Goal: Task Accomplishment & Management: Manage account settings

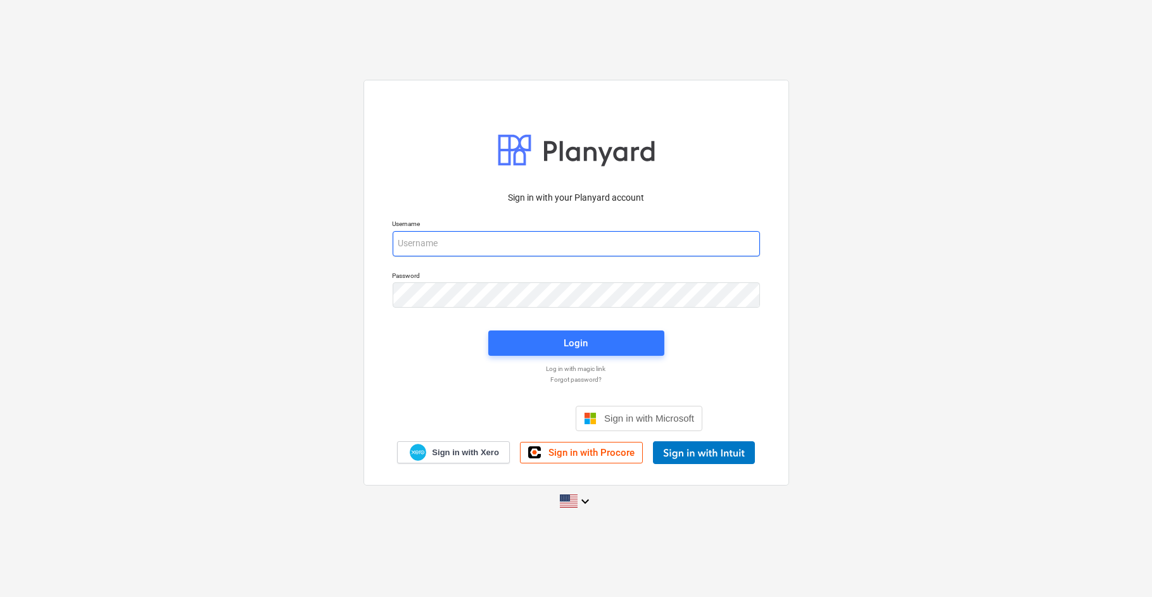
click at [578, 245] on input "email" at bounding box center [576, 243] width 367 height 25
type input "[EMAIL_ADDRESS][PERSON_NAME][DOMAIN_NAME]"
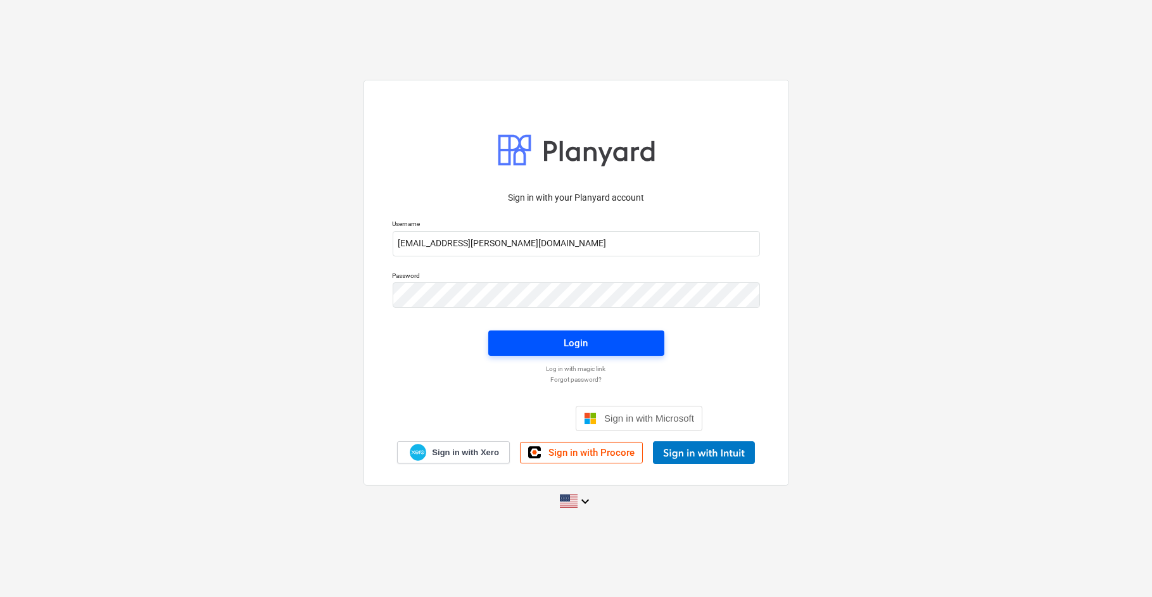
click at [545, 343] on span "Login" at bounding box center [576, 343] width 146 height 16
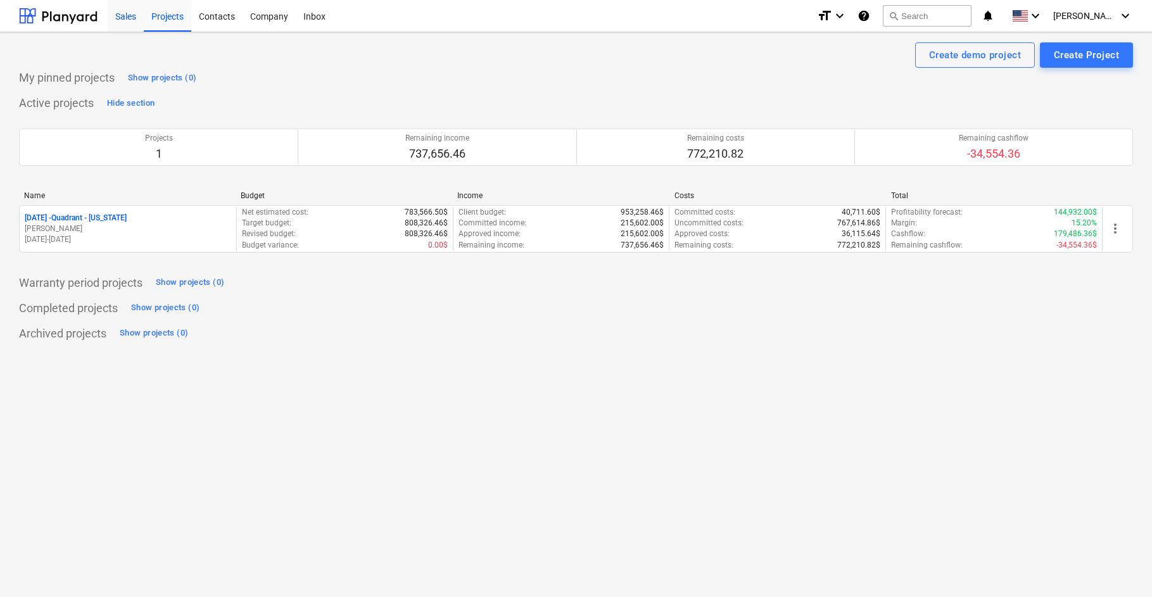
click at [127, 19] on div "Sales" at bounding box center [126, 15] width 36 height 32
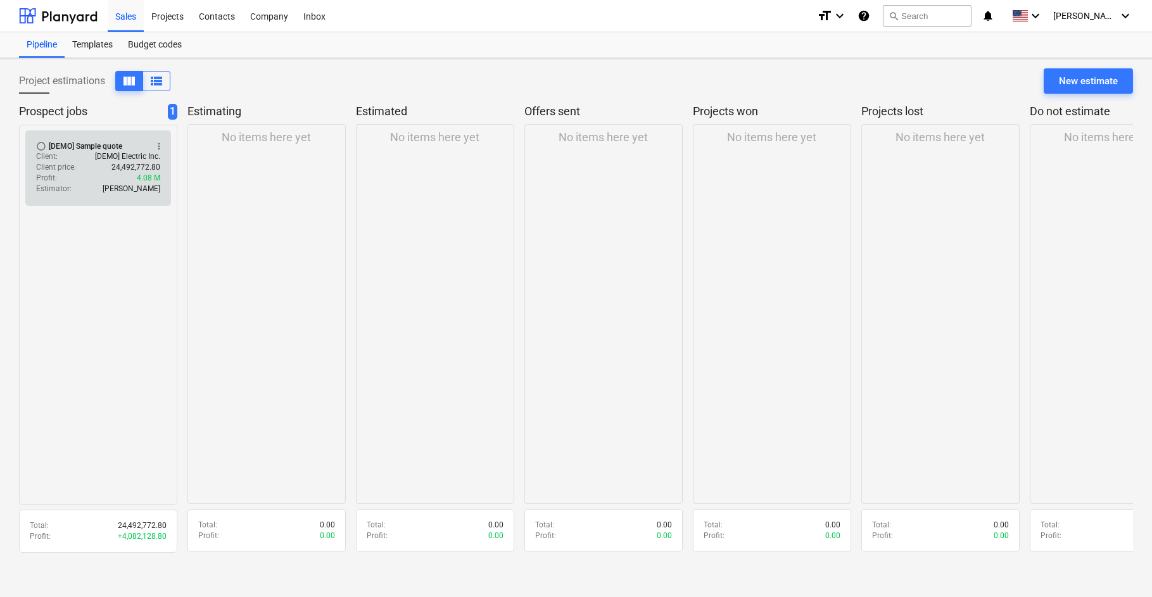
click at [160, 148] on span "more_vert" at bounding box center [159, 146] width 10 height 10
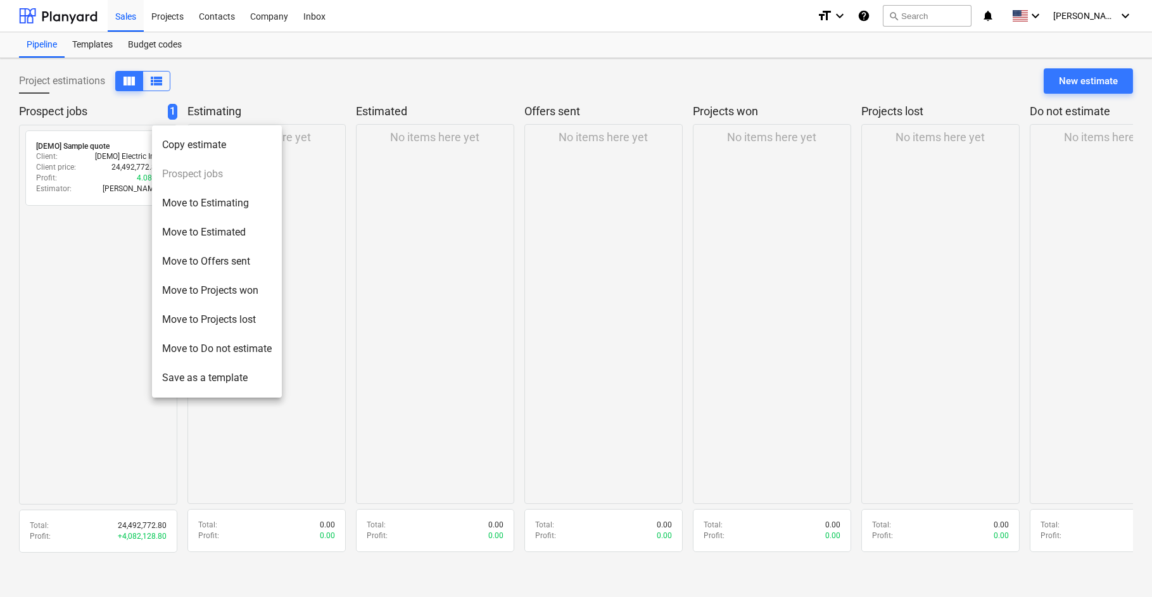
click at [168, 23] on div at bounding box center [576, 298] width 1152 height 597
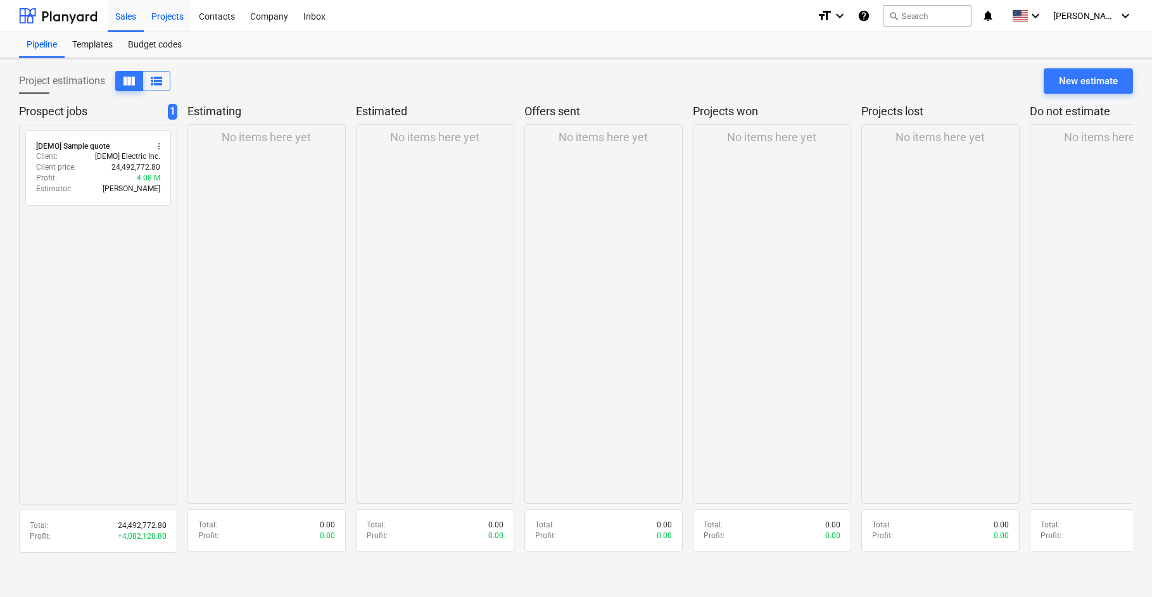
click at [168, 16] on div "Projects" at bounding box center [167, 15] width 47 height 32
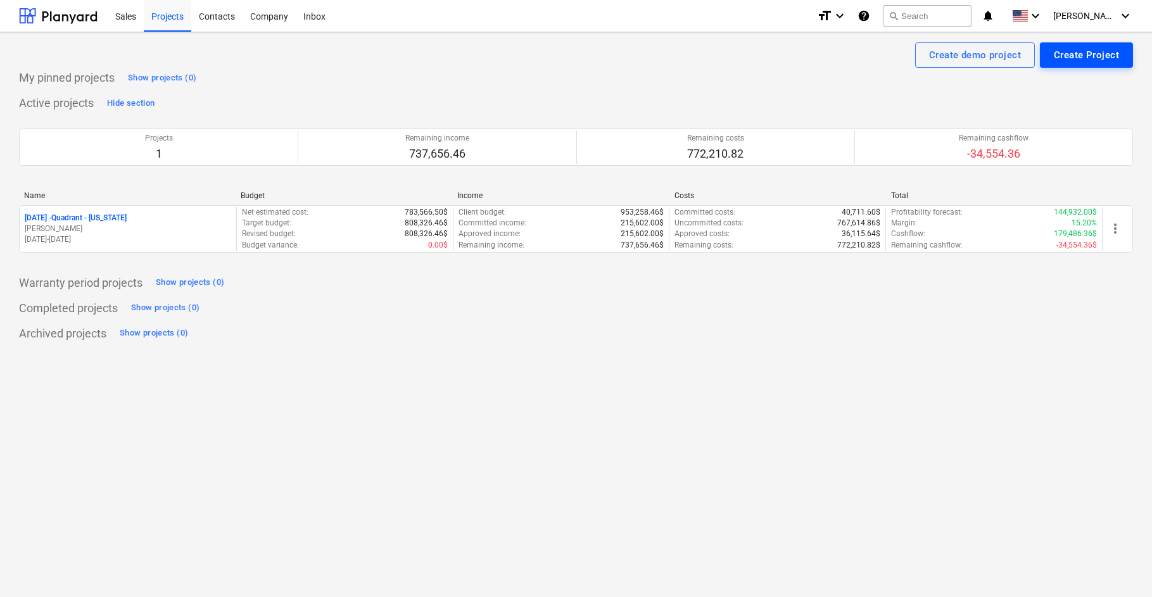
click at [1077, 55] on div "Create Project" at bounding box center [1086, 55] width 65 height 16
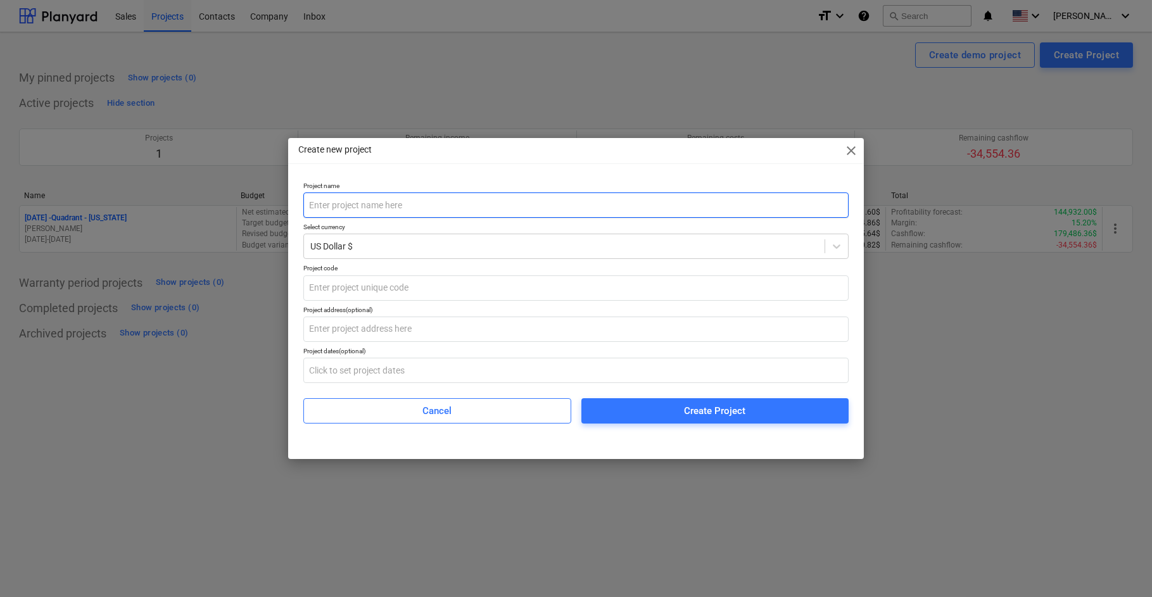
click at [524, 208] on input "text" at bounding box center [576, 205] width 546 height 25
type input "Flyland - Solar - [GEOGRAPHIC_DATA]"
click at [426, 283] on input "text" at bounding box center [576, 287] width 546 height 25
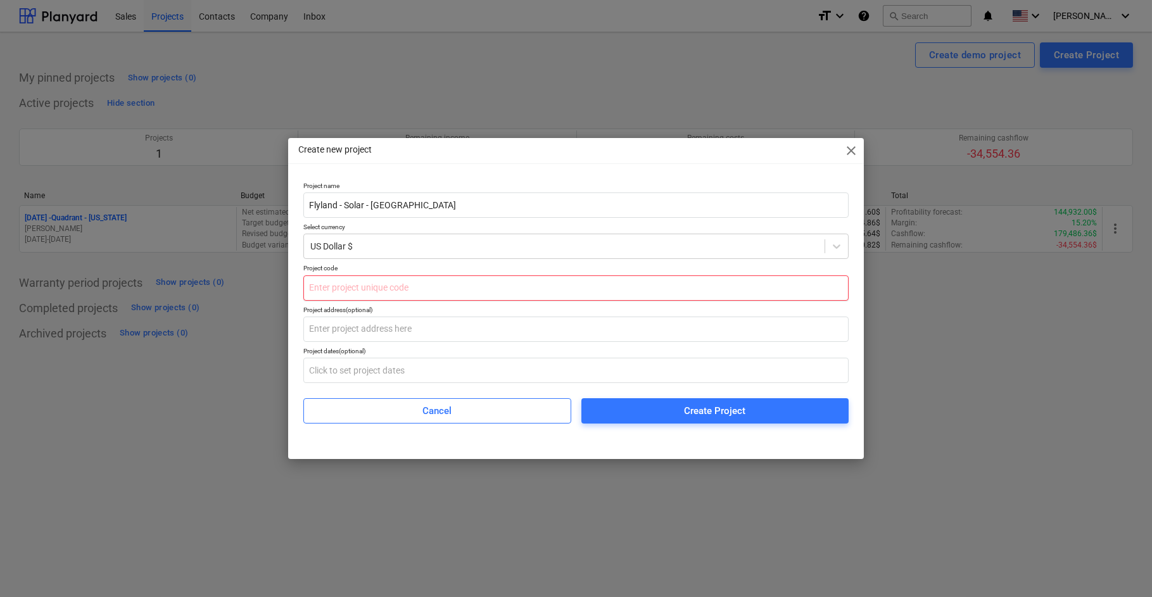
click at [342, 288] on input "text" at bounding box center [576, 287] width 546 height 25
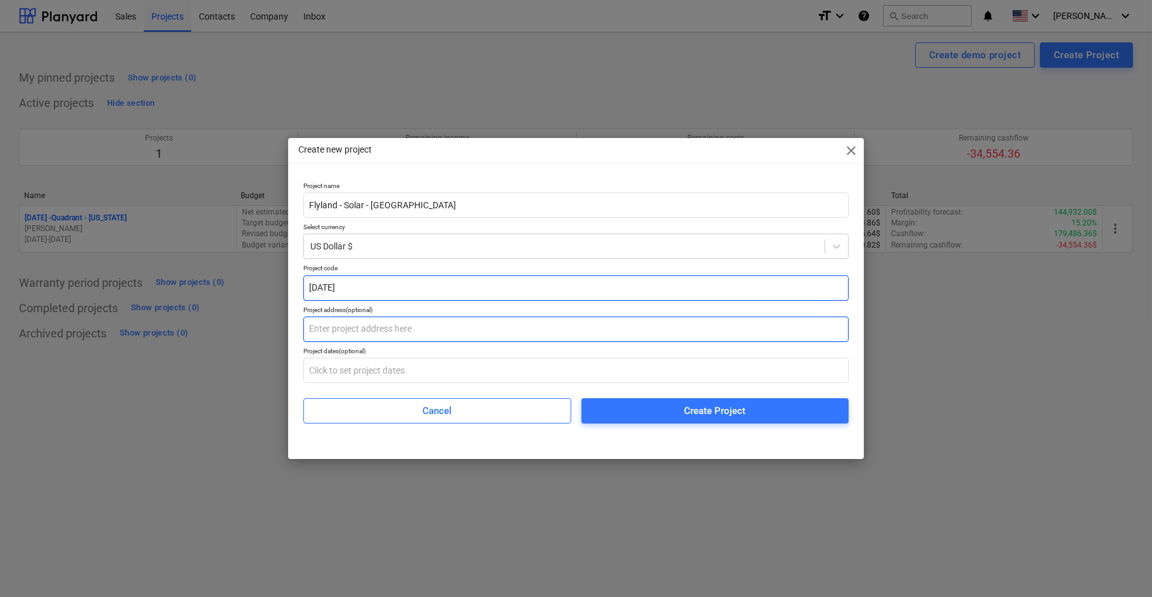
type input "25-1-06"
click at [431, 332] on input "text" at bounding box center [576, 329] width 546 height 25
paste input "5820 Winwood Dr Johnston, IA 50131"
type input "5820 Winwood Dr Johnston, IA 50131"
drag, startPoint x: 472, startPoint y: 327, endPoint x: 287, endPoint y: 325, distance: 184.3
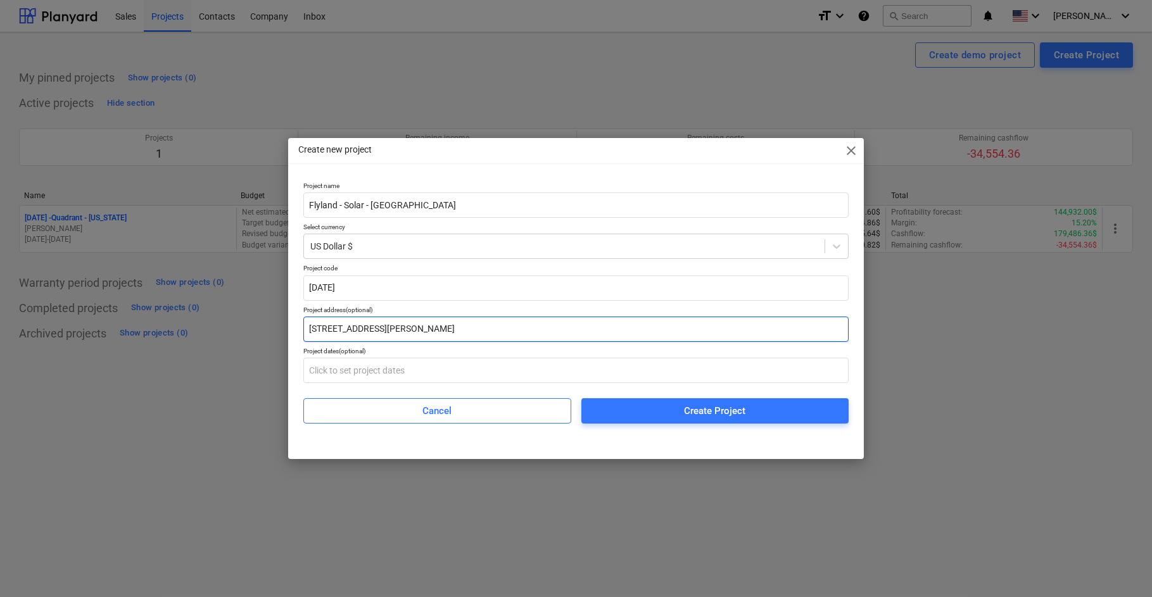
click at [288, 325] on div "Project name Flyland - Solar - Denver Select currency US Dollar $ Project code …" at bounding box center [576, 308] width 576 height 262
click at [416, 329] on input "text" at bounding box center [576, 329] width 546 height 25
paste input "5353 E Yale Ave Denver, CO 80222"
type input "5353 E Yale Ave Denver, CO 80222"
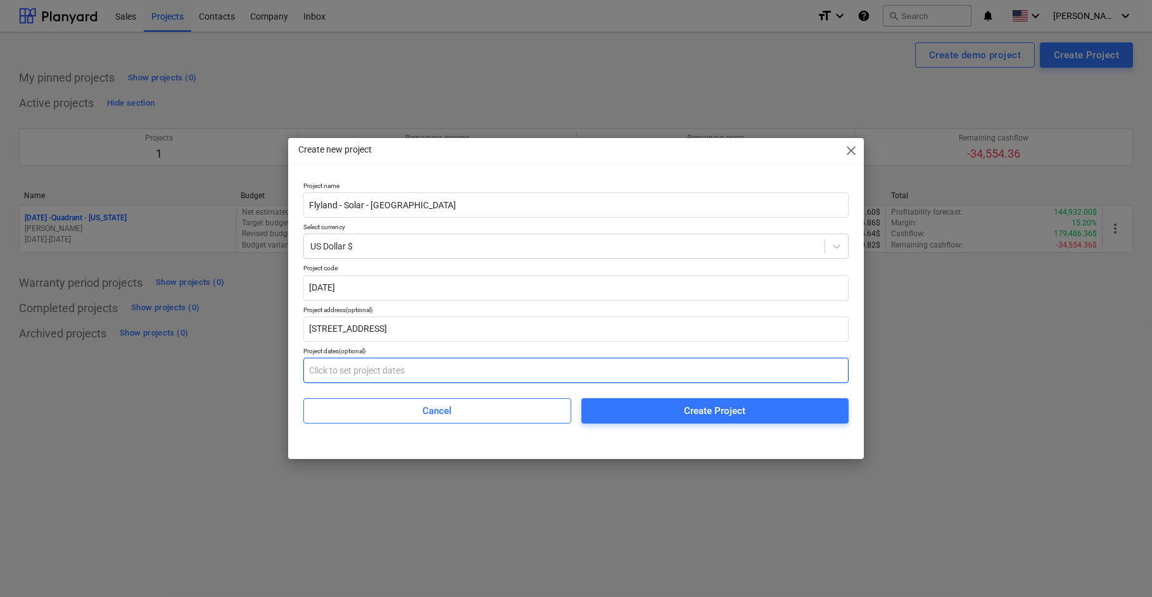
click at [467, 373] on input "text" at bounding box center [576, 370] width 546 height 25
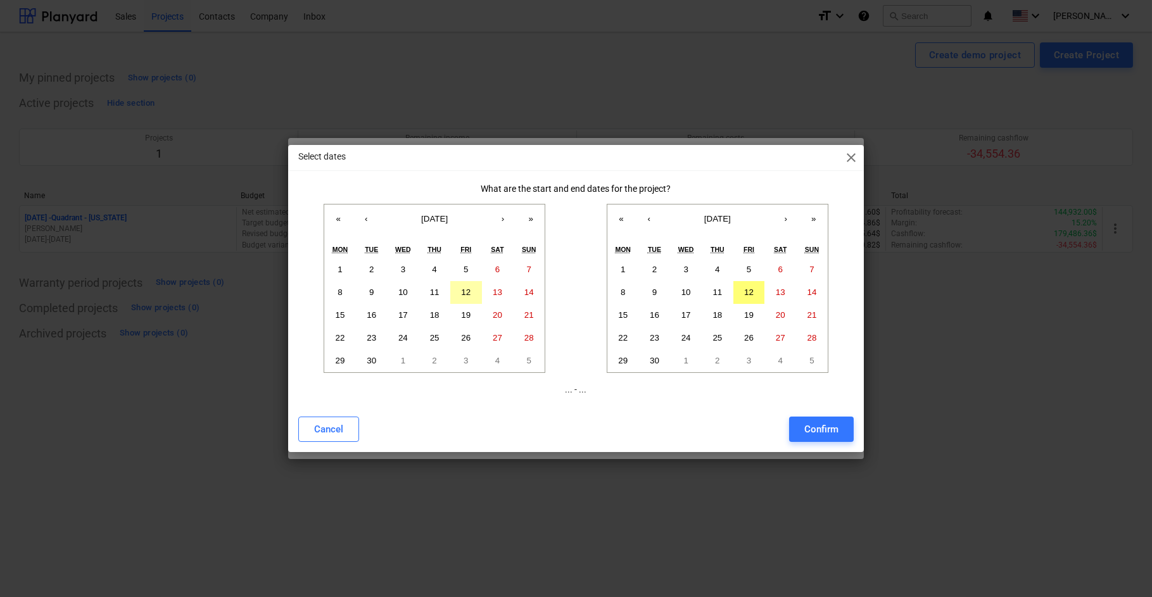
click at [463, 291] on abbr "12" at bounding box center [465, 291] width 9 height 9
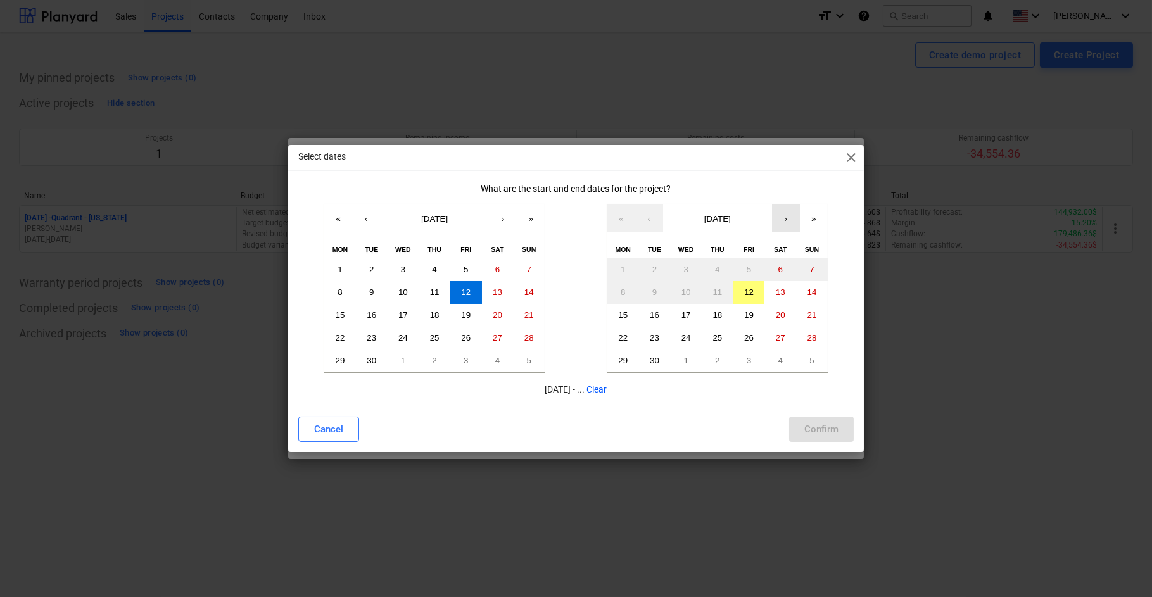
click at [781, 216] on button "›" at bounding box center [786, 219] width 28 height 28
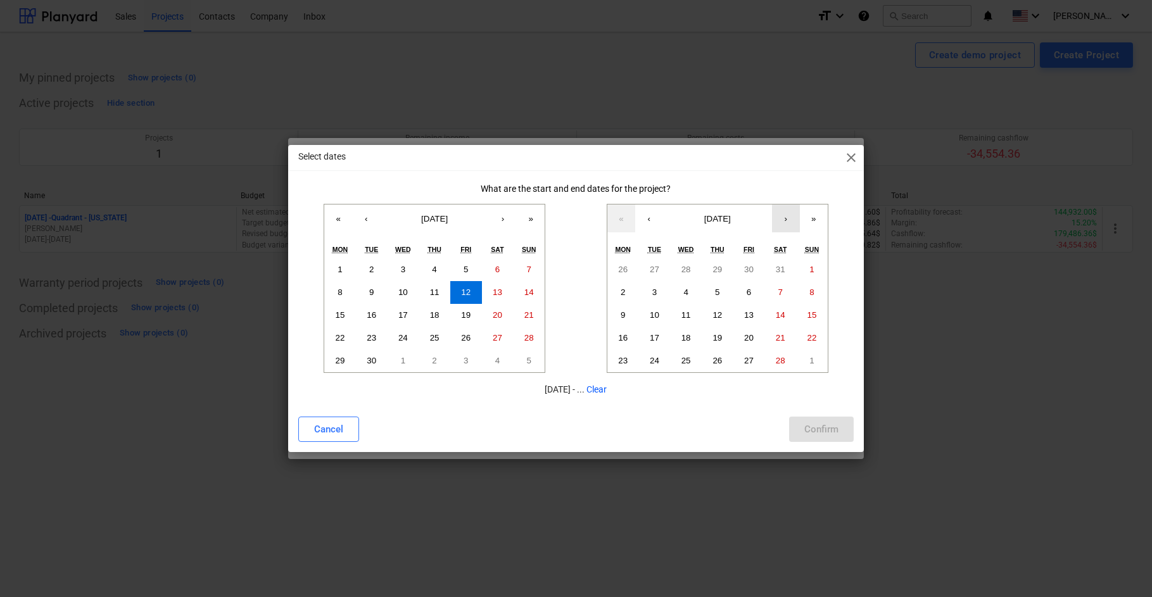
click at [781, 216] on button "›" at bounding box center [786, 219] width 28 height 28
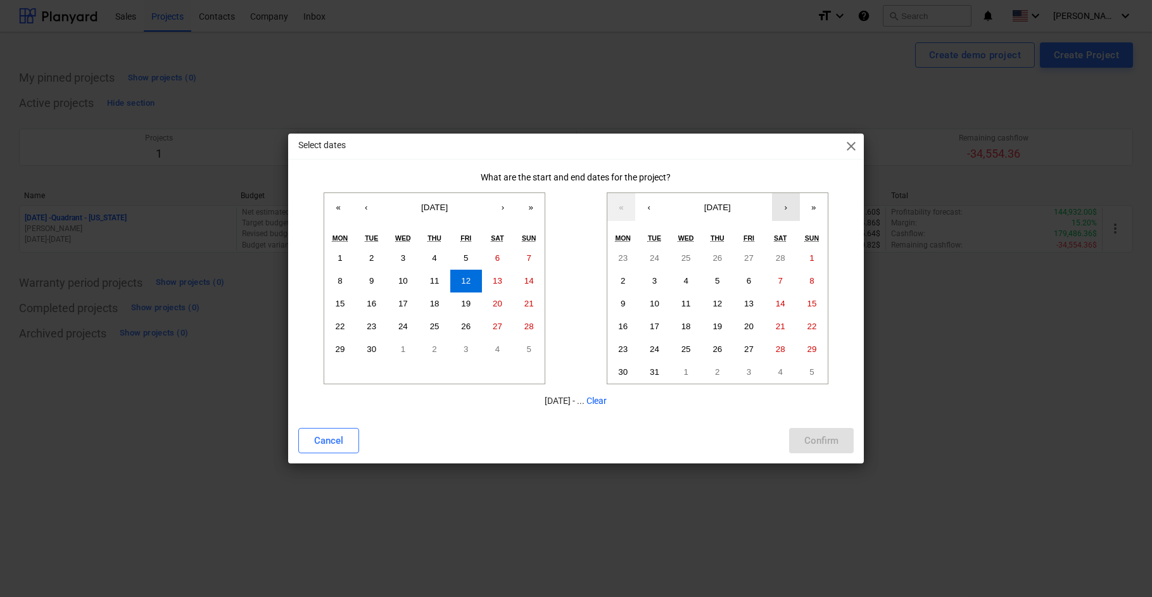
click at [785, 211] on button "›" at bounding box center [786, 207] width 28 height 28
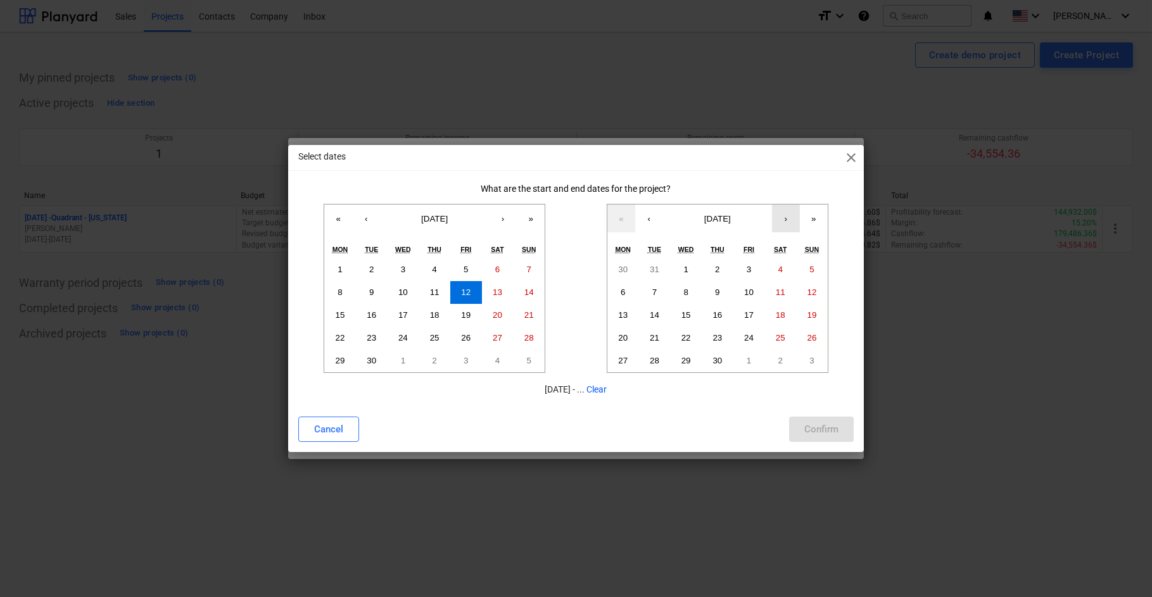
click at [785, 217] on button "›" at bounding box center [786, 219] width 28 height 28
click at [754, 266] on button "1" at bounding box center [749, 269] width 32 height 23
click at [752, 315] on abbr "15" at bounding box center [748, 314] width 9 height 9
click at [822, 431] on div "Confirm" at bounding box center [821, 429] width 34 height 16
type input "12.09.2025 - 15.05.2026"
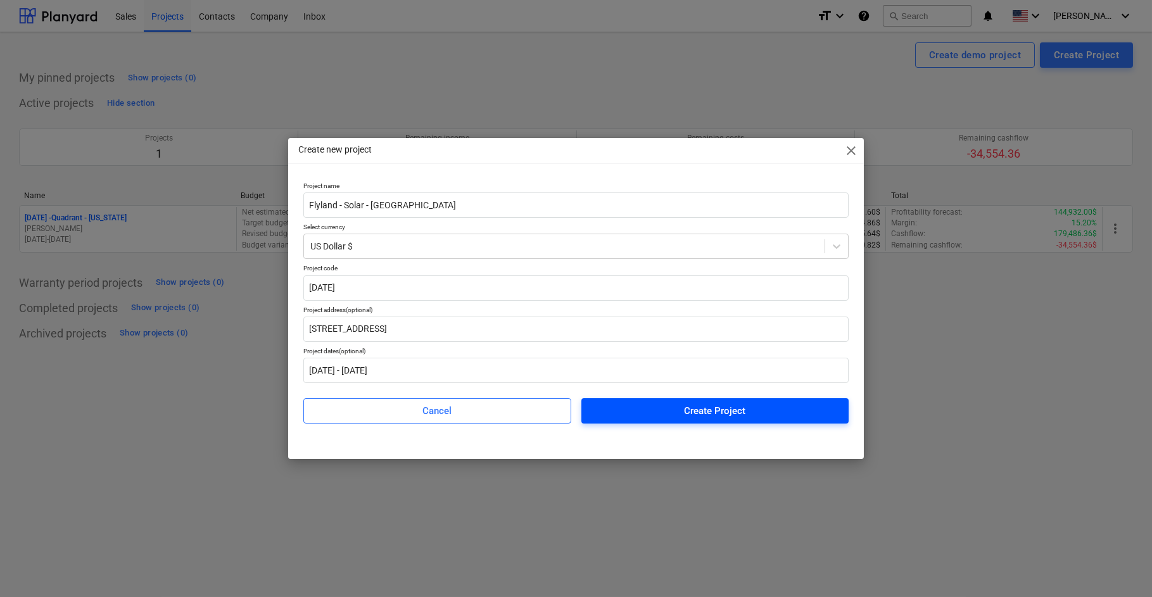
click at [716, 417] on div "Create Project" at bounding box center [714, 411] width 61 height 16
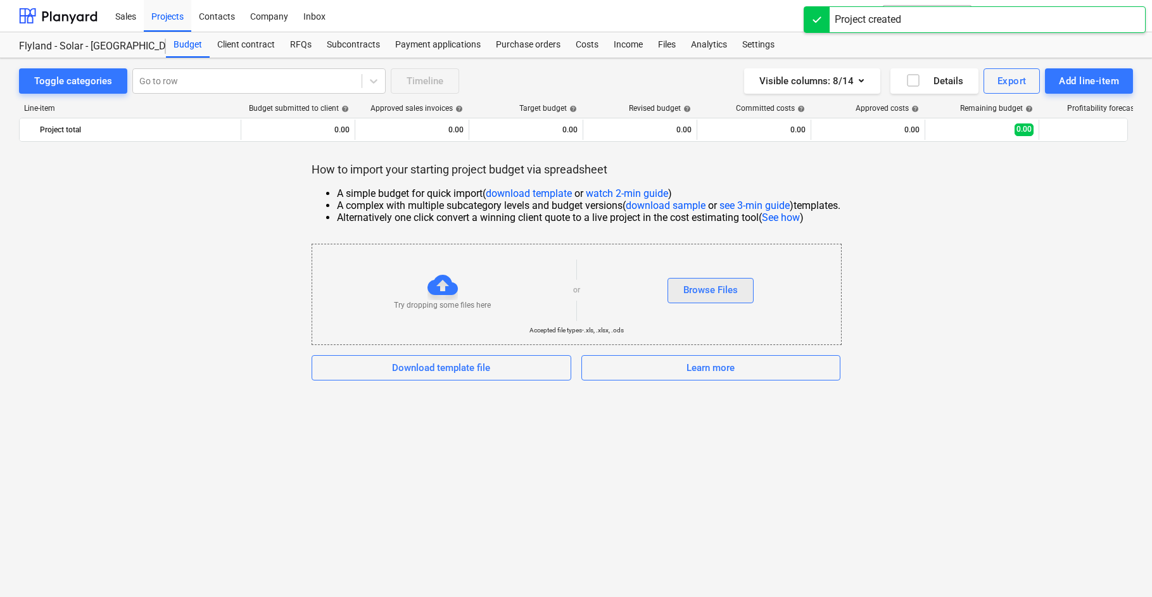
click at [721, 289] on div "Browse Files" at bounding box center [710, 290] width 54 height 16
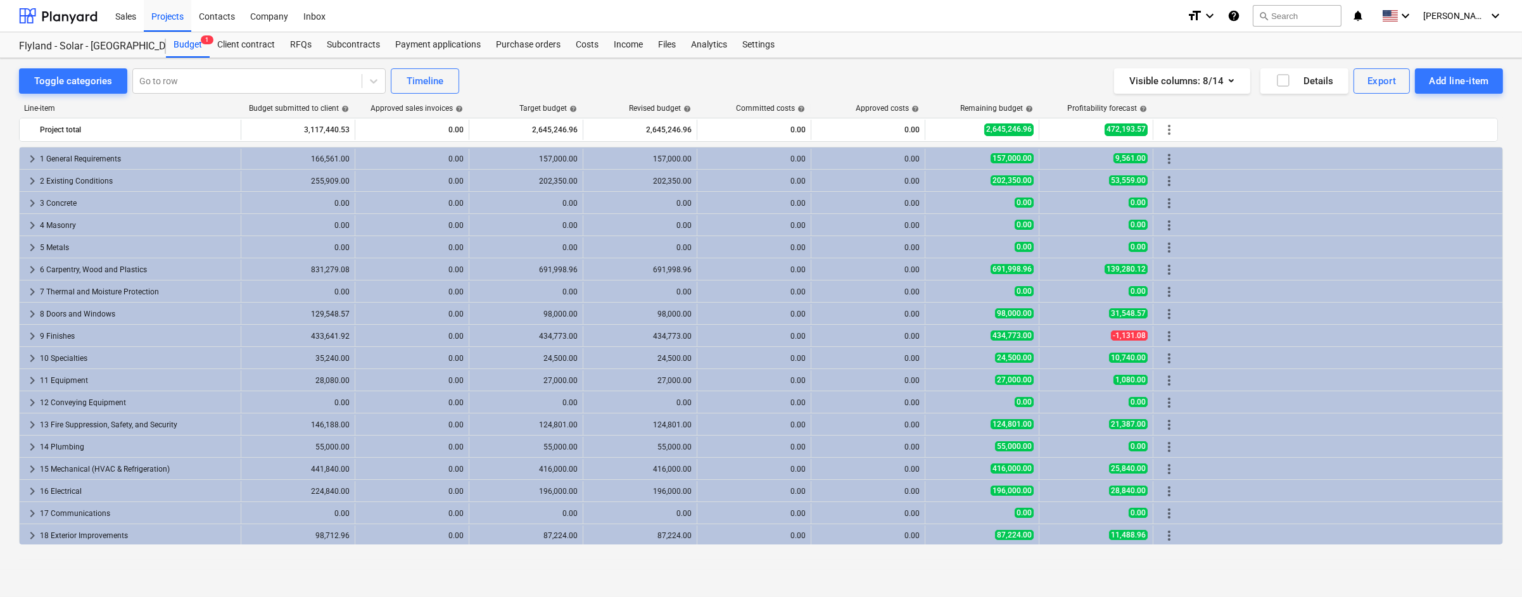
click at [766, 79] on div "Toggle categories Go to row Timeline Visible columns : 8/14 Details Export Add …" at bounding box center [761, 80] width 1484 height 25
click at [1151, 16] on icon "keyboard_arrow_down" at bounding box center [1495, 15] width 15 height 15
click at [1151, 44] on div "Settings" at bounding box center [1465, 49] width 76 height 20
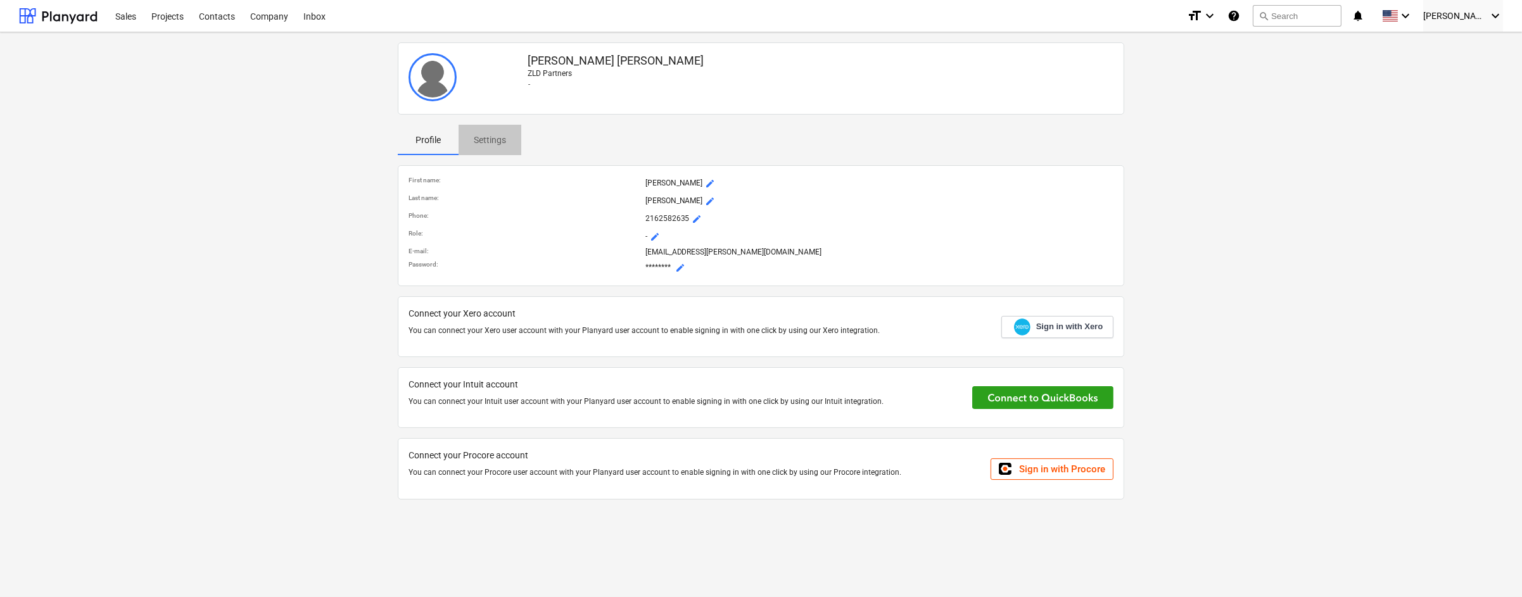
click at [490, 138] on p "Settings" at bounding box center [490, 140] width 32 height 13
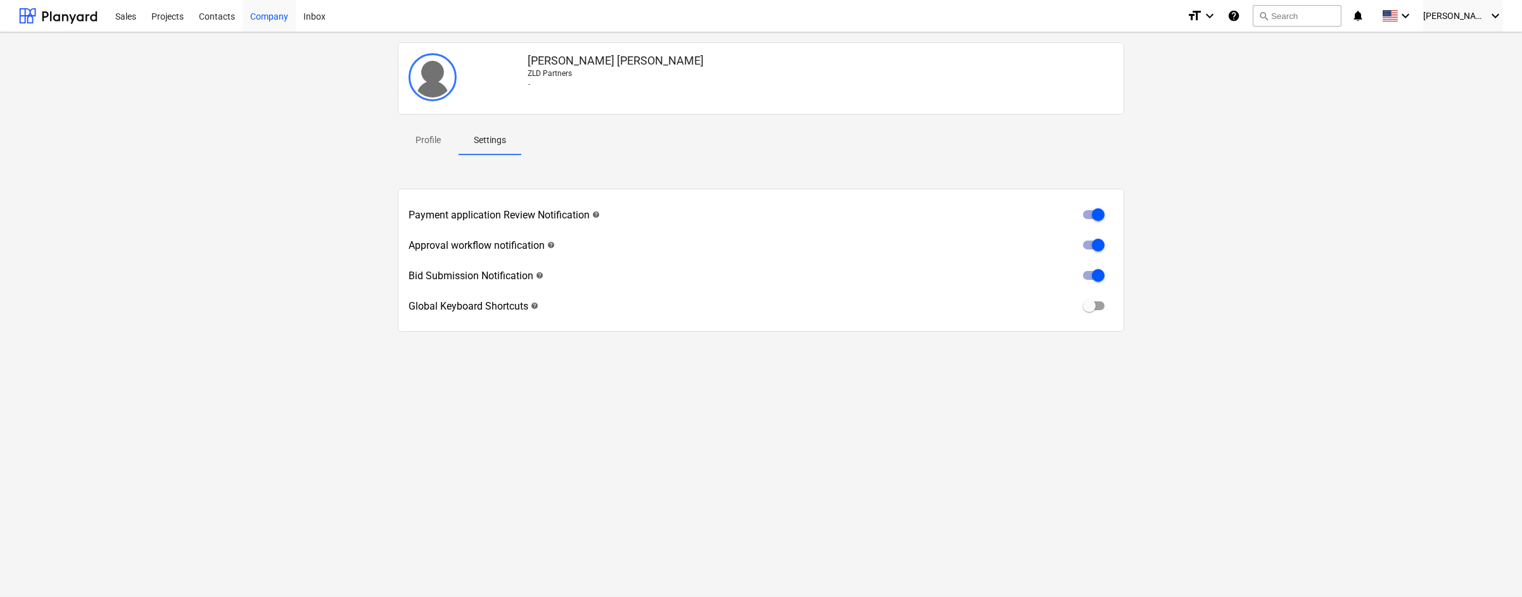
click at [264, 14] on div "Company" at bounding box center [269, 15] width 53 height 32
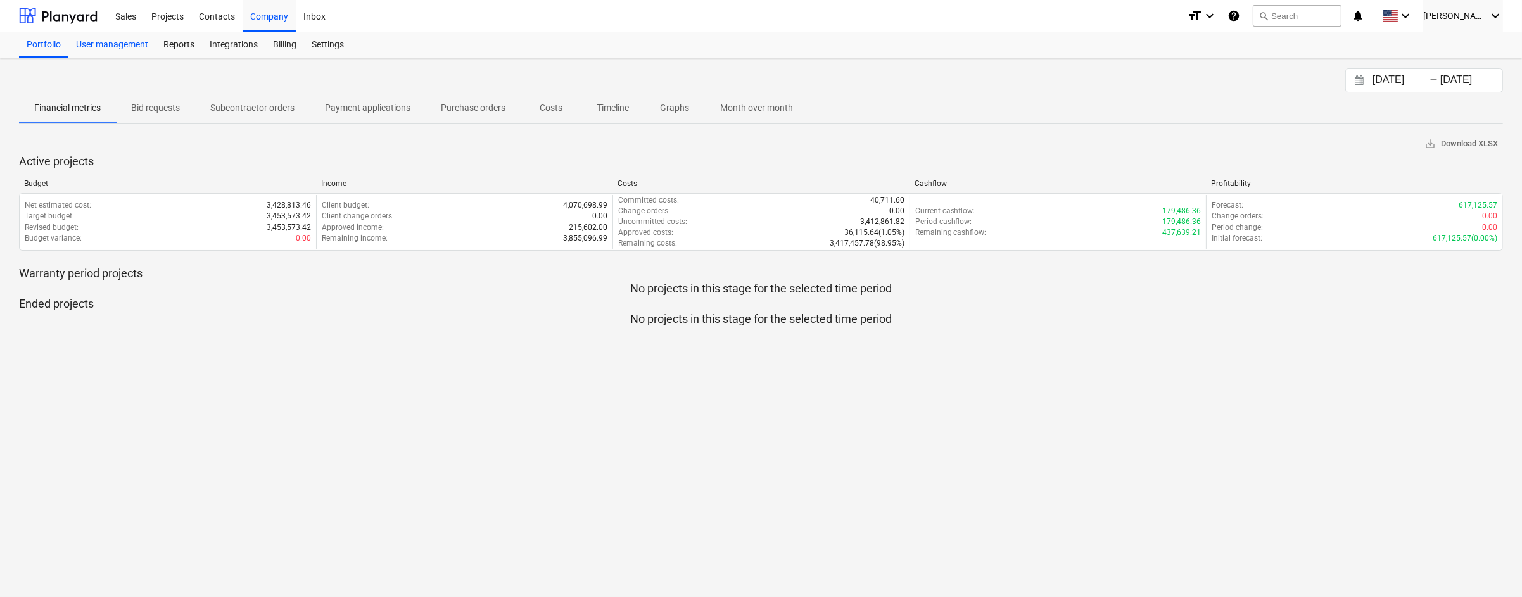
click at [109, 50] on div "User management" at bounding box center [111, 44] width 87 height 25
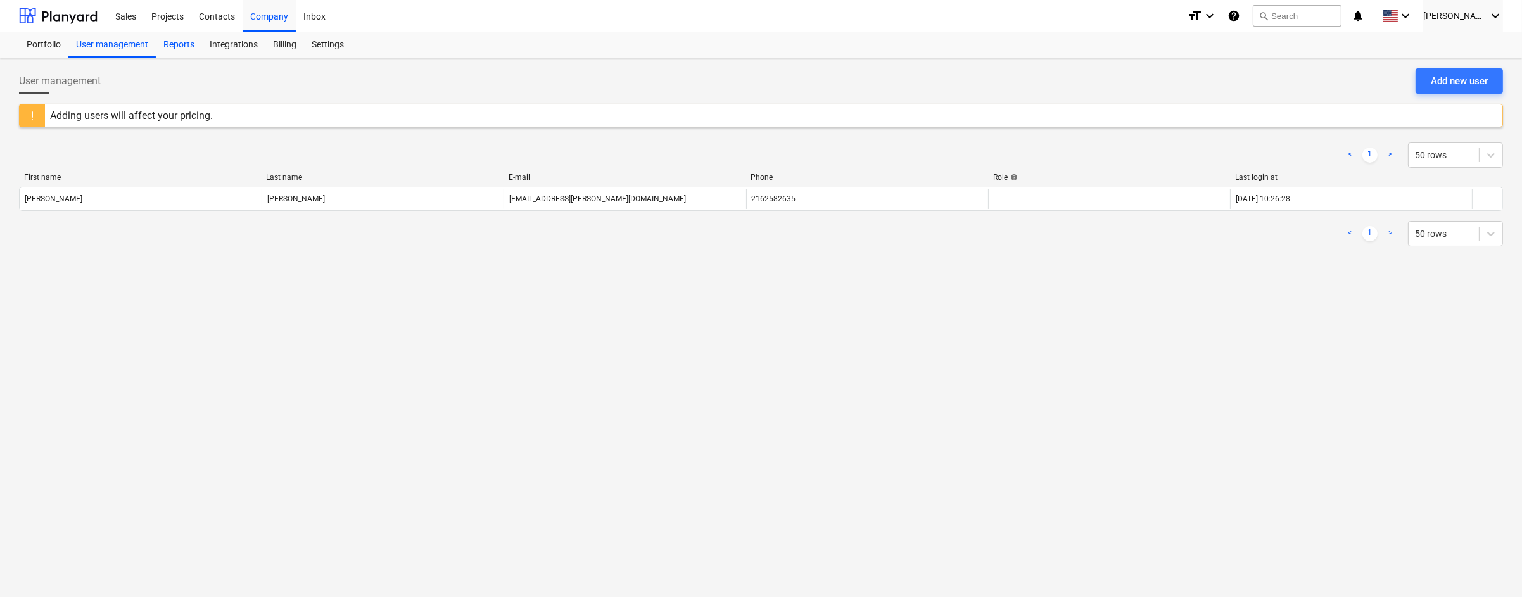
click at [182, 42] on div "Reports" at bounding box center [179, 44] width 46 height 25
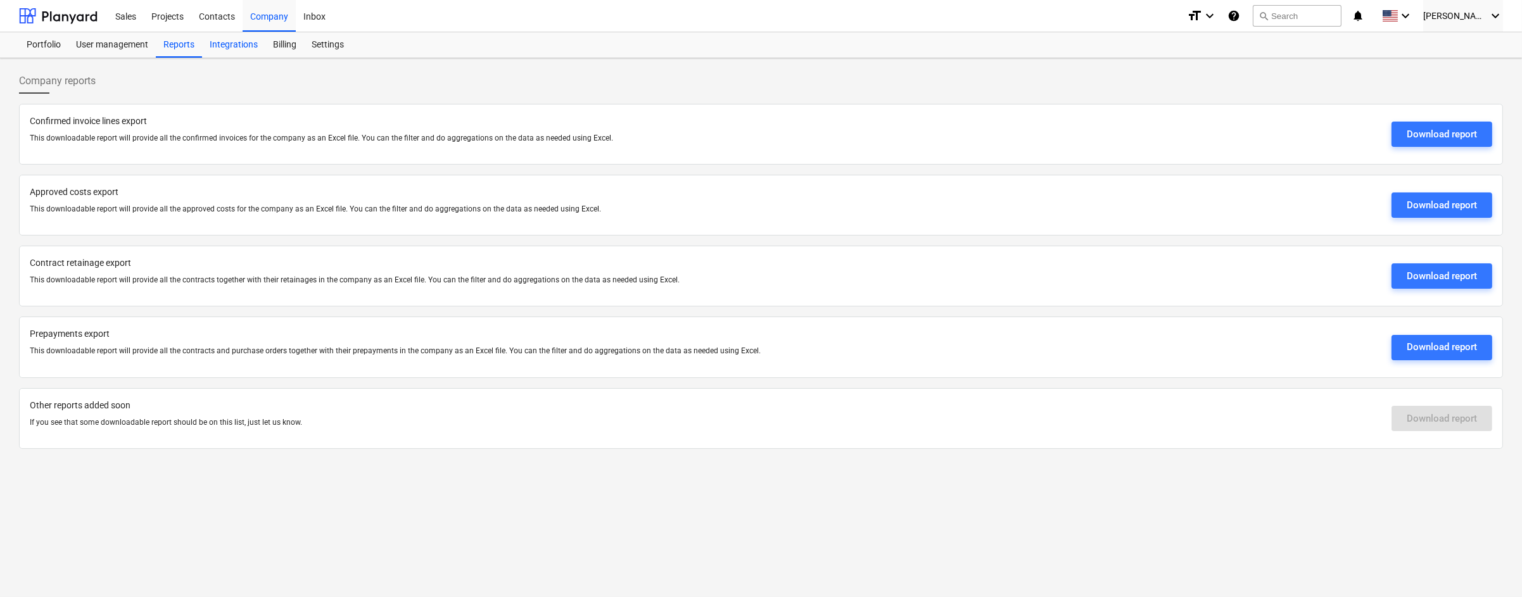
click at [234, 45] on div "Integrations" at bounding box center [233, 44] width 63 height 25
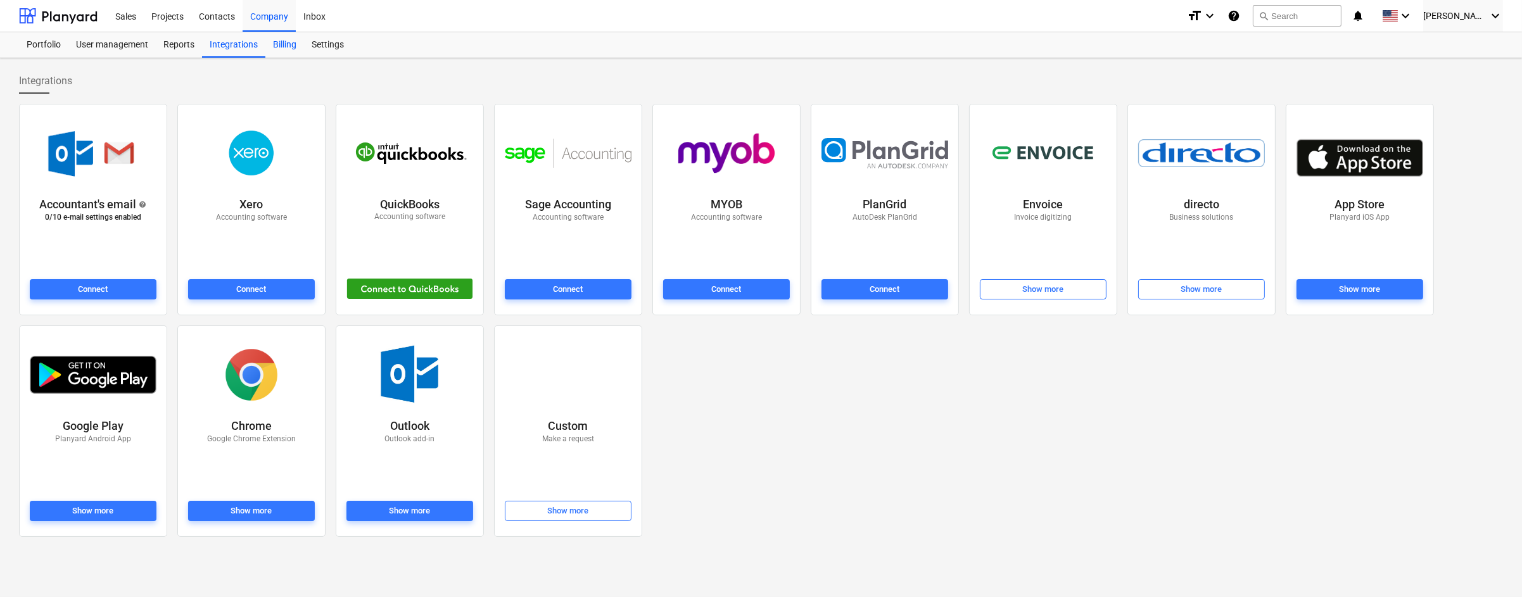
click at [286, 46] on div "Billing" at bounding box center [284, 44] width 39 height 25
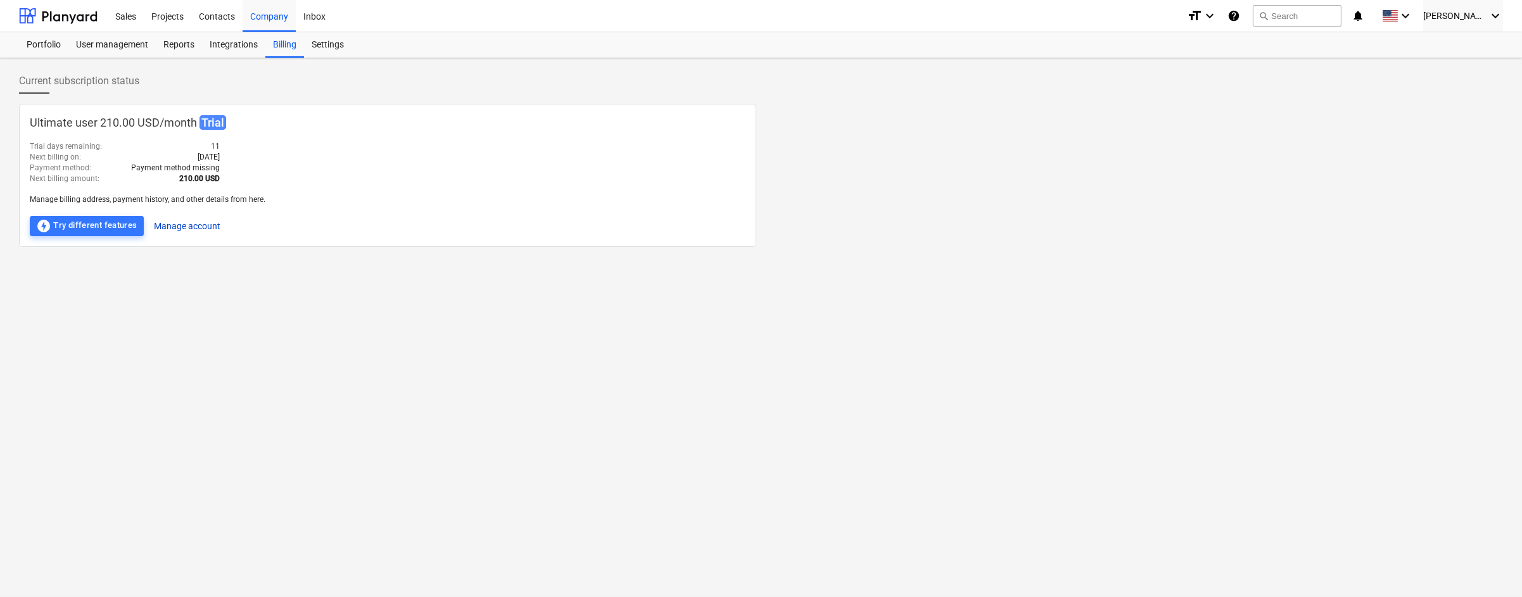
click at [199, 220] on button "Manage account" at bounding box center [187, 226] width 66 height 20
click at [168, 18] on div "Projects" at bounding box center [167, 15] width 47 height 32
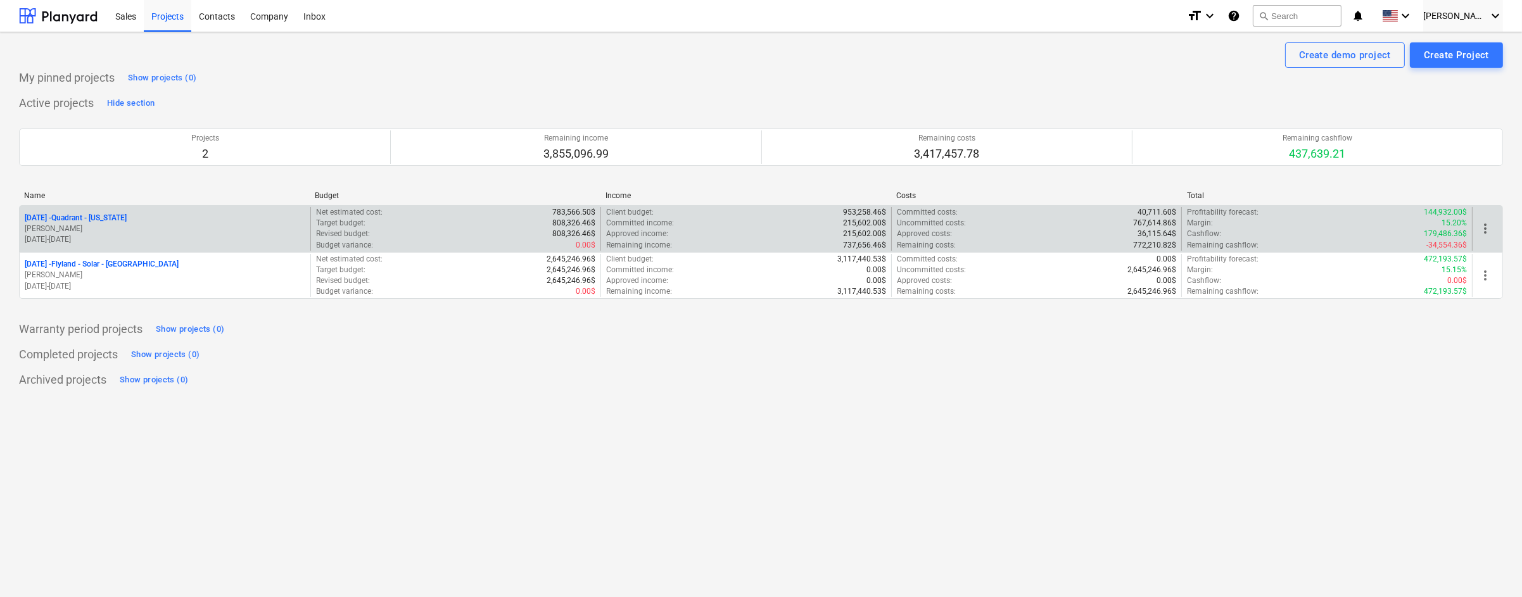
click at [1151, 233] on span "more_vert" at bounding box center [1484, 228] width 15 height 15
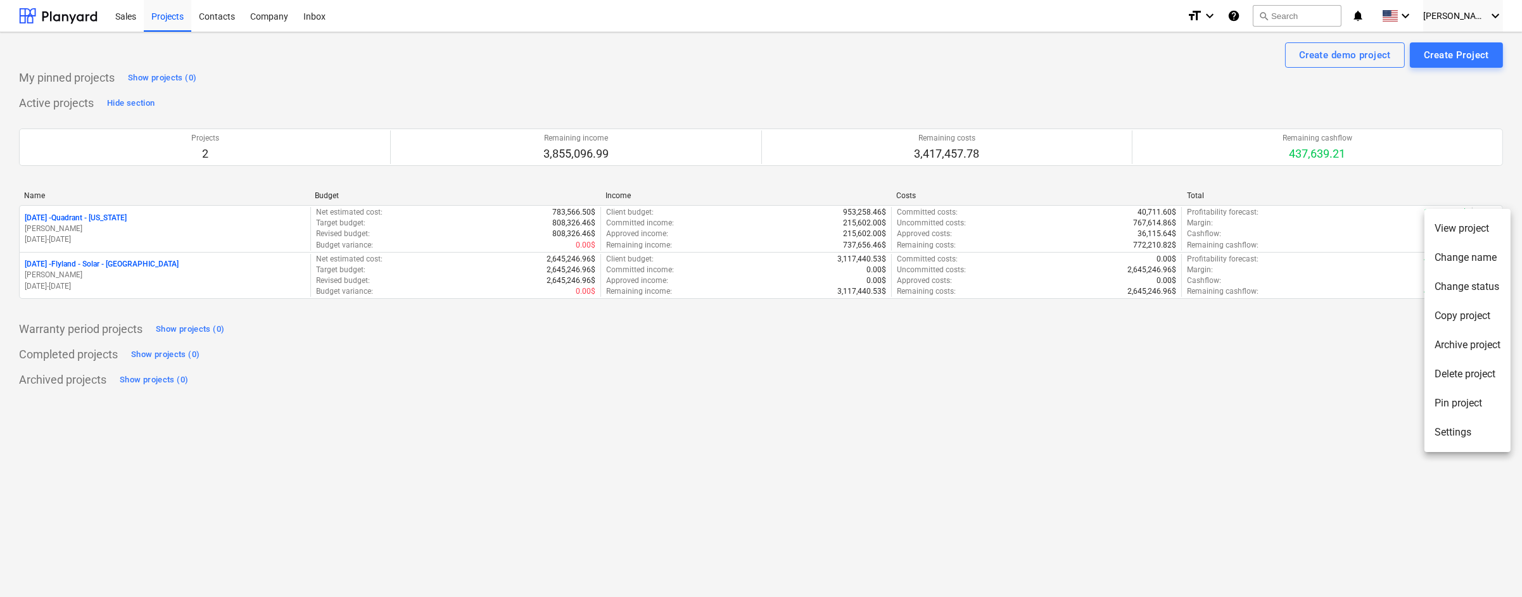
click at [1151, 408] on li "Pin project" at bounding box center [1467, 403] width 86 height 29
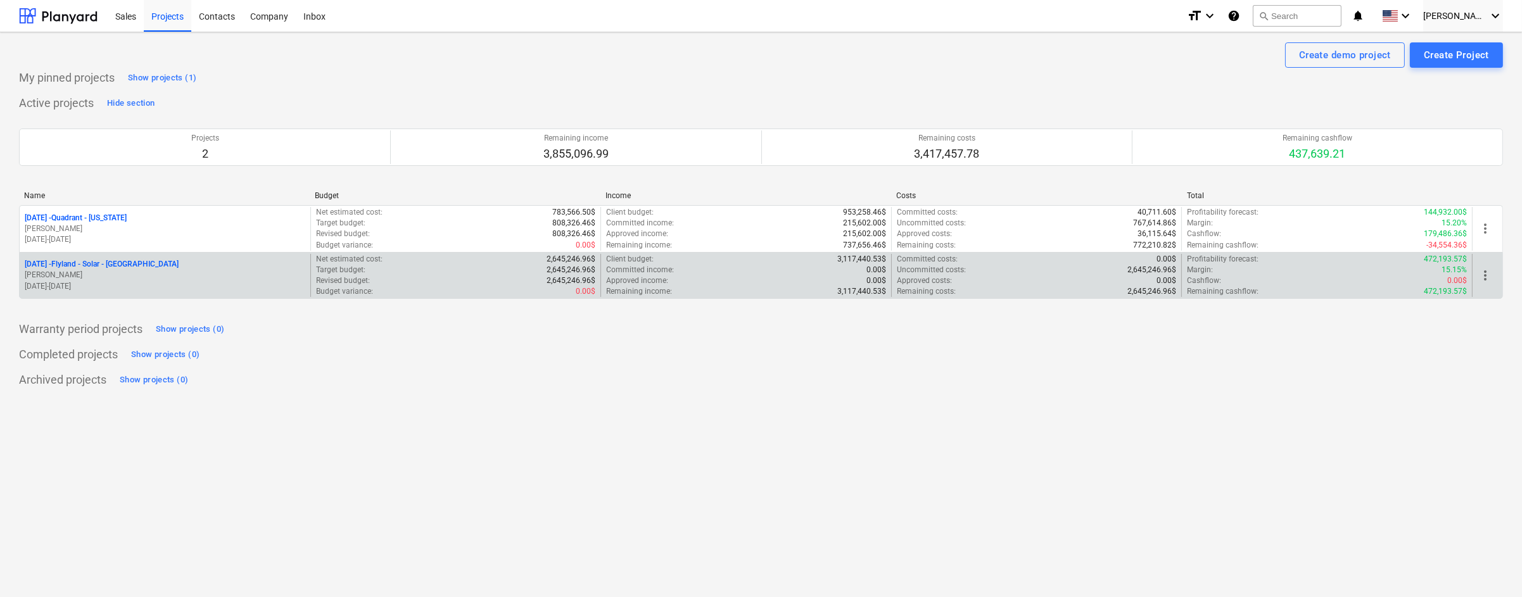
click at [1151, 277] on span "more_vert" at bounding box center [1484, 275] width 15 height 15
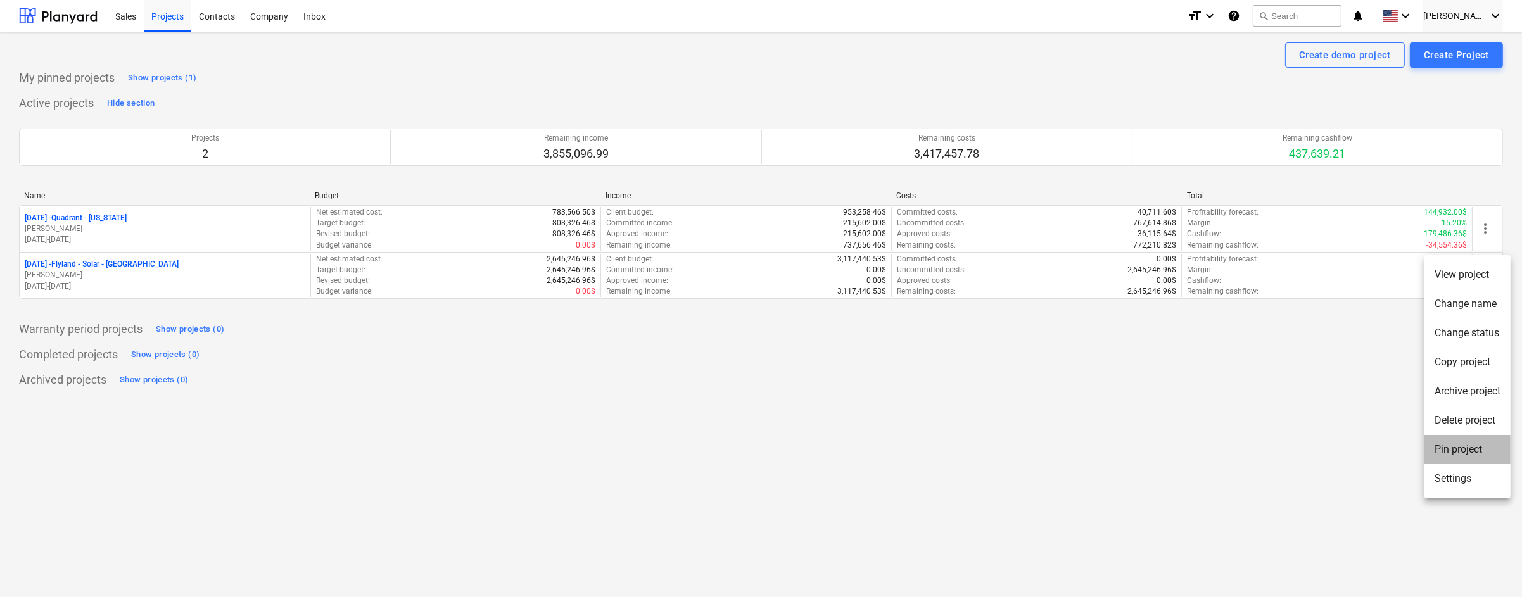
click at [1151, 450] on li "Pin project" at bounding box center [1467, 449] width 86 height 29
click at [160, 79] on div "Show projects (2)" at bounding box center [162, 78] width 68 height 15
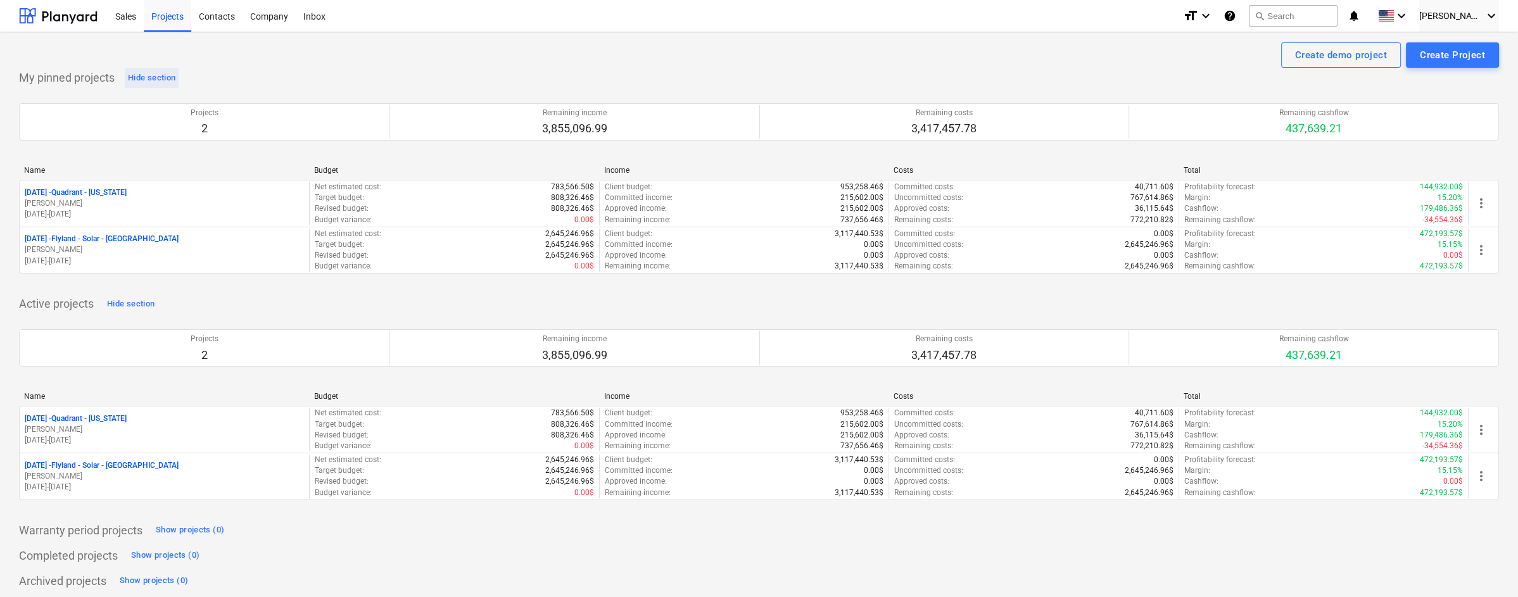
click at [153, 77] on div "Hide section" at bounding box center [151, 78] width 47 height 15
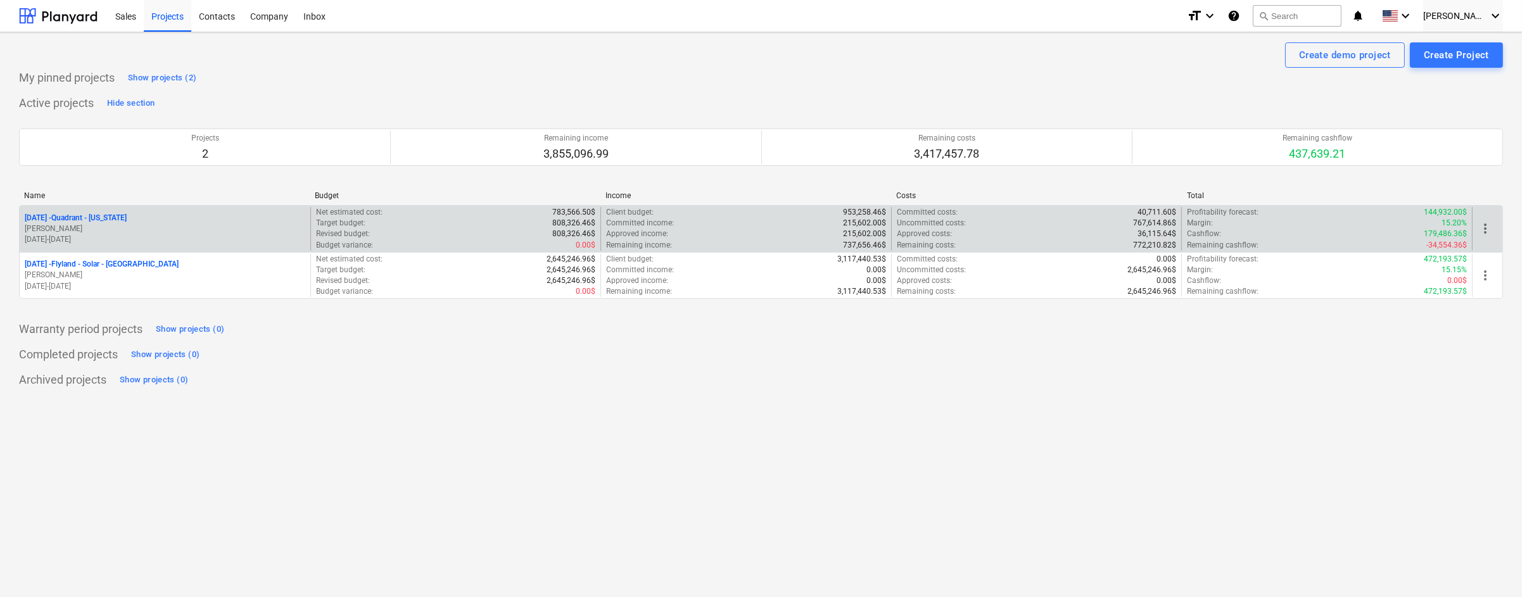
click at [104, 216] on p "[DATE] - Quadrant - [US_STATE]" at bounding box center [76, 218] width 102 height 11
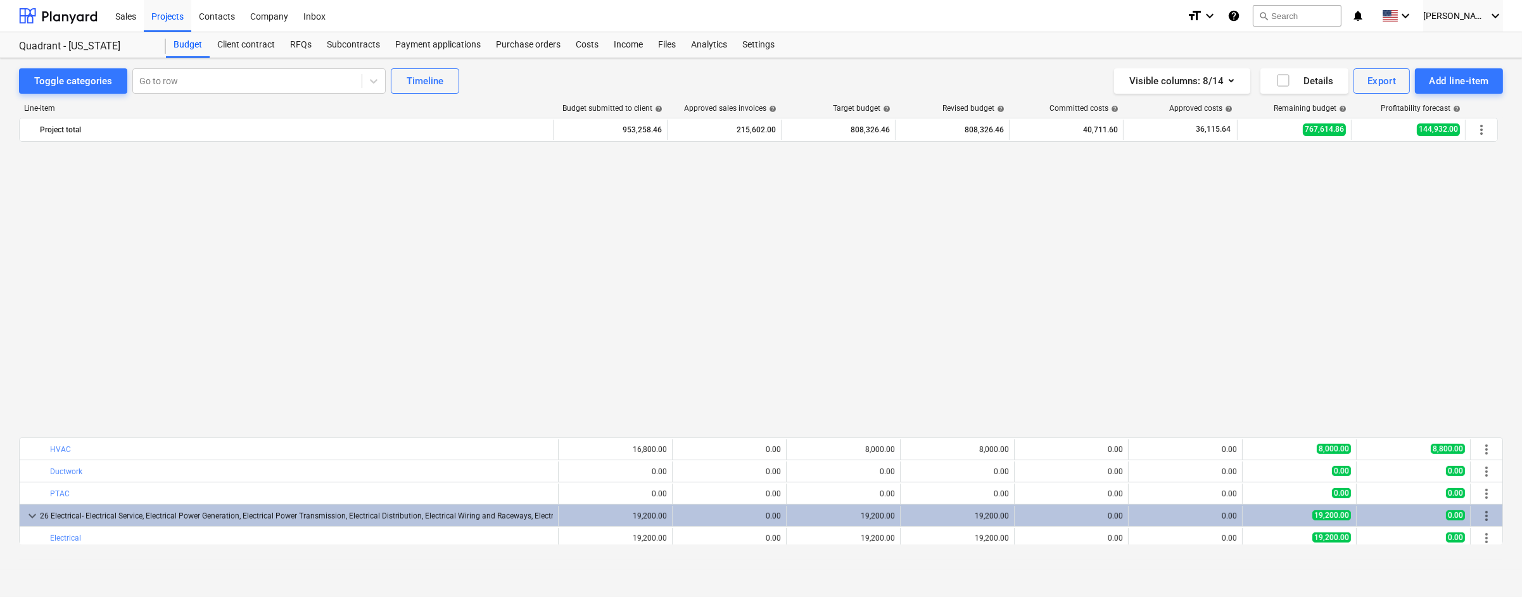
scroll to position [1242, 0]
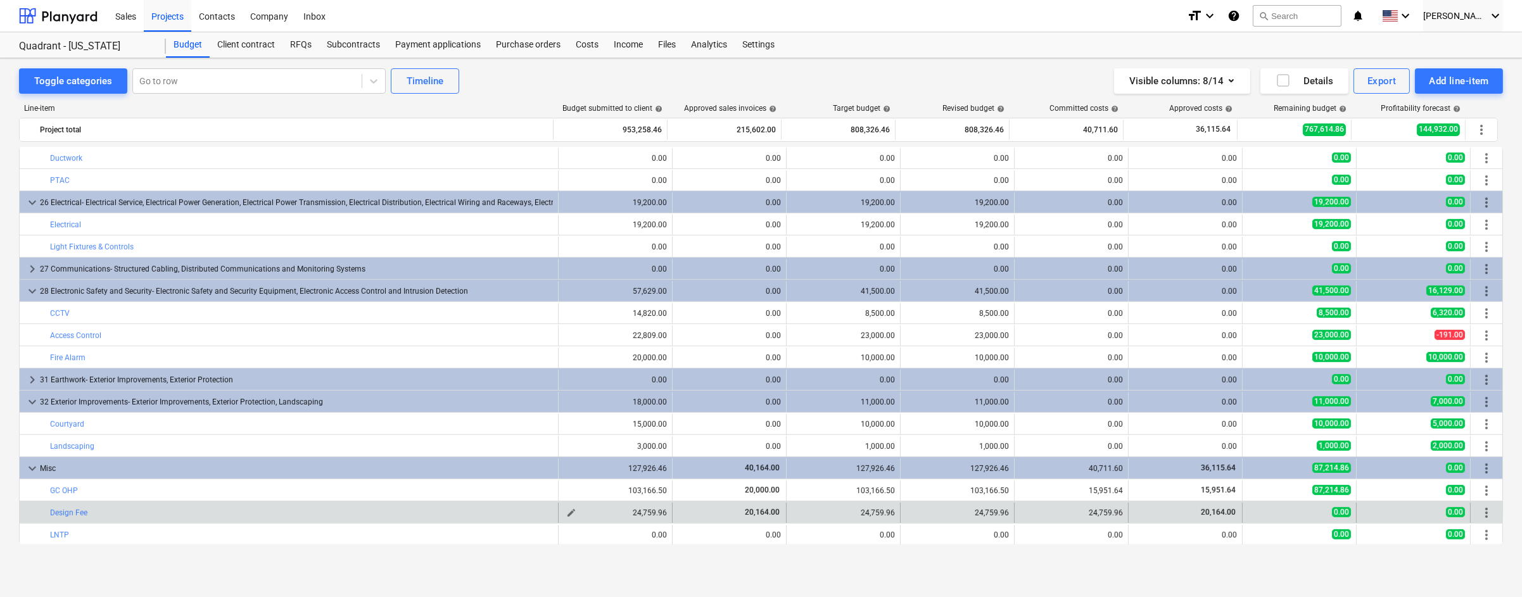
click at [626, 512] on div "24,759.96" at bounding box center [615, 513] width 103 height 9
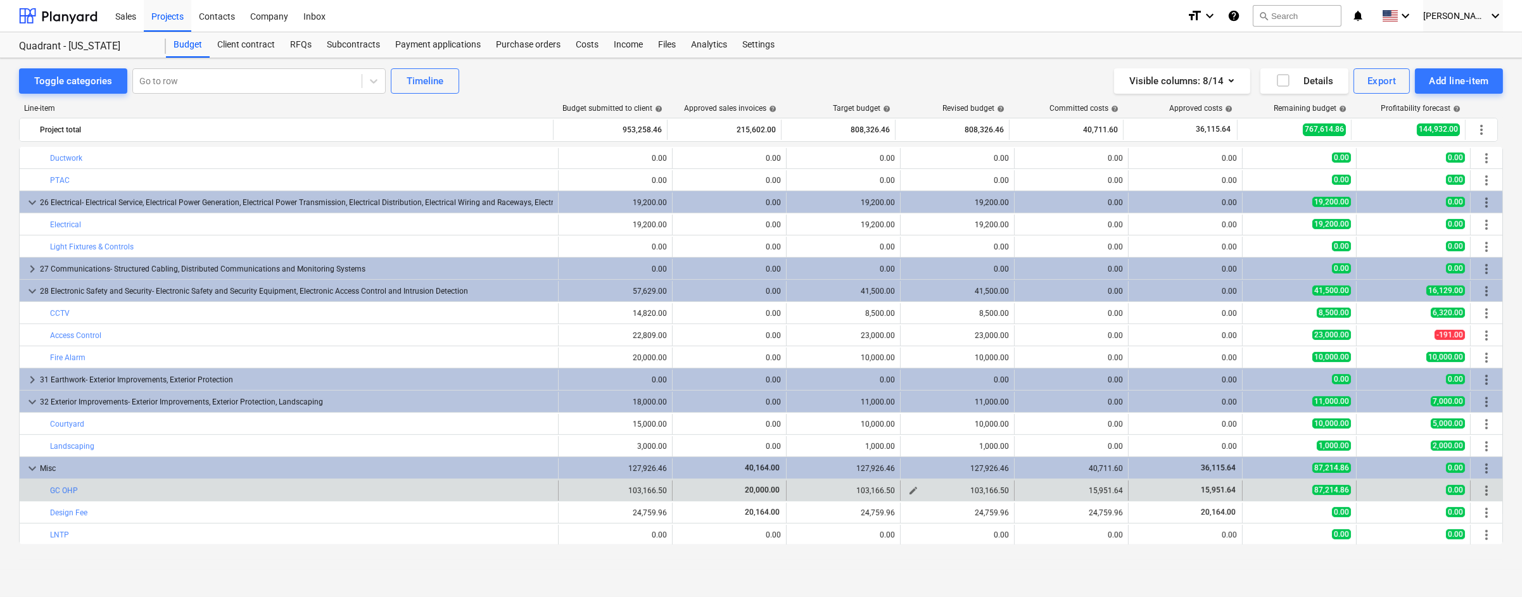
click at [908, 489] on span "edit" at bounding box center [913, 491] width 10 height 10
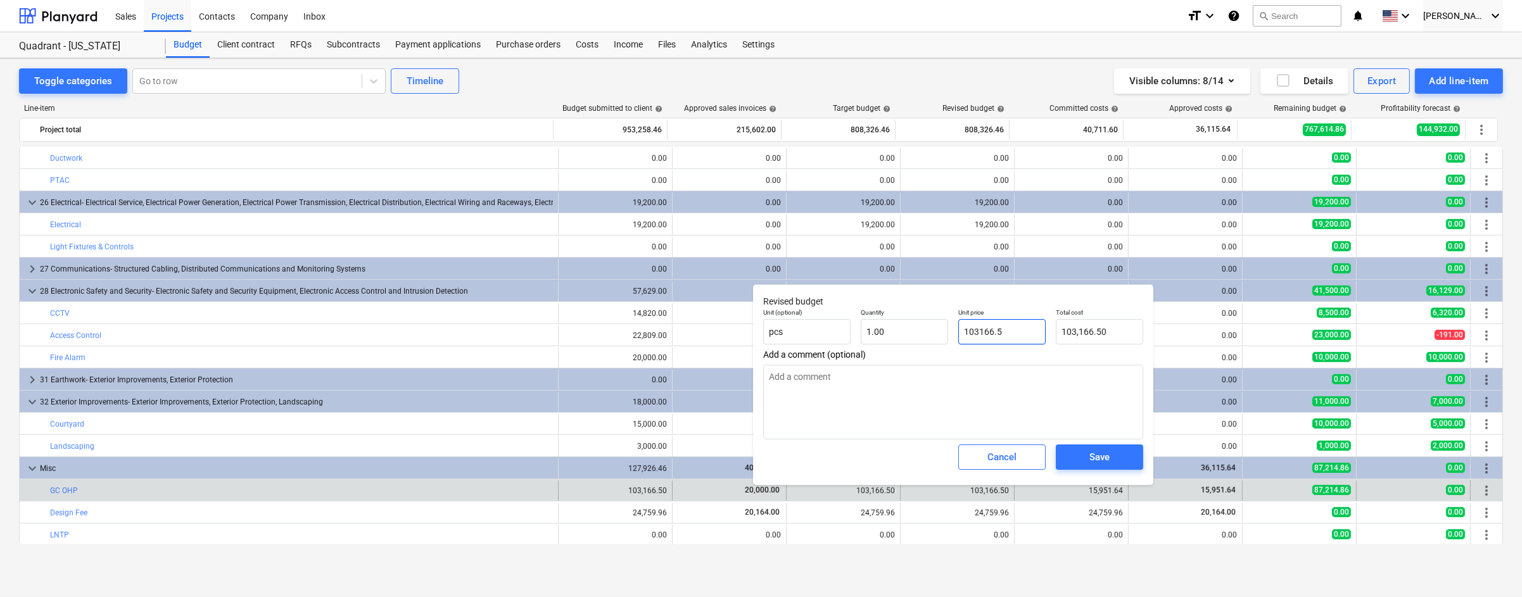
click at [1020, 330] on input "103166.5" at bounding box center [1001, 331] width 87 height 25
type input "5"
type input "5.00"
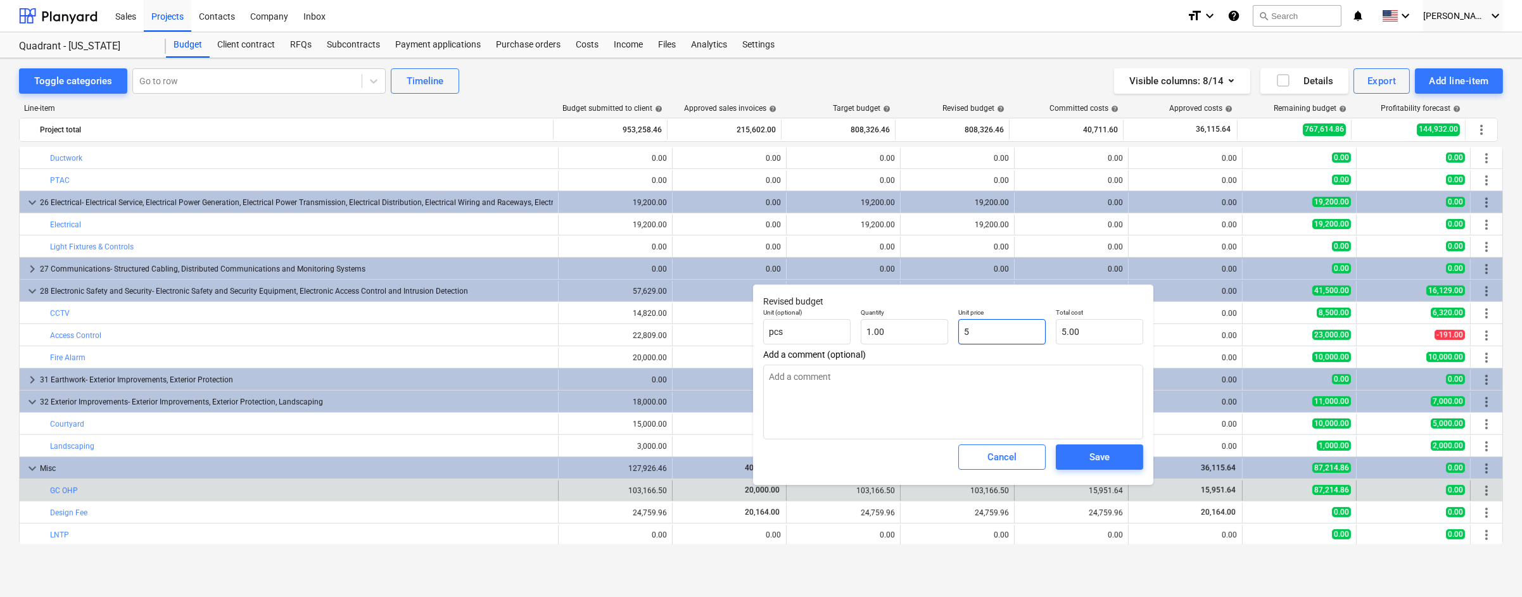
type input "50"
type input "50.00"
type input "500"
type input "500.00"
type input "5000"
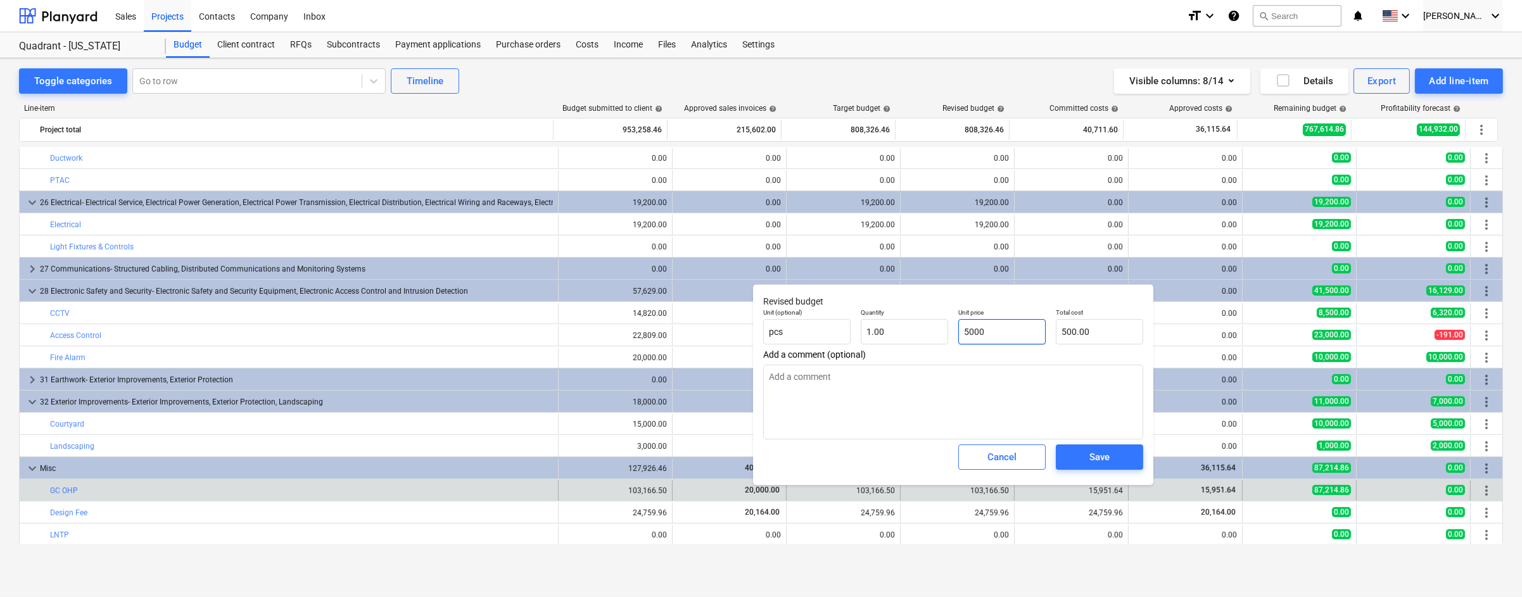
type input "5,000.00"
type input "50000"
type input "50,000.00"
click at [1093, 461] on div "Save" at bounding box center [1099, 457] width 20 height 16
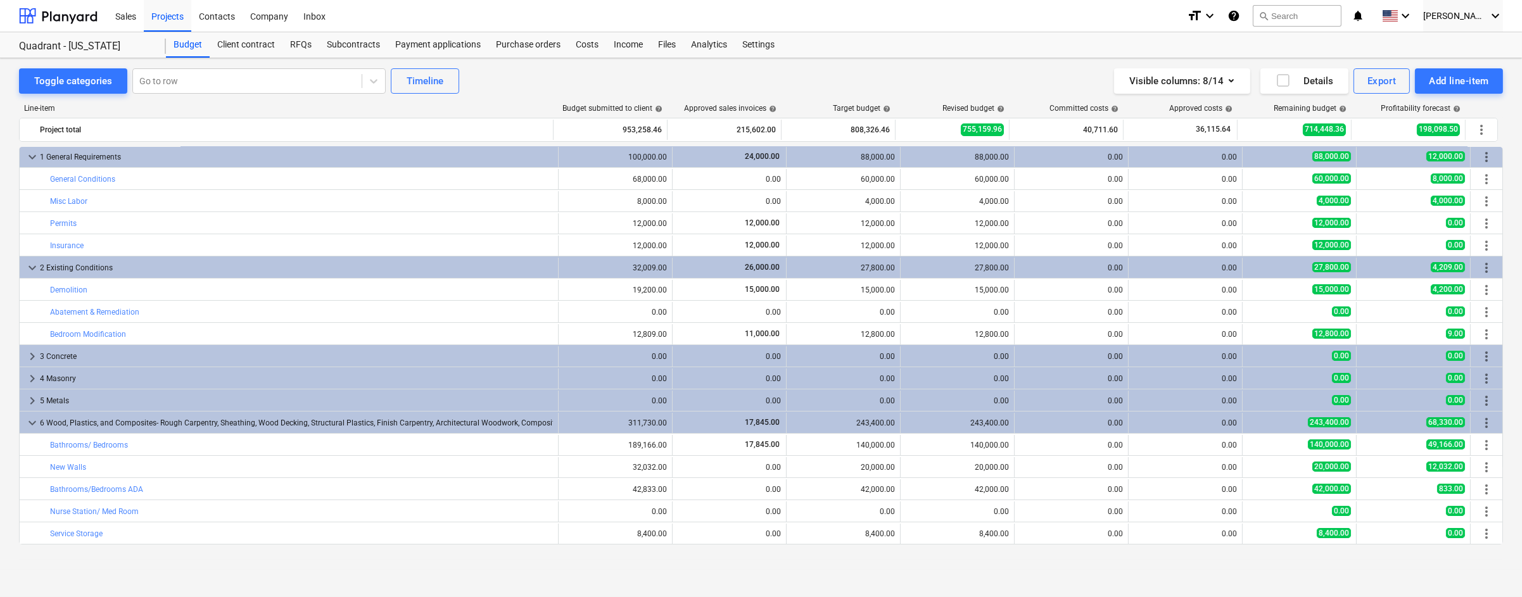
scroll to position [0, 0]
click at [170, 20] on div "Projects" at bounding box center [167, 15] width 47 height 32
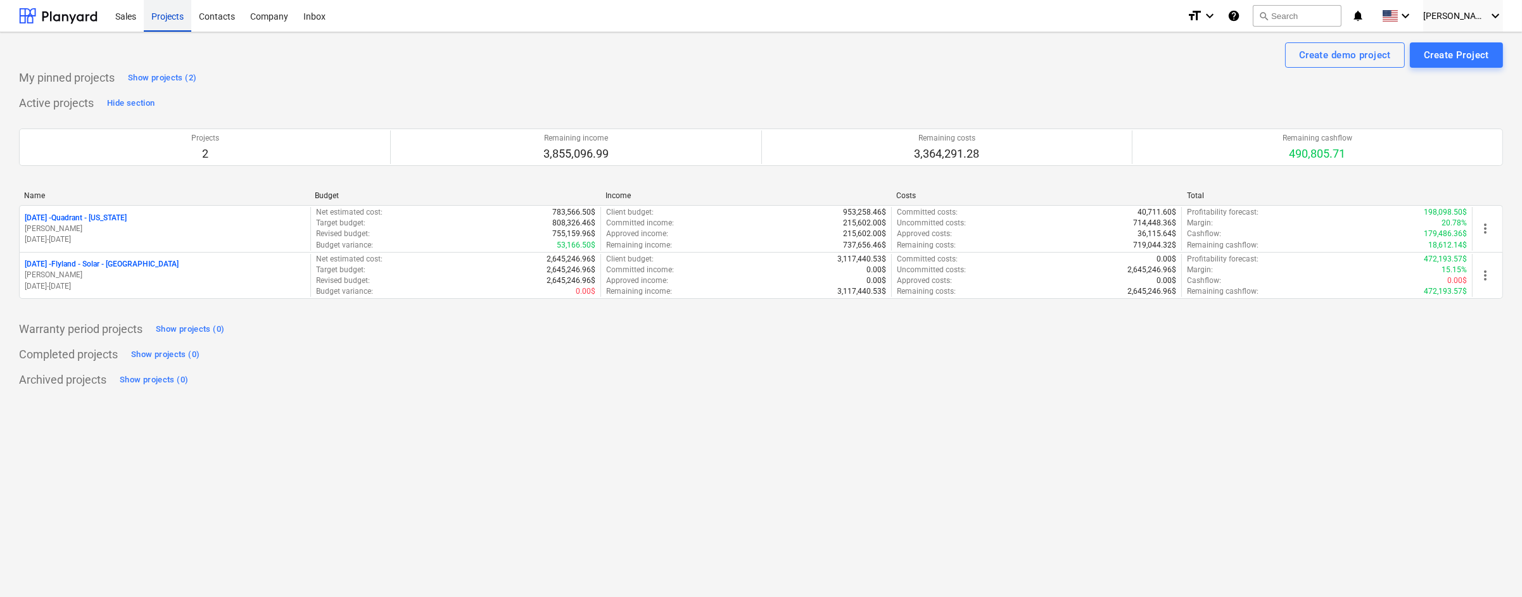
click at [168, 18] on div "Projects" at bounding box center [167, 15] width 47 height 32
click at [165, 75] on div "Show projects (2)" at bounding box center [162, 78] width 68 height 15
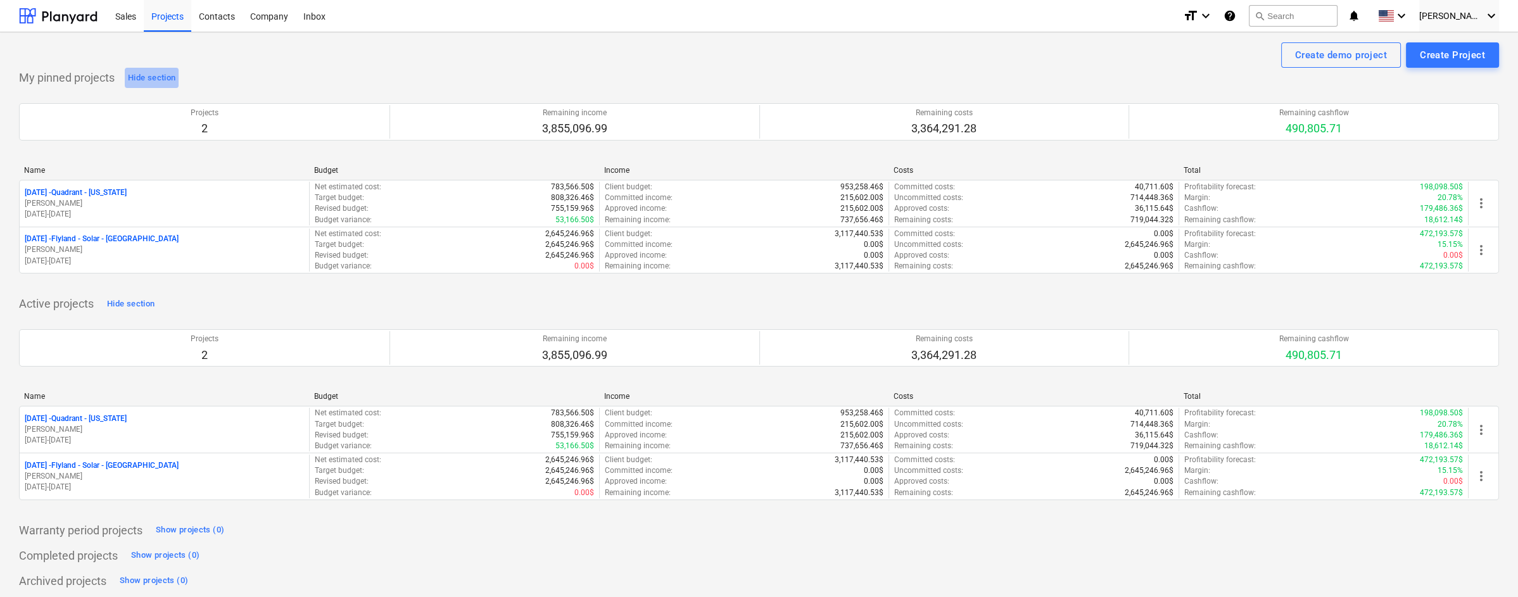
click at [165, 75] on div "Hide section" at bounding box center [151, 78] width 47 height 15
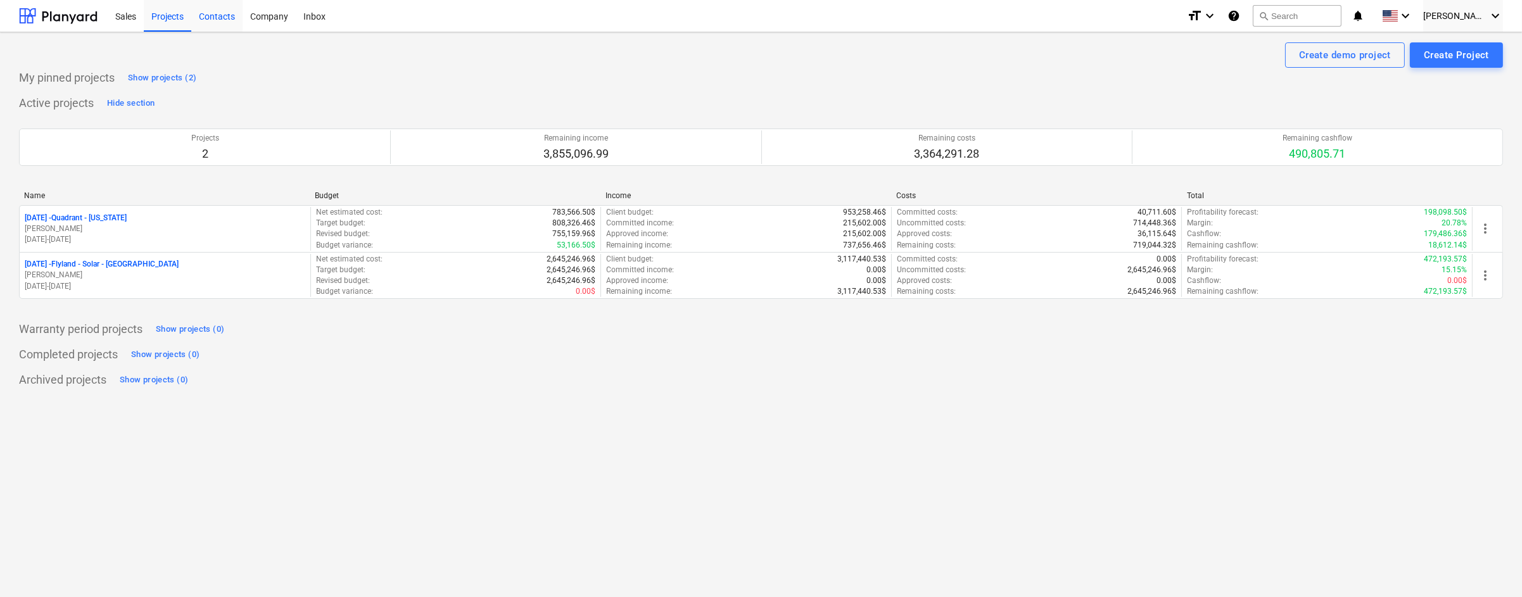
click at [225, 18] on div "Contacts" at bounding box center [216, 15] width 51 height 32
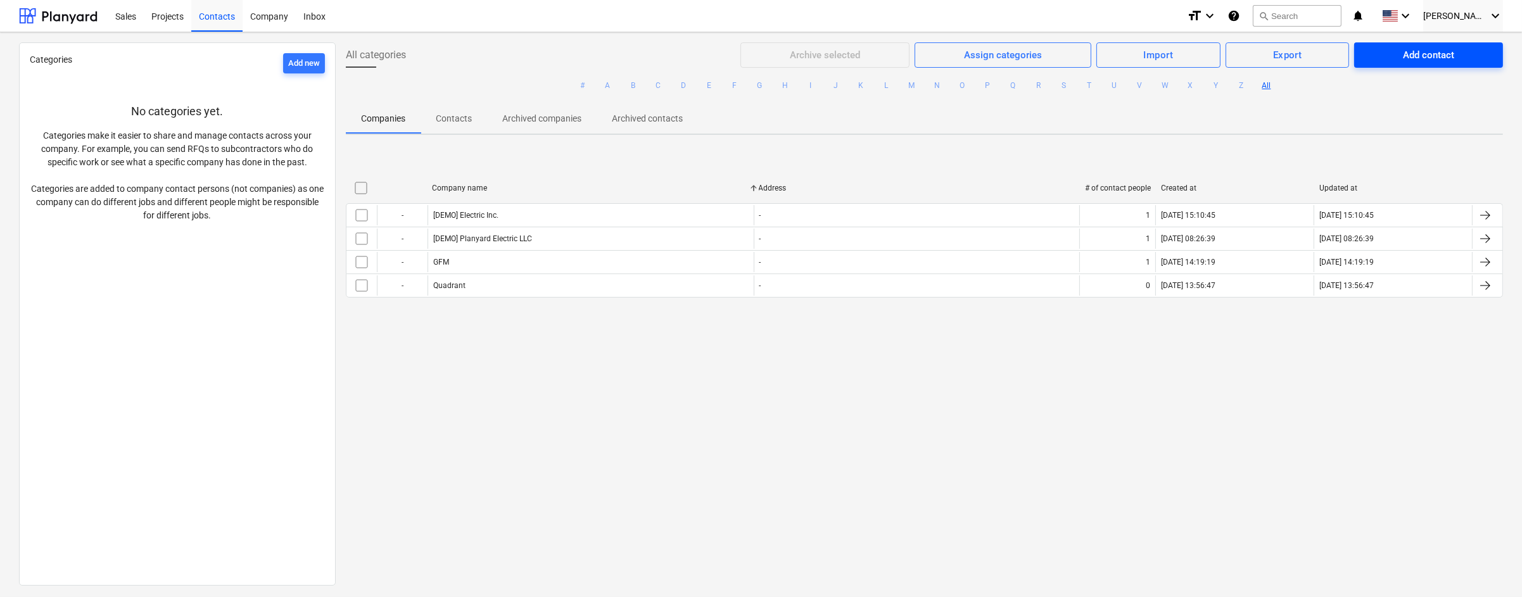
click at [1151, 55] on div "Add contact" at bounding box center [1428, 55] width 51 height 16
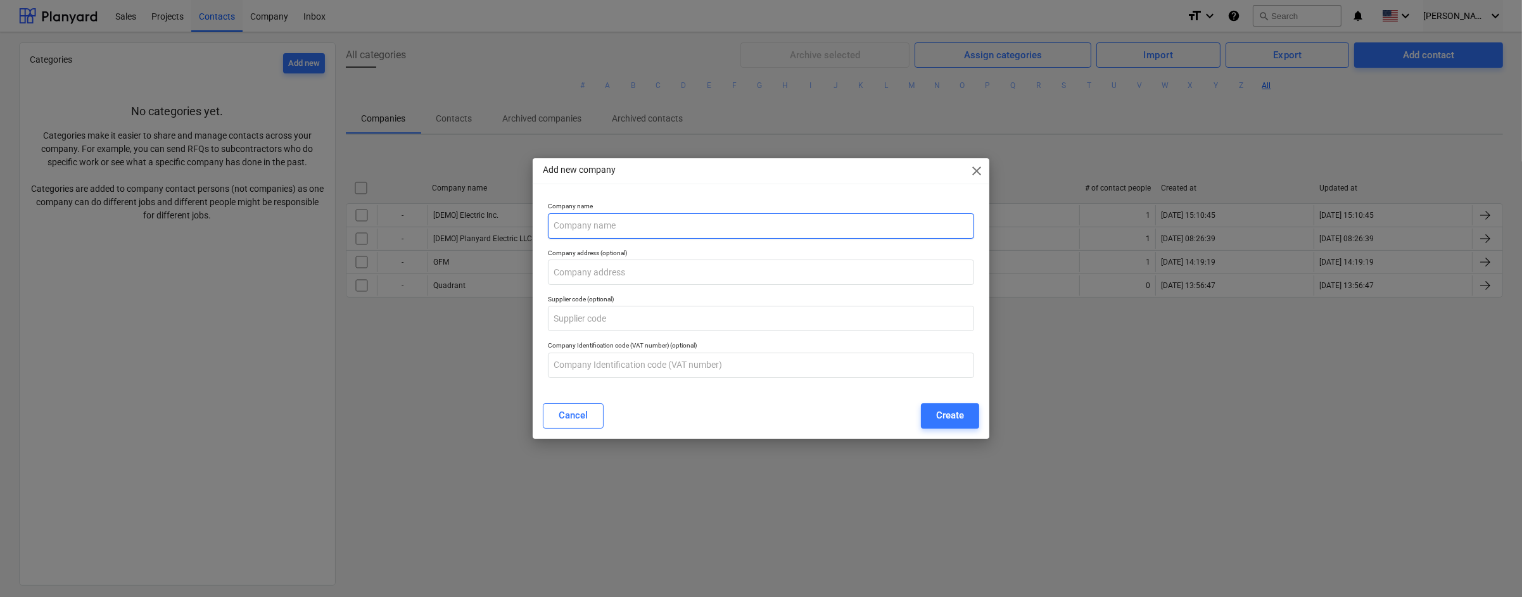
click at [631, 224] on input "text" at bounding box center [761, 225] width 426 height 25
type input "Flyland"
click at [662, 267] on input "text" at bounding box center [761, 272] width 426 height 25
click at [673, 245] on div "Company address (optional)" at bounding box center [761, 267] width 436 height 46
click at [655, 315] on input "text" at bounding box center [761, 318] width 426 height 25
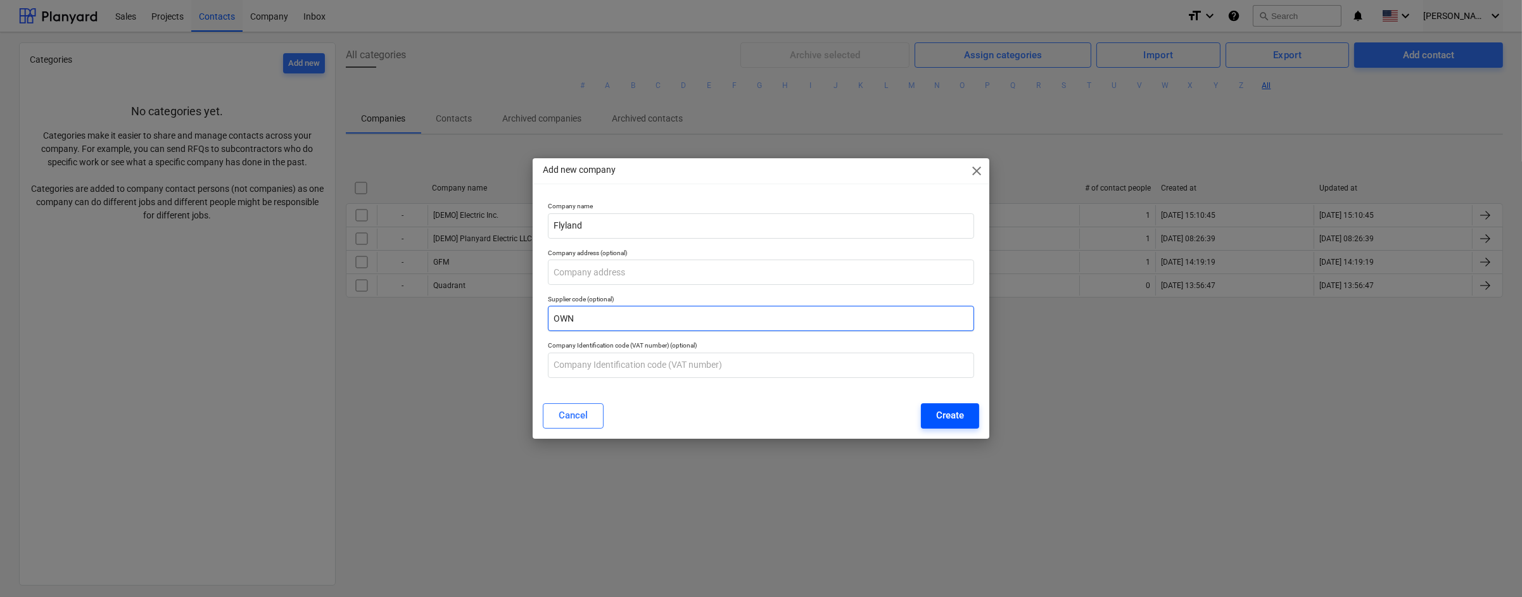
type input "OWN"
click at [954, 422] on div "Create" at bounding box center [950, 415] width 28 height 16
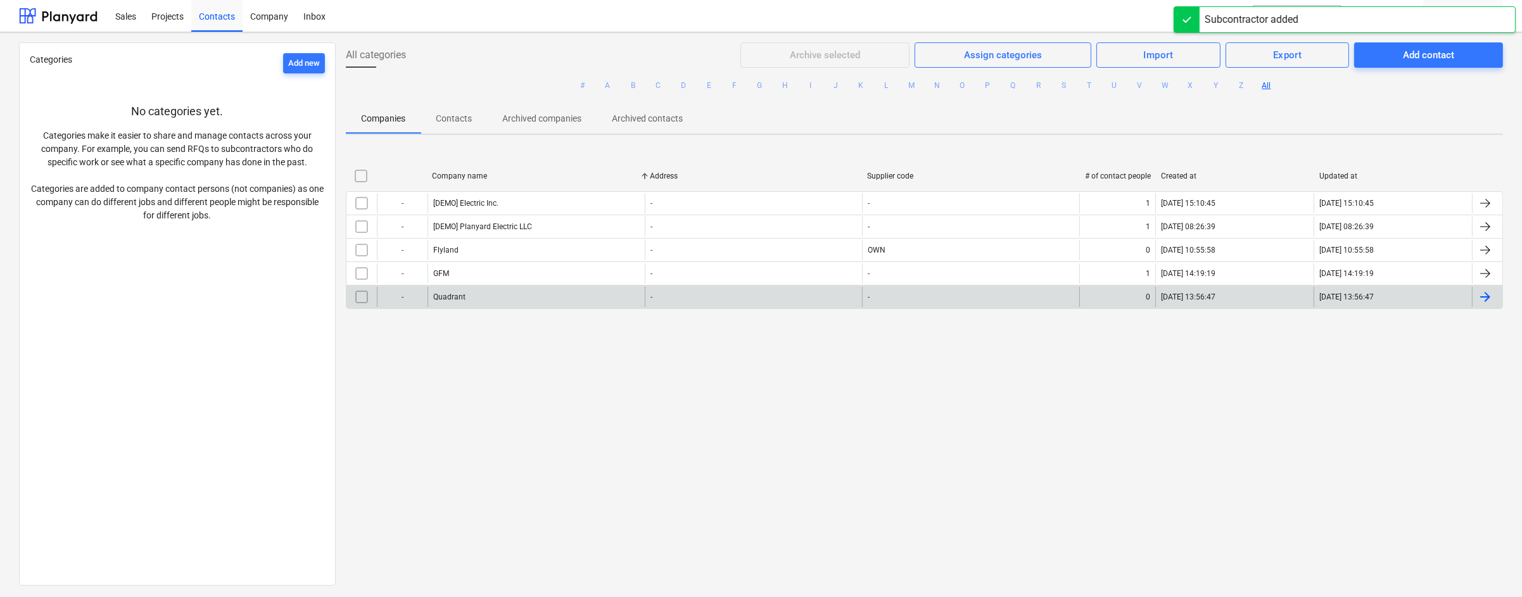
click at [932, 296] on div "-" at bounding box center [970, 297] width 217 height 20
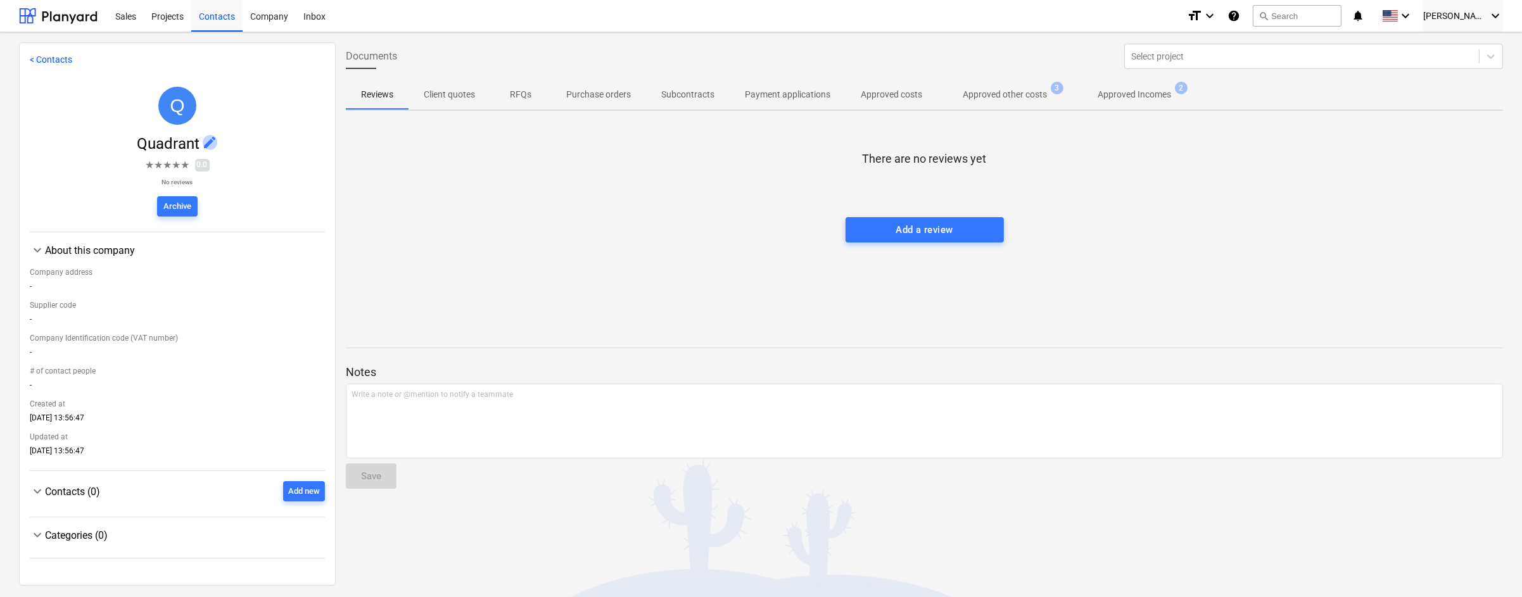
click at [211, 144] on span "edit" at bounding box center [210, 142] width 15 height 15
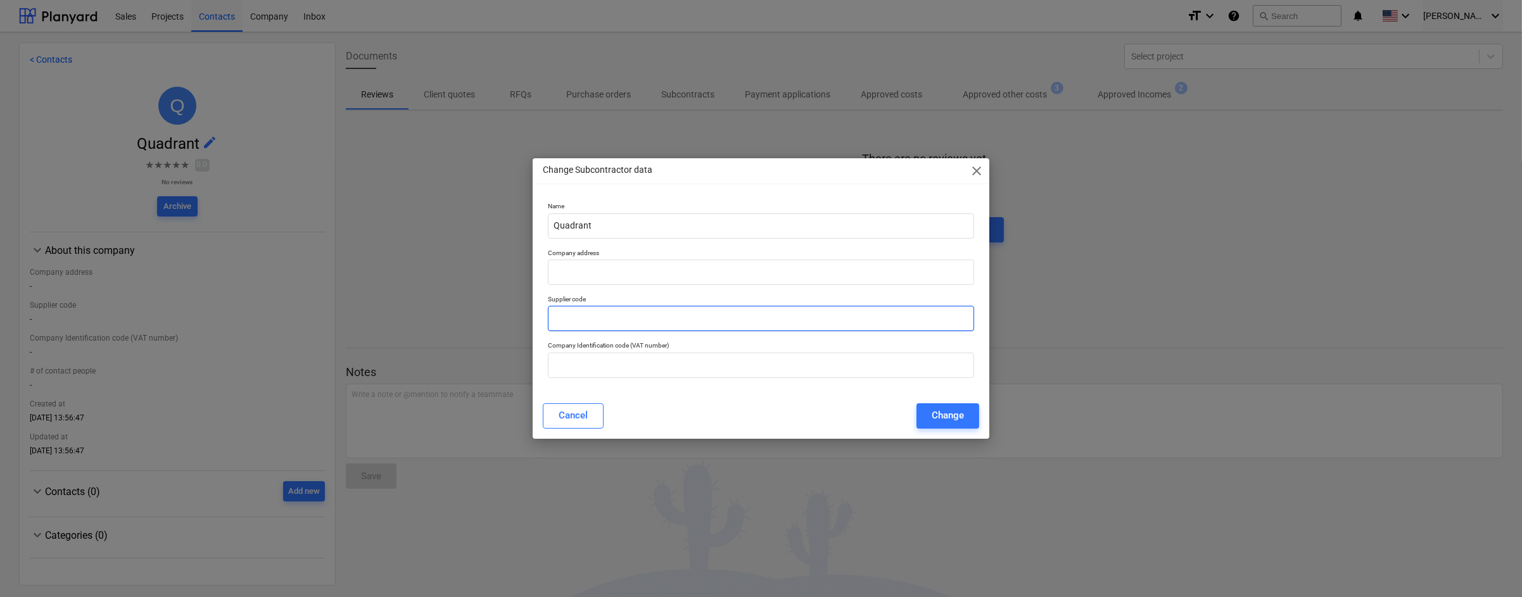
click at [619, 313] on input "text" at bounding box center [761, 318] width 426 height 25
type input "OWN1"
click at [956, 423] on div "Change" at bounding box center [948, 415] width 32 height 16
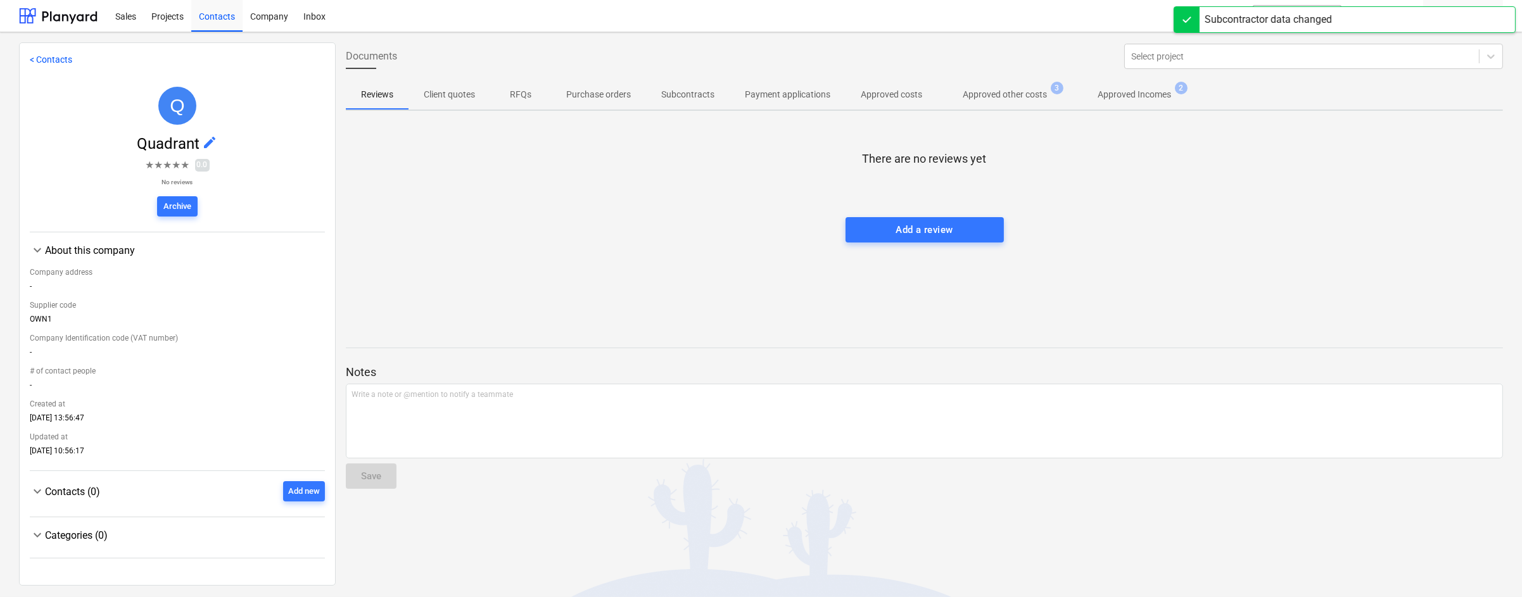
click at [64, 61] on link "< Contacts" at bounding box center [51, 59] width 42 height 10
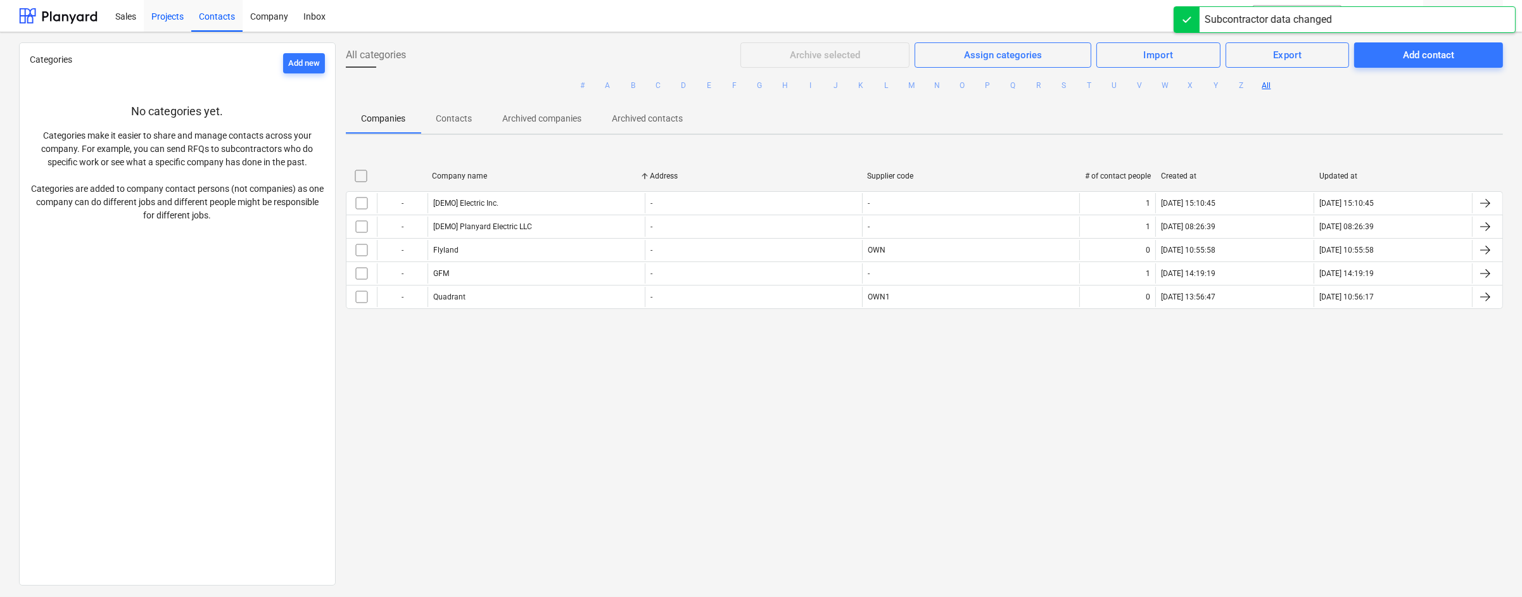
click at [162, 21] on div "Projects" at bounding box center [167, 15] width 47 height 32
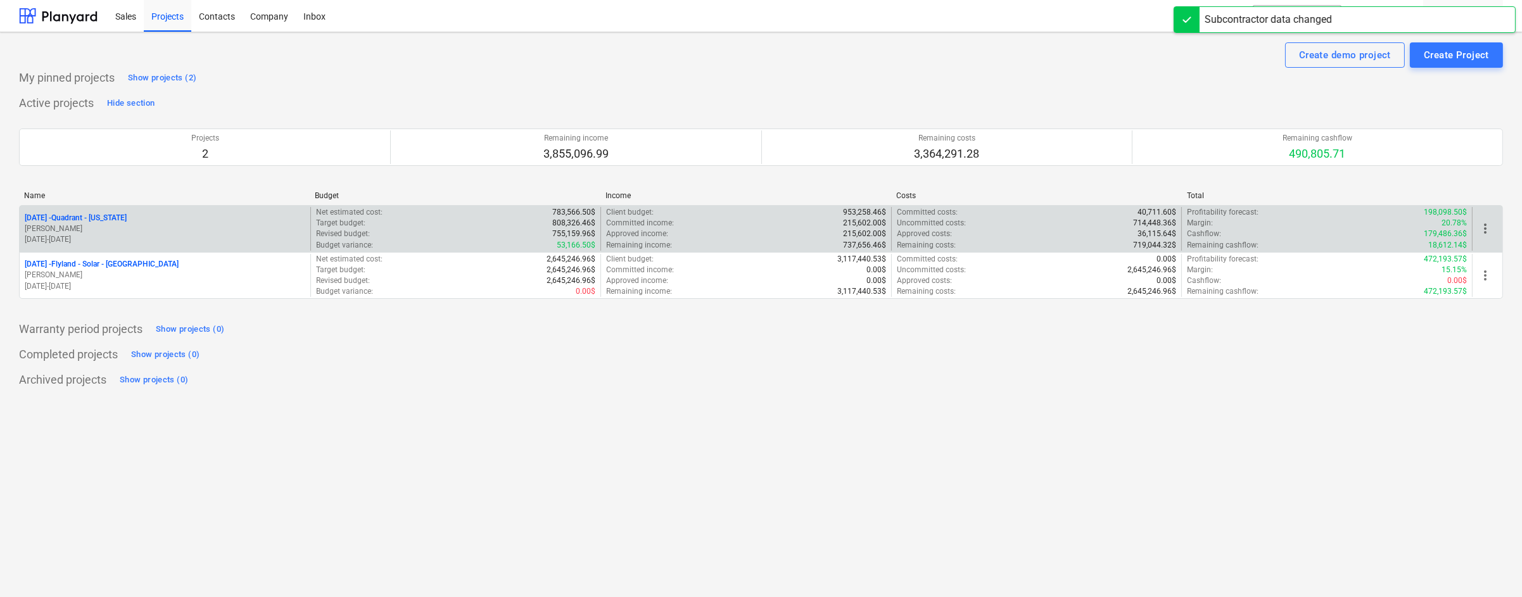
click at [102, 215] on p "[DATE] - Quadrant - [US_STATE]" at bounding box center [76, 218] width 102 height 11
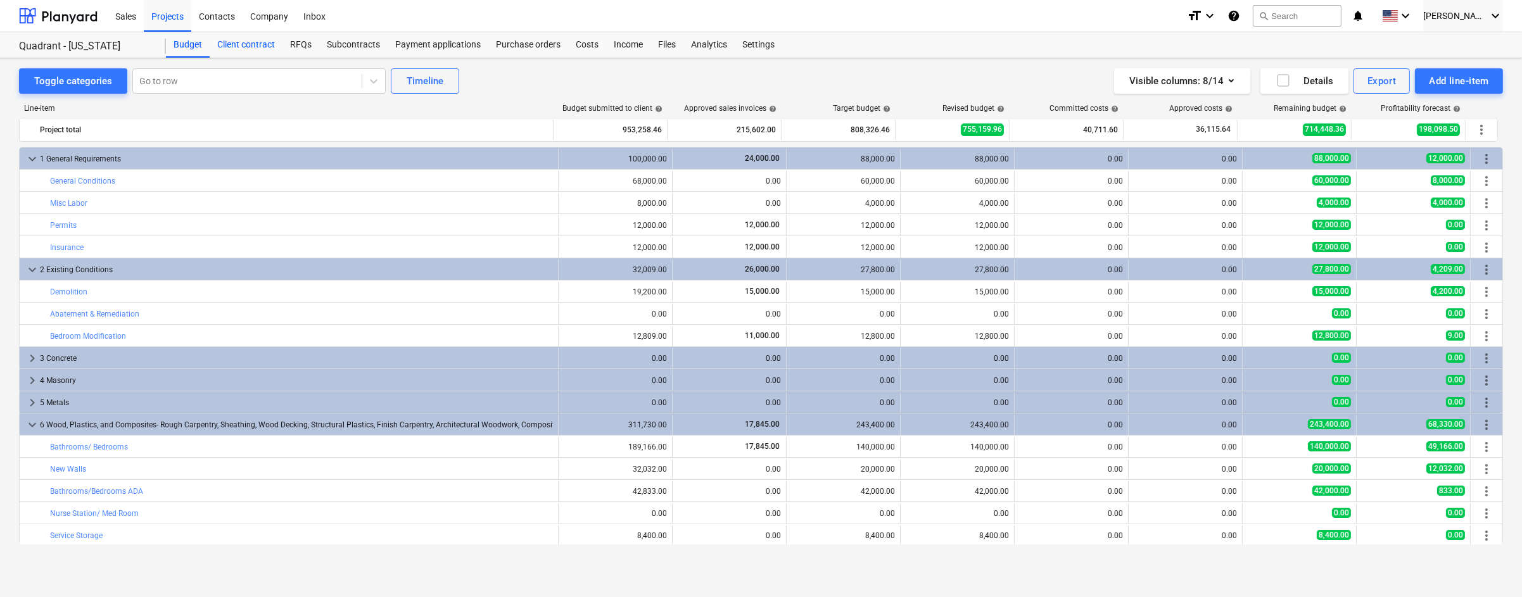
click at [246, 46] on div "Client contract" at bounding box center [246, 44] width 73 height 25
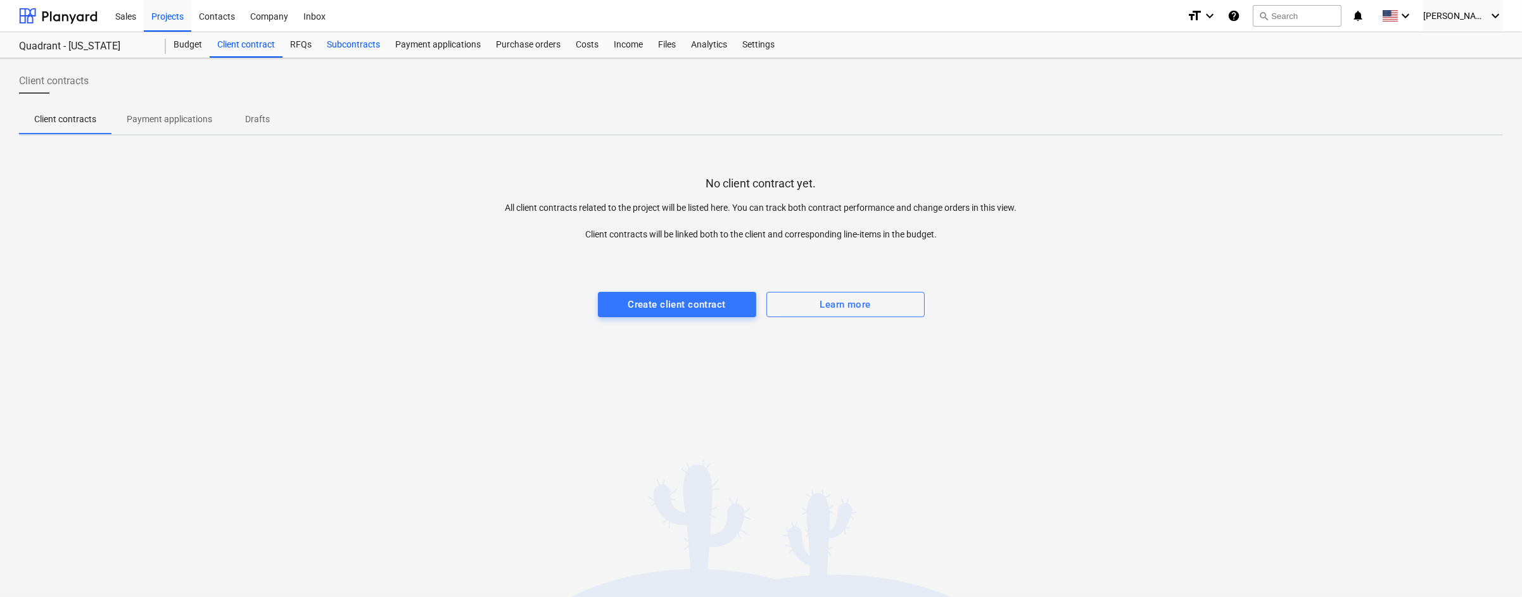
click at [344, 47] on div "Subcontracts" at bounding box center [353, 44] width 68 height 25
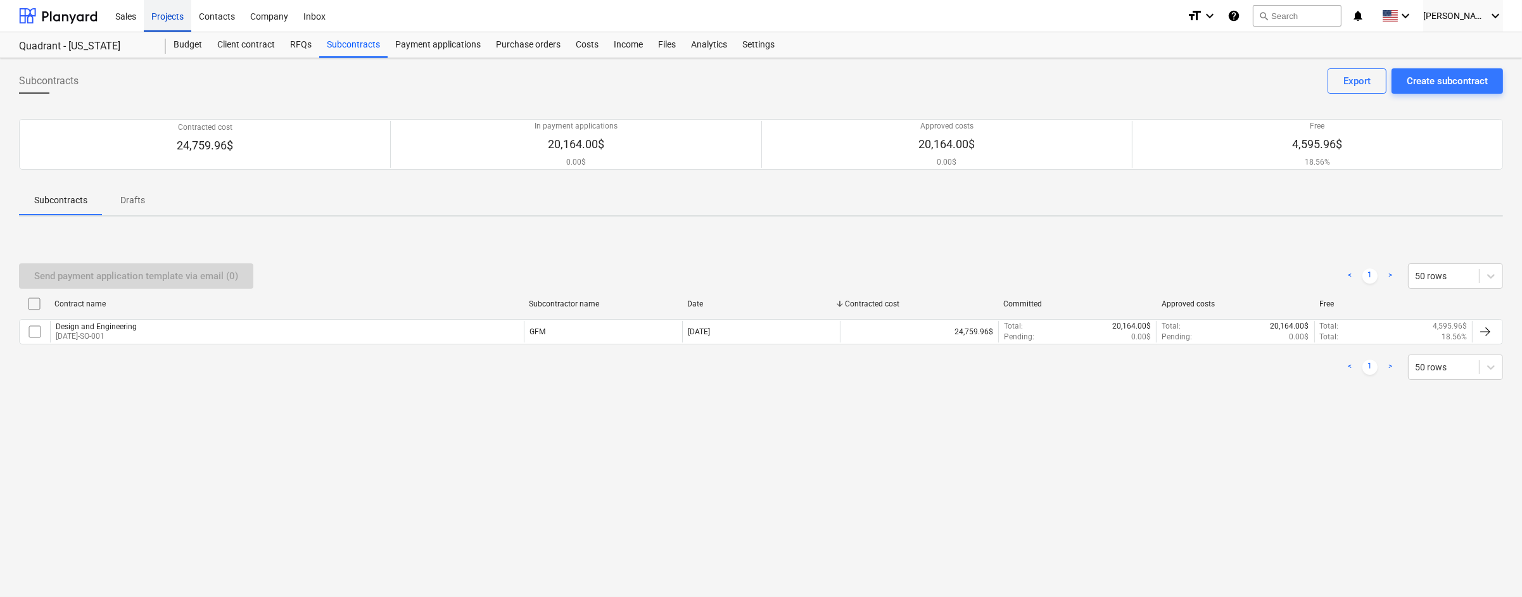
click at [166, 18] on div "Projects" at bounding box center [167, 15] width 47 height 32
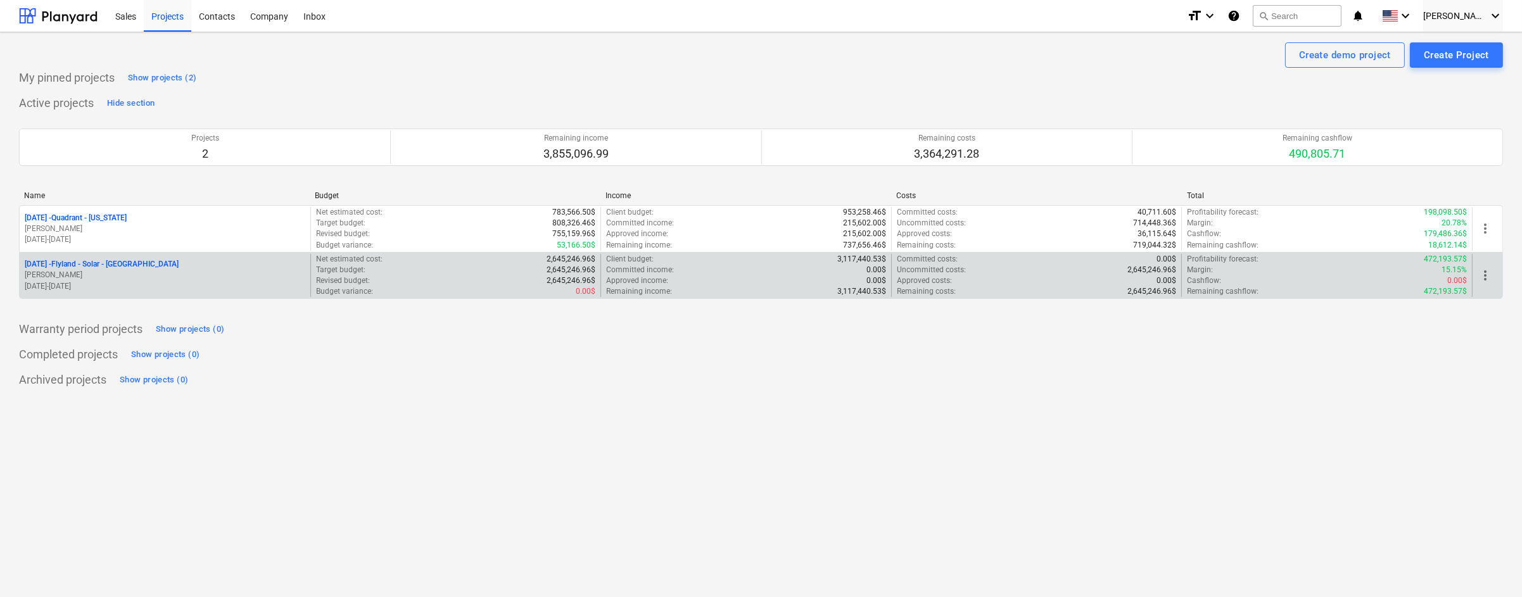
click at [113, 262] on p "[DATE] - Flyland - [GEOGRAPHIC_DATA] - [GEOGRAPHIC_DATA]" at bounding box center [102, 264] width 154 height 11
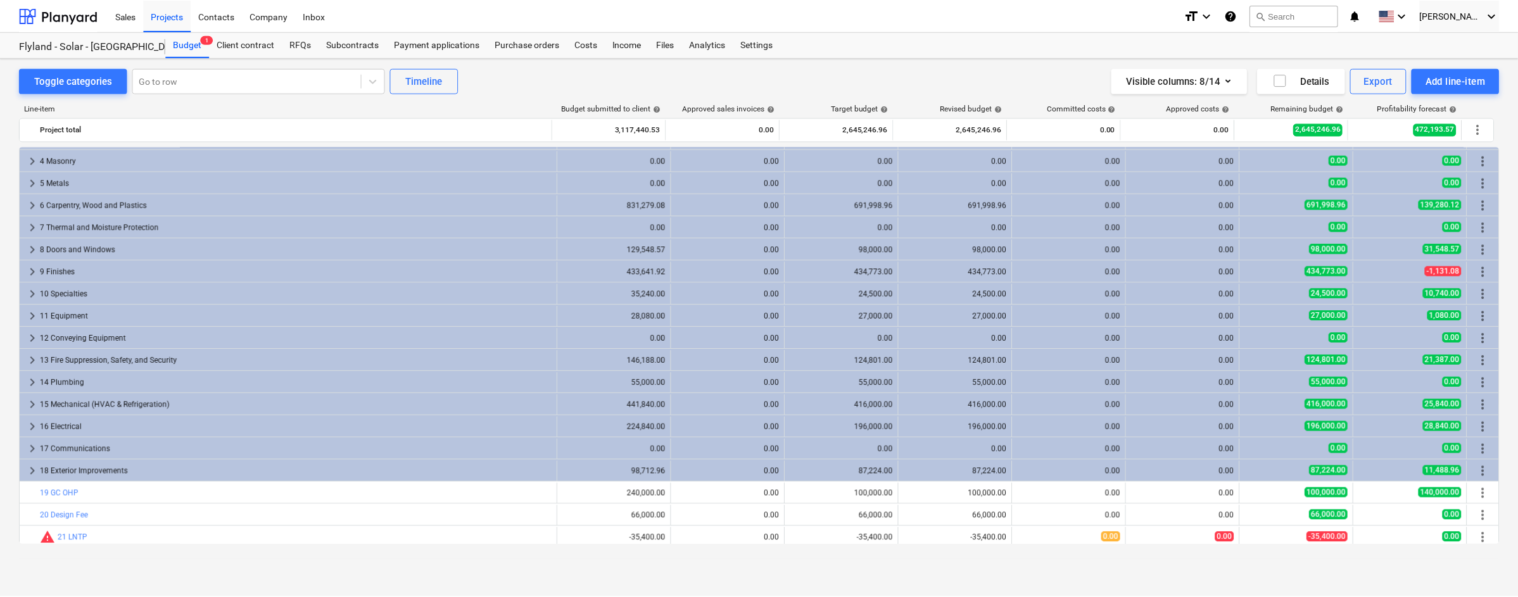
scroll to position [68, 0]
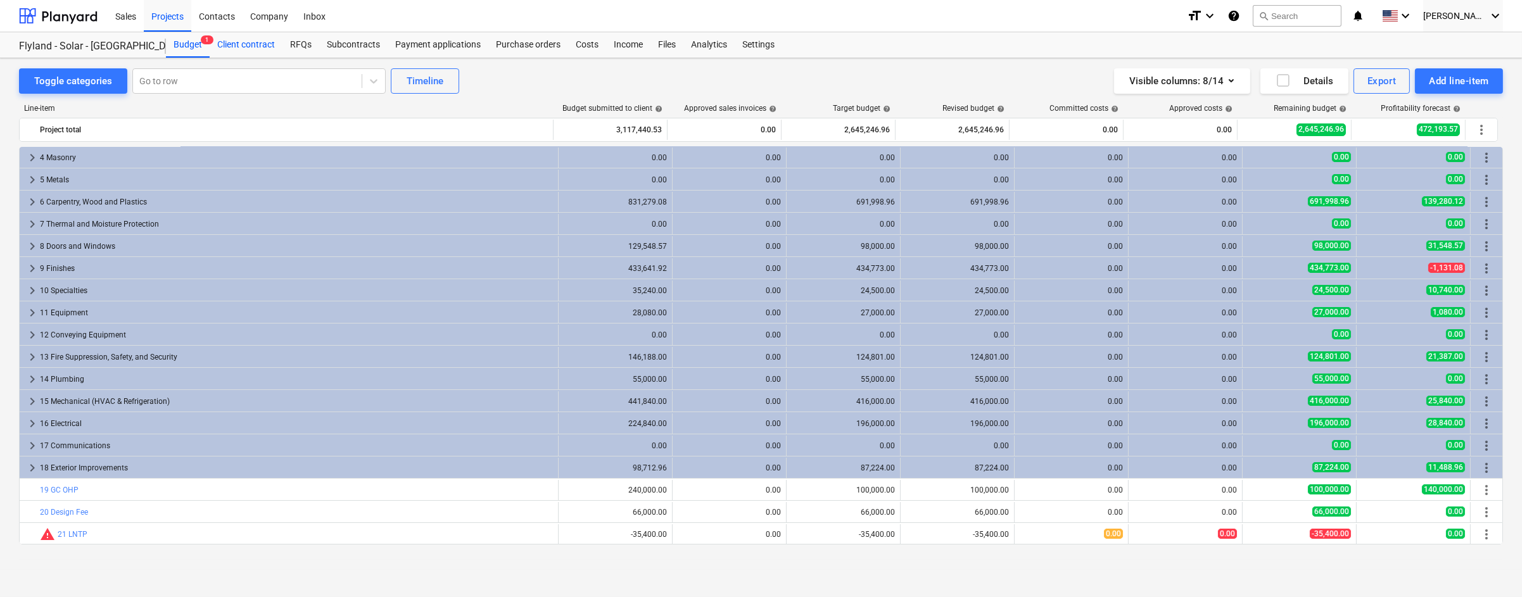
click at [252, 42] on div "Client contract" at bounding box center [246, 44] width 73 height 25
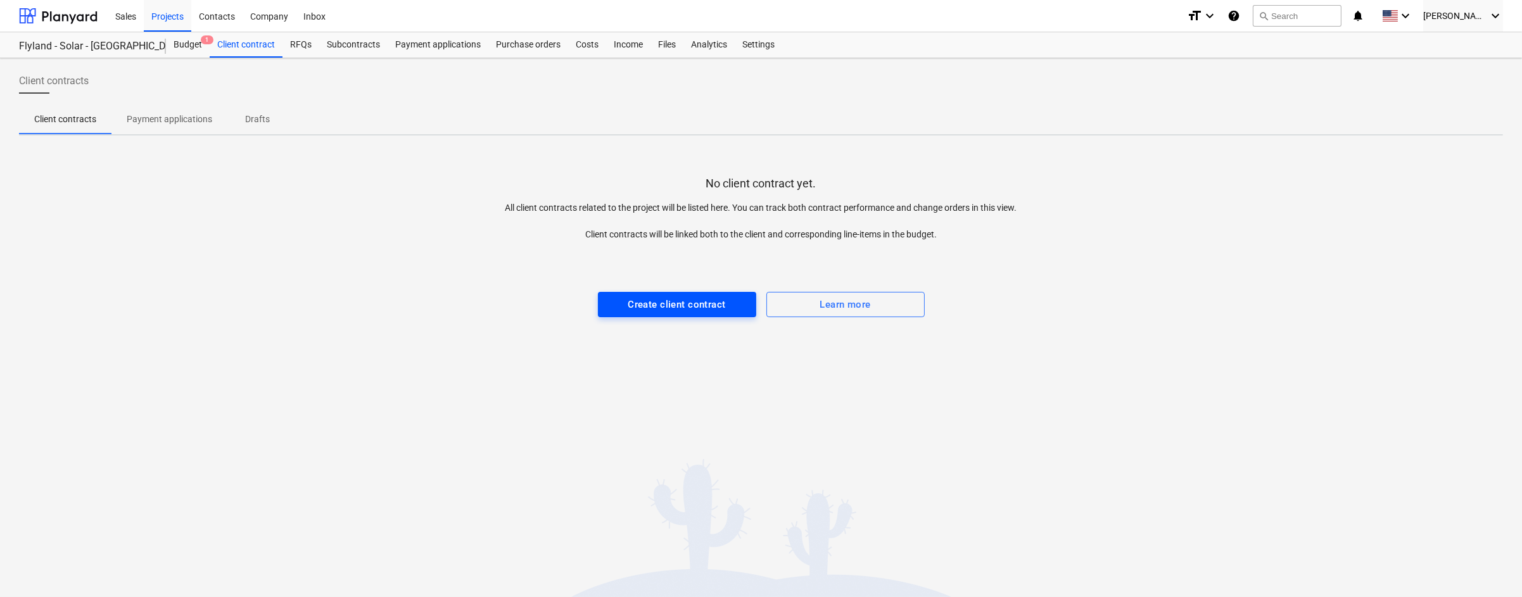
click at [670, 305] on div "Create client contract" at bounding box center [677, 304] width 98 height 16
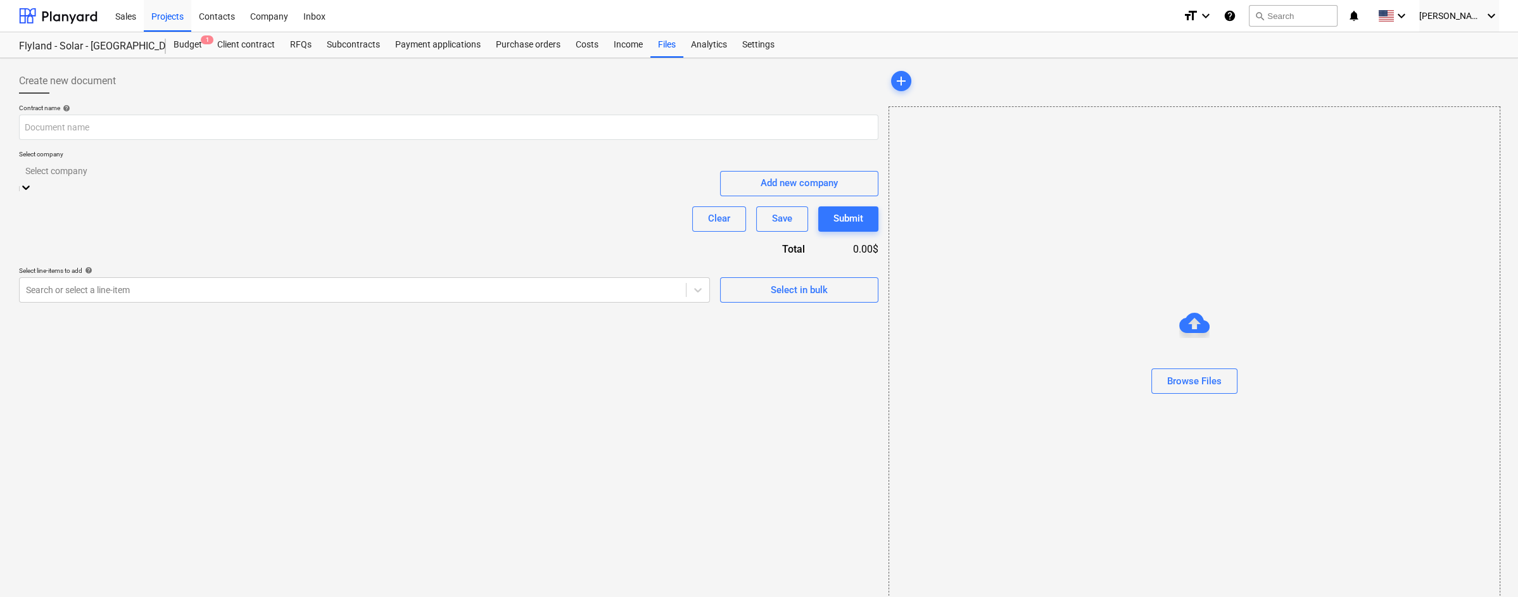
click at [396, 163] on div "Select company" at bounding box center [364, 178] width 691 height 35
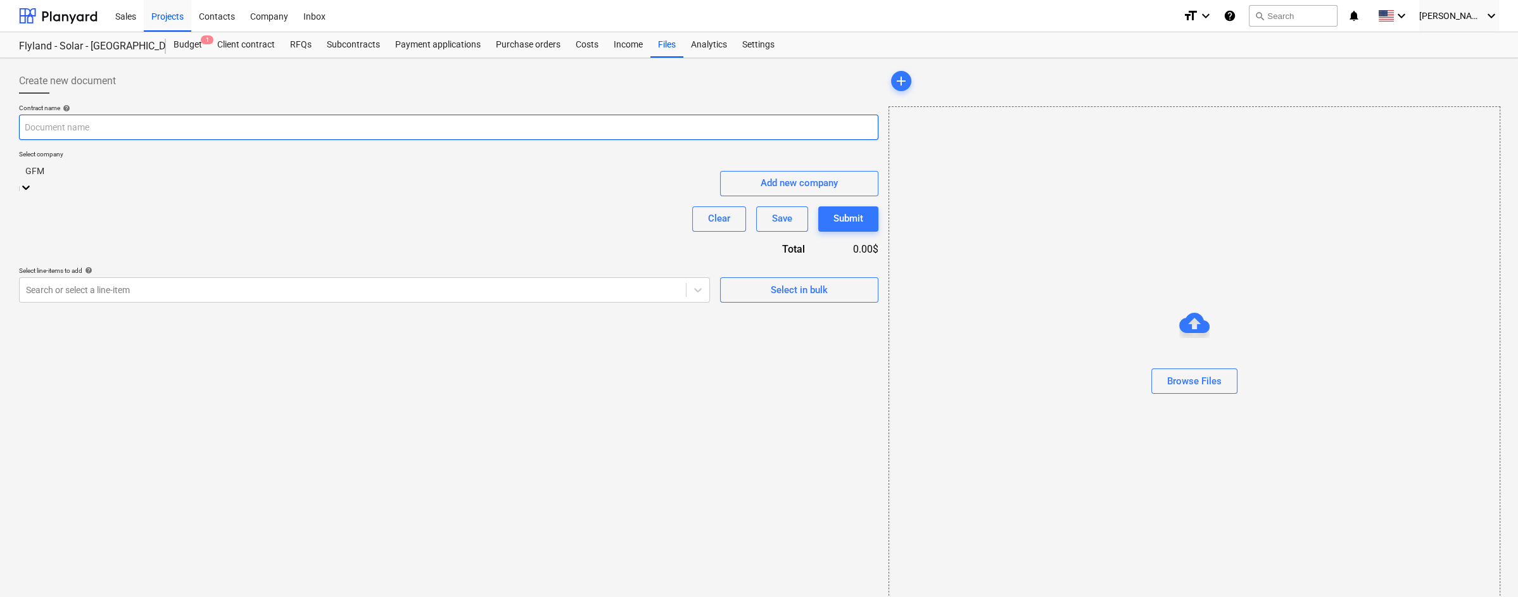
click at [307, 125] on input "text" at bounding box center [448, 127] width 859 height 25
type input "S"
type input "Design Contract"
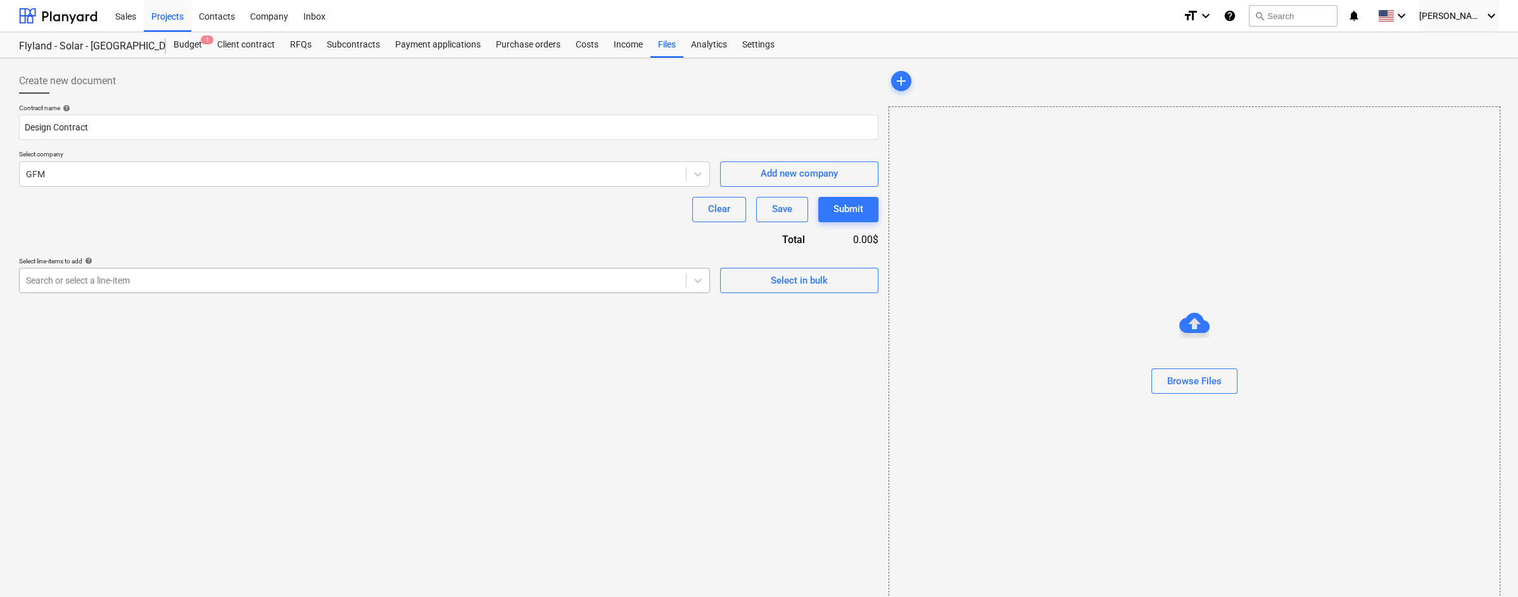
click at [517, 279] on div at bounding box center [353, 280] width 654 height 13
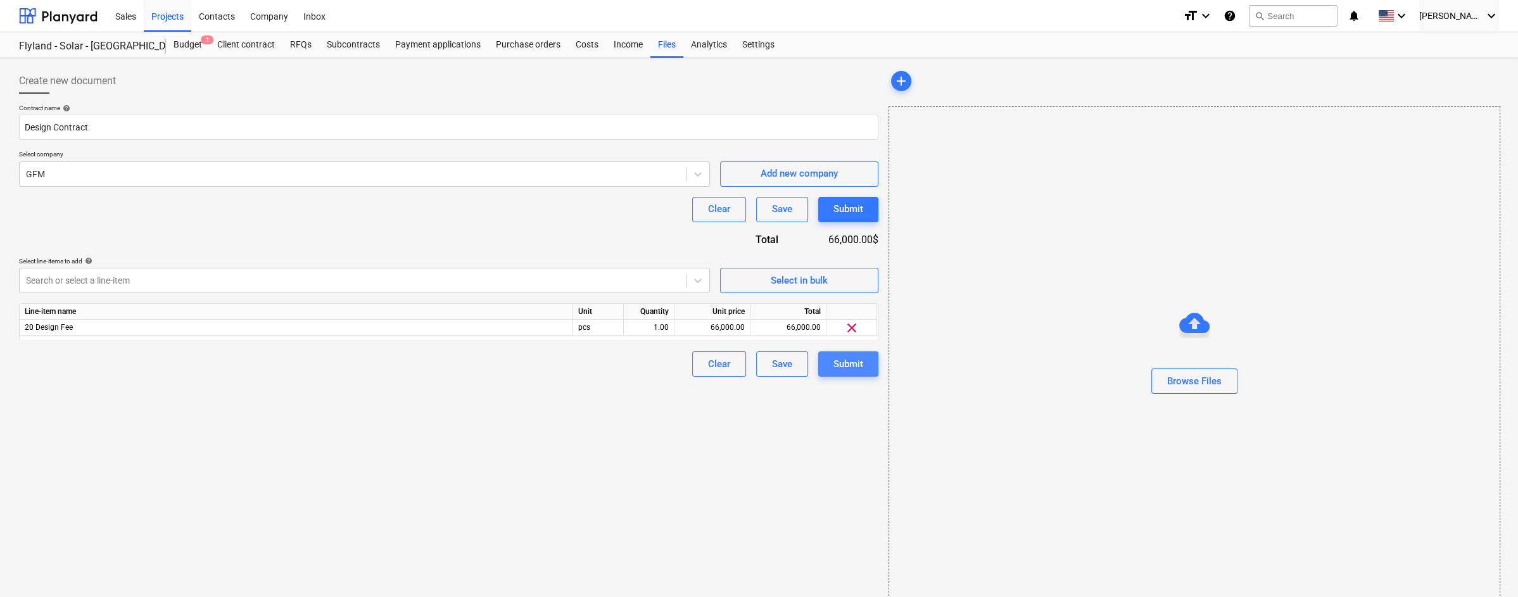
click at [847, 362] on div "Submit" at bounding box center [848, 364] width 30 height 16
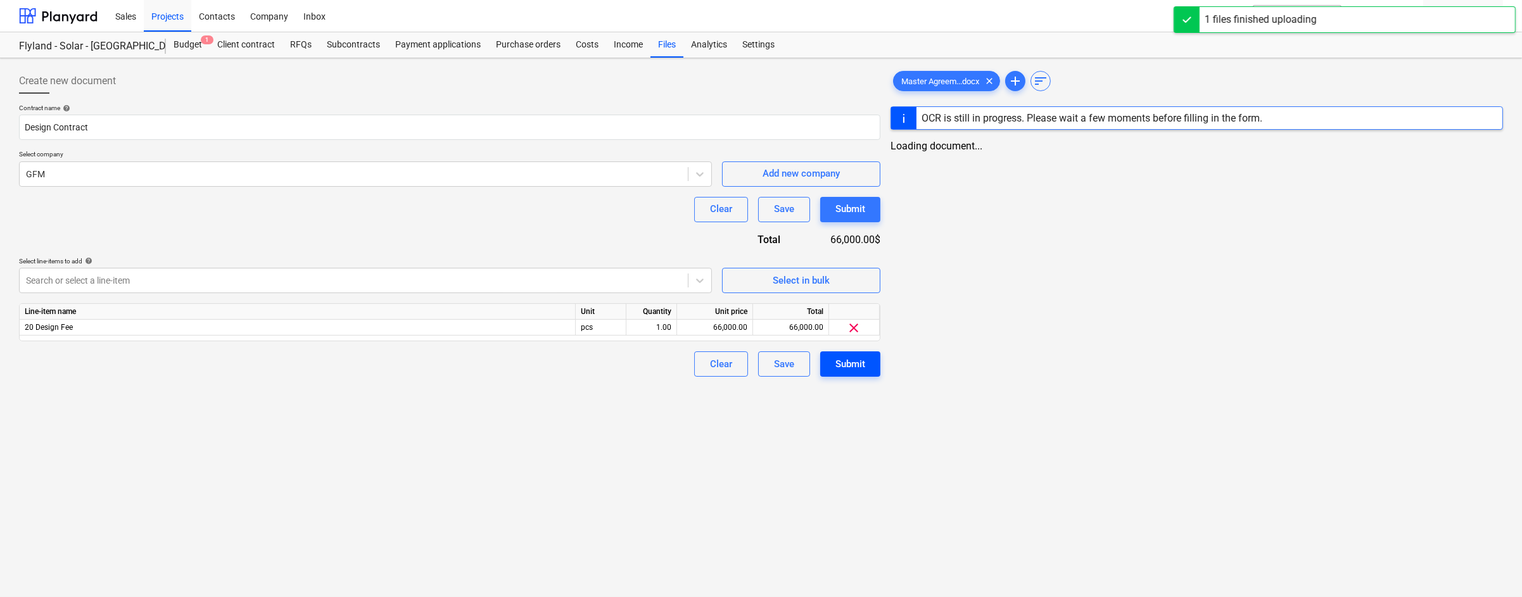
click at [854, 356] on div "Submit" at bounding box center [850, 364] width 30 height 16
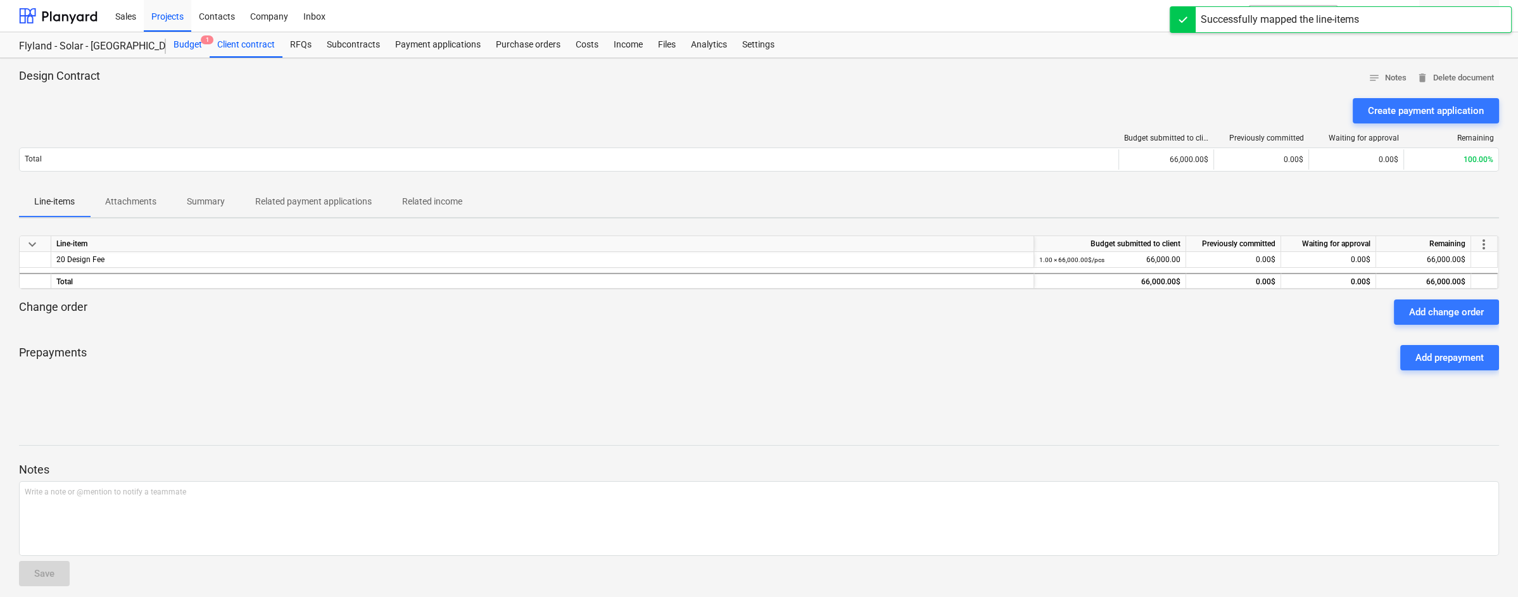
click at [191, 41] on div "Budget 1" at bounding box center [188, 44] width 44 height 25
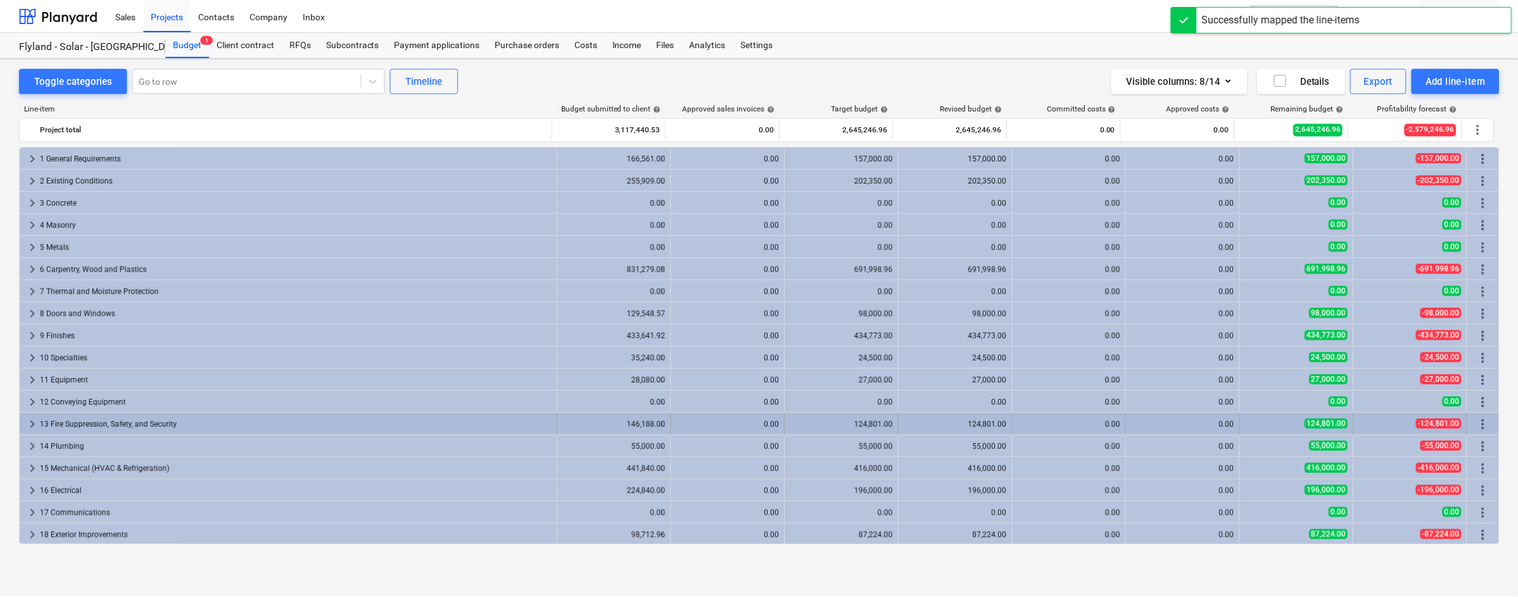
scroll to position [68, 0]
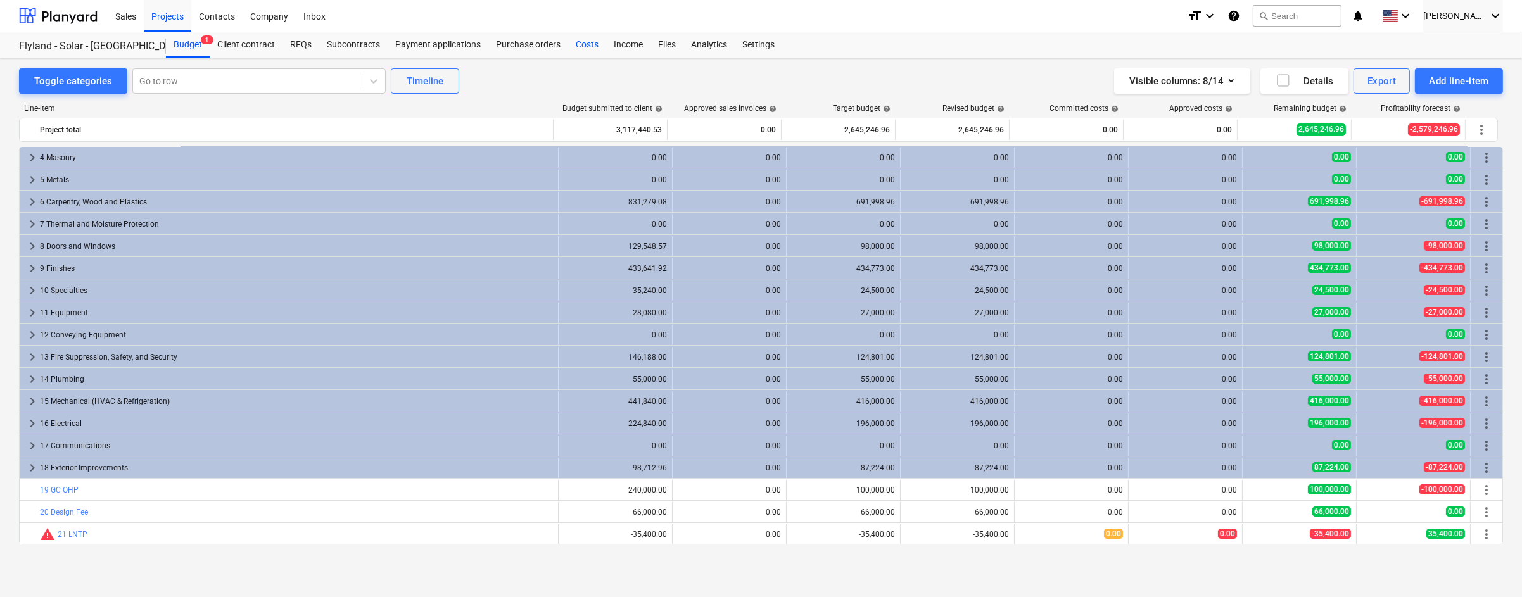
click at [583, 47] on div "Costs" at bounding box center [587, 44] width 38 height 25
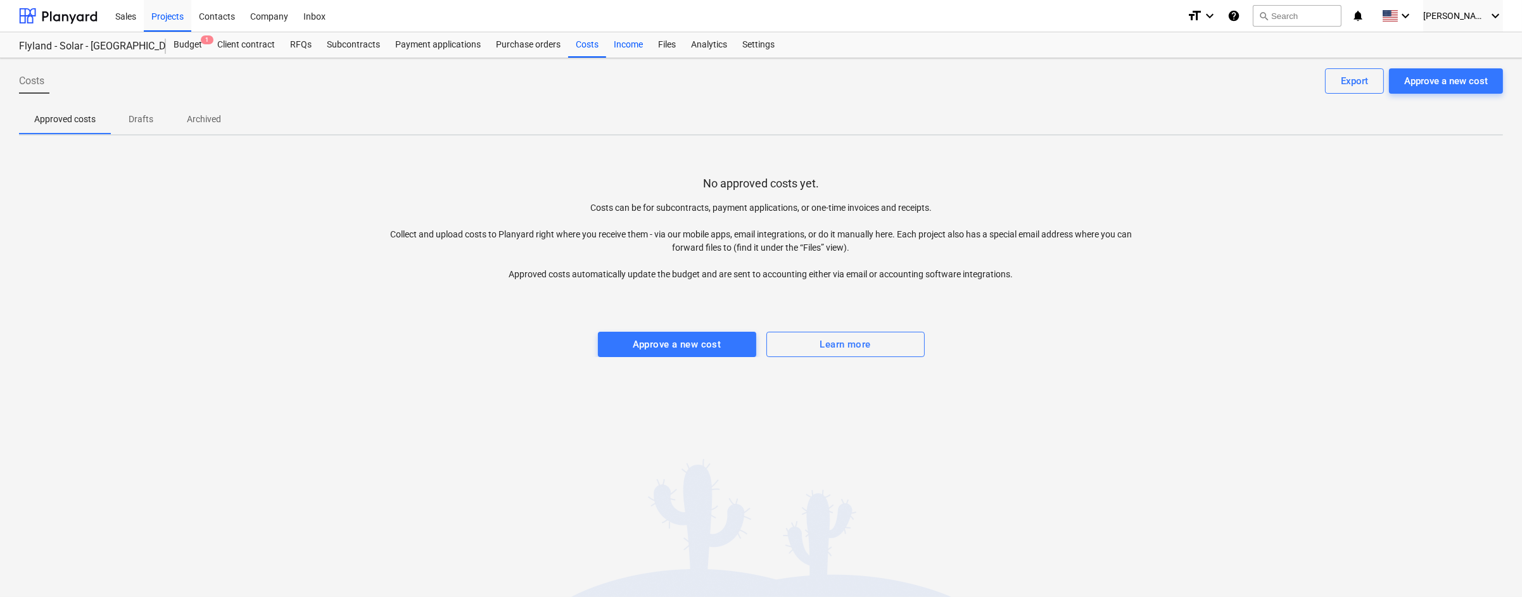
click at [623, 46] on div "Income" at bounding box center [628, 44] width 44 height 25
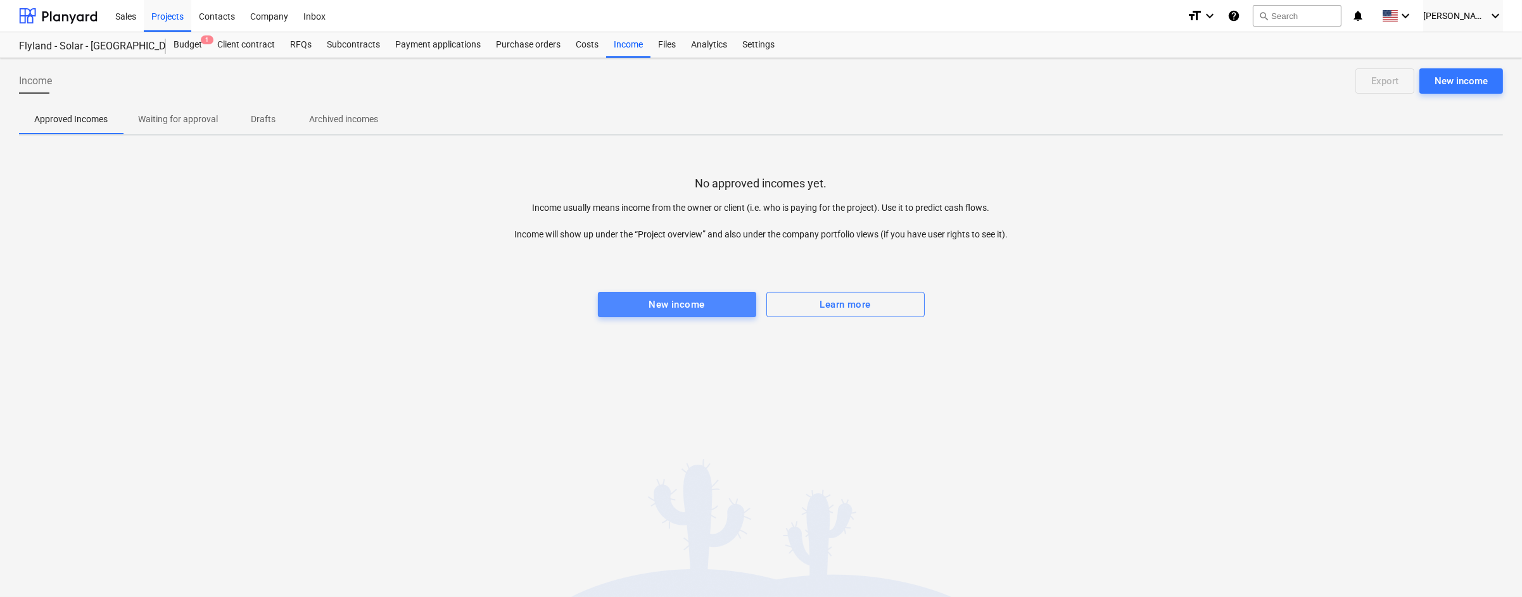
click at [686, 311] on div "New income" at bounding box center [676, 304] width 56 height 16
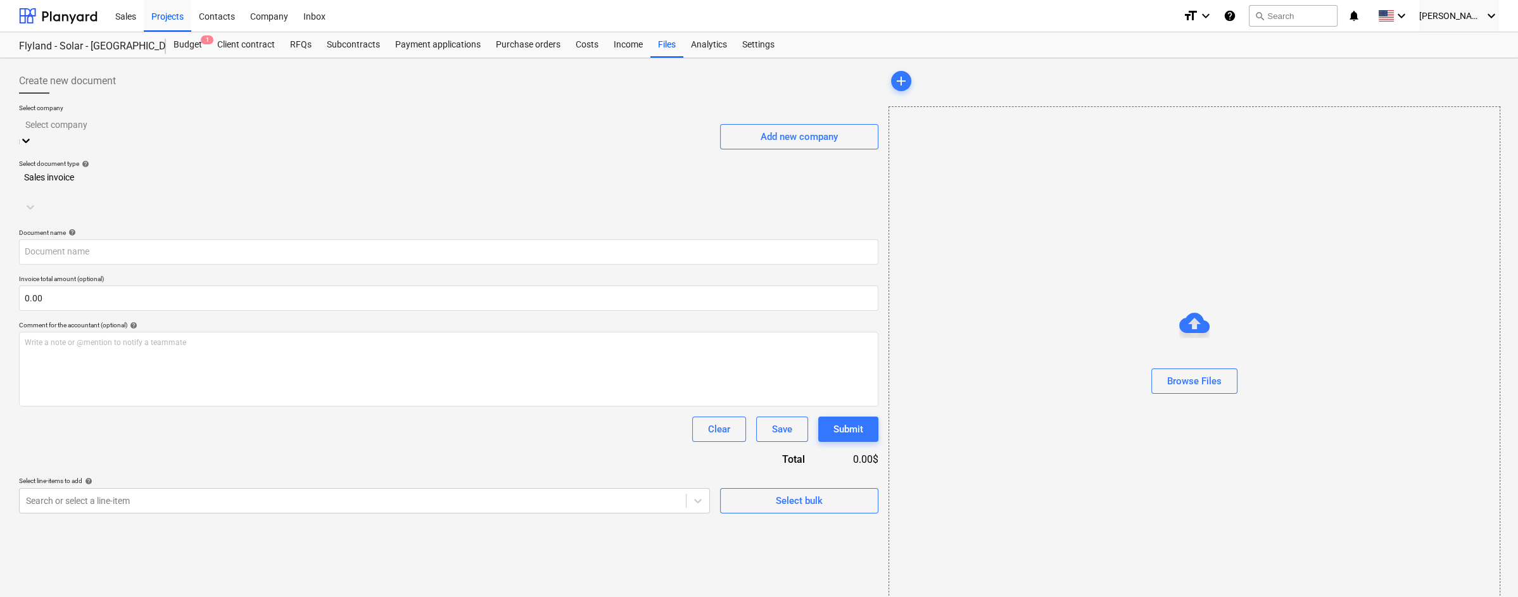
click at [32, 134] on icon at bounding box center [26, 140] width 13 height 13
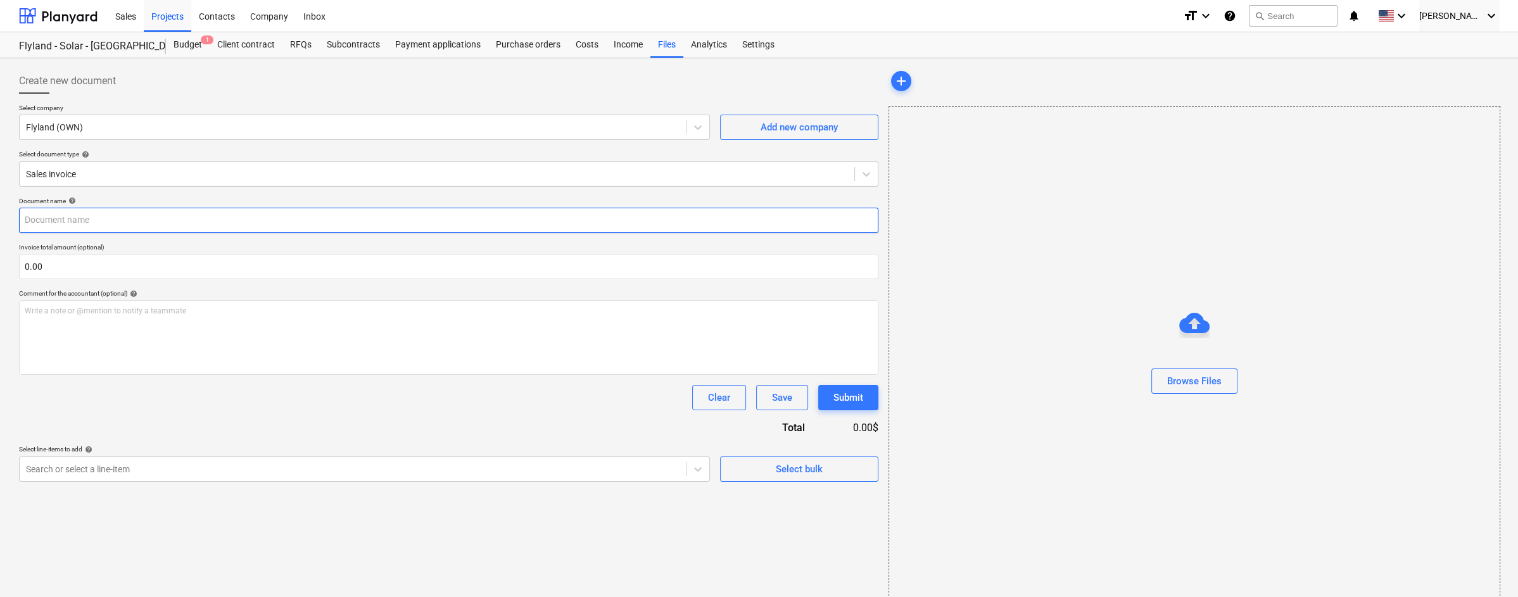
click at [449, 225] on input "text" at bounding box center [448, 220] width 859 height 25
type input "LNTO"
click at [412, 272] on input "text" at bounding box center [448, 266] width 859 height 25
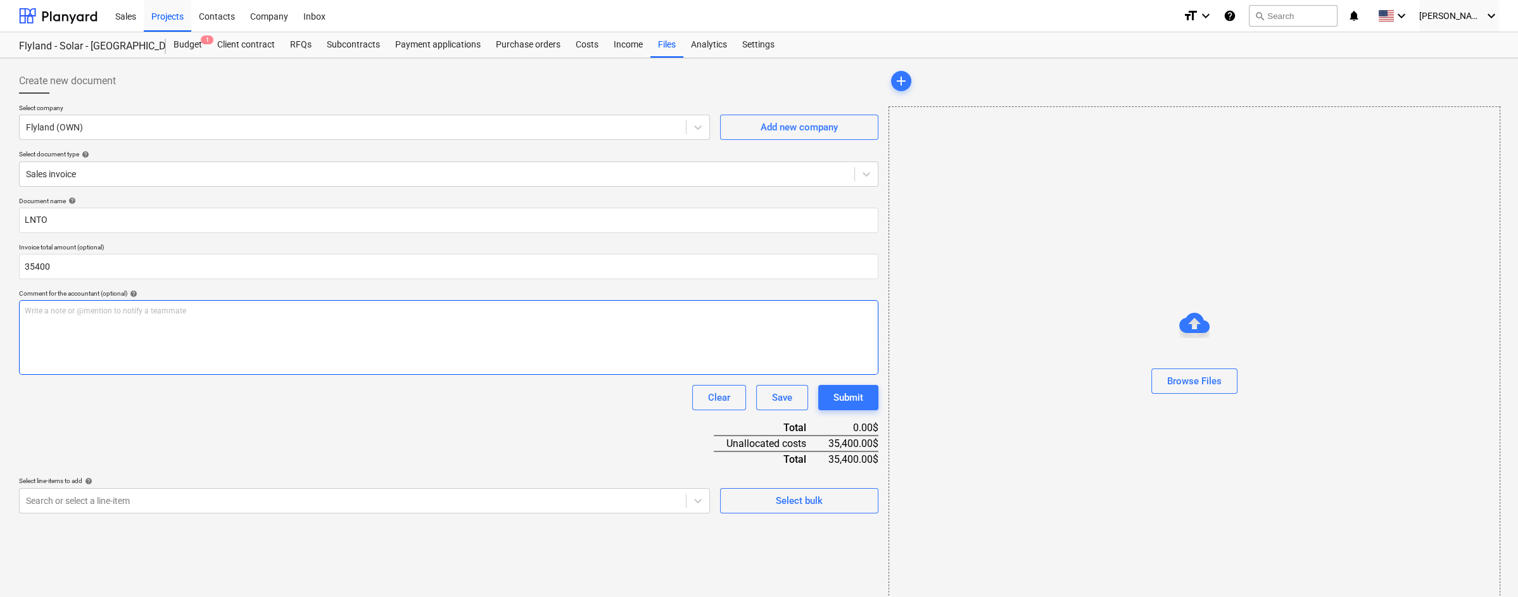
type input "35,400.00"
click at [541, 316] on p "Write a note or @mention to notify a teammate ﻿" at bounding box center [449, 311] width 848 height 11
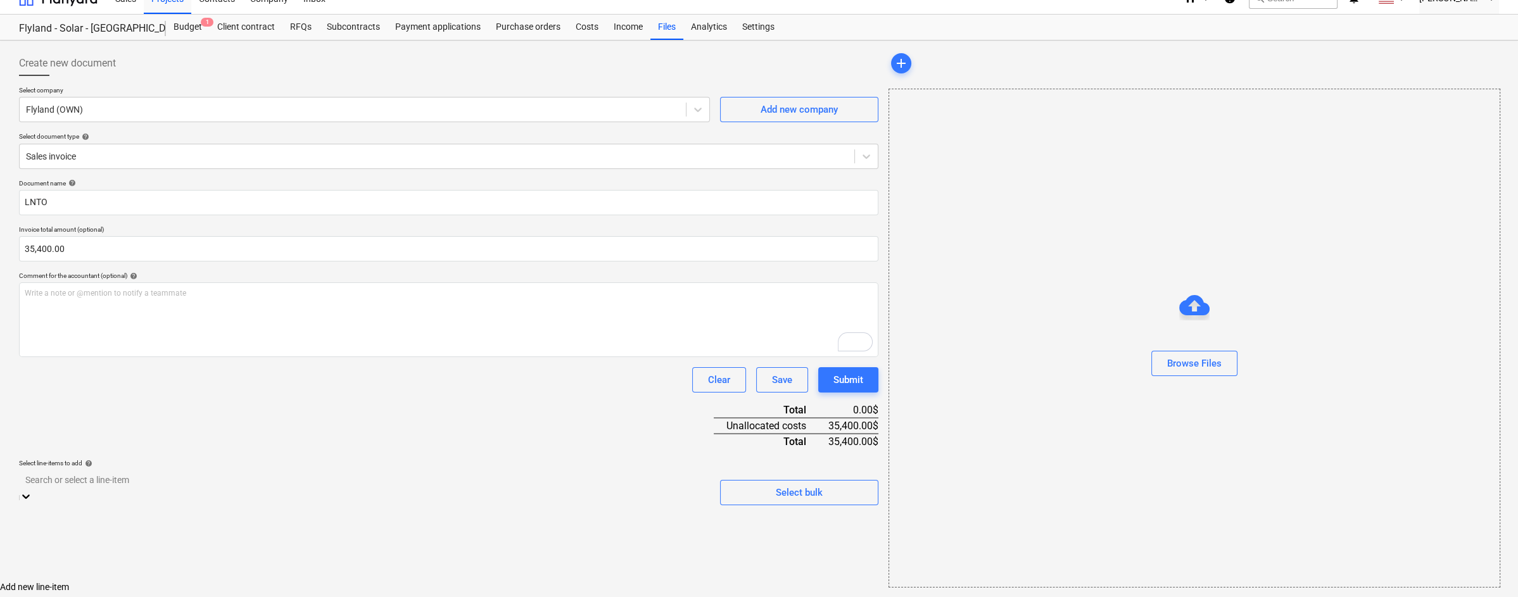
scroll to position [112, 0]
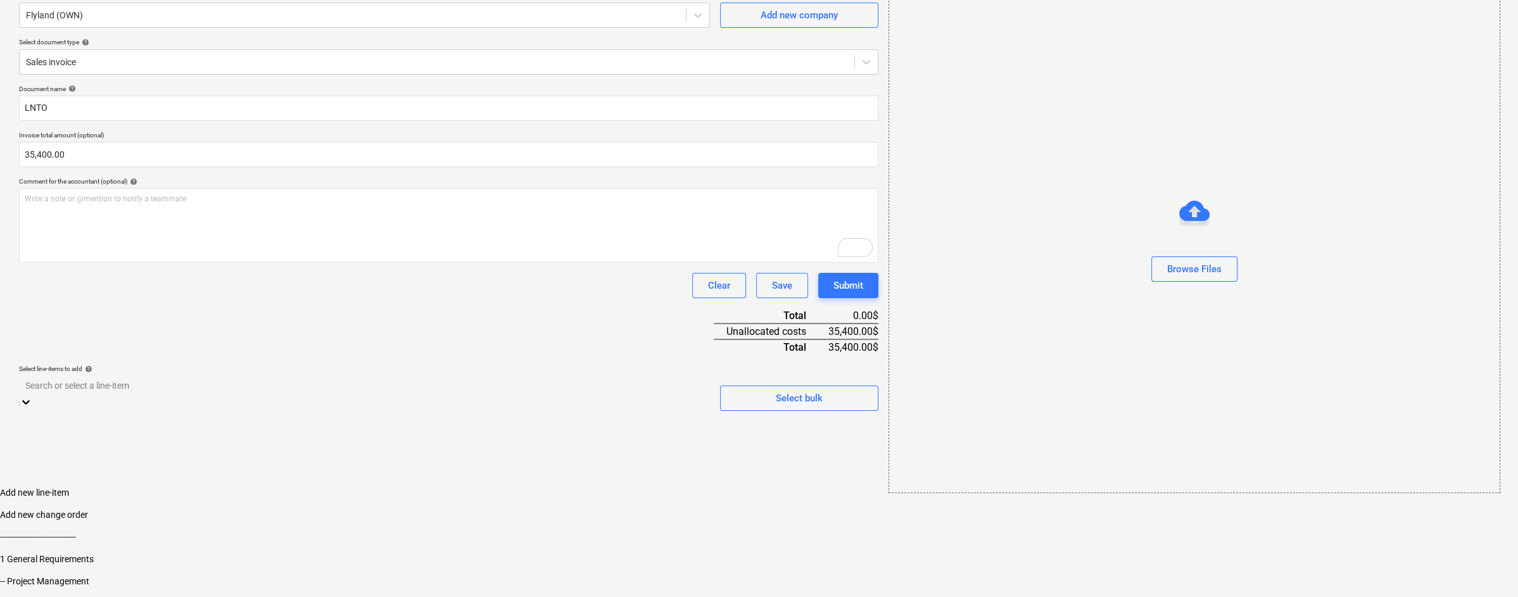
click at [694, 485] on body "Sales Projects Contacts Company Inbox format_size keyboard_arrow_down help sear…" at bounding box center [759, 283] width 1518 height 790
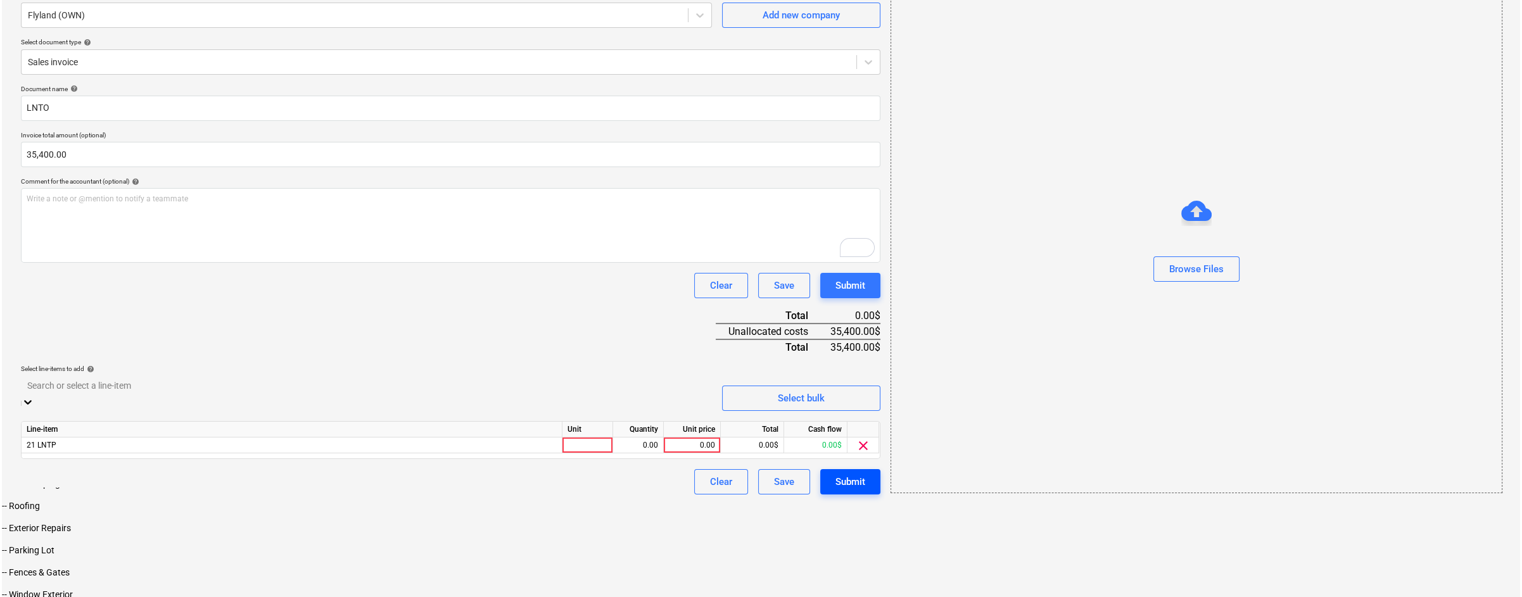
scroll to position [18, 0]
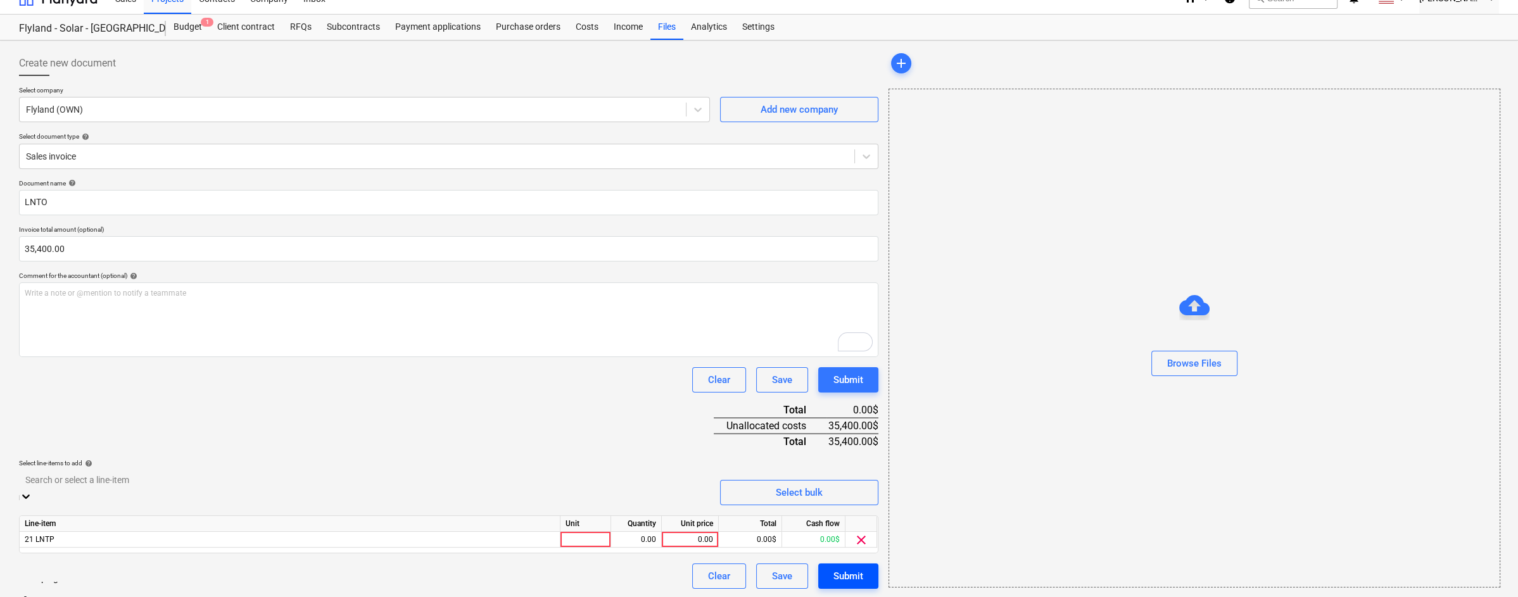
click at [854, 472] on div "Document name help LNTO Invoice total amount (optional) 35,400.00 Comment for t…" at bounding box center [448, 384] width 859 height 410
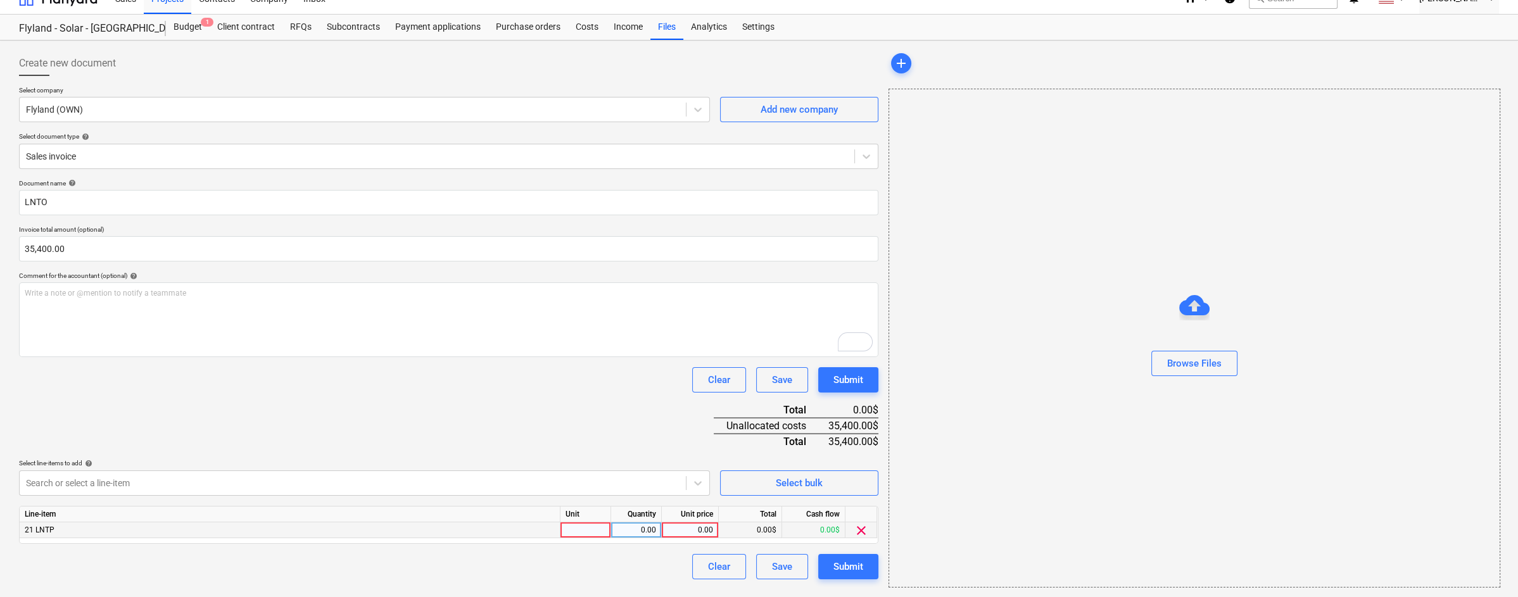
click at [698, 528] on div "0.00" at bounding box center [690, 530] width 46 height 16
click at [583, 529] on div at bounding box center [585, 530] width 51 height 16
type input "1"
click at [702, 531] on div "0.00" at bounding box center [690, 530] width 46 height 16
type input "35400"
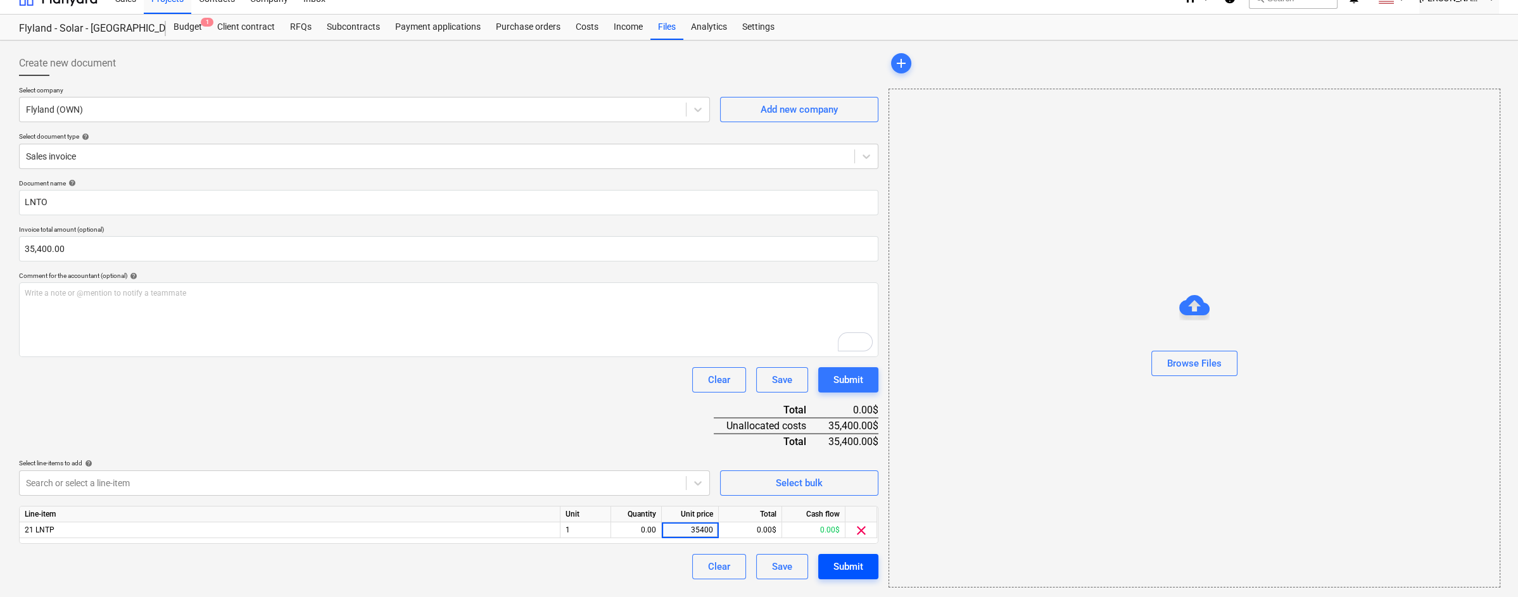
click at [843, 564] on div "Submit" at bounding box center [848, 567] width 30 height 16
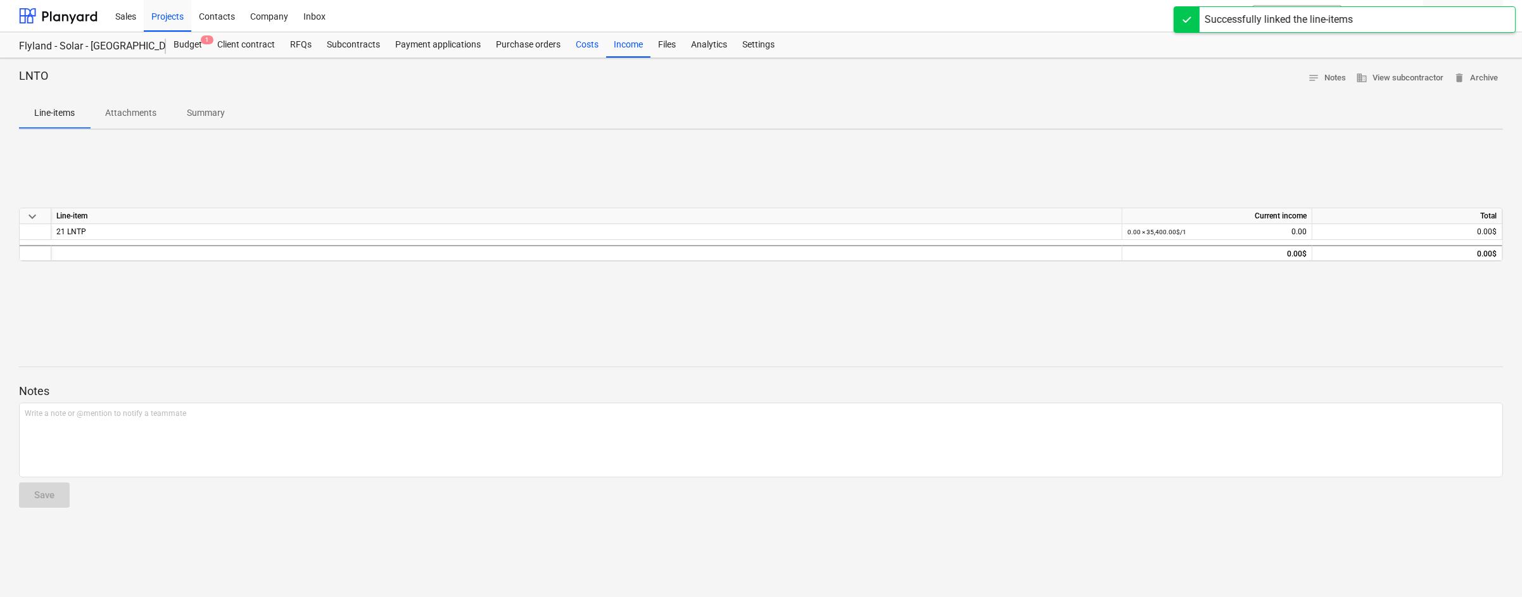
click at [584, 44] on div "Costs" at bounding box center [587, 44] width 38 height 25
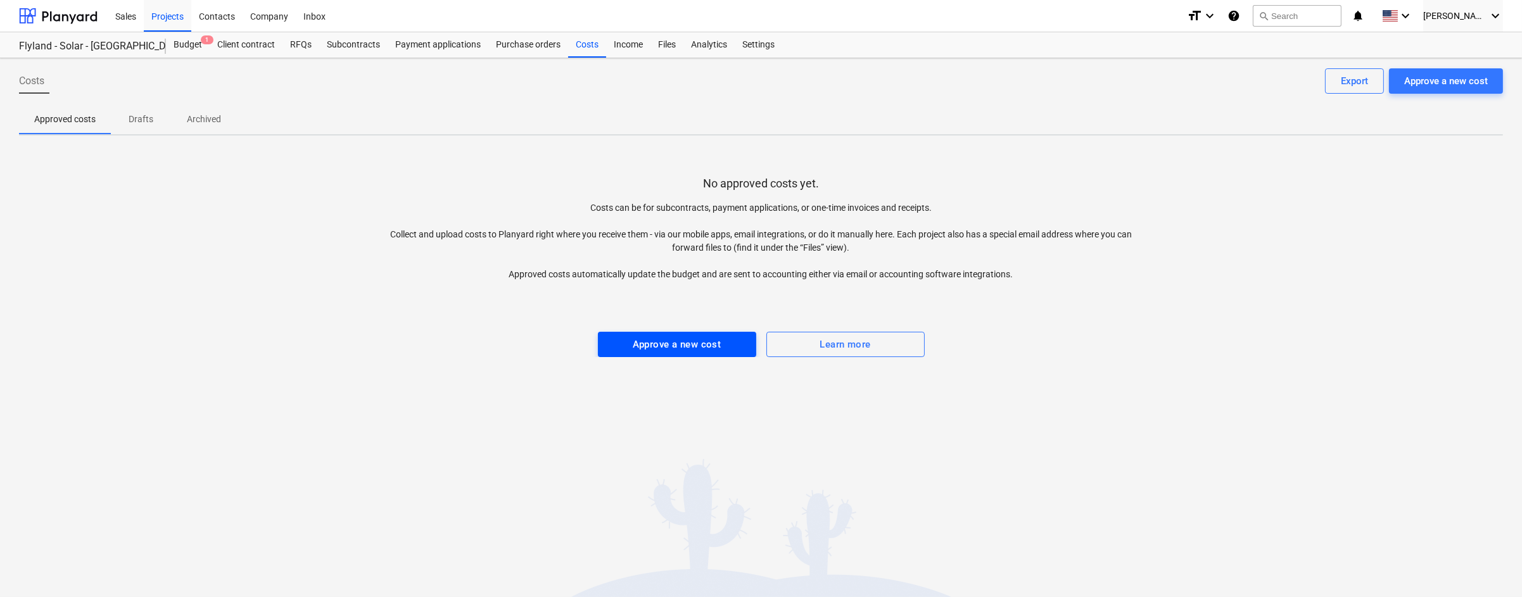
click at [672, 341] on div "Approve a new cost" at bounding box center [677, 344] width 89 height 16
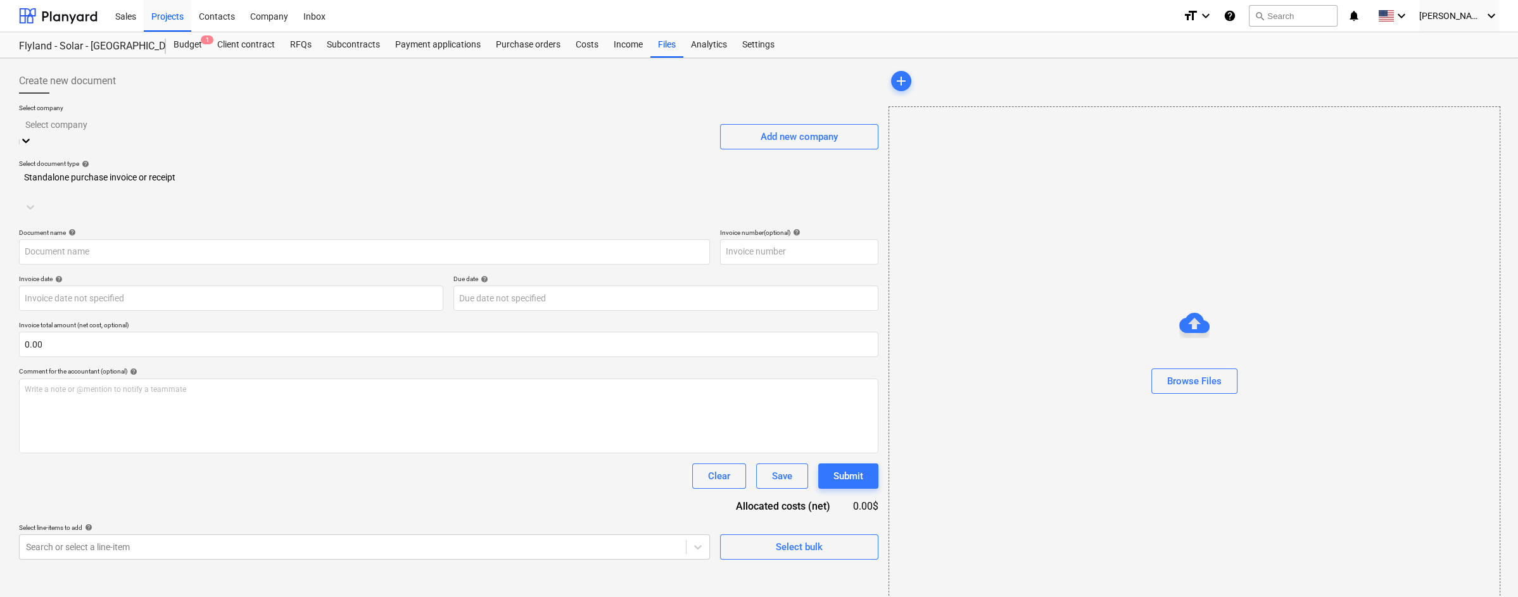
click at [593, 123] on div at bounding box center [364, 124] width 678 height 15
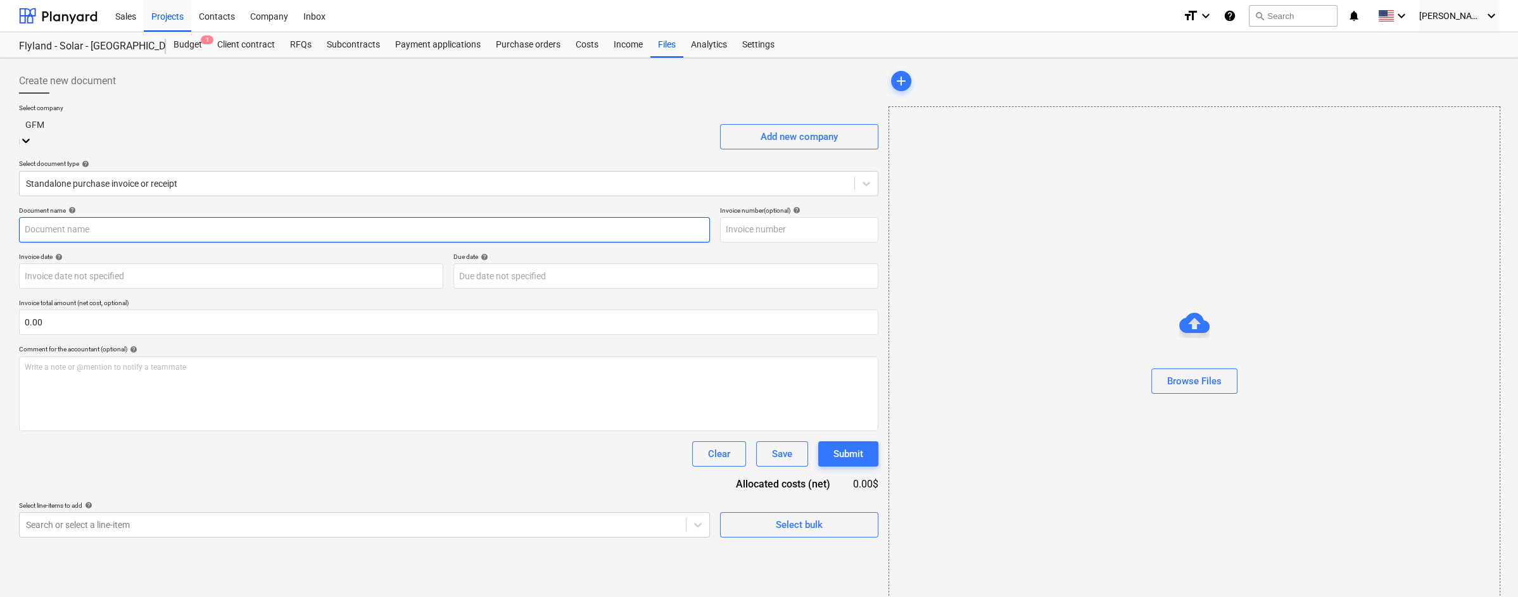
click at [415, 218] on input "text" at bounding box center [364, 229] width 691 height 25
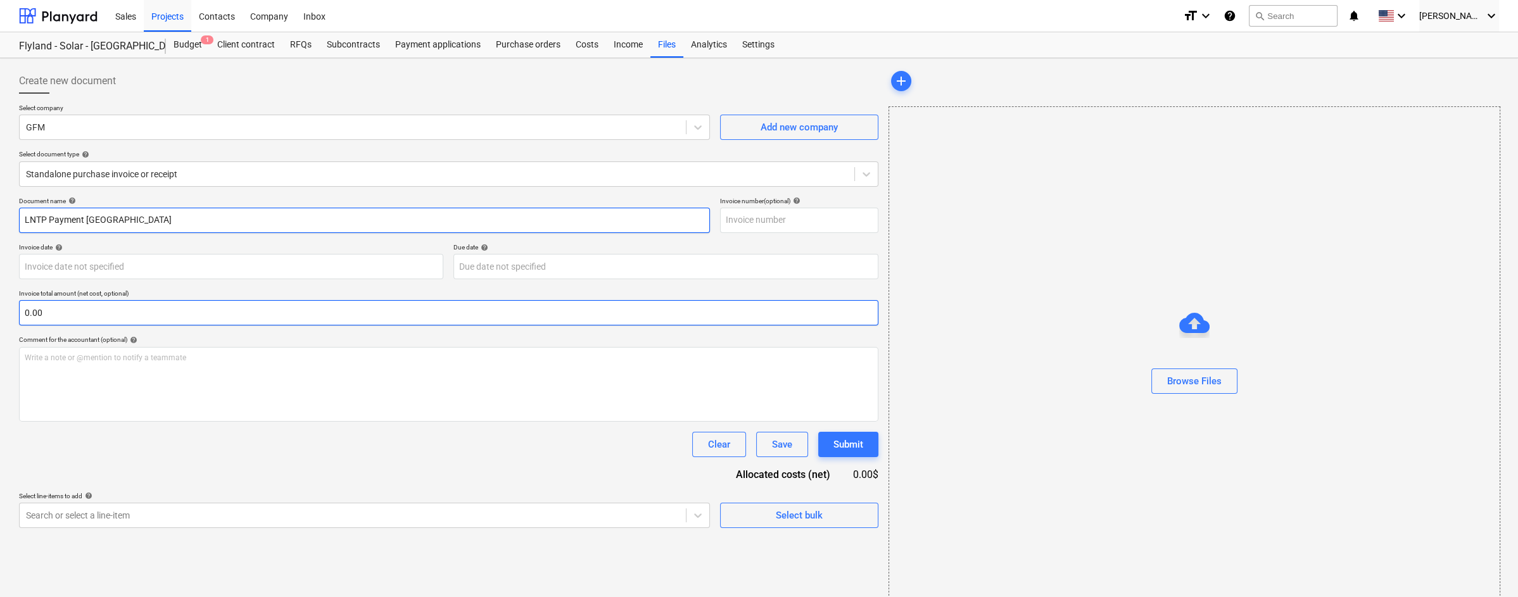
type input "LNTP Payment [GEOGRAPHIC_DATA]"
click at [363, 313] on input "text" at bounding box center [448, 312] width 859 height 25
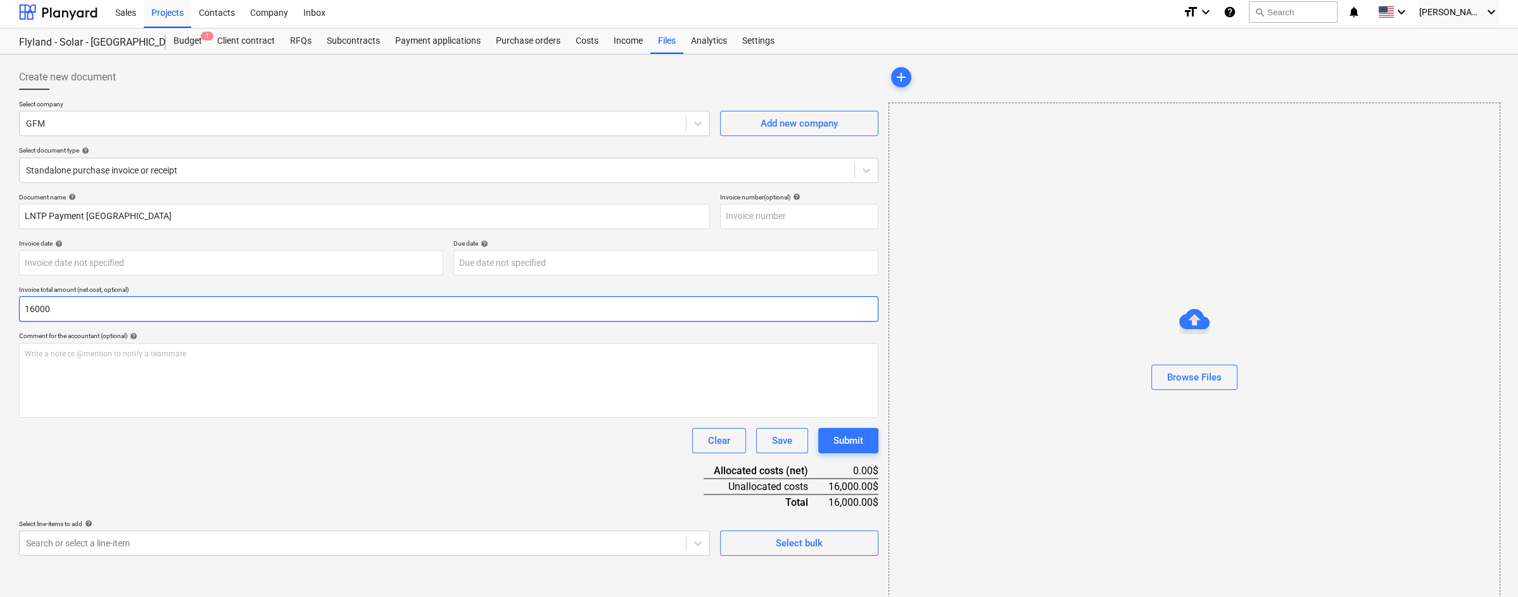
scroll to position [18, 0]
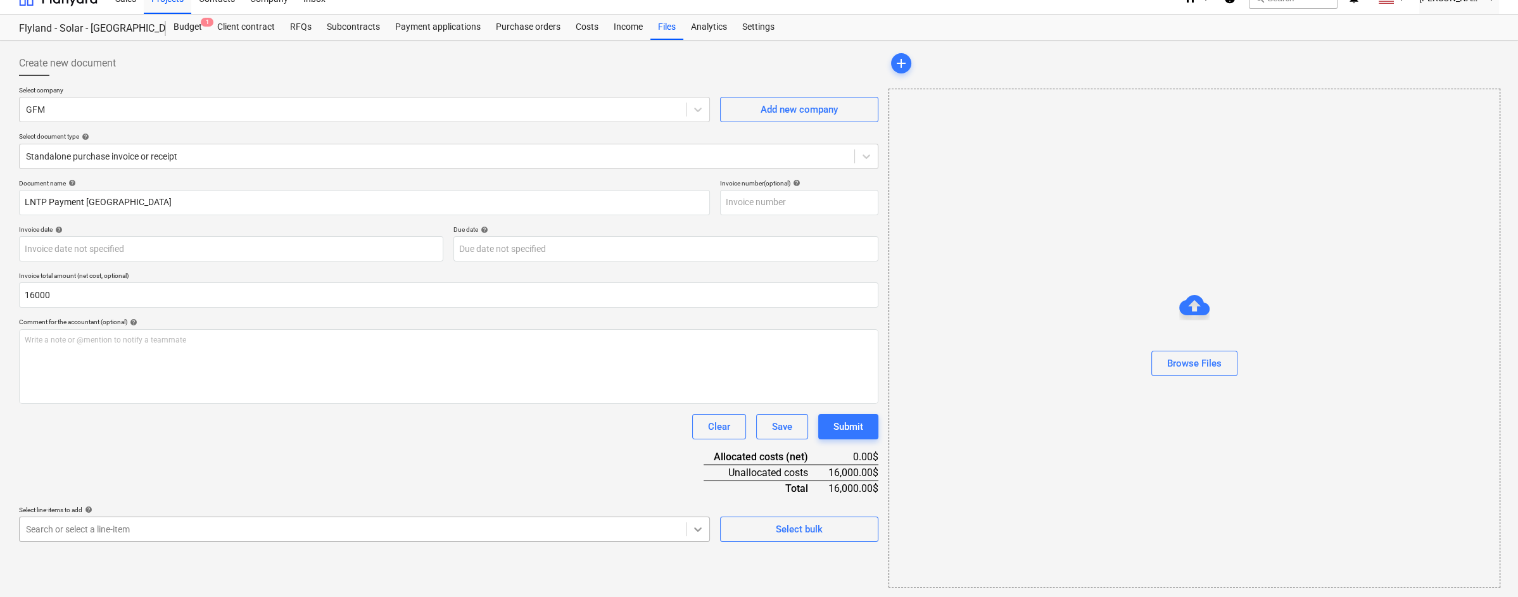
type input "16,000.00"
click at [696, 528] on body "Sales Projects Contacts Company Inbox format_size keyboard_arrow_down help sear…" at bounding box center [759, 280] width 1518 height 597
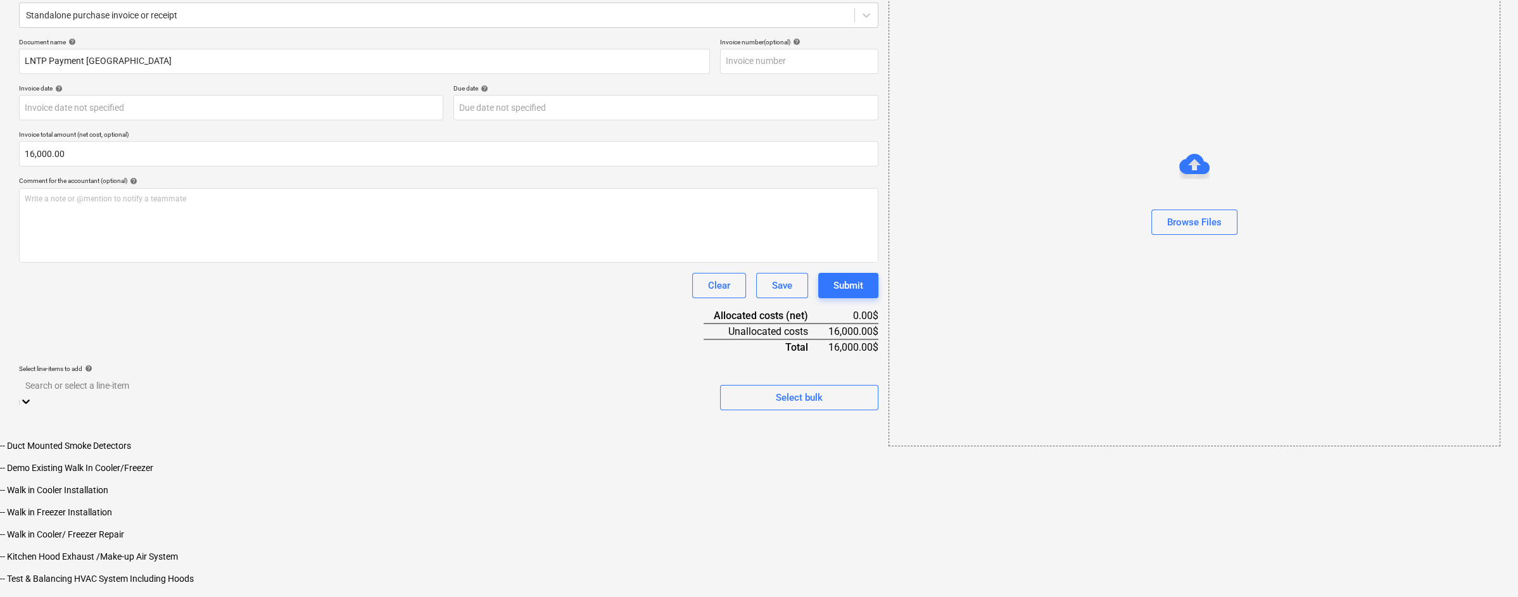
scroll to position [4109, 0]
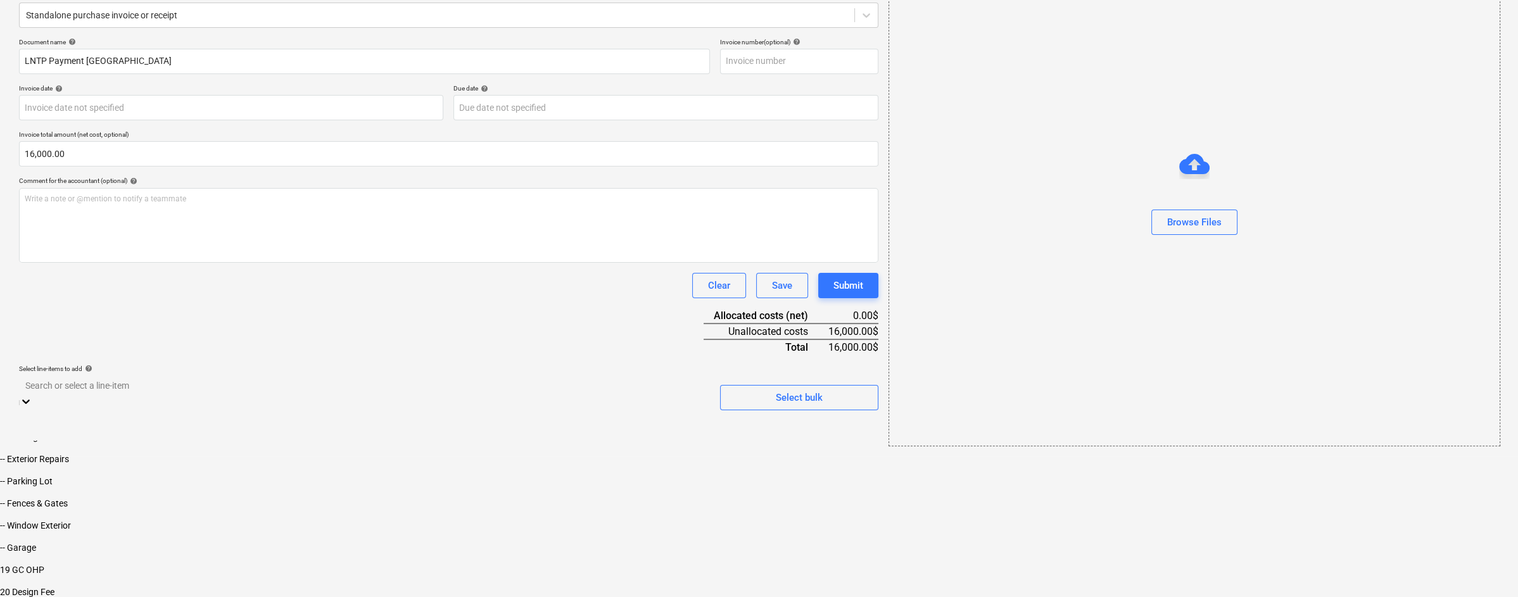
click at [462, 587] on div "20 Design Fee" at bounding box center [759, 592] width 1518 height 10
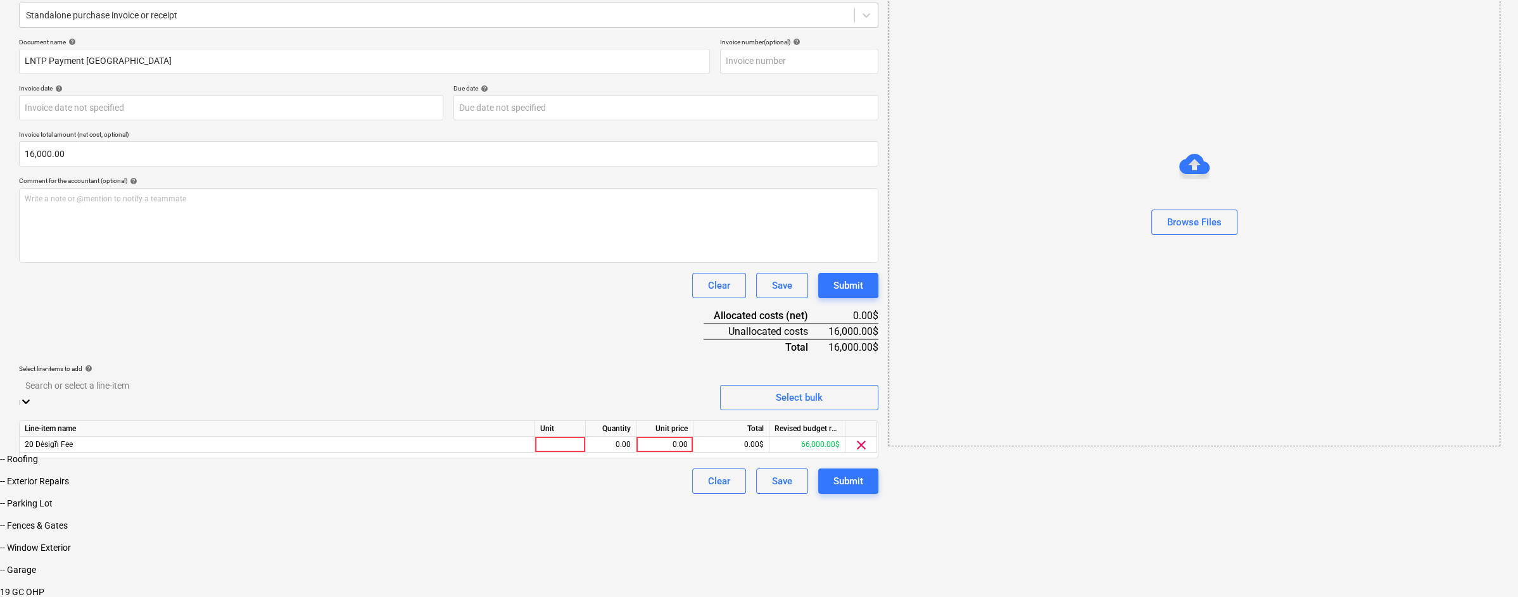
click at [802, 540] on html "Sales Projects Contacts Company Inbox format_size keyboard_arrow_down help sear…" at bounding box center [759, 236] width 1518 height 790
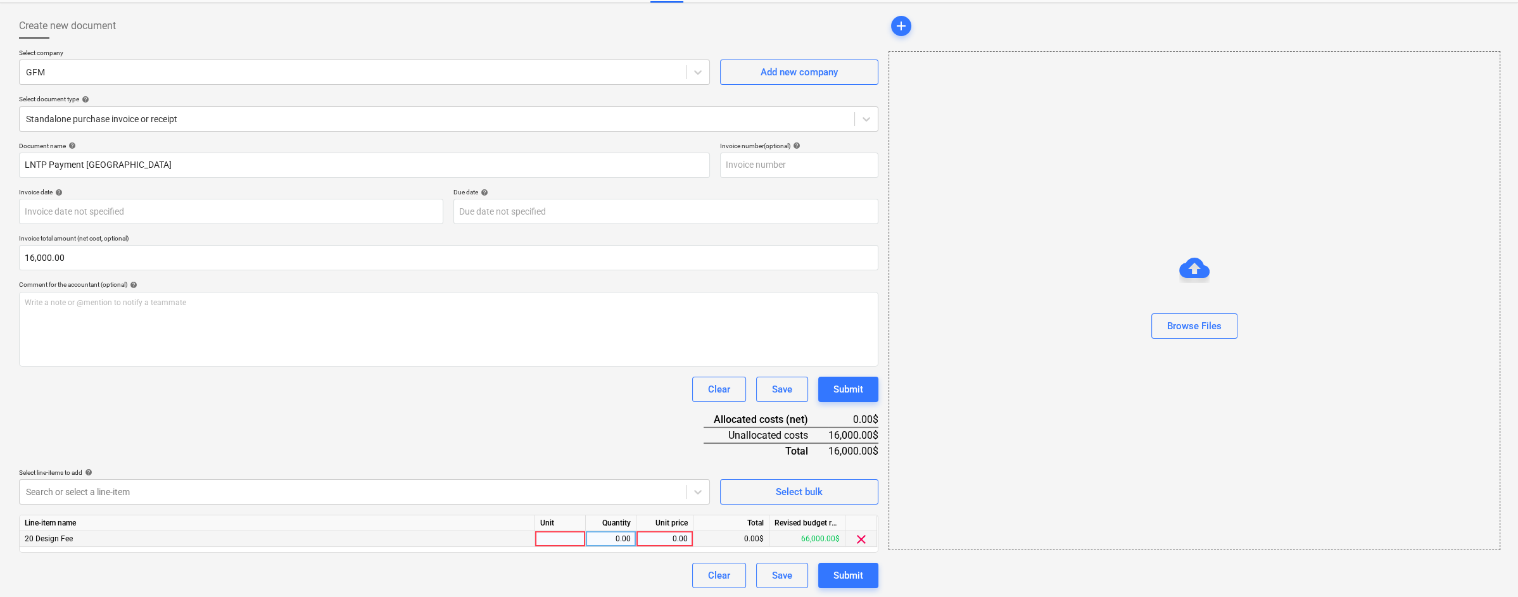
click at [664, 537] on div "0.00" at bounding box center [664, 539] width 46 height 16
type input "16000"
click at [572, 537] on div at bounding box center [560, 539] width 51 height 16
click at [628, 574] on div "Clear Save Submit" at bounding box center [448, 575] width 859 height 25
click at [850, 574] on div "Submit" at bounding box center [848, 575] width 30 height 16
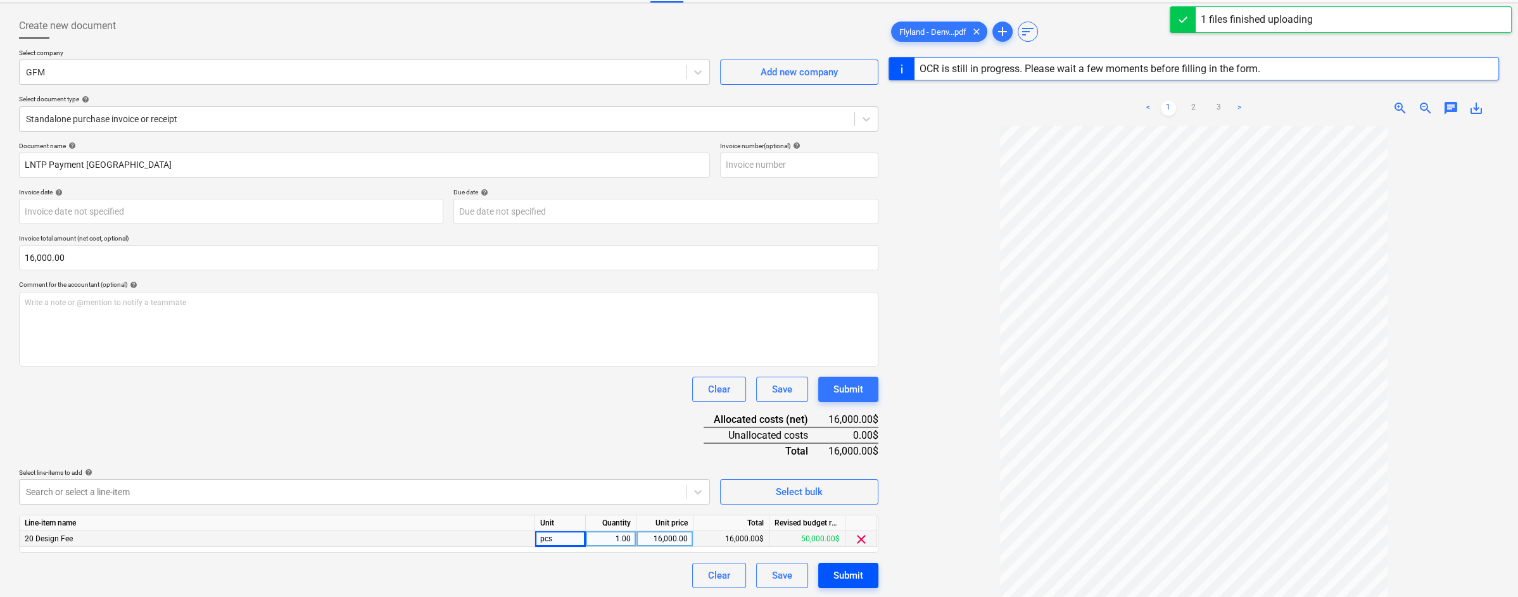
click at [855, 574] on div "Submit" at bounding box center [848, 575] width 30 height 16
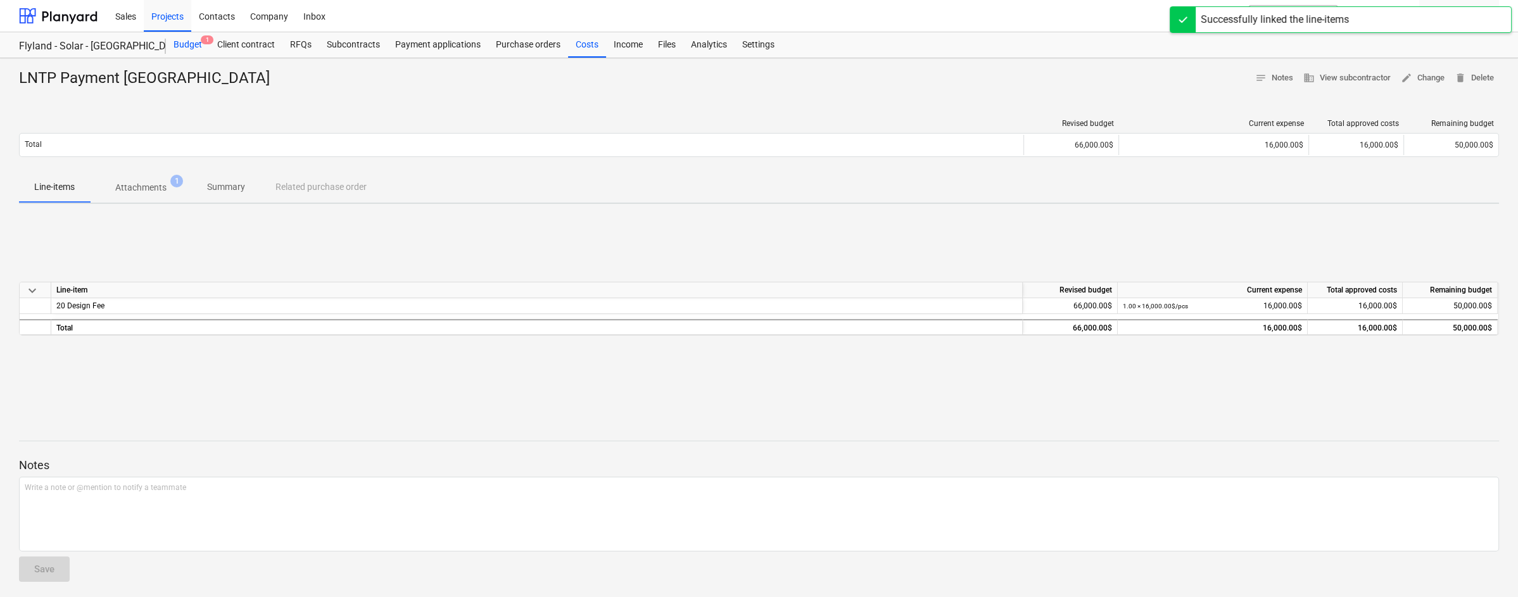
click at [185, 46] on div "Budget 1" at bounding box center [188, 44] width 44 height 25
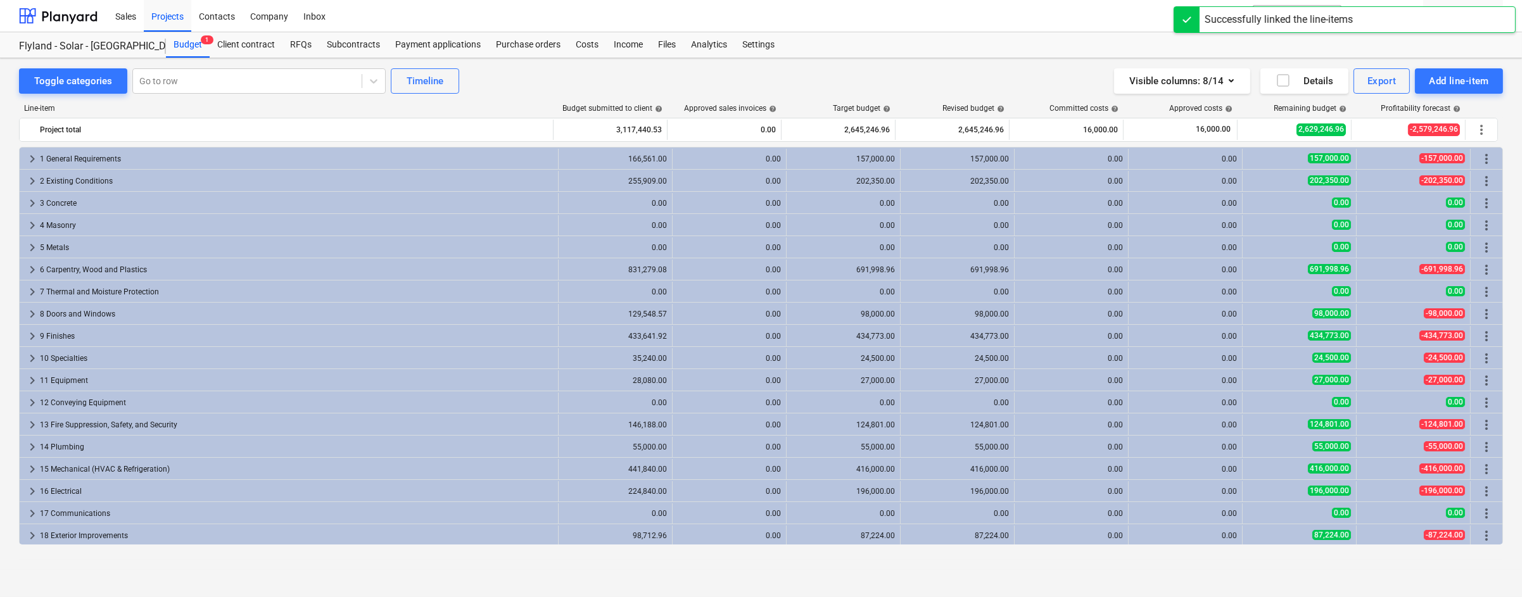
scroll to position [68, 0]
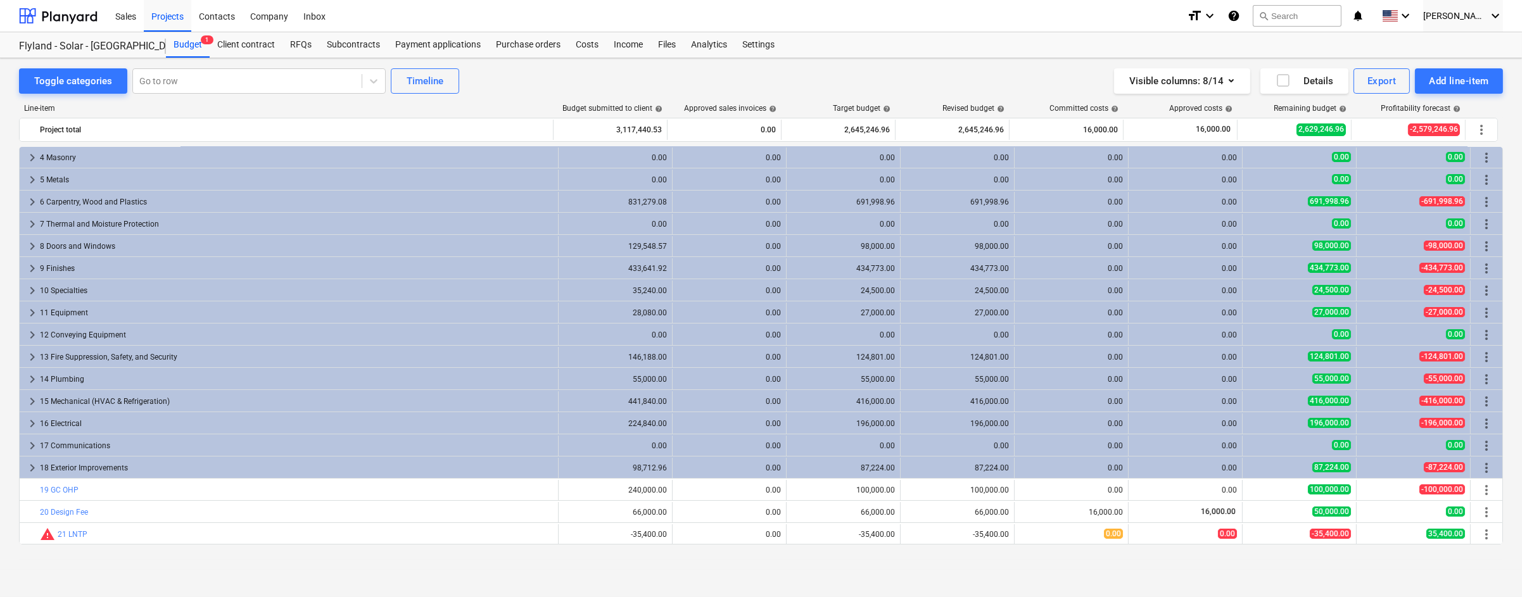
click at [608, 579] on div "Toggle categories Go to row Timeline Visible columns : 8/14 Details Export Add …" at bounding box center [761, 327] width 1522 height 539
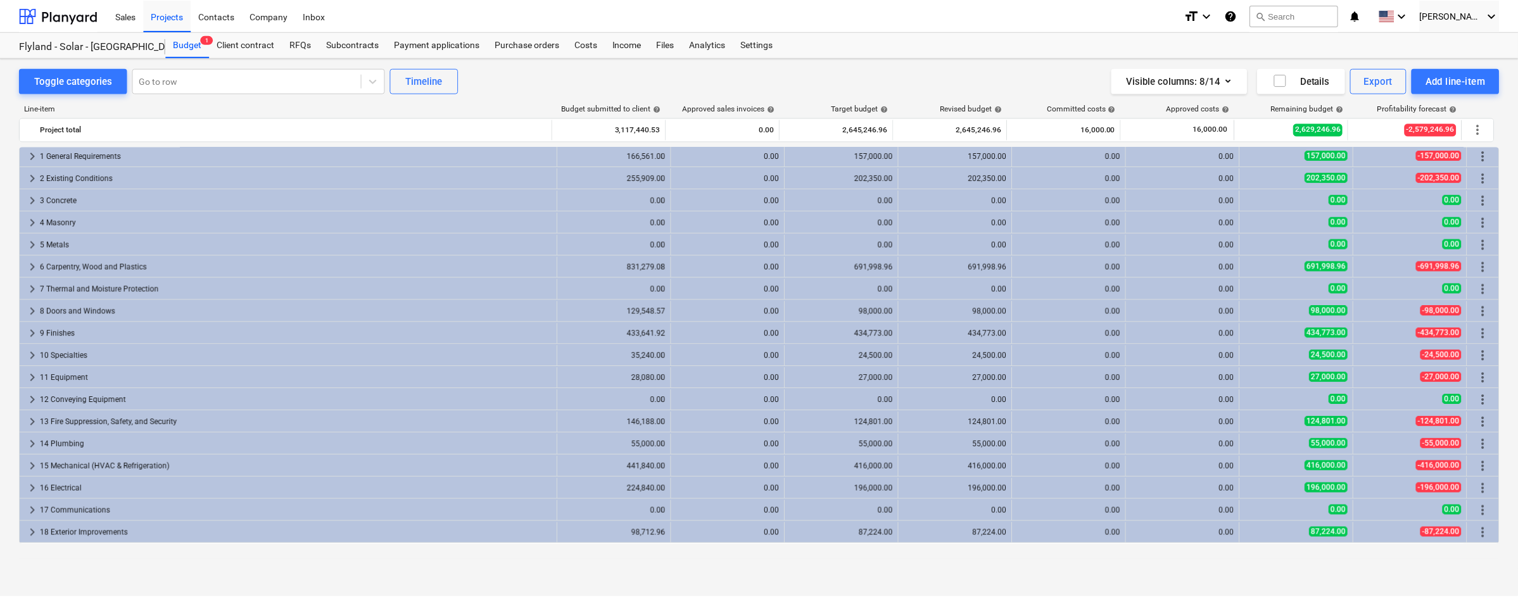
scroll to position [0, 0]
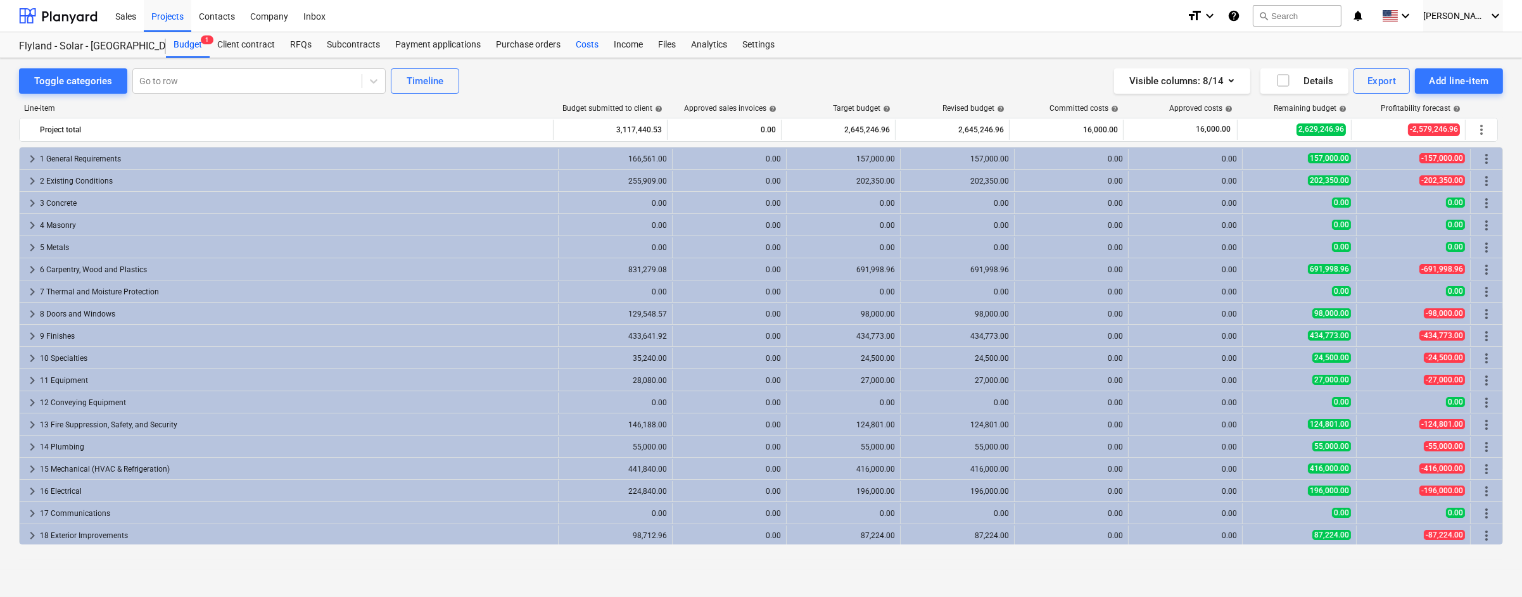
click at [586, 47] on div "Costs" at bounding box center [587, 44] width 38 height 25
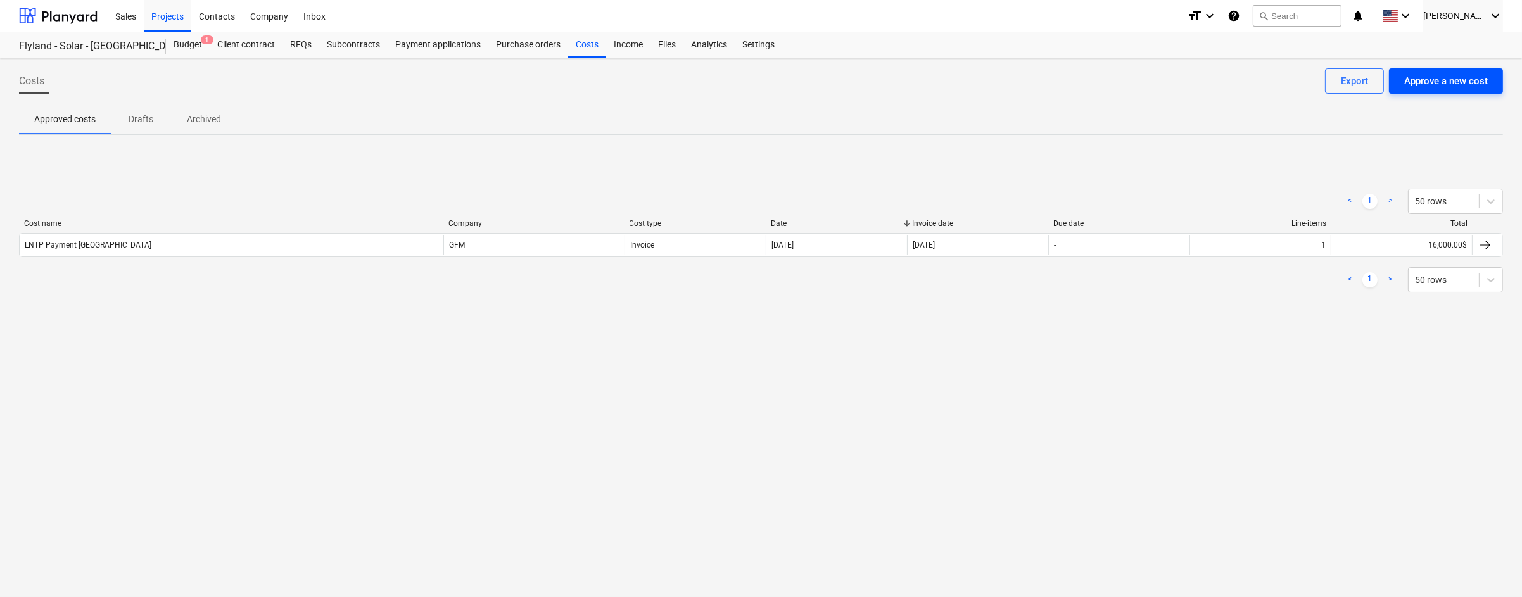
click at [1151, 84] on div "Approve a new cost" at bounding box center [1446, 81] width 84 height 16
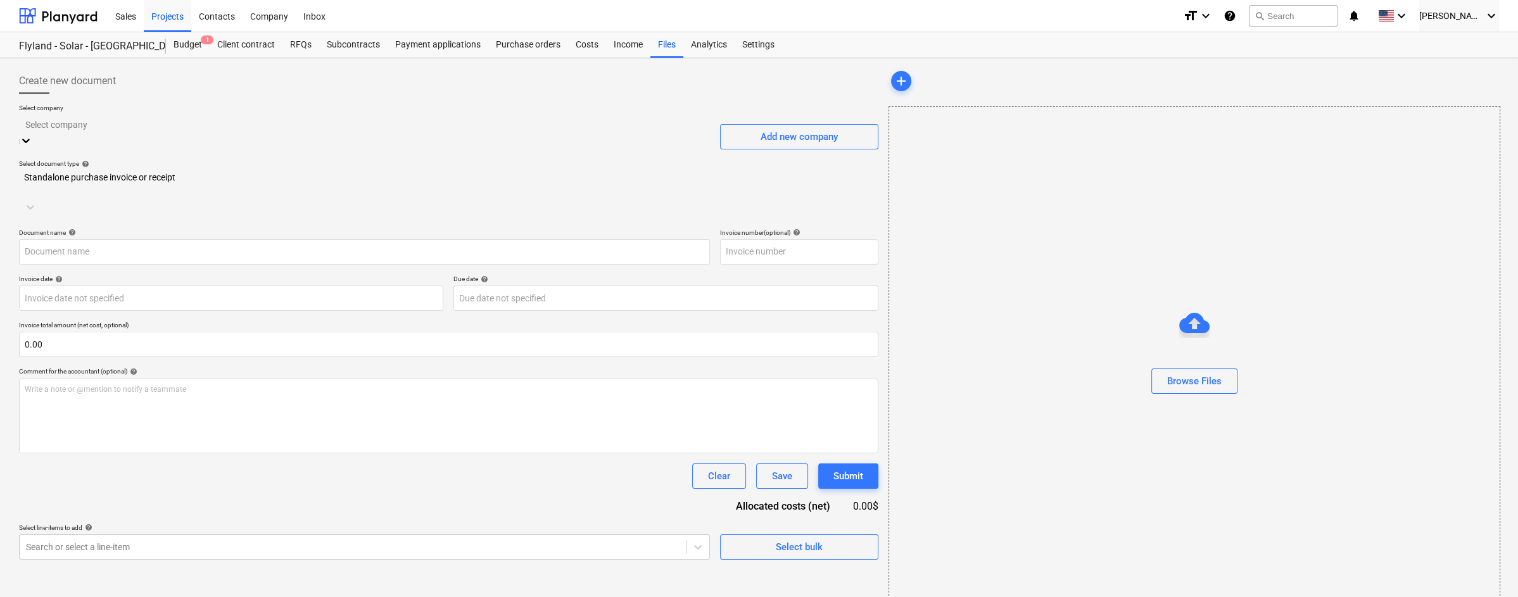
click at [331, 130] on div at bounding box center [364, 124] width 678 height 15
click at [790, 130] on div "Add new company" at bounding box center [799, 137] width 77 height 16
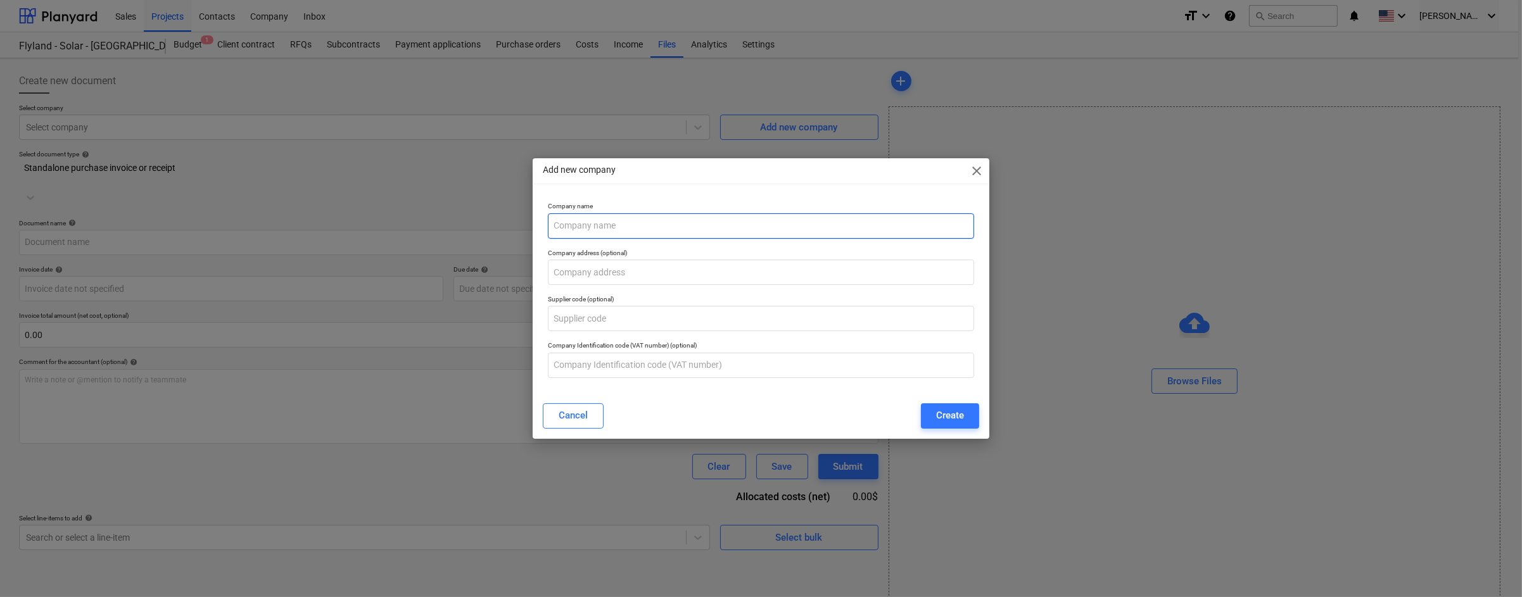
click at [711, 227] on input "text" at bounding box center [761, 225] width 426 height 25
type input "BHDB Self Perform"
click at [721, 317] on input "text" at bounding box center [761, 318] width 426 height 25
type input "BHDB"
click at [958, 424] on button "Create" at bounding box center [950, 415] width 58 height 25
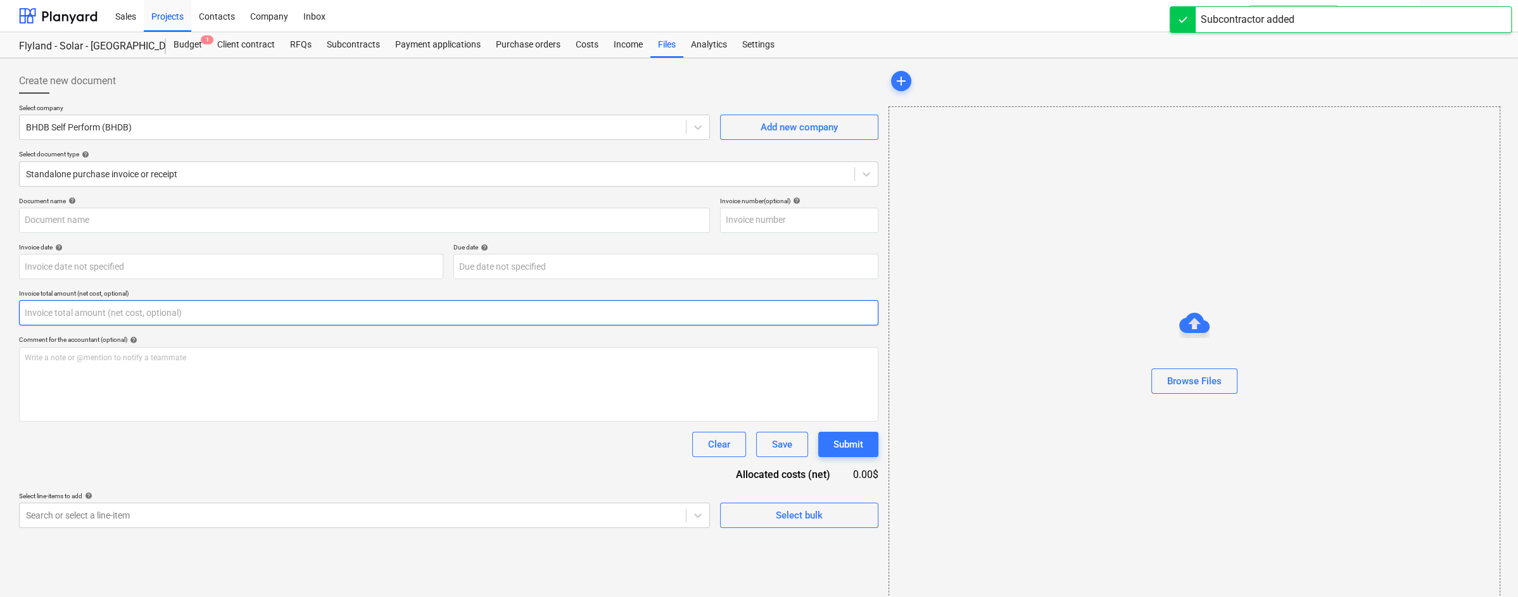
click at [261, 310] on input "text" at bounding box center [448, 312] width 859 height 25
paste input "19,400"
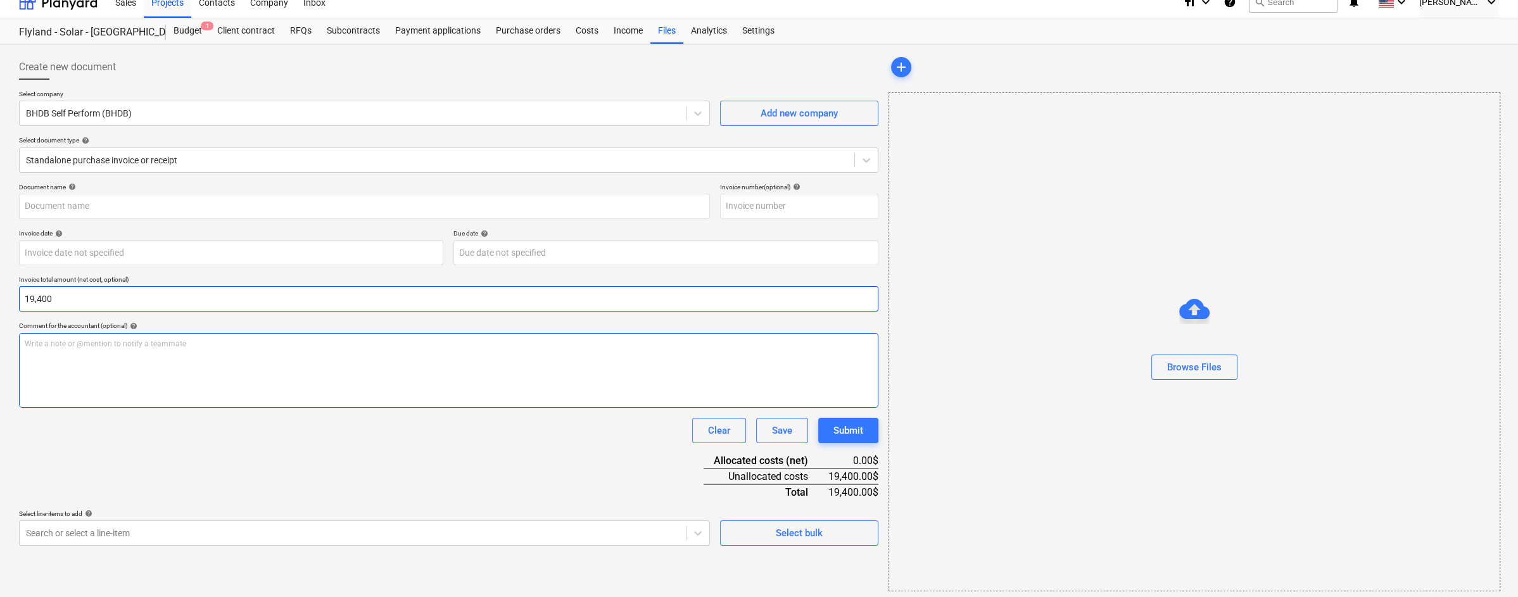
scroll to position [18, 0]
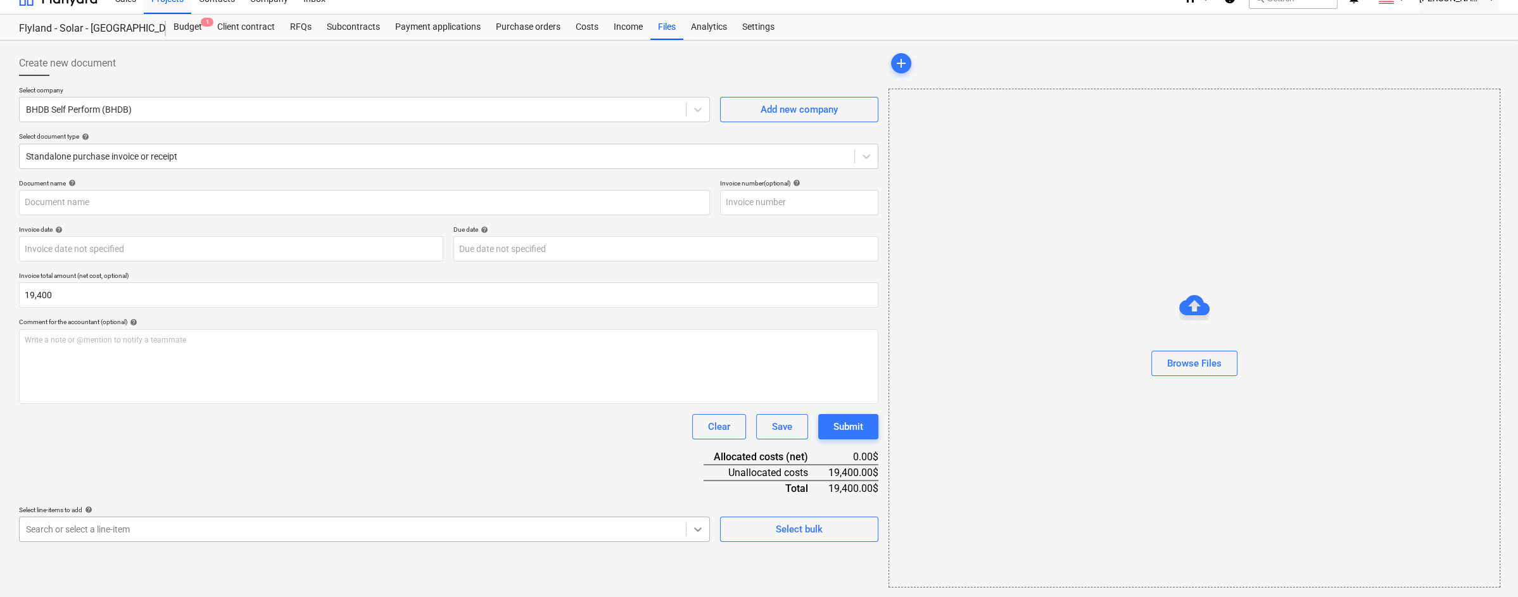
type input "19,400.00"
click at [697, 528] on body "Sales Projects Contacts Company Inbox format_size keyboard_arrow_down help sear…" at bounding box center [759, 280] width 1518 height 597
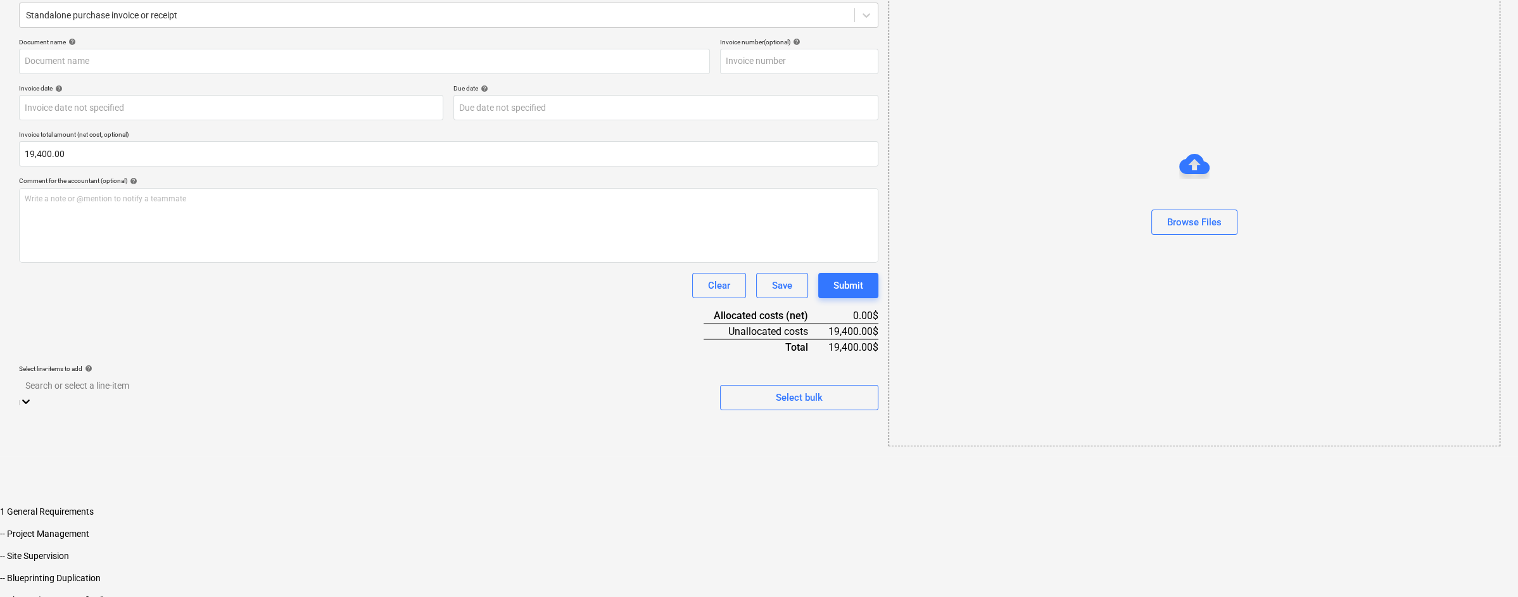
scroll to position [0, 0]
click at [265, 529] on div "-- Project Management" at bounding box center [759, 534] width 1518 height 10
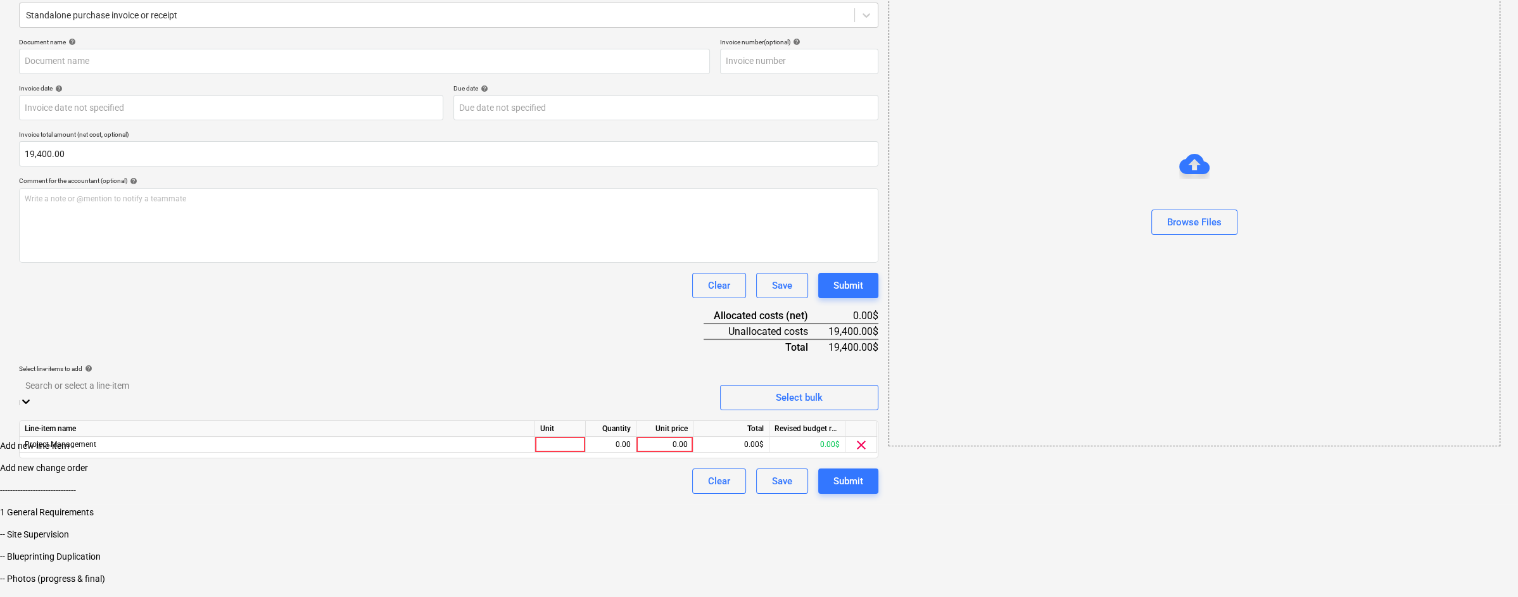
click at [760, 534] on html "Sales Projects Contacts Company Inbox format_size keyboard_arrow_down help sear…" at bounding box center [759, 236] width 1518 height 790
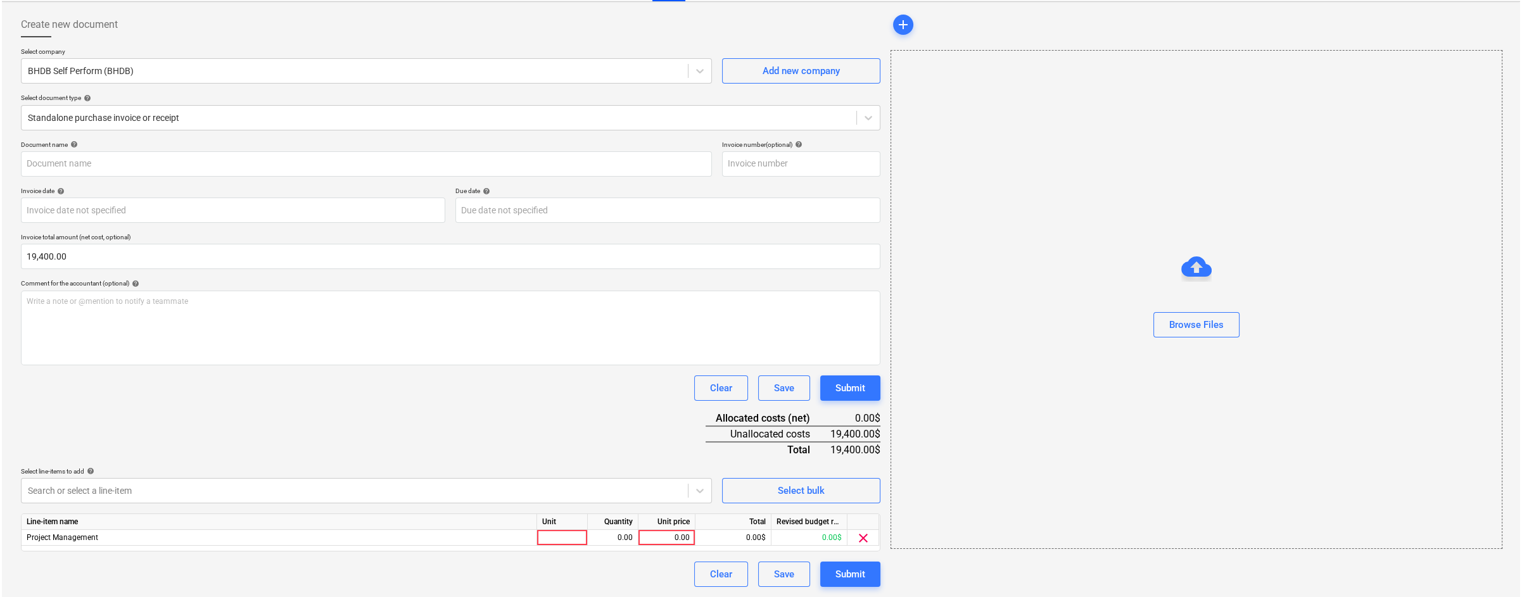
scroll to position [55, 0]
click at [571, 533] on div at bounding box center [560, 539] width 51 height 16
type input "1"
click at [664, 538] on div "0.00" at bounding box center [664, 539] width 46 height 16
type input "19400"
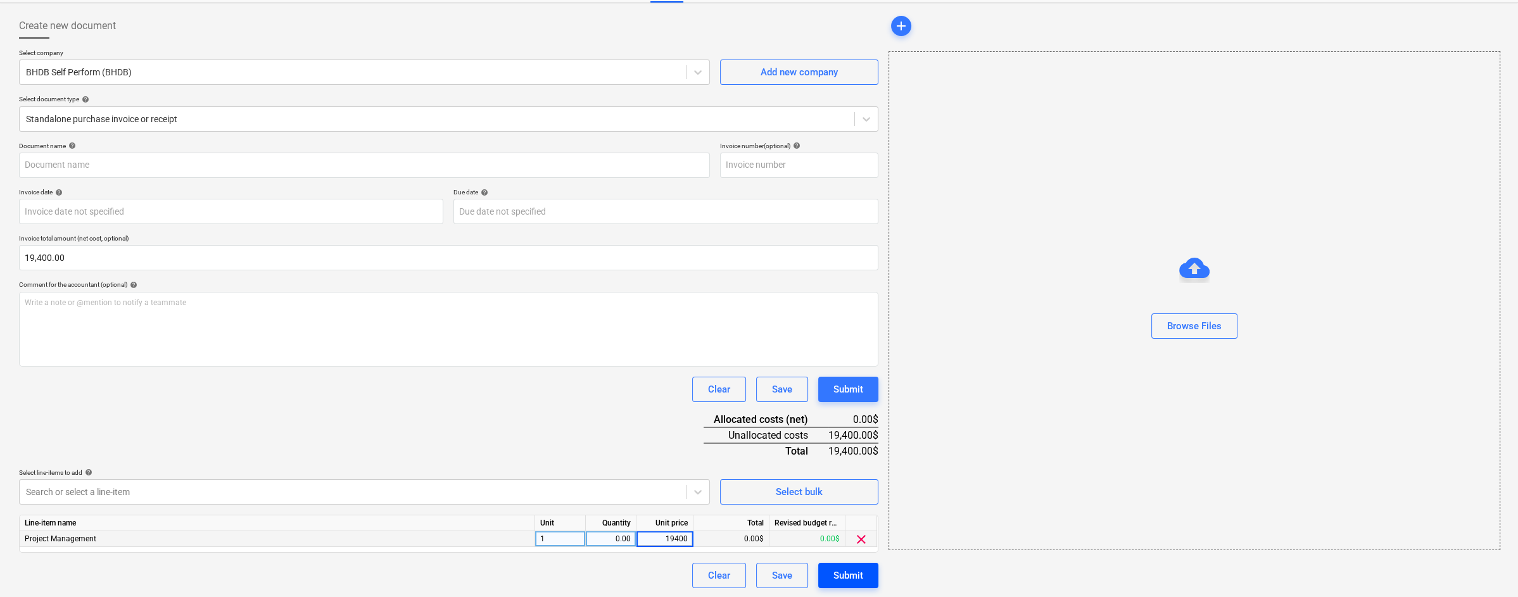
click at [852, 568] on div "Submit" at bounding box center [848, 575] width 30 height 16
click at [348, 162] on input "text" at bounding box center [364, 165] width 691 height 25
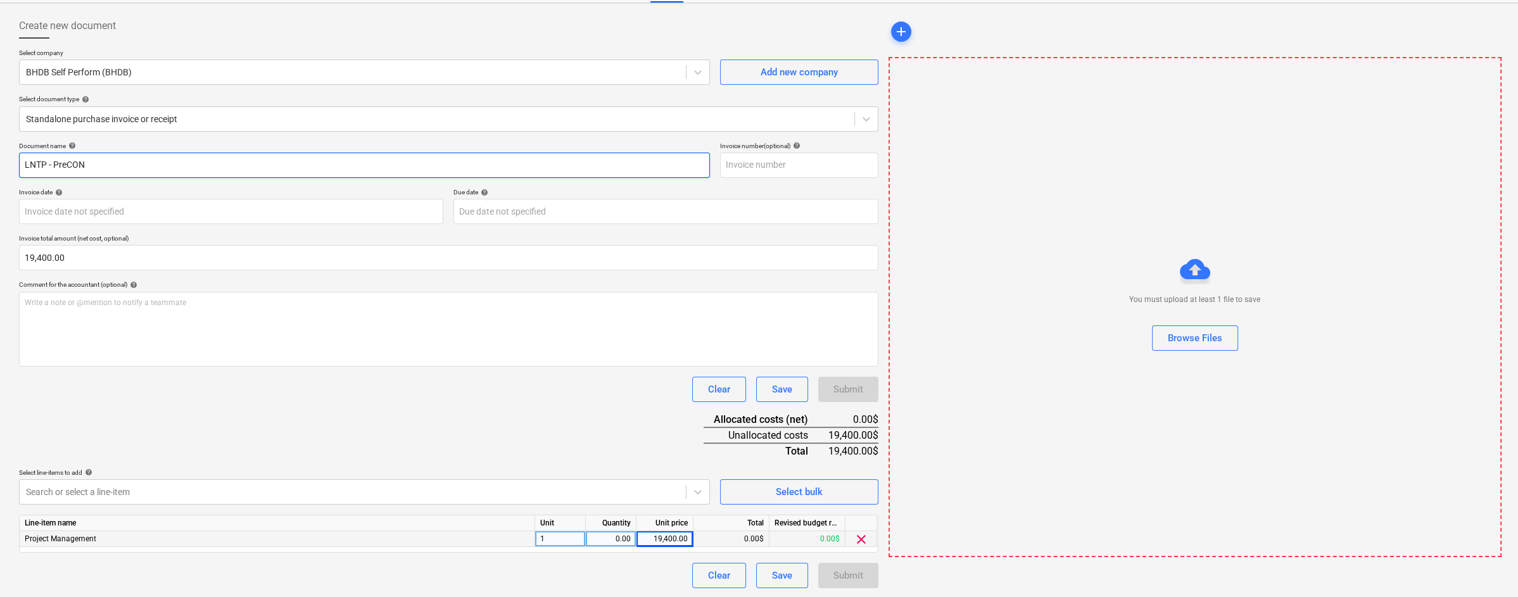
type input "LNTP - PreCON"
click at [574, 420] on div "Document name help LNTP - PreCON Invoice number (optional) help Invoice date he…" at bounding box center [448, 365] width 859 height 446
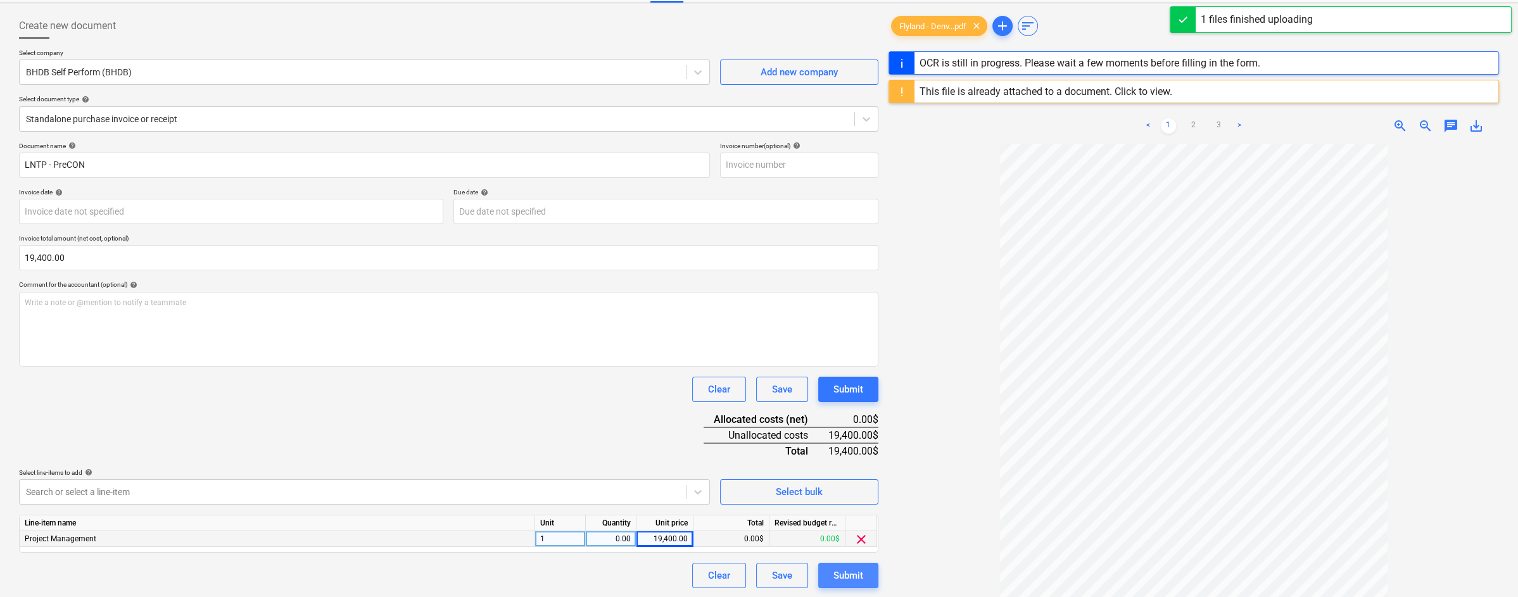
click at [850, 574] on div "Submit" at bounding box center [848, 575] width 30 height 16
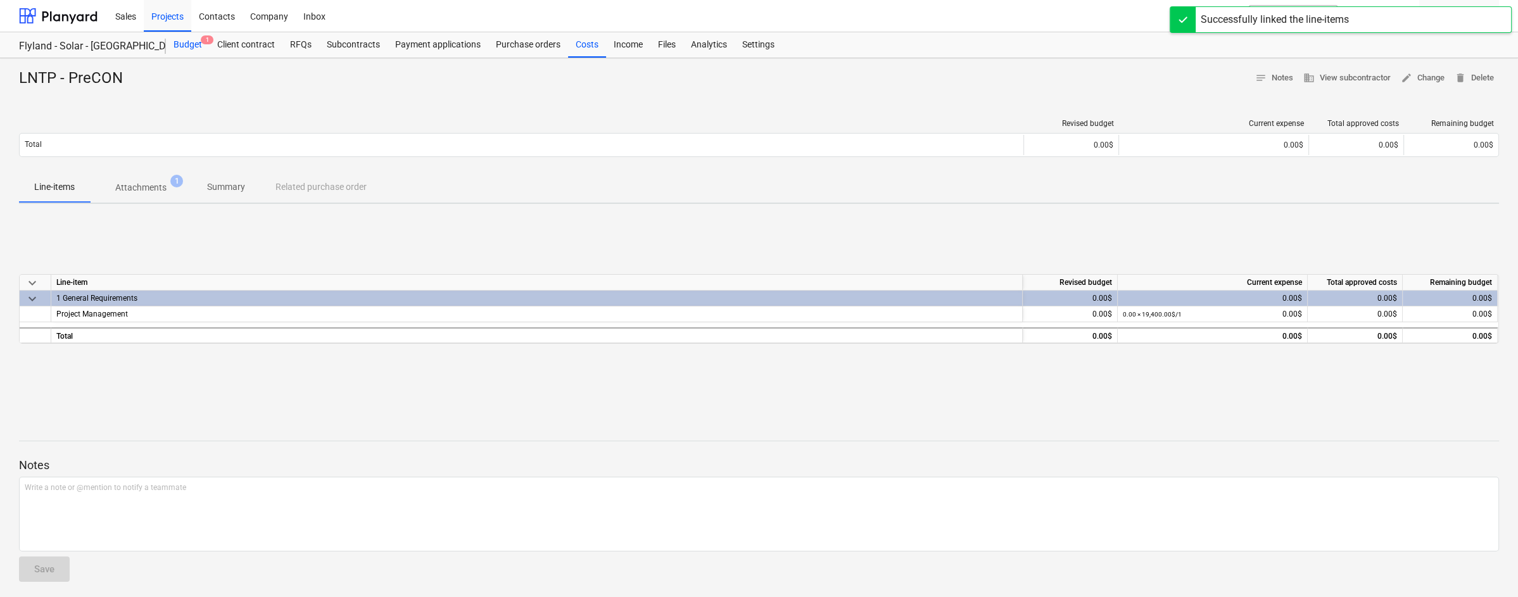
click at [188, 48] on div "Budget 1" at bounding box center [188, 44] width 44 height 25
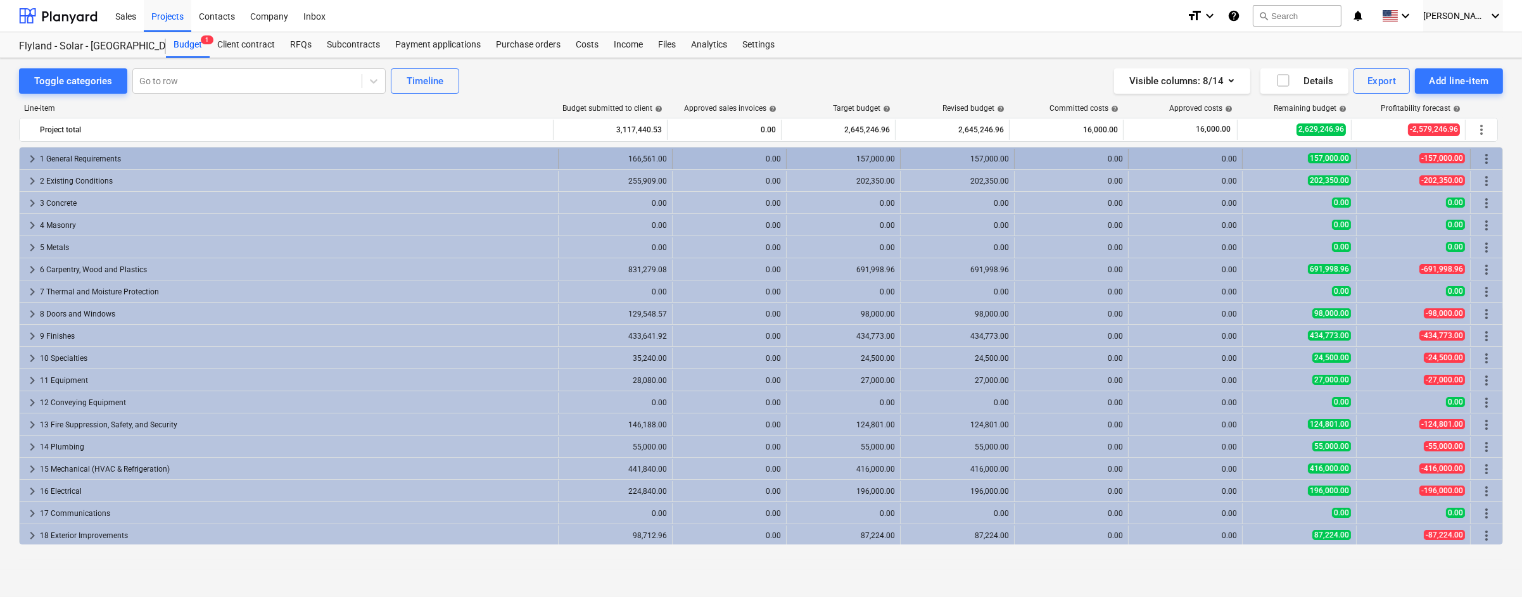
click at [27, 156] on span "keyboard_arrow_right" at bounding box center [32, 158] width 15 height 15
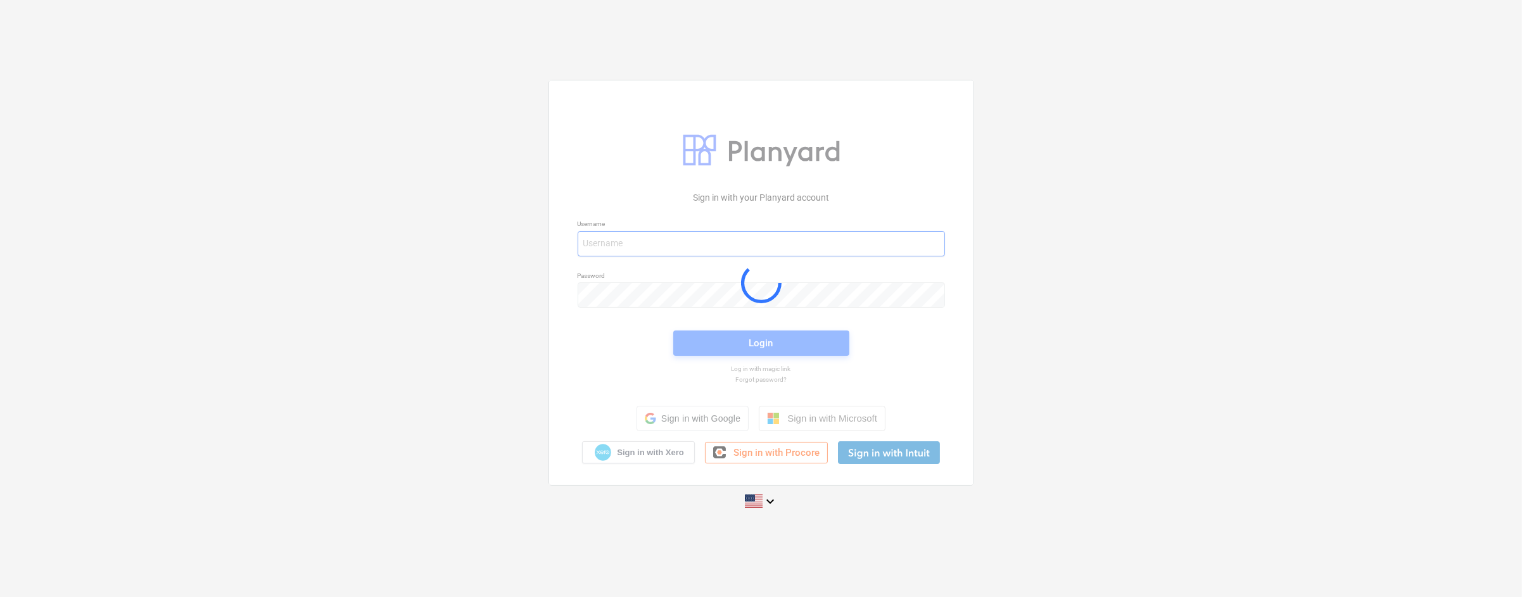
type input "[EMAIL_ADDRESS][PERSON_NAME][DOMAIN_NAME]"
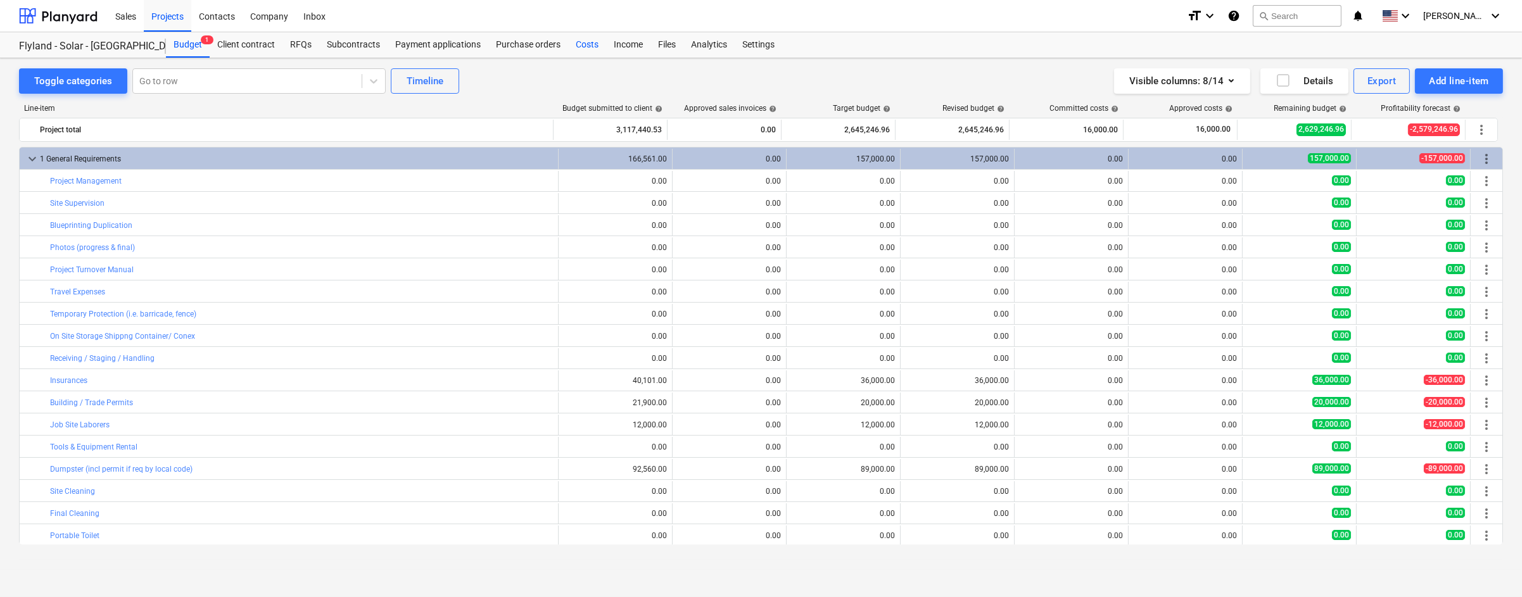
click at [587, 44] on div "Costs" at bounding box center [587, 44] width 38 height 25
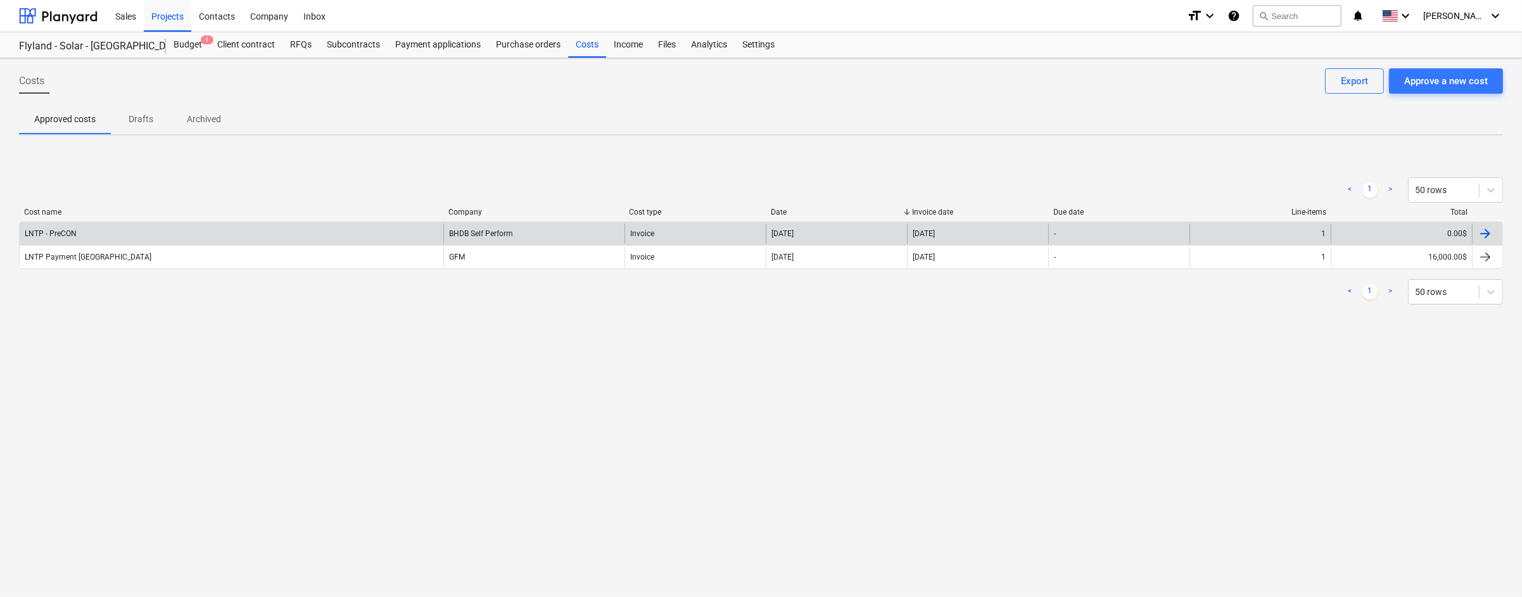
click at [350, 234] on div "LNTP - PreCON" at bounding box center [232, 234] width 424 height 20
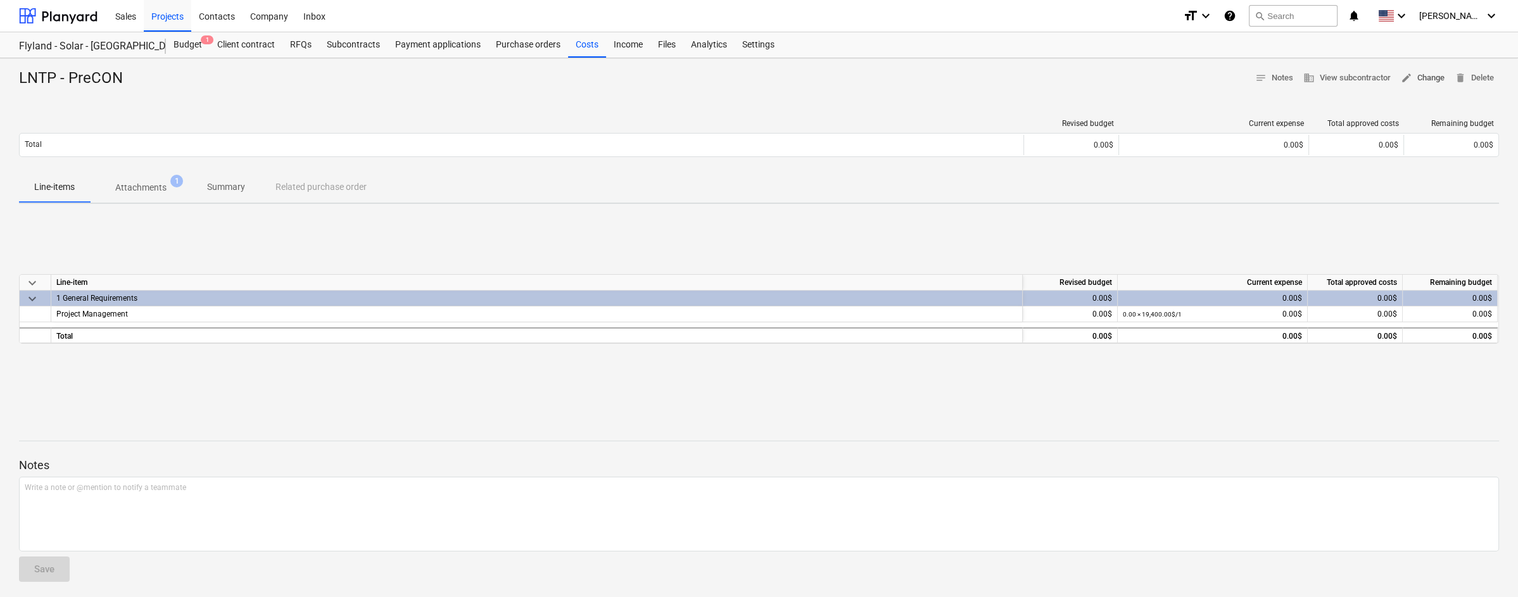
click at [1425, 78] on span "edit Change" at bounding box center [1423, 78] width 44 height 15
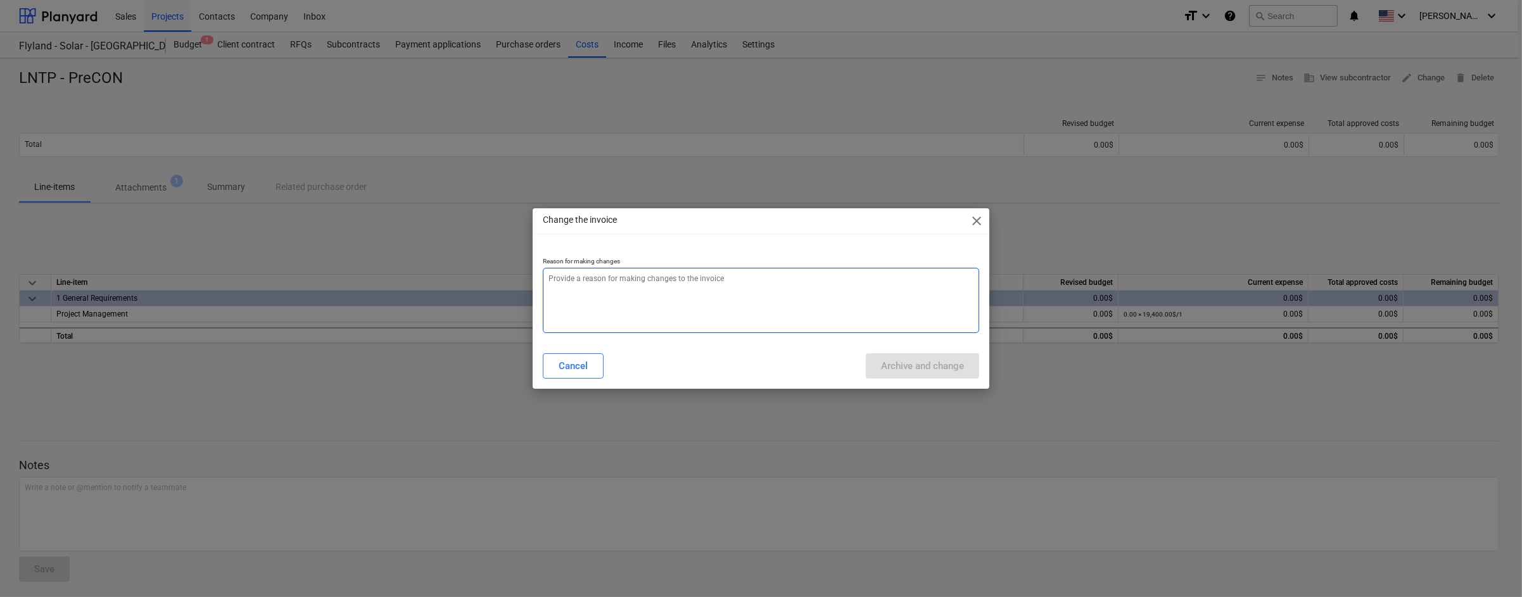
click at [790, 284] on textarea at bounding box center [761, 300] width 436 height 65
type textarea "x"
type textarea "D"
type textarea "x"
type textarea "Di"
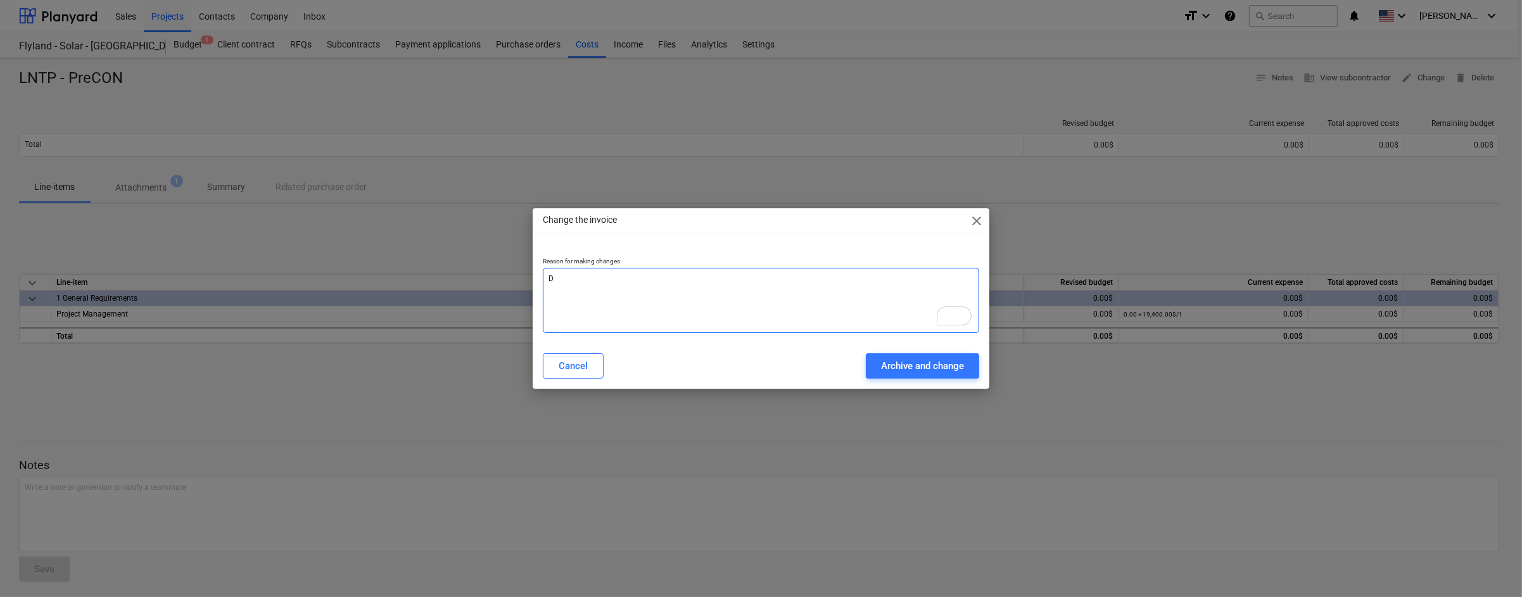
type textarea "x"
type textarea "Did"
type textarea "x"
type textarea "Did"
type textarea "x"
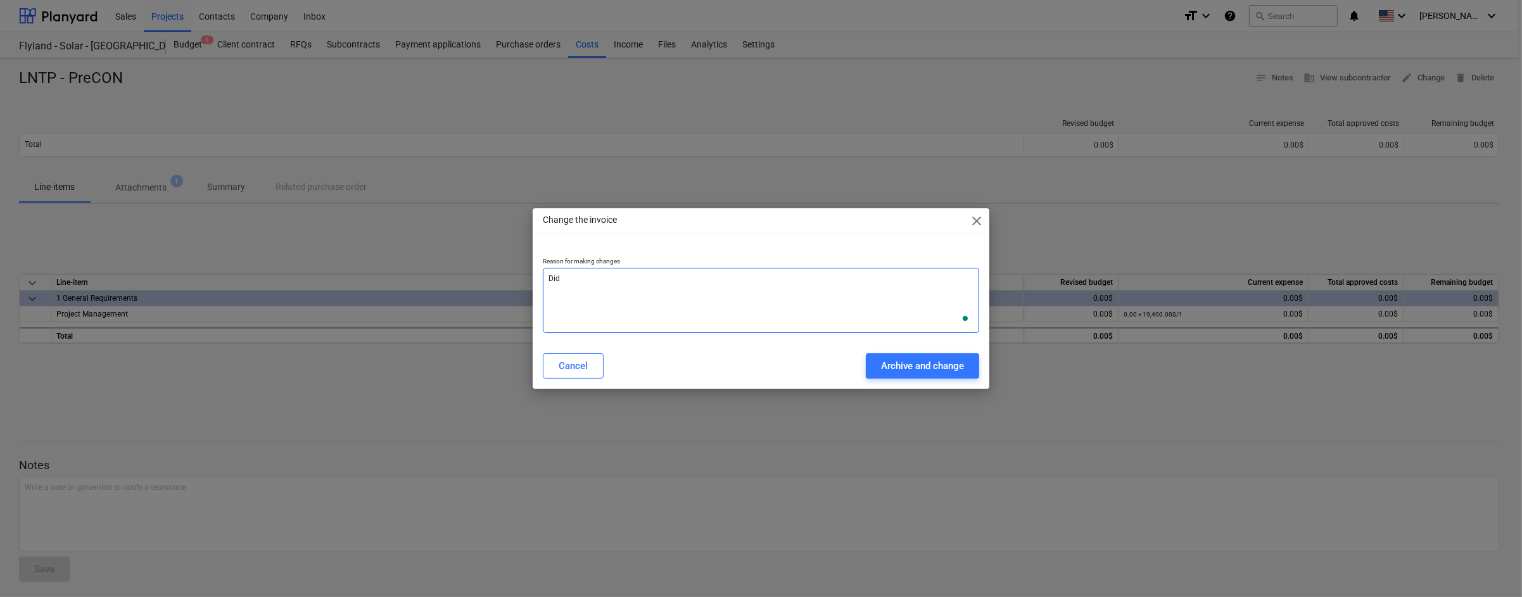
type textarea "Did n"
type textarea "x"
type textarea "Did no"
type textarea "x"
type textarea "Did not"
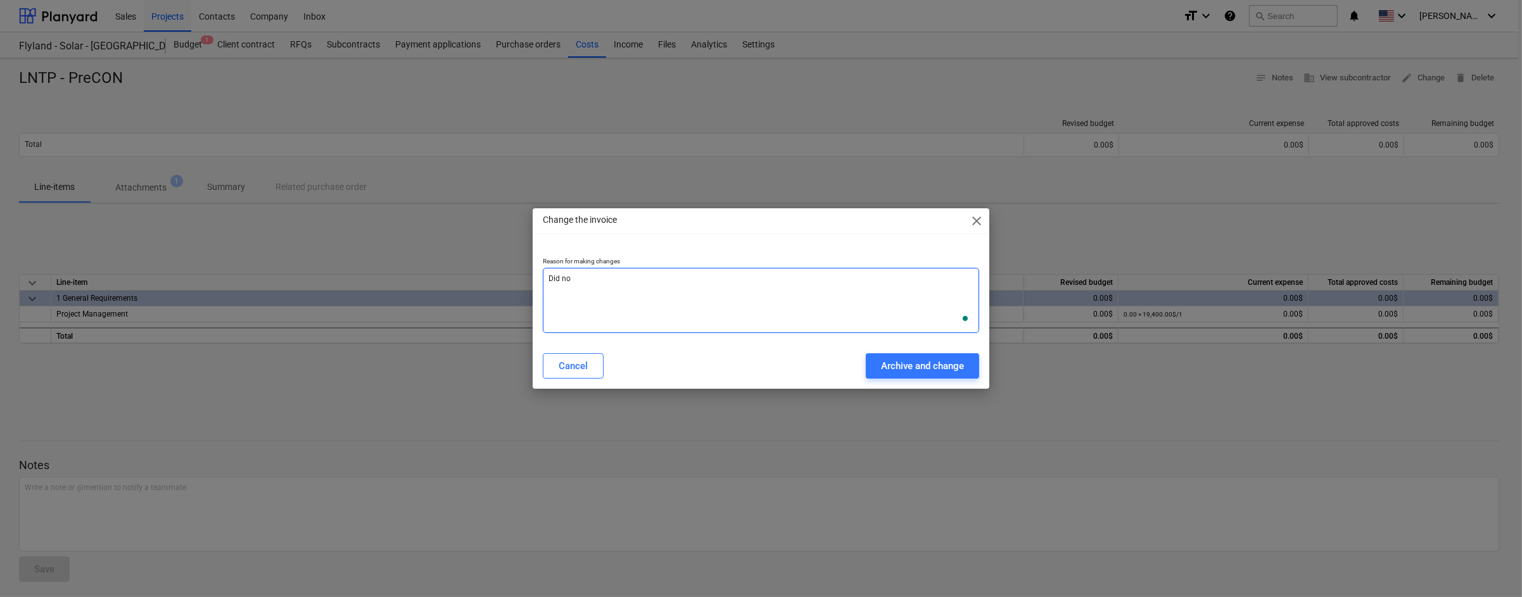
type textarea "x"
type textarea "Did not"
type textarea "x"
type textarea "Did not c"
type textarea "x"
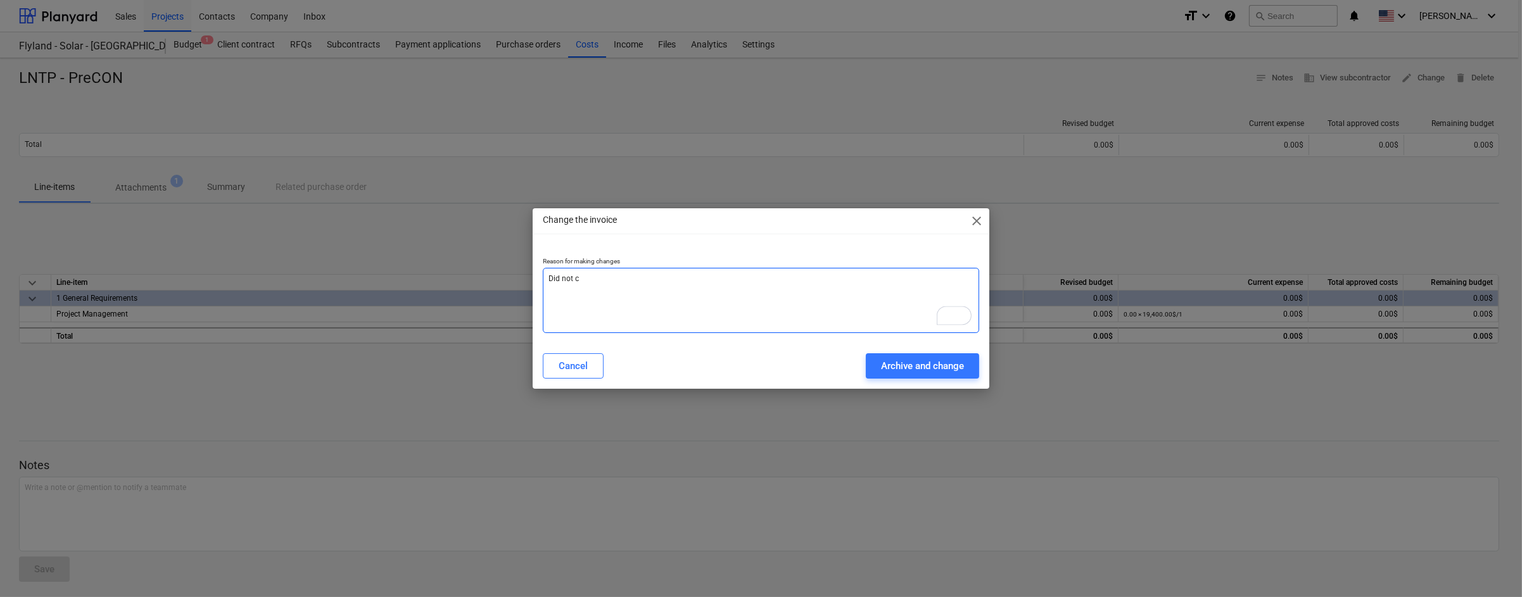
type textarea "Did not ca"
type textarea "x"
type textarea "Did not car"
type textarea "x"
type textarea "Did not carr"
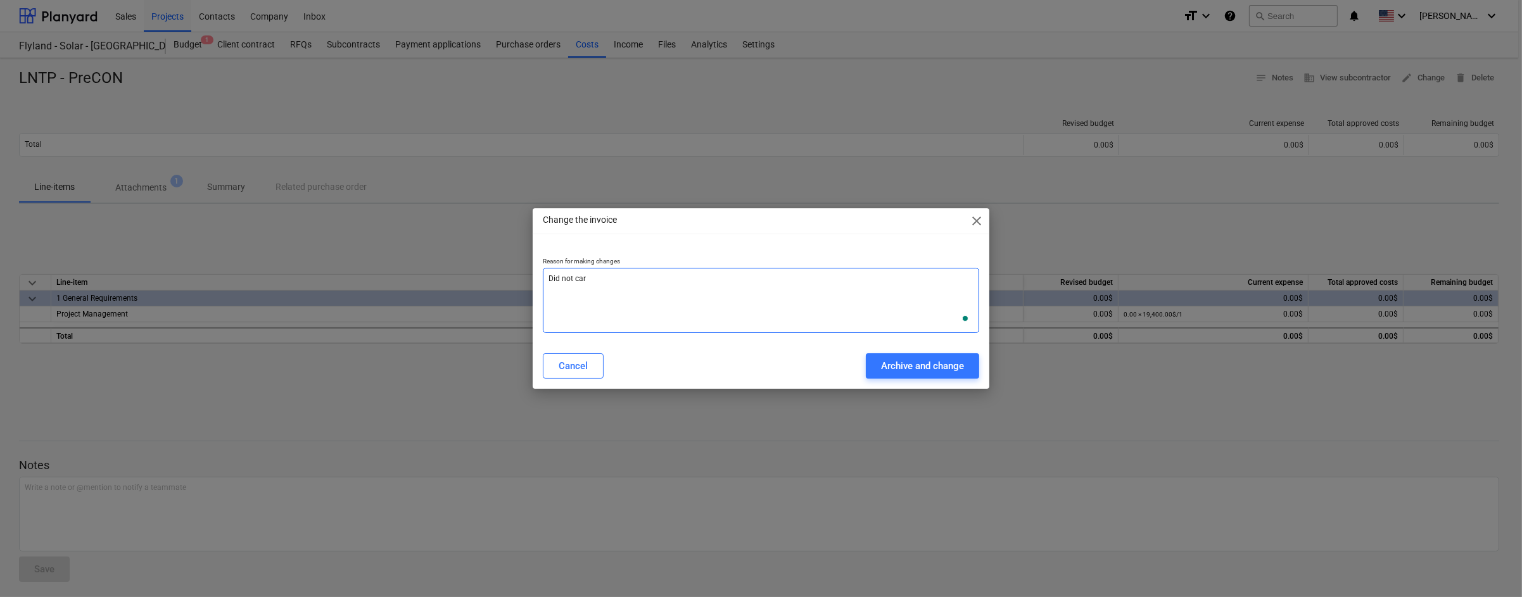
type textarea "x"
type textarea "Did not carry"
type textarea "x"
type textarea "Did not carry"
type textarea "x"
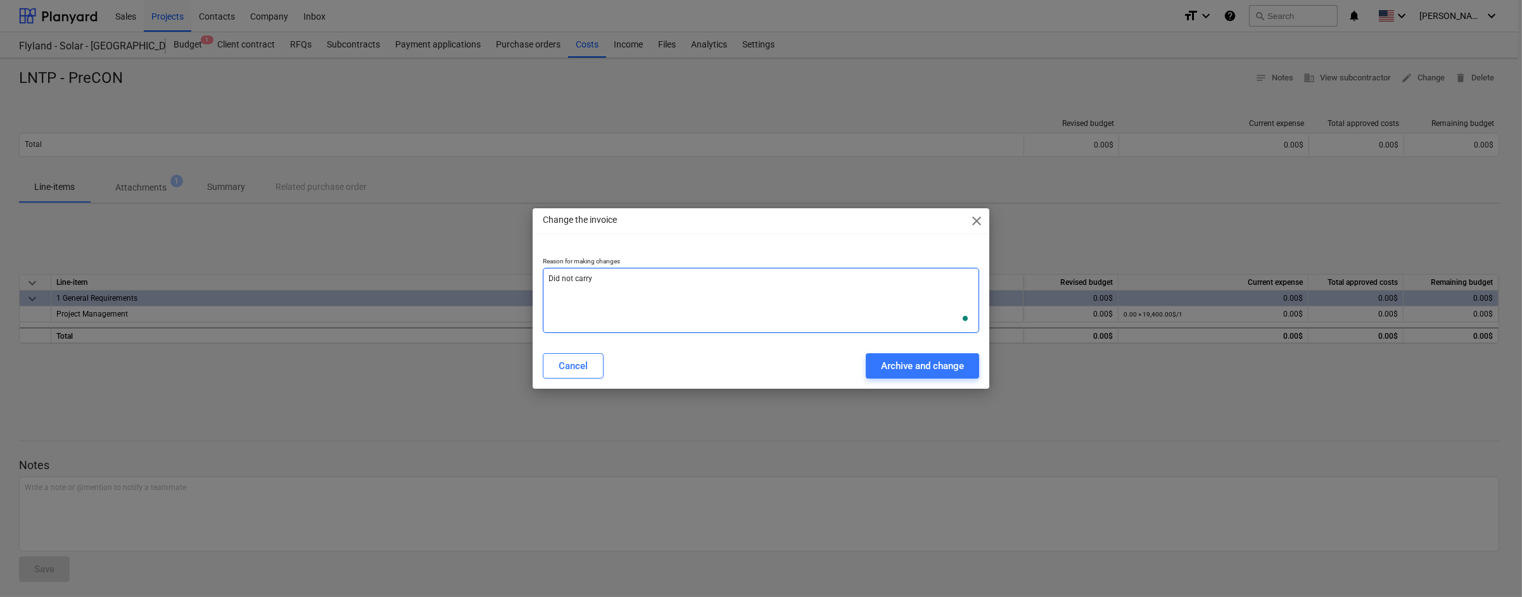
type textarea "Did not carry o"
type textarea "x"
type textarea "Did not carry ov"
type textarea "x"
type textarea "Did not carry ove"
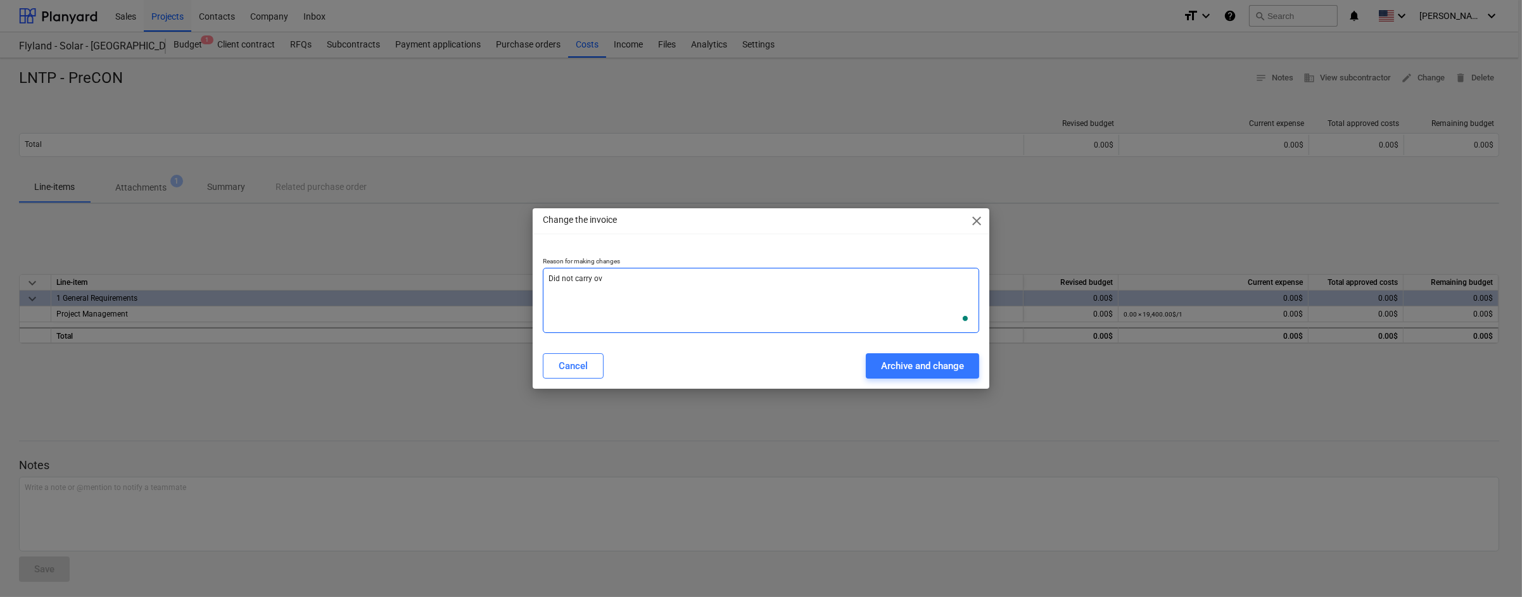
type textarea "x"
type textarea "Did not carry over"
type textarea "x"
type textarea "Did not carry over"
click at [921, 377] on button "Archive and change" at bounding box center [922, 365] width 113 height 25
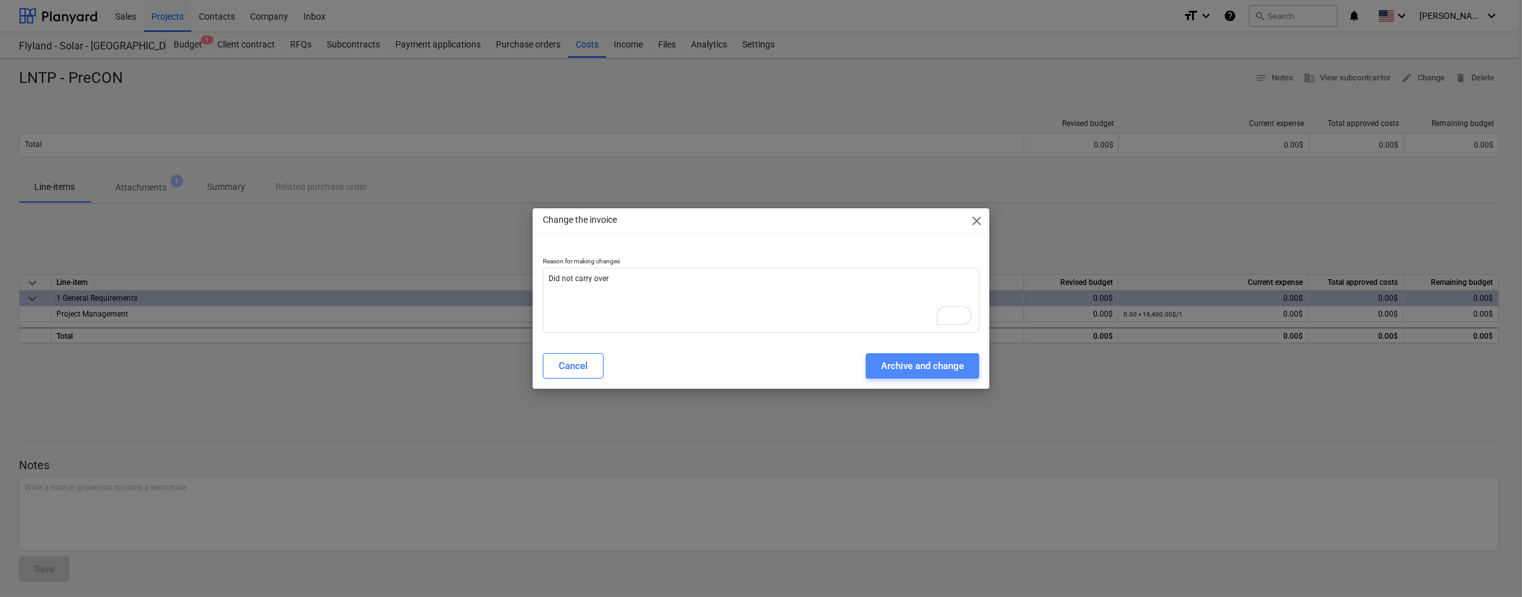
type textarea "x"
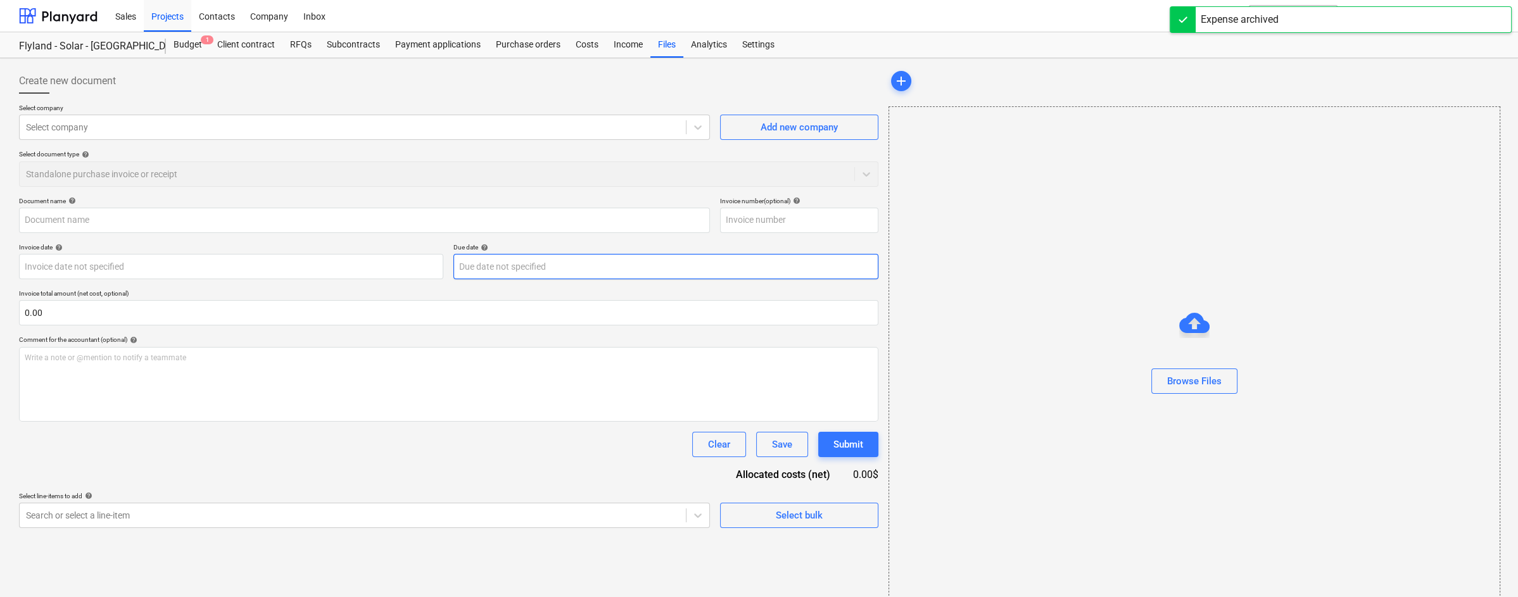
type input "LNTP - PreCON"
type input "[DATE]"
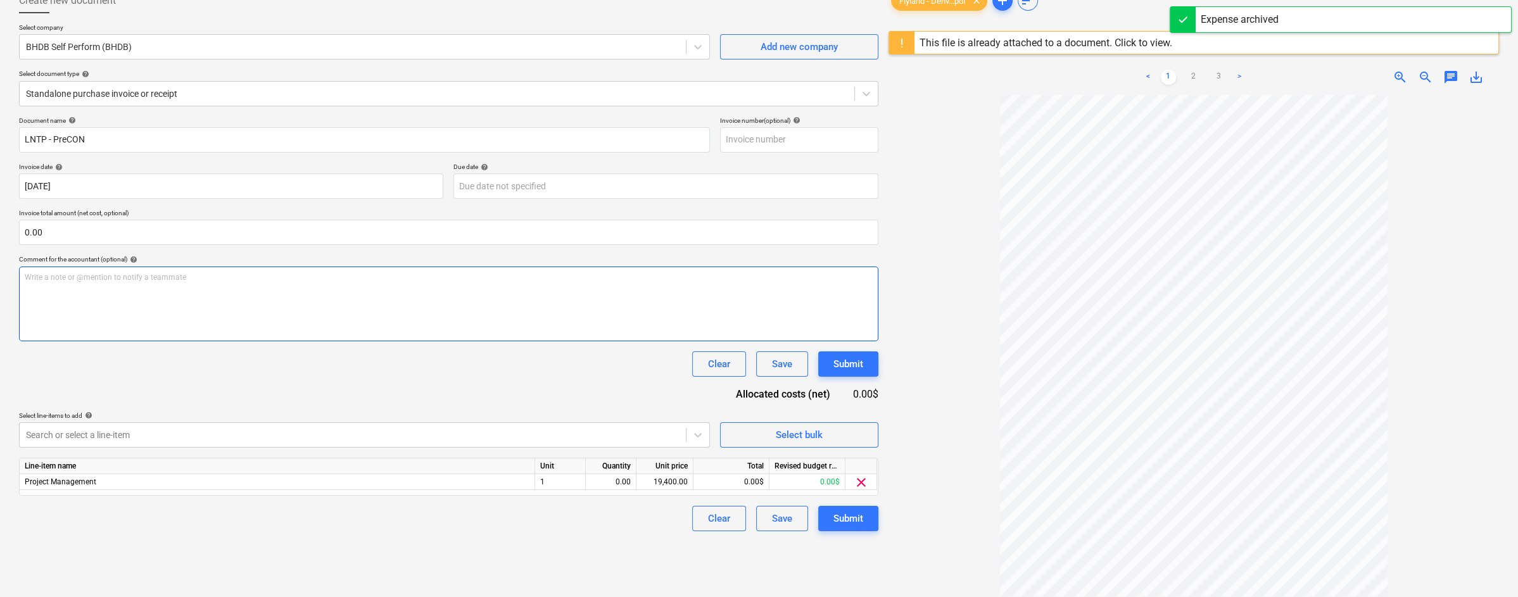
scroll to position [149, 0]
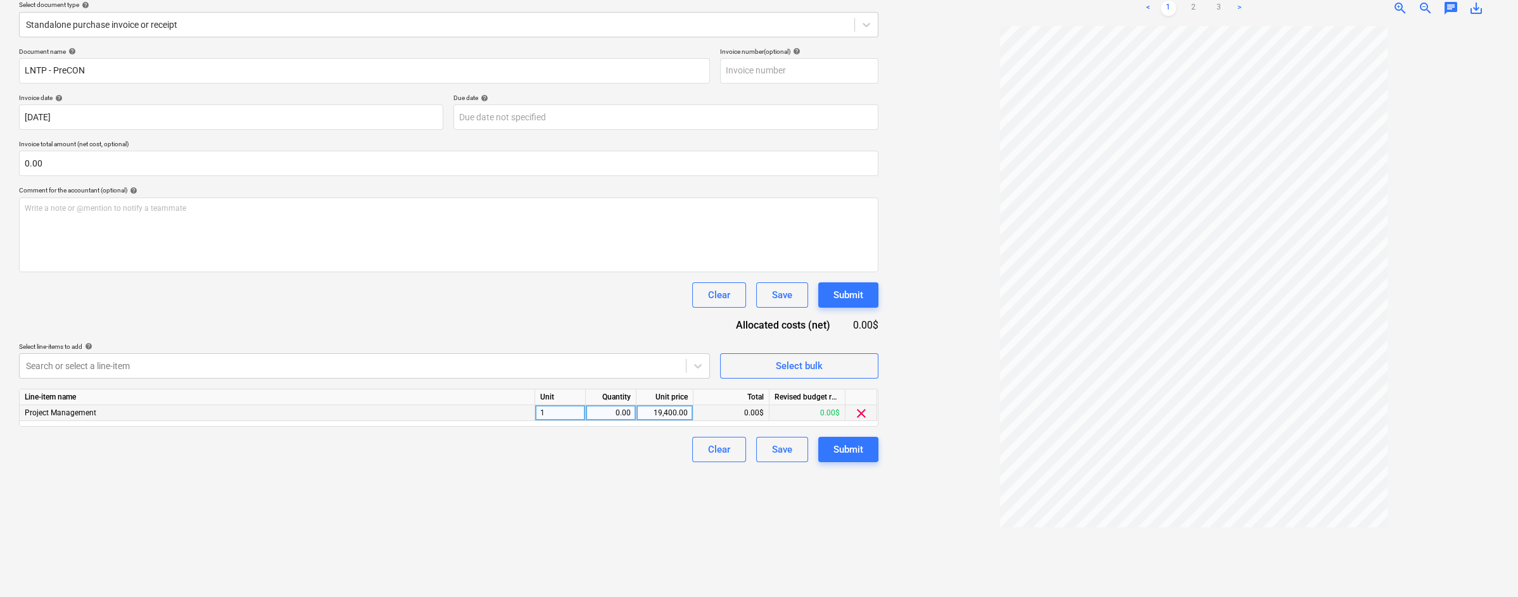
click at [609, 411] on div "0.00" at bounding box center [611, 413] width 40 height 16
type input "1"
click at [626, 450] on div "Clear Save Submit" at bounding box center [448, 449] width 859 height 25
click at [483, 410] on div "Project Management" at bounding box center [277, 413] width 515 height 16
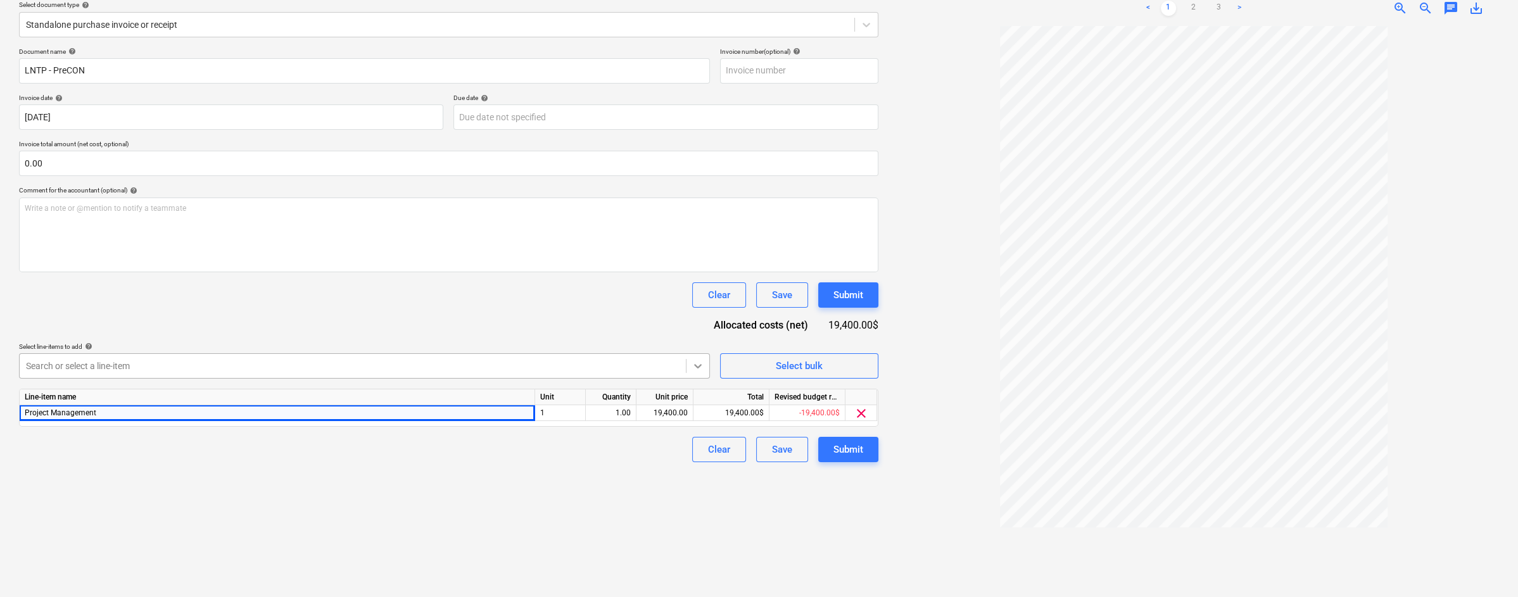
click at [700, 361] on icon at bounding box center [698, 366] width 13 height 13
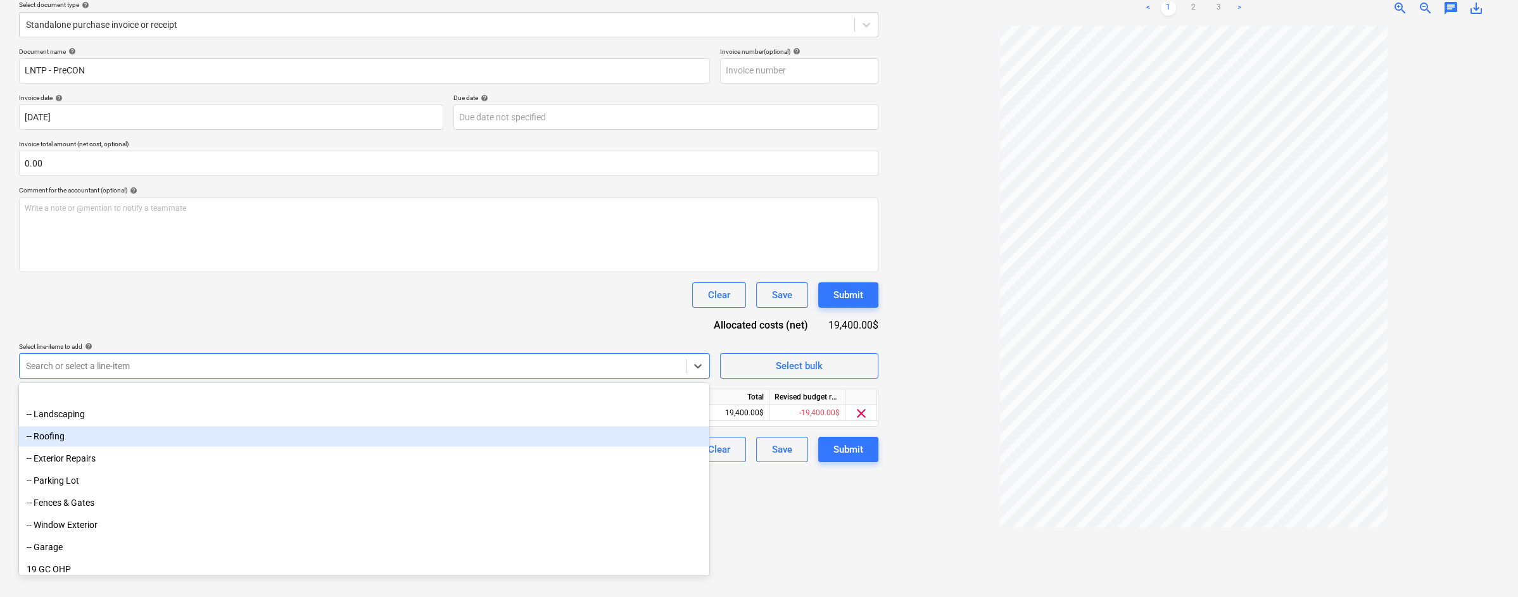
scroll to position [4087, 0]
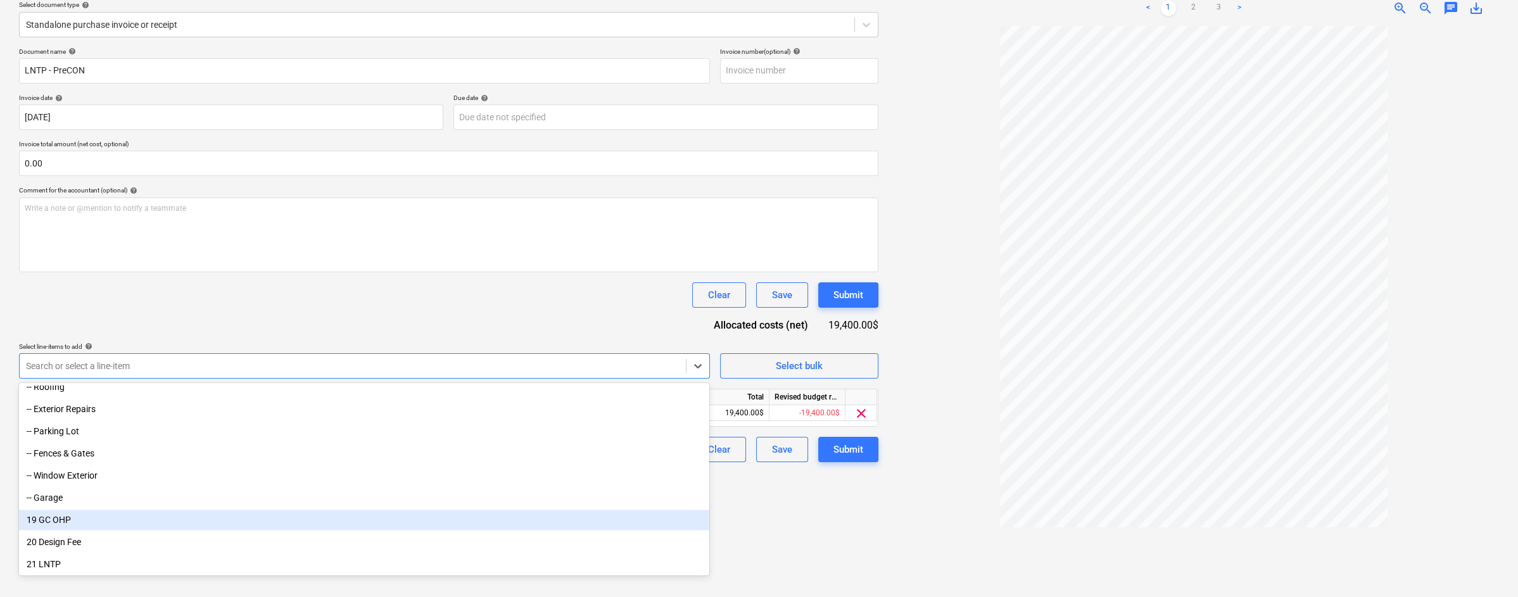
click at [412, 524] on div "19 GC OHP" at bounding box center [364, 520] width 690 height 20
click at [799, 540] on div "Create new document Select company BHDB Self Perform (BHDB) Add new company Sel…" at bounding box center [448, 253] width 869 height 679
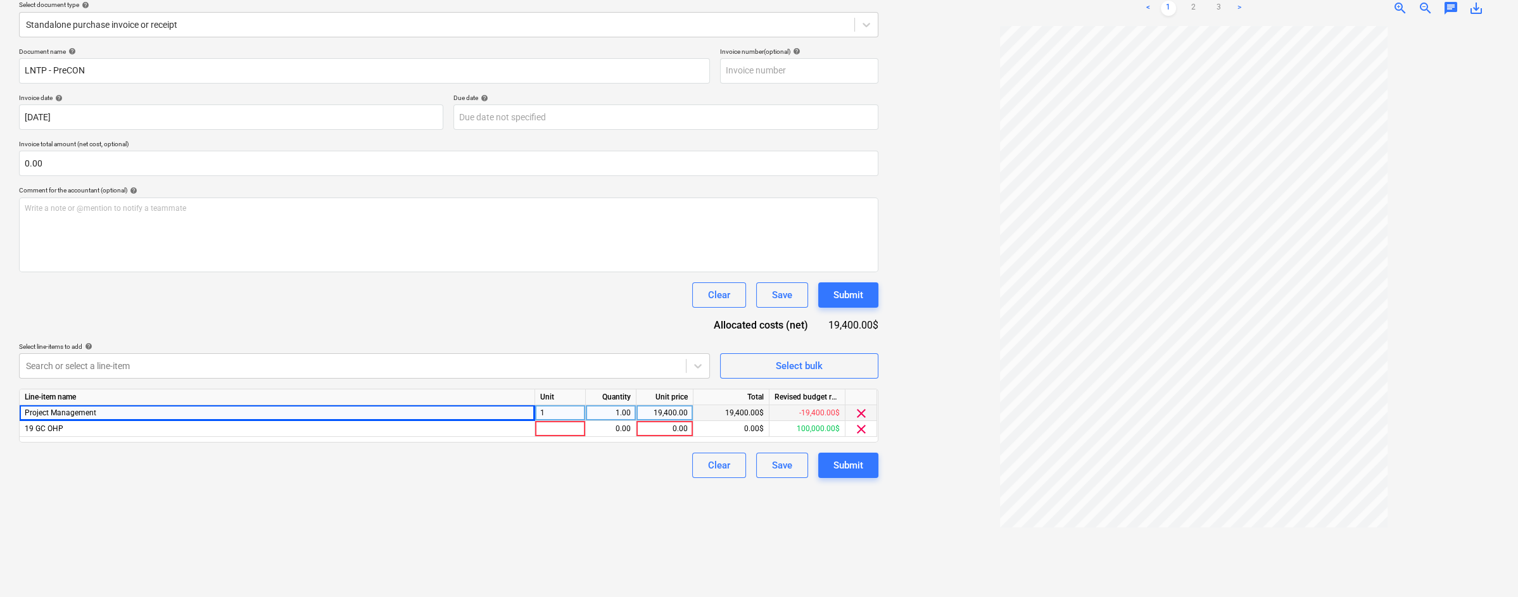
click at [857, 410] on span "clear" at bounding box center [861, 413] width 15 height 15
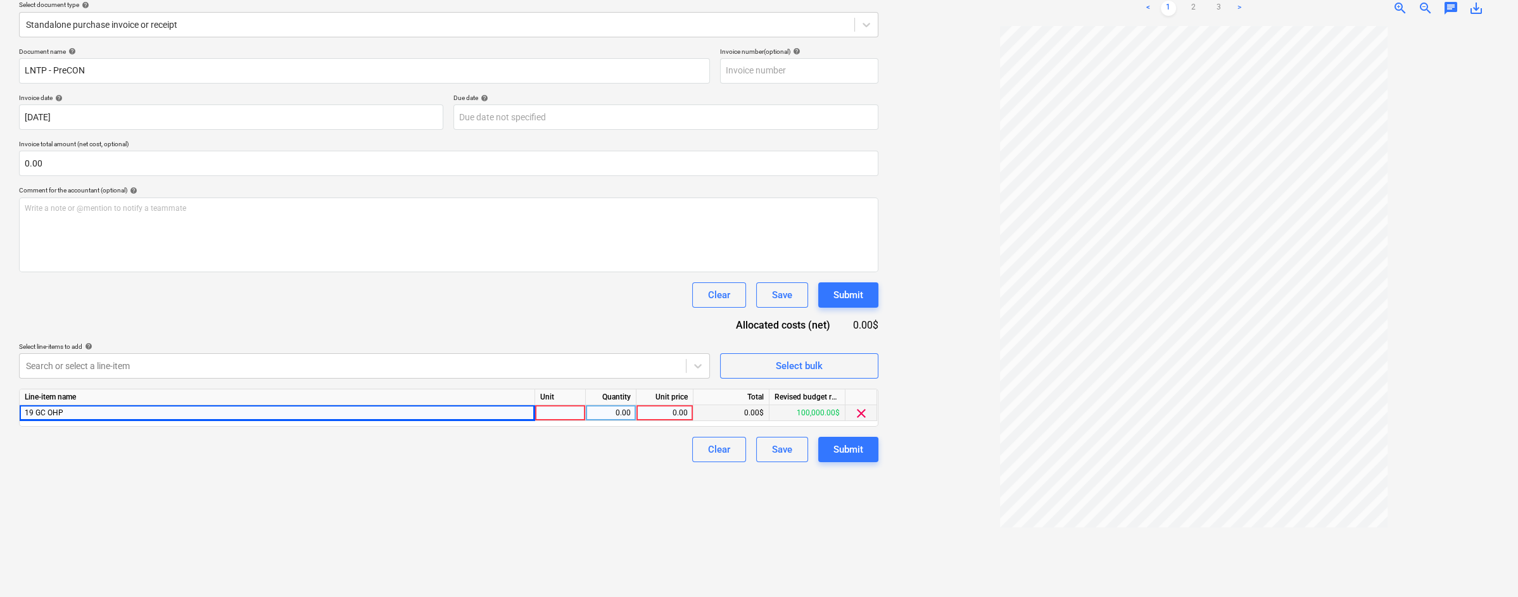
click at [660, 412] on div "0.00" at bounding box center [664, 413] width 46 height 16
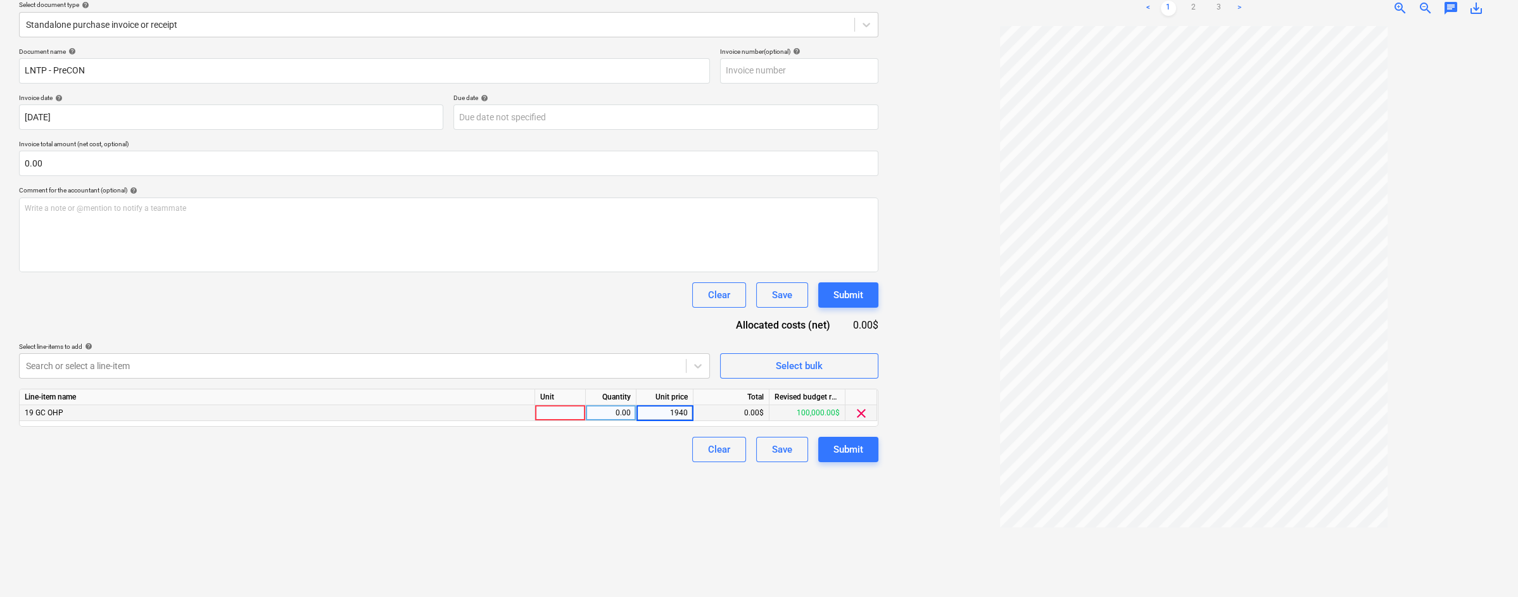
type input "19400"
click at [610, 406] on div "1.00" at bounding box center [611, 413] width 40 height 16
click at [640, 445] on div "Clear Save Submit" at bounding box center [448, 449] width 859 height 25
click at [491, 414] on div "19 GC OHP" at bounding box center [277, 413] width 515 height 16
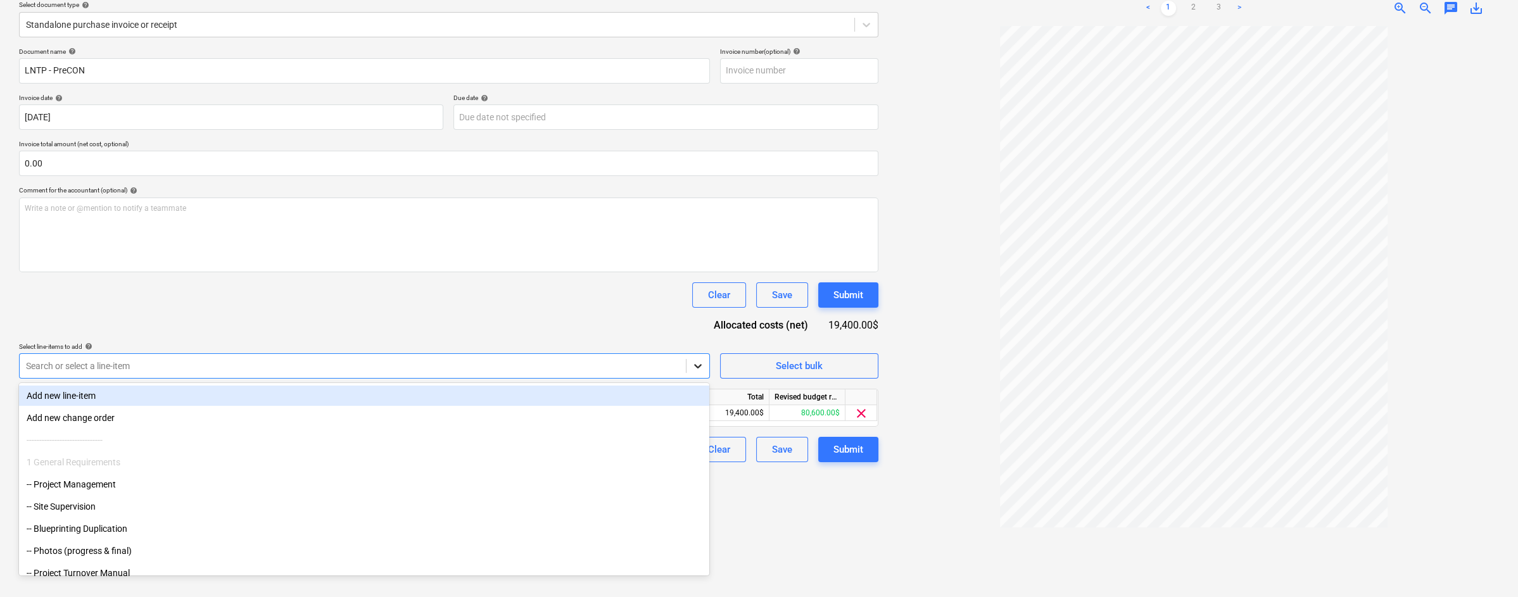
click at [704, 372] on div at bounding box center [697, 366] width 23 height 23
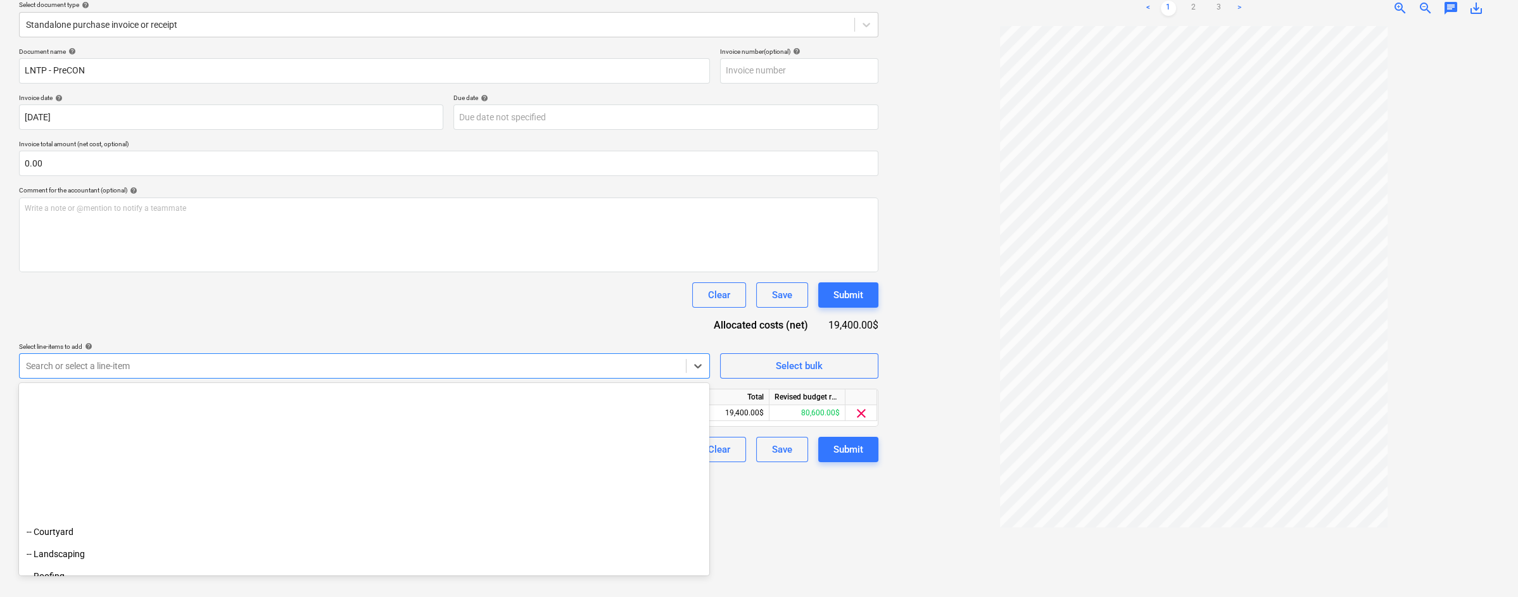
scroll to position [4087, 0]
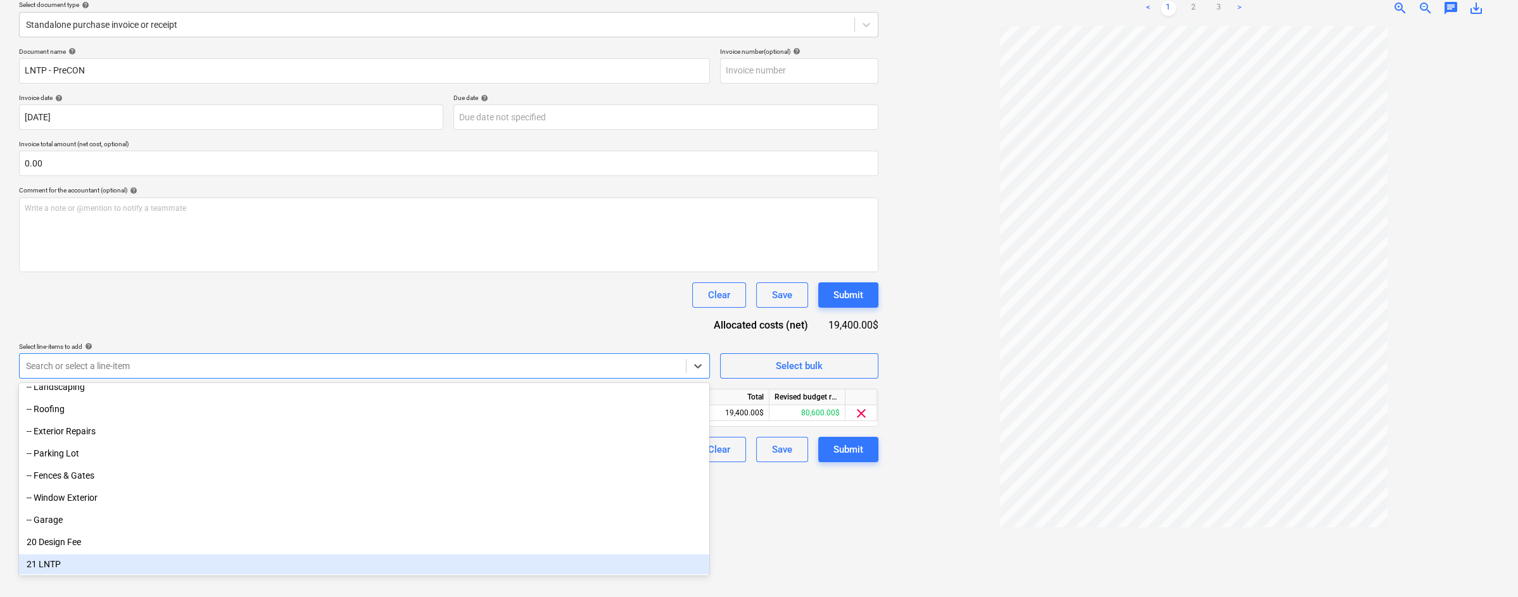
click at [350, 579] on div "Create new document Select company BHDB Self Perform (BHDB) Add new company Sel…" at bounding box center [448, 253] width 869 height 679
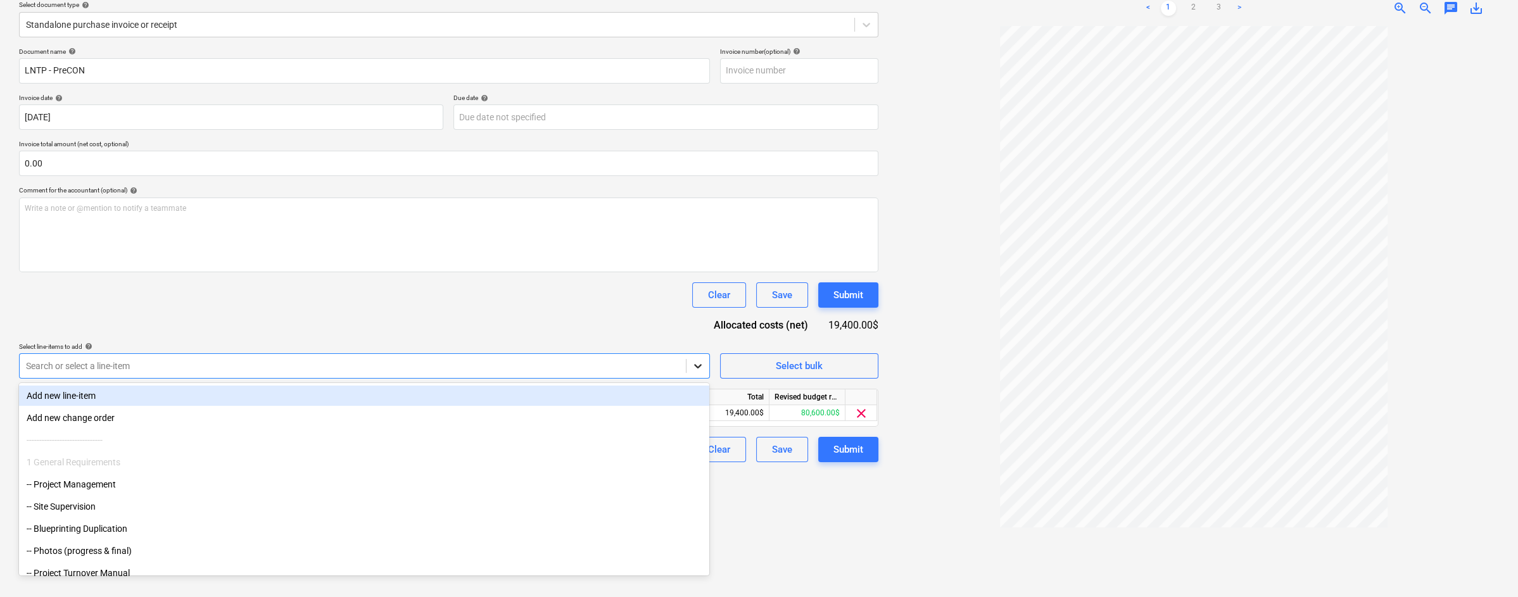
click at [695, 366] on icon at bounding box center [698, 366] width 13 height 13
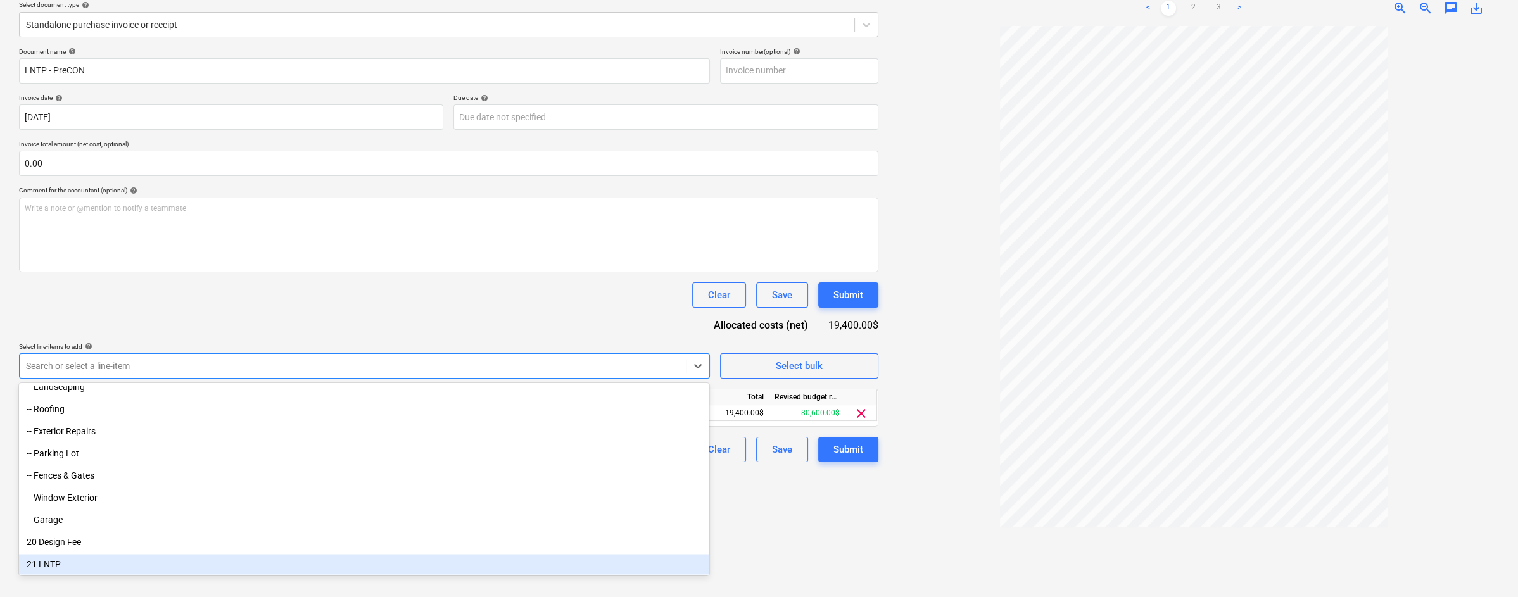
click at [306, 571] on div "21 LNTP" at bounding box center [364, 564] width 690 height 20
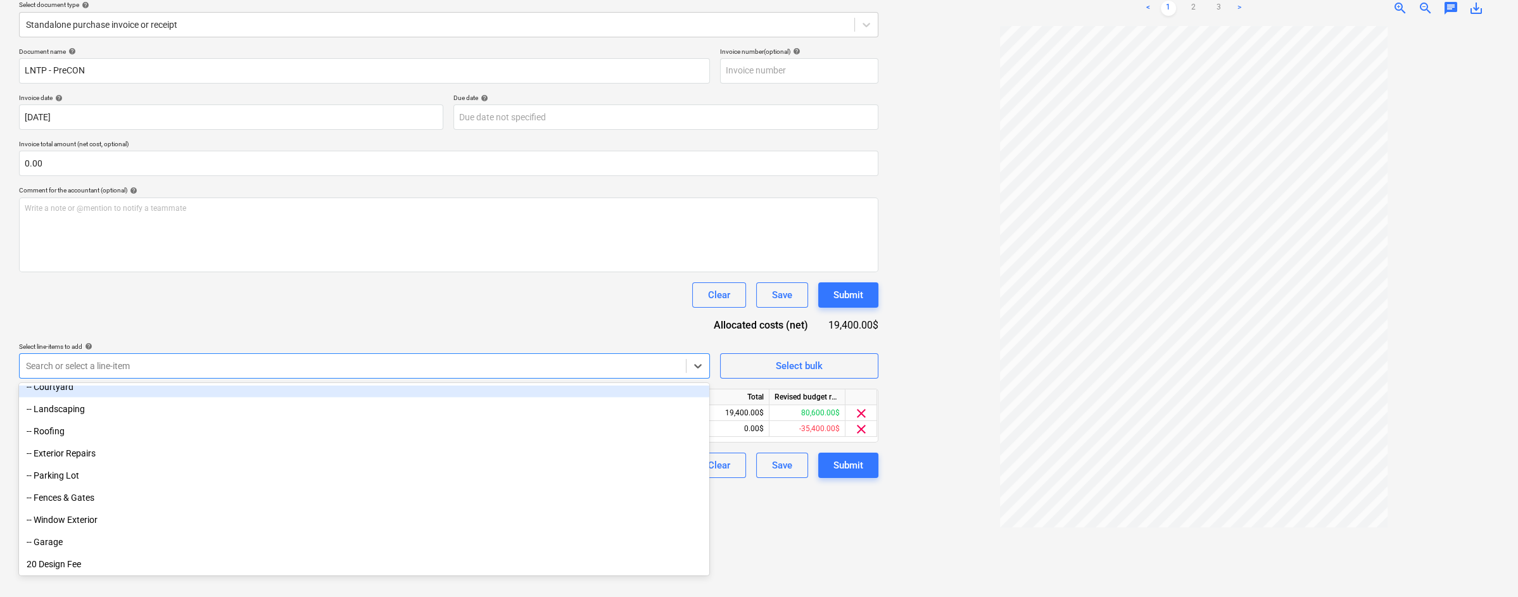
click at [644, 293] on div "Clear Save Submit" at bounding box center [448, 294] width 859 height 25
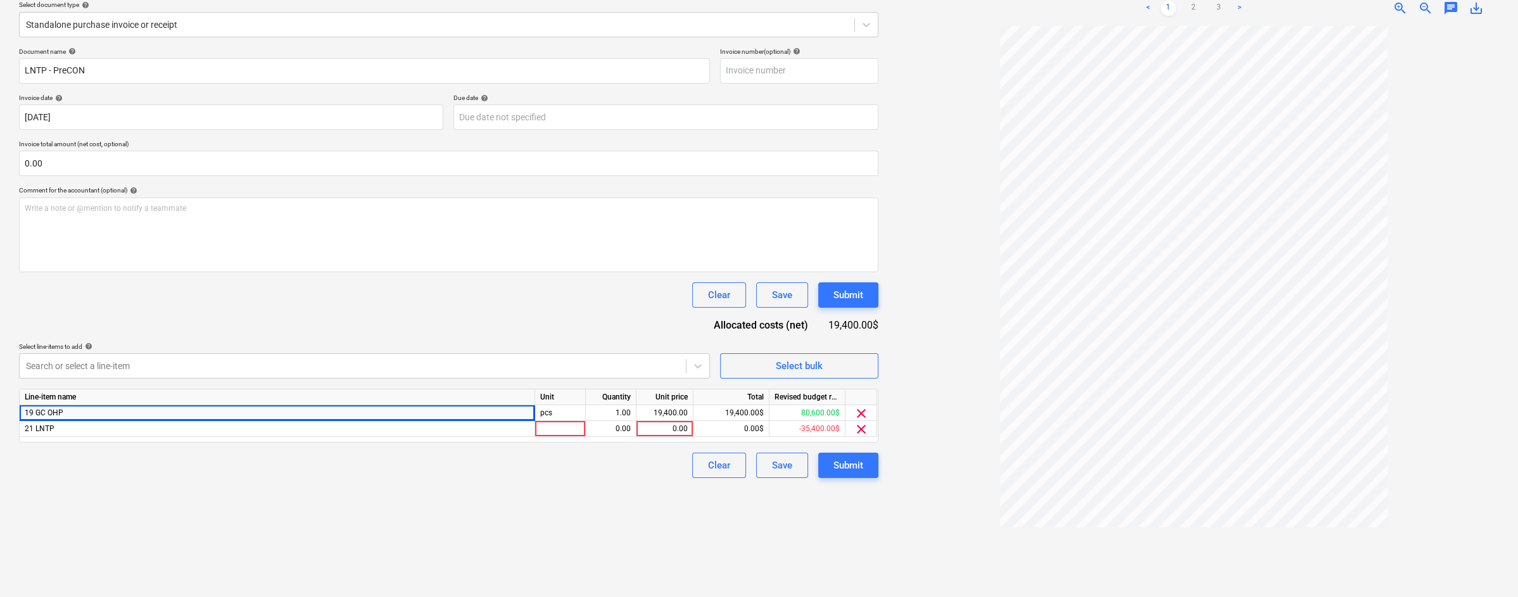
click at [860, 410] on span "clear" at bounding box center [861, 413] width 15 height 15
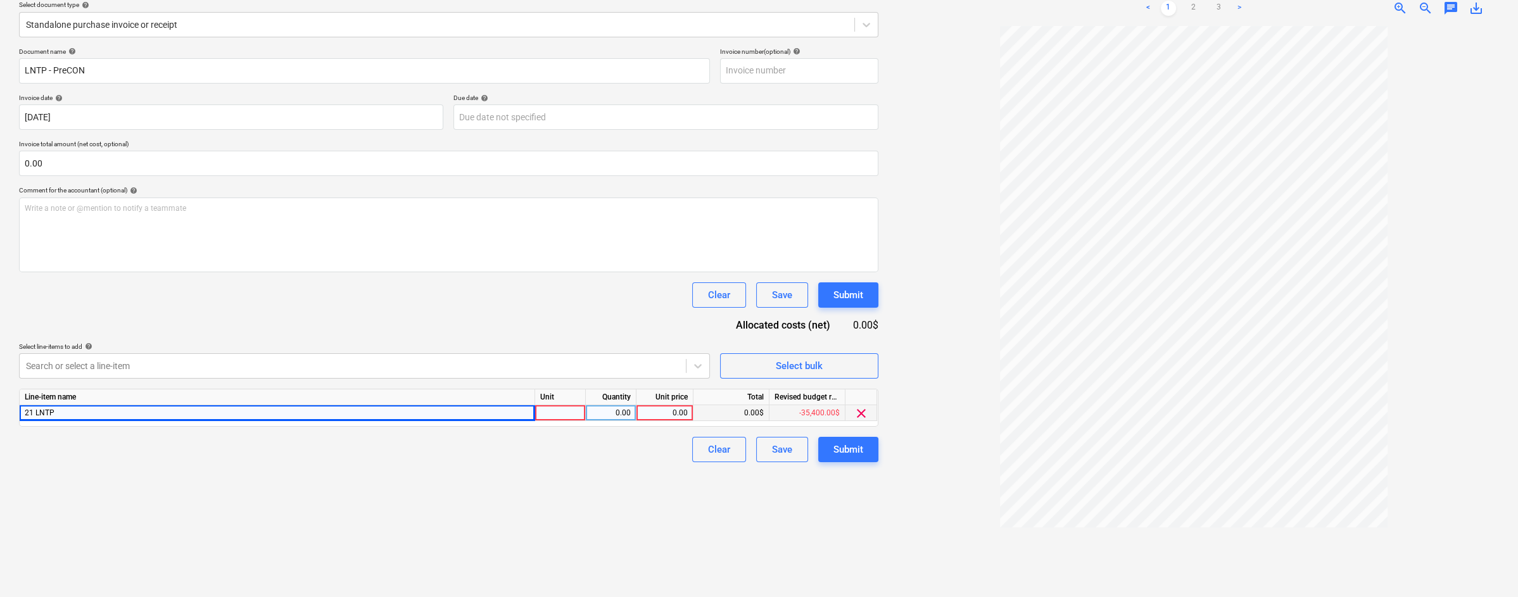
click at [570, 412] on div at bounding box center [560, 413] width 51 height 16
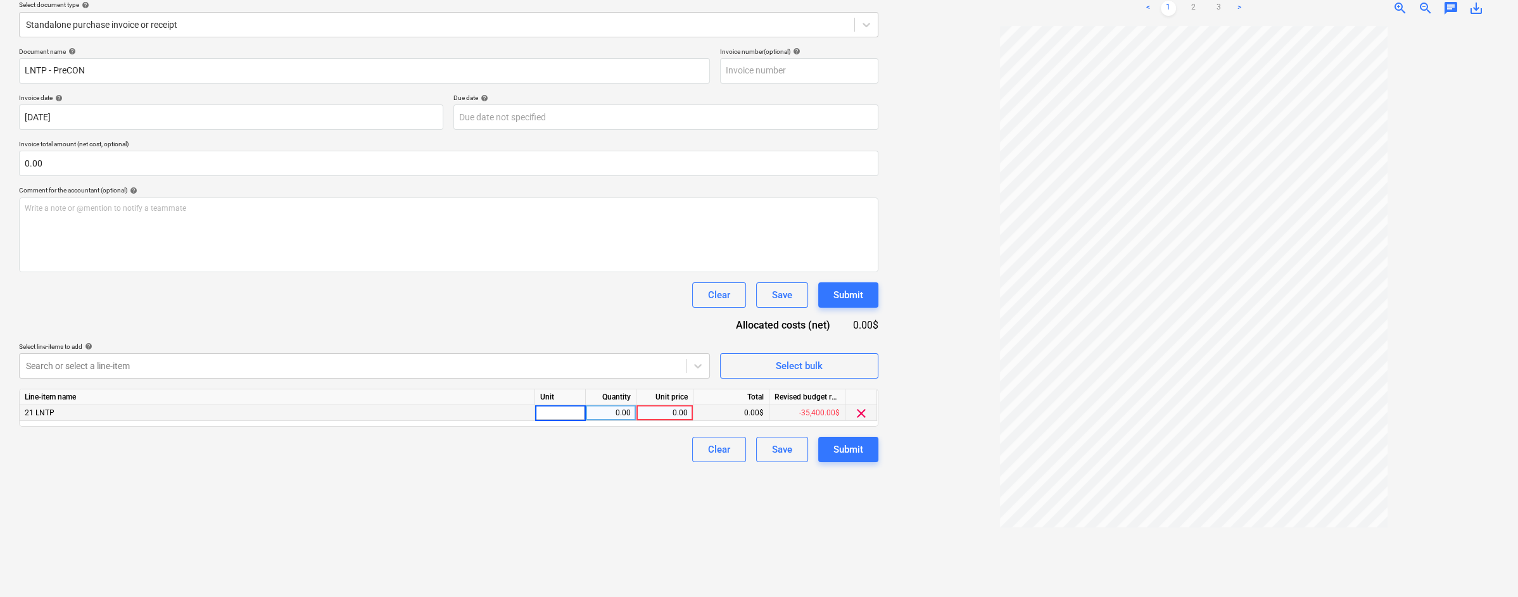
click at [678, 408] on div "0.00" at bounding box center [664, 413] width 46 height 16
type input "19400"
click at [624, 442] on div "Clear Save Submit" at bounding box center [448, 449] width 859 height 25
click at [850, 446] on div "Submit" at bounding box center [848, 449] width 30 height 16
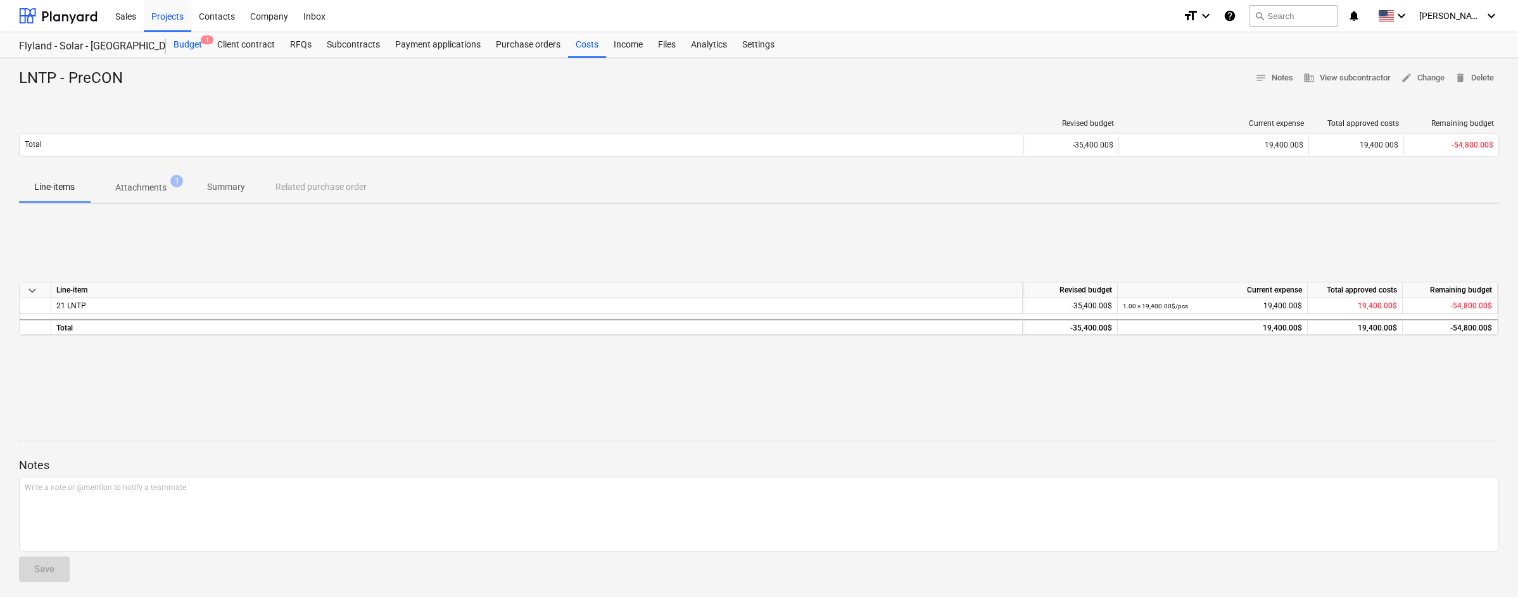
click at [191, 45] on div "Budget 1" at bounding box center [188, 44] width 44 height 25
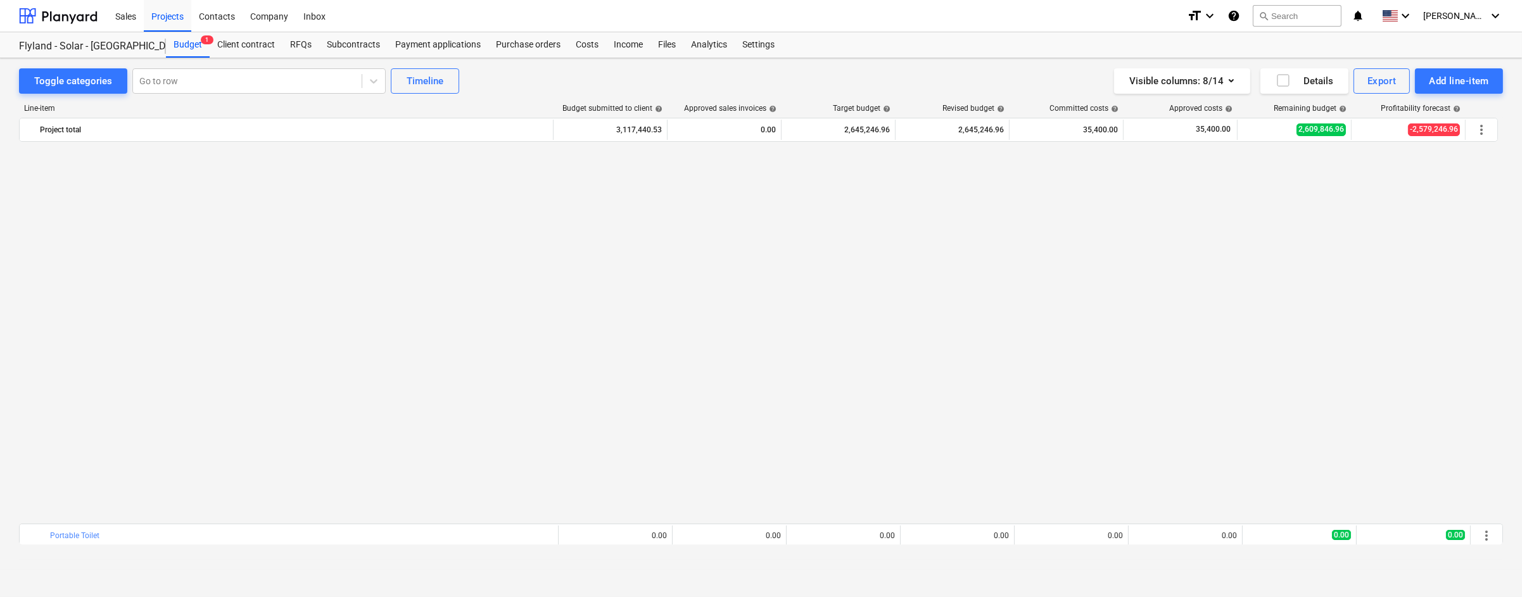
scroll to position [489, 0]
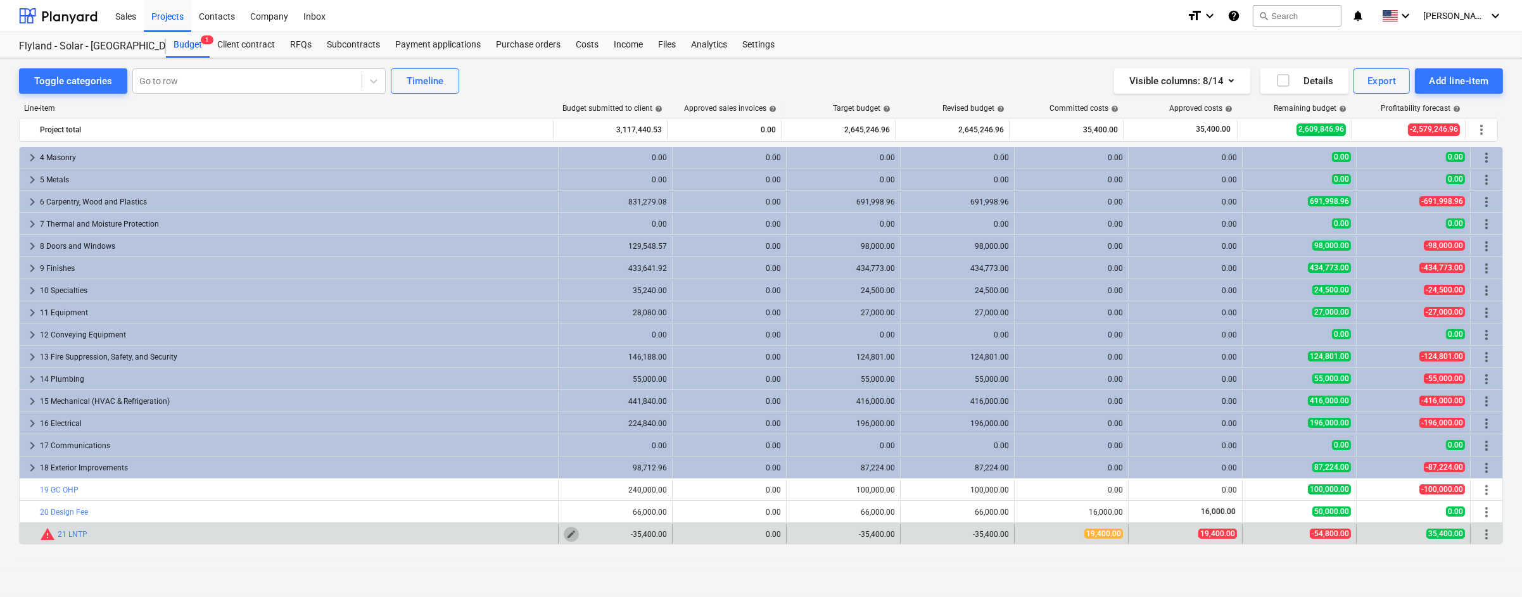
click at [566, 533] on span "edit" at bounding box center [571, 534] width 10 height 10
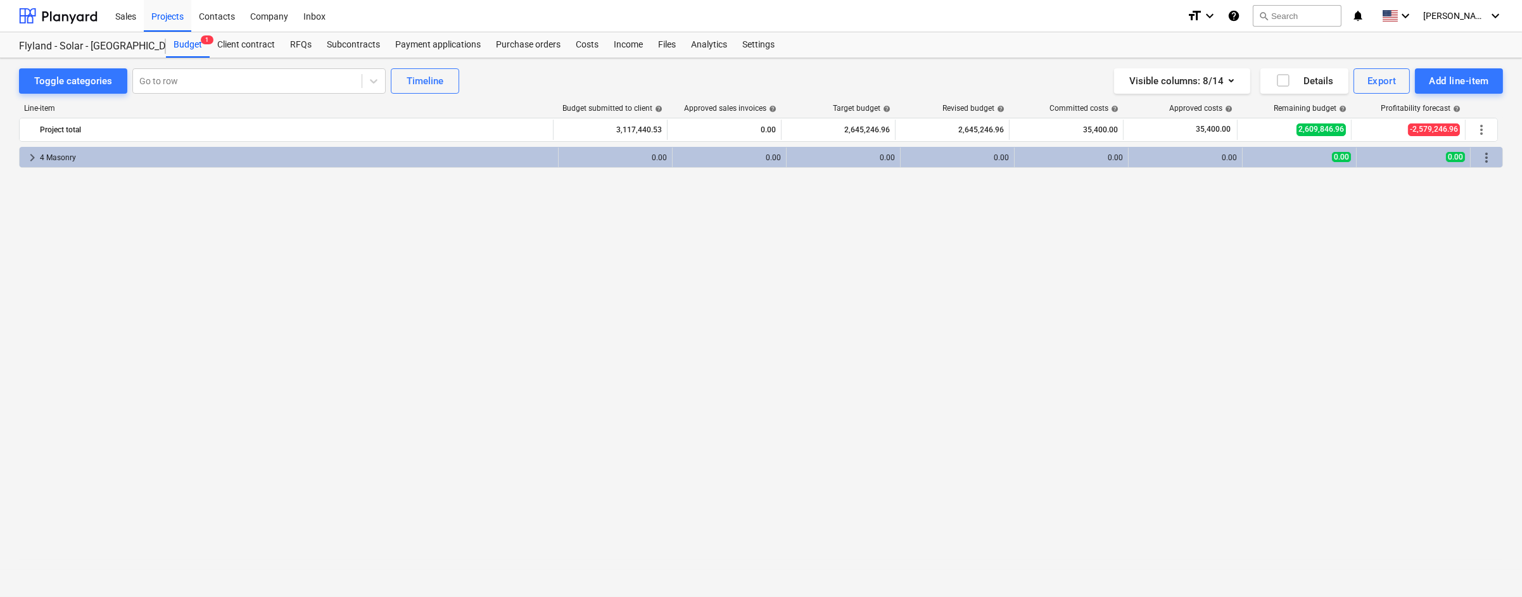
scroll to position [0, 0]
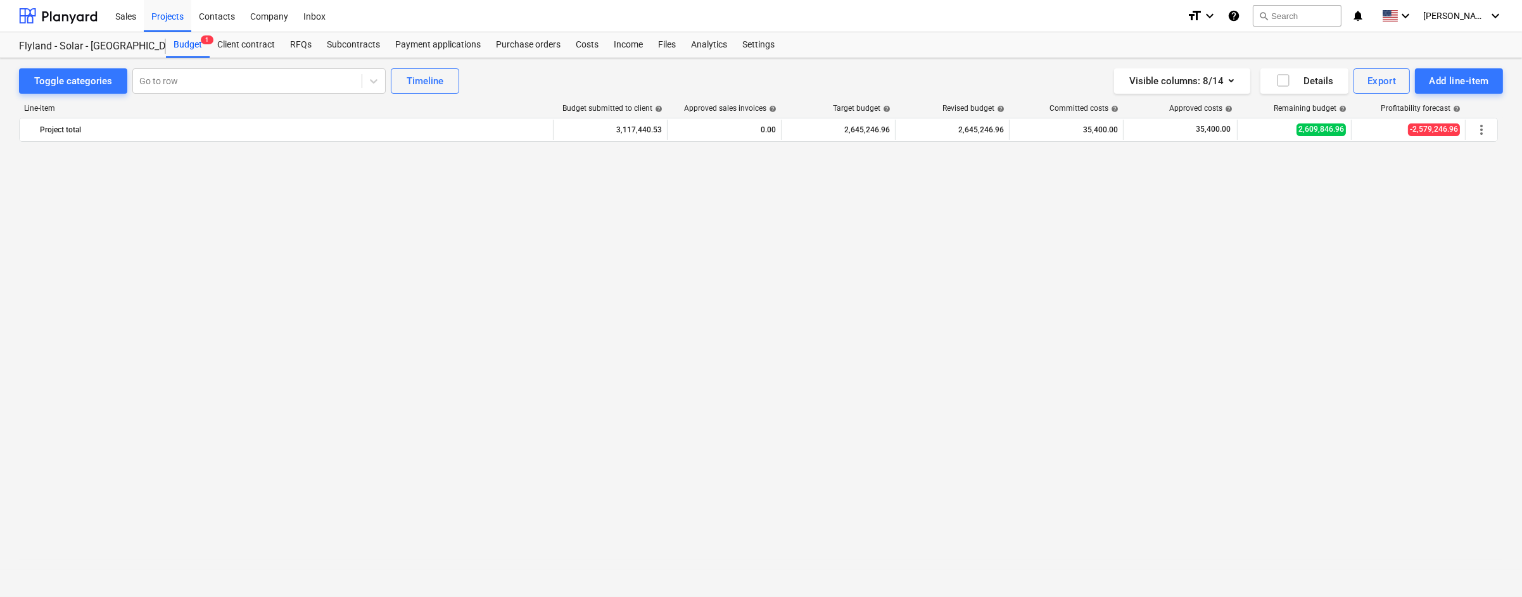
type input "-1.00"
type input "35,400.00"
type input "-35,400.00"
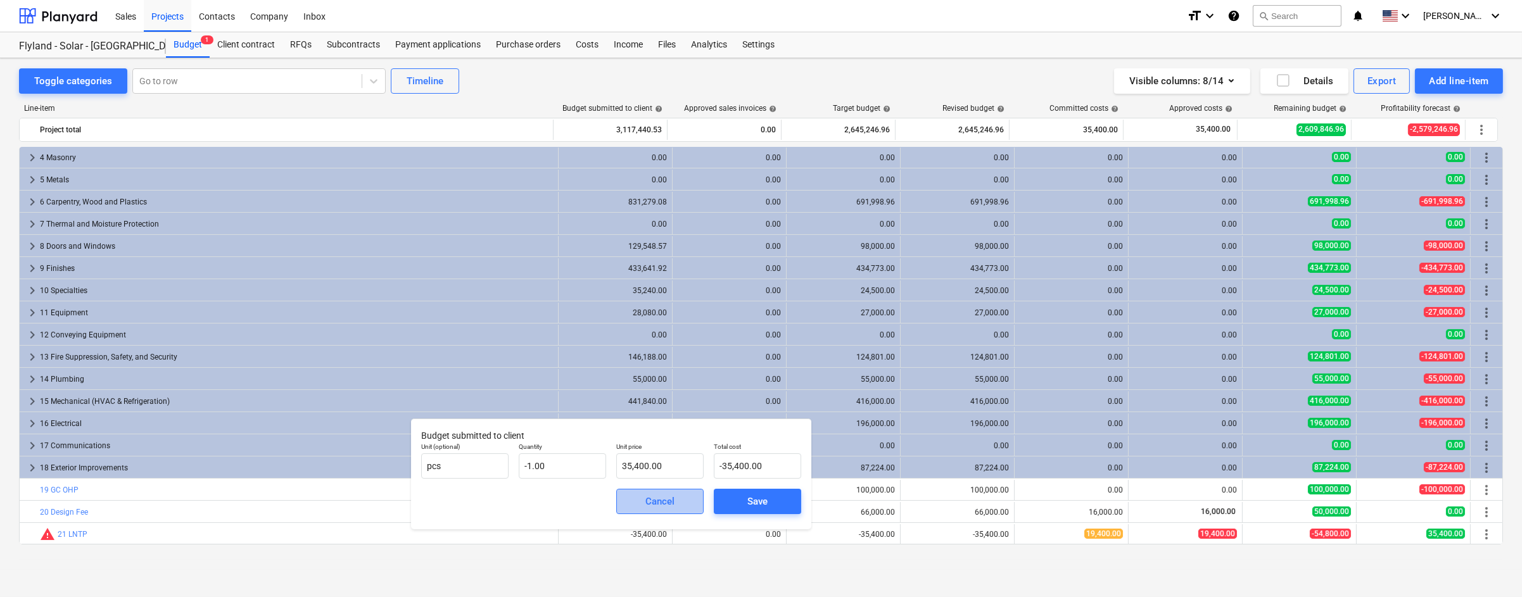
click at [679, 498] on span "Cancel" at bounding box center [660, 501] width 56 height 16
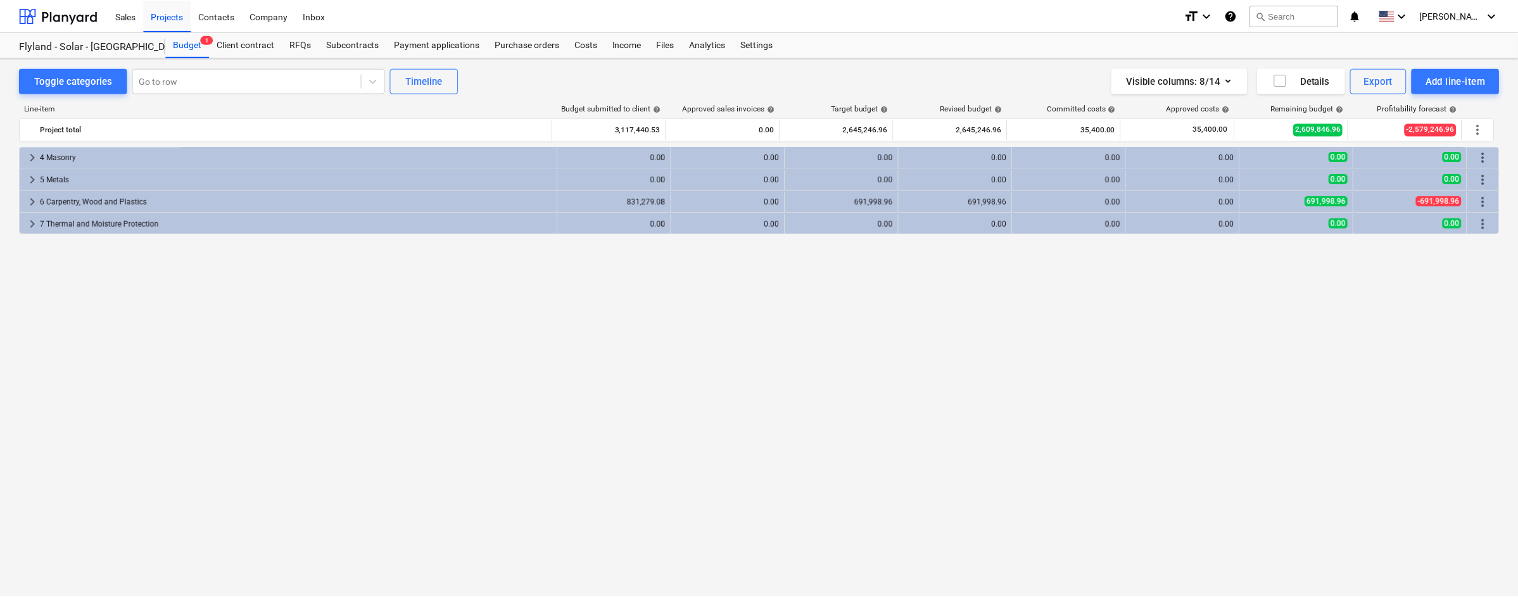
scroll to position [0, 0]
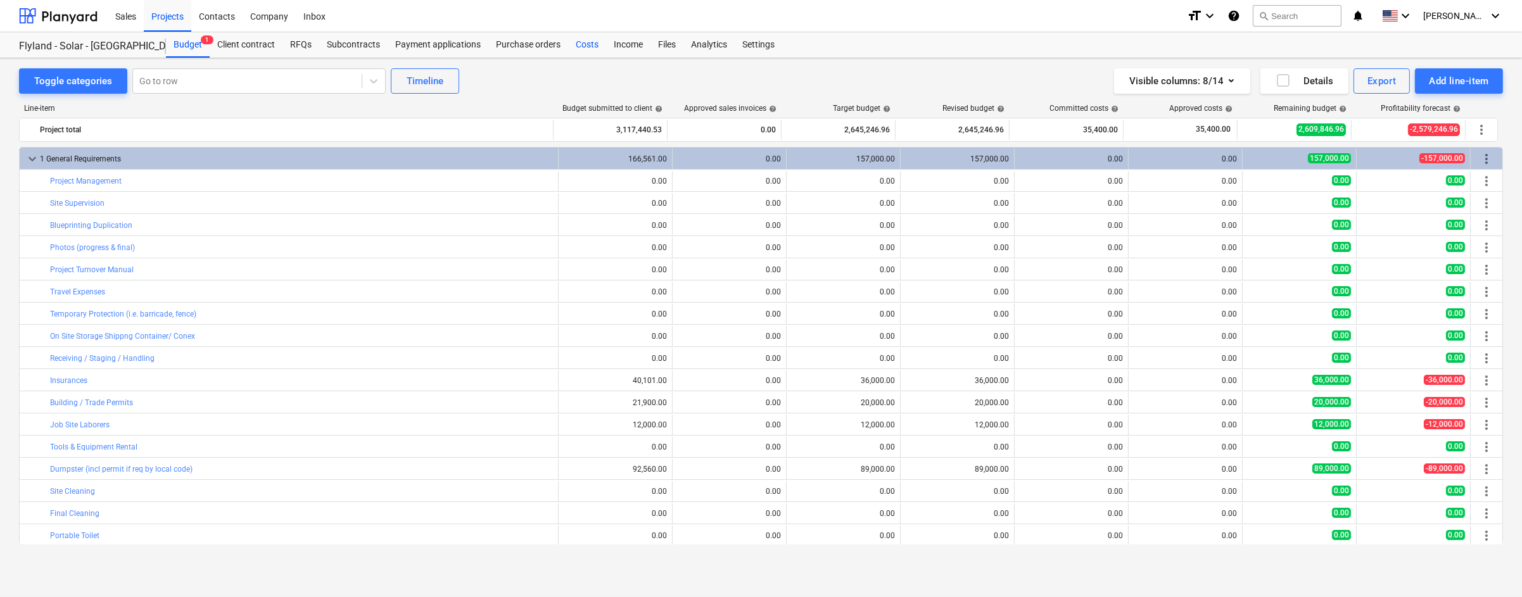
click at [569, 41] on div "Costs" at bounding box center [587, 44] width 38 height 25
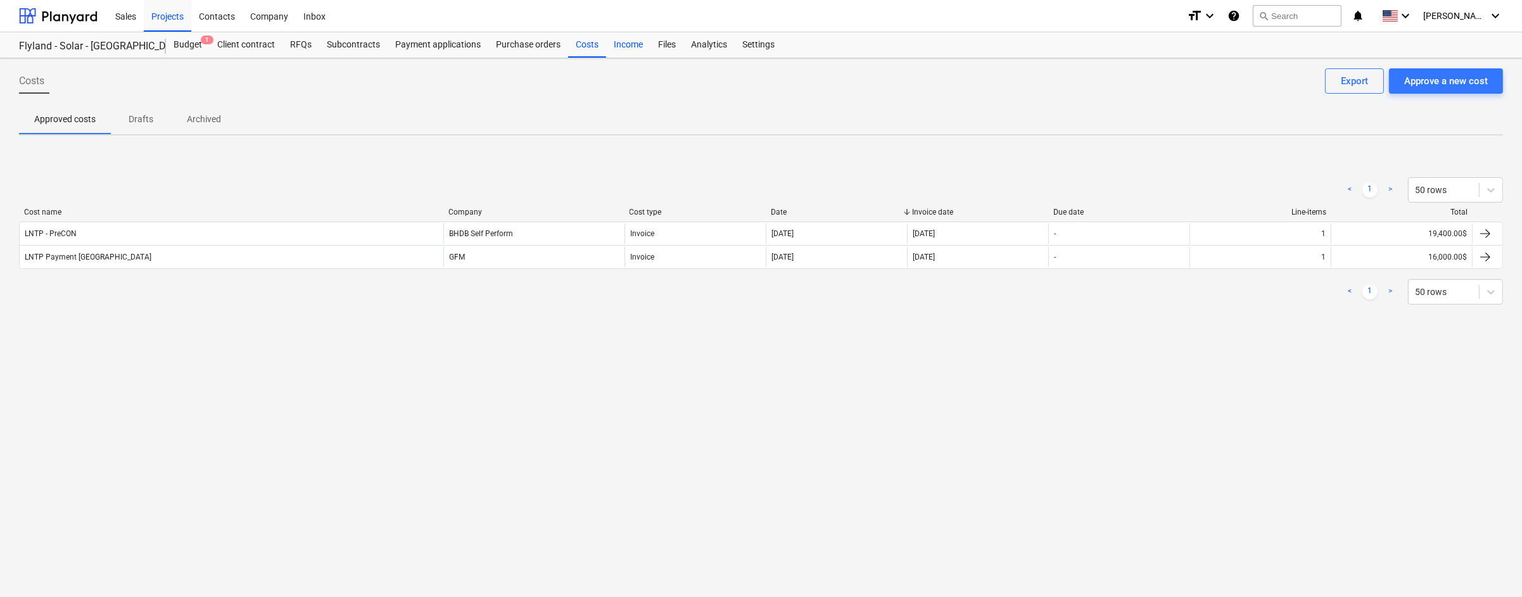
click at [629, 45] on div "Income" at bounding box center [628, 44] width 44 height 25
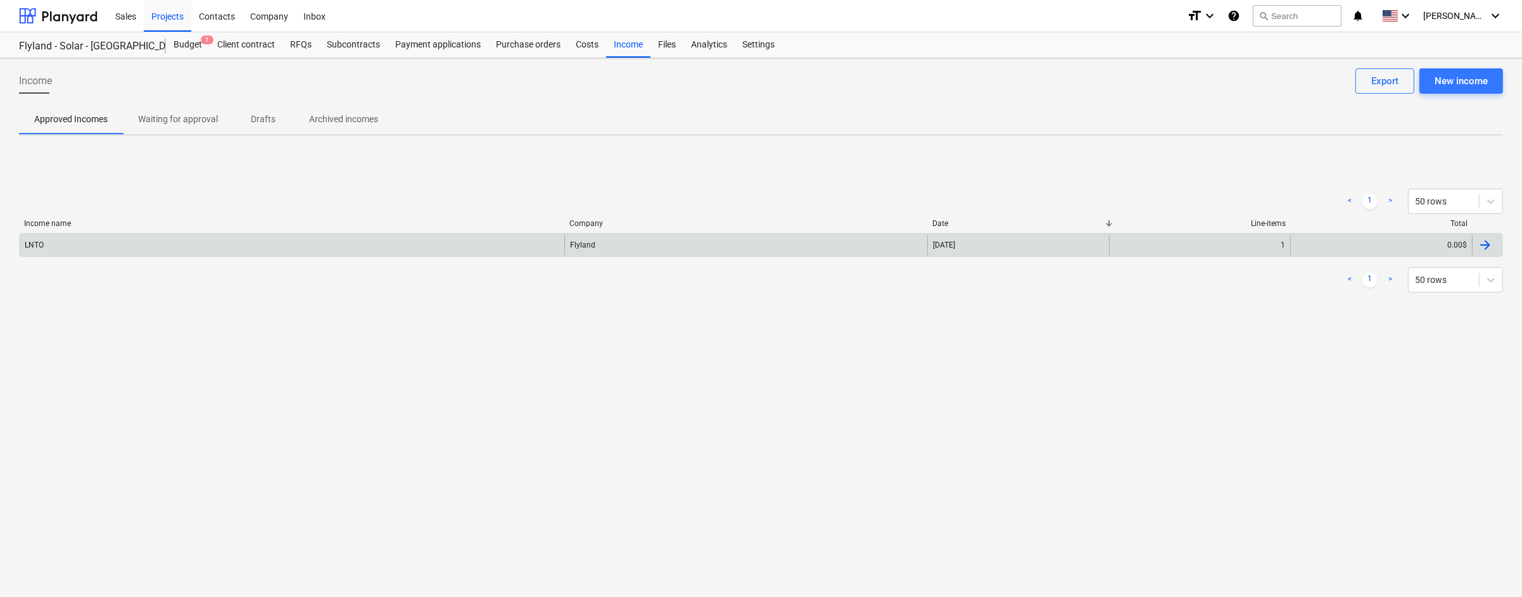
click at [1488, 245] on div at bounding box center [1484, 244] width 15 height 15
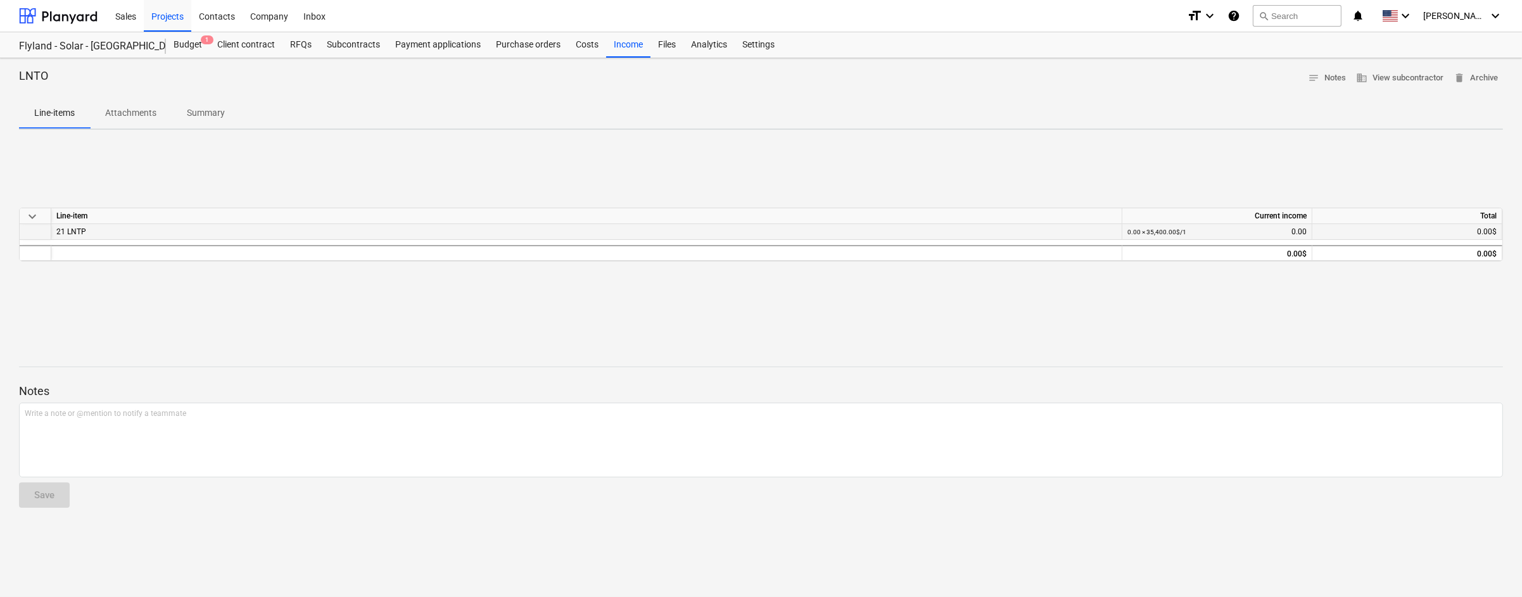
click at [79, 231] on div "21 LNTP" at bounding box center [586, 231] width 1060 height 15
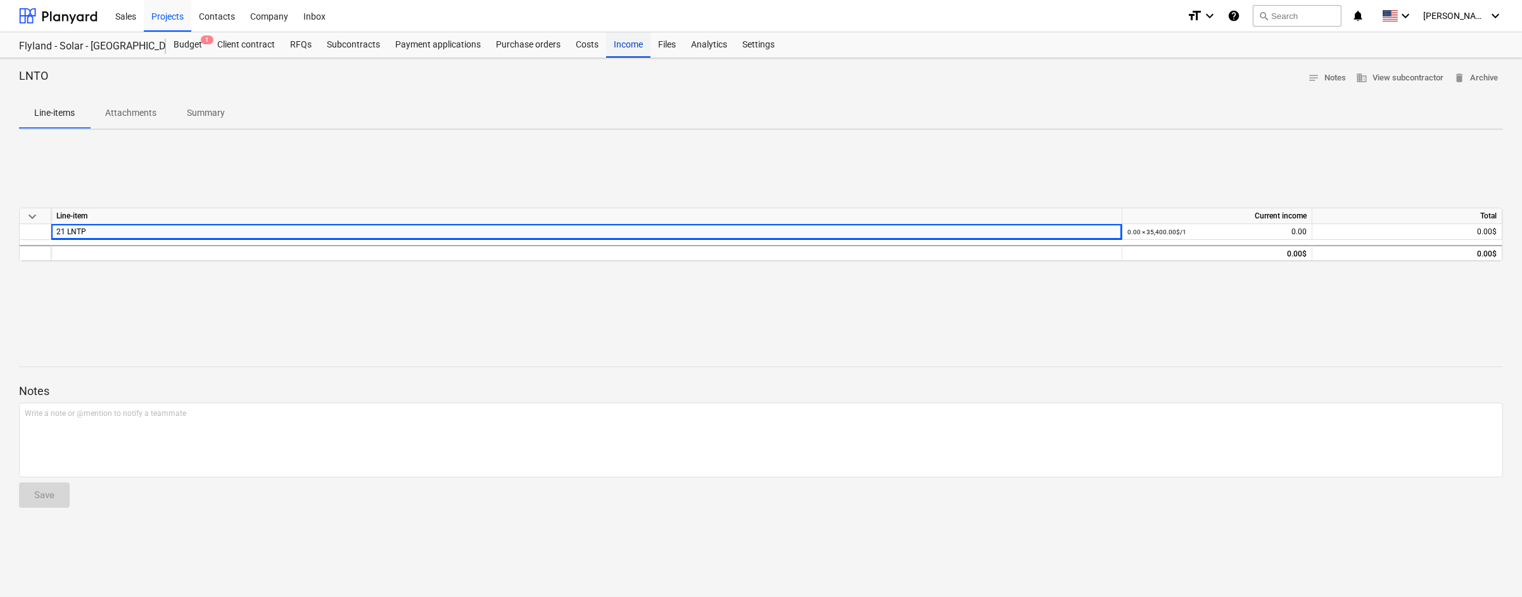
click at [628, 46] on div "Income" at bounding box center [628, 44] width 44 height 25
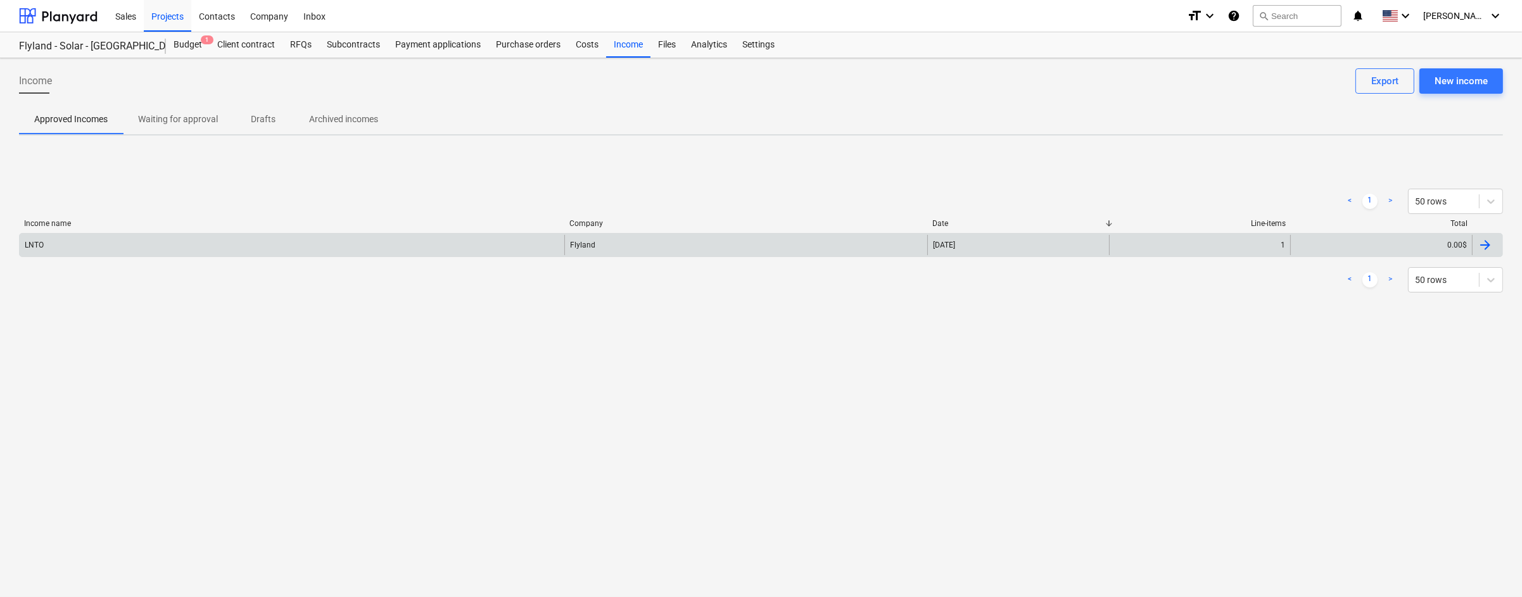
click at [485, 244] on div "LNTO" at bounding box center [292, 245] width 545 height 20
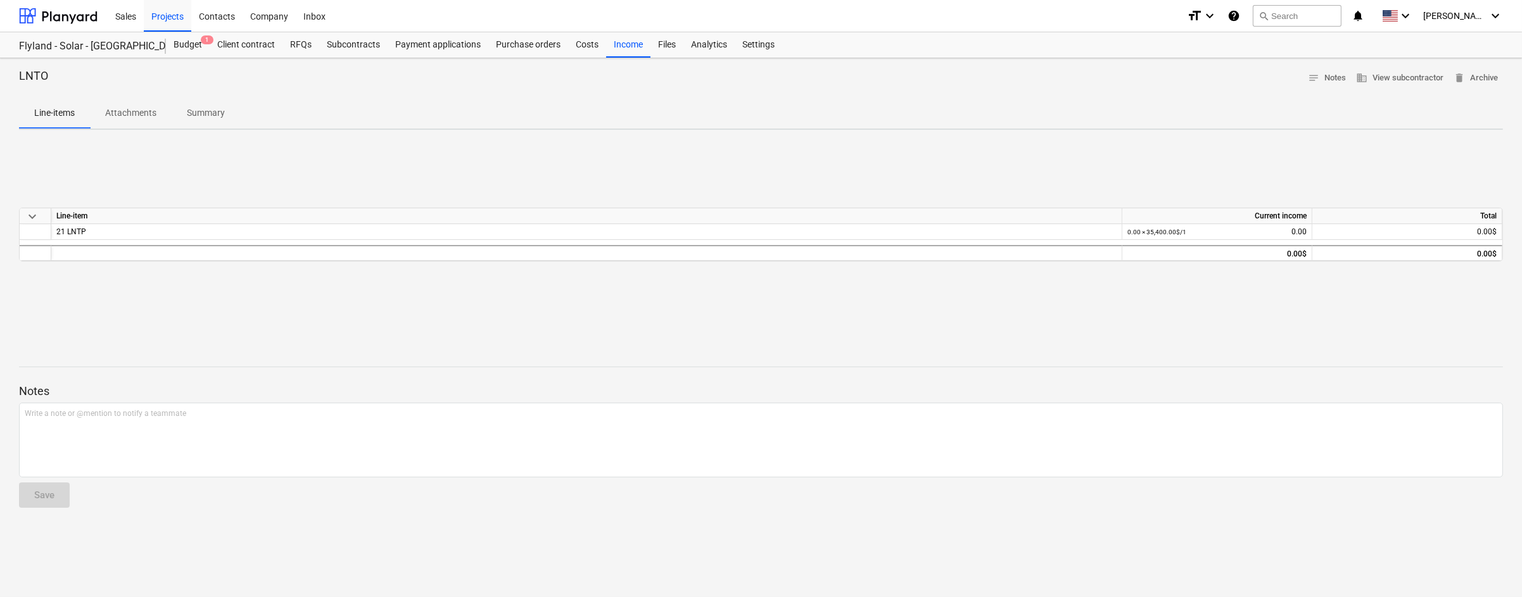
click at [491, 241] on div "keyboard_arrow_down Line-item Current income Total 21 LNTP 0.00 × 35,400.00$ / …" at bounding box center [761, 235] width 1484 height 54
click at [1486, 80] on span "delete Archive" at bounding box center [1475, 78] width 44 height 15
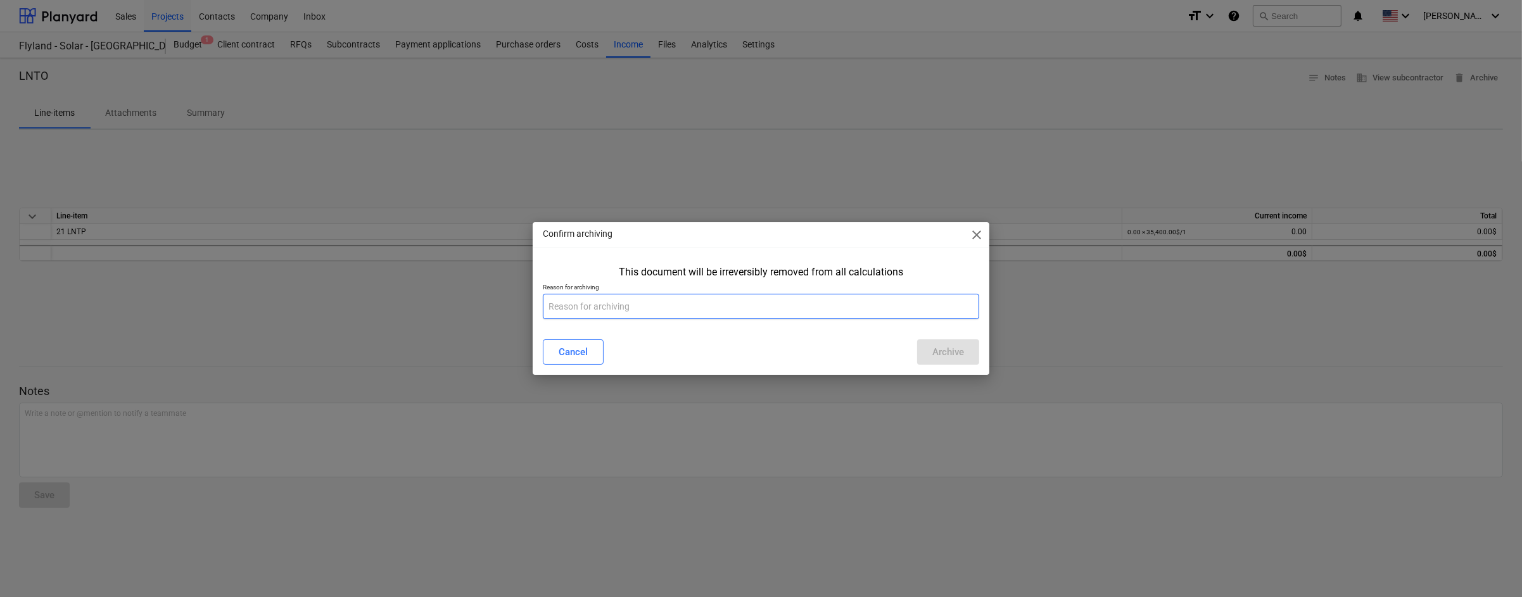
click at [659, 308] on input "text" at bounding box center [761, 306] width 436 height 25
type input "Wrong price"
click at [957, 356] on div "Archive" at bounding box center [948, 352] width 32 height 16
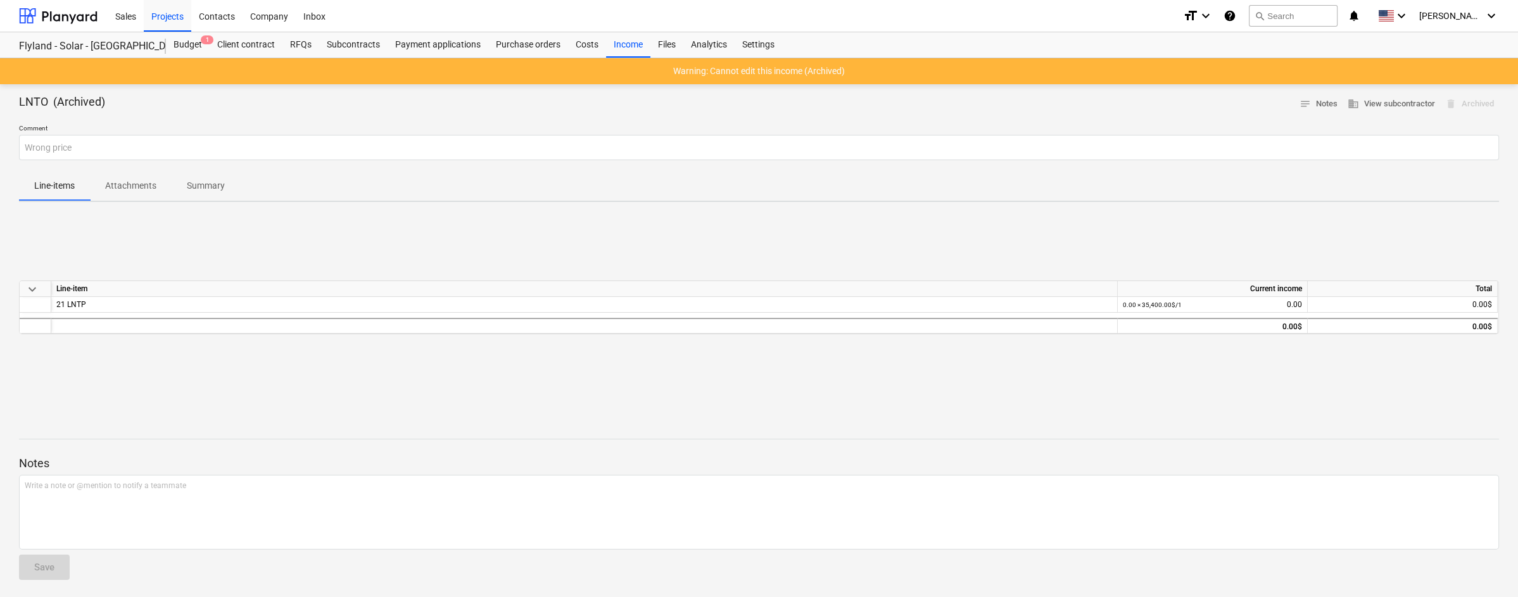
click at [796, 70] on p "Warning: Cannot edit this income (Archived)" at bounding box center [759, 71] width 172 height 13
click at [617, 41] on div "Income" at bounding box center [628, 44] width 44 height 25
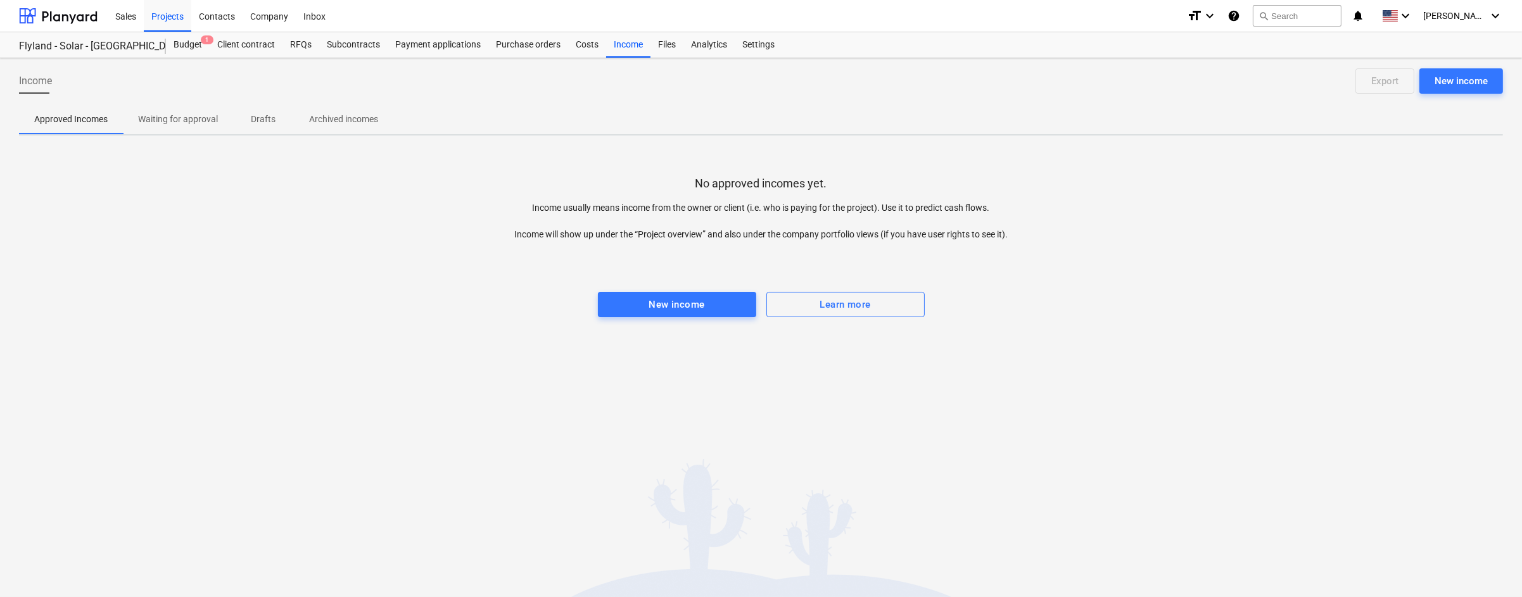
click at [346, 117] on p "Archived incomes" at bounding box center [343, 119] width 69 height 13
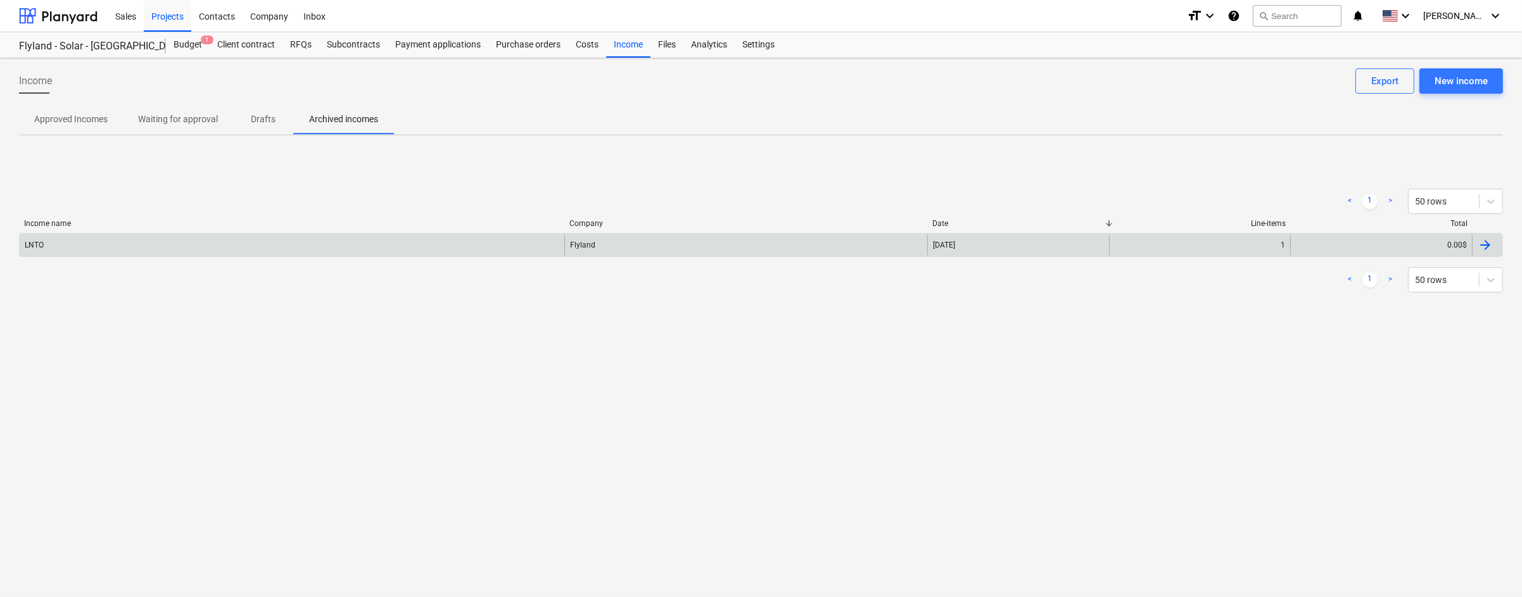
click at [380, 248] on div "LNTO" at bounding box center [292, 245] width 545 height 20
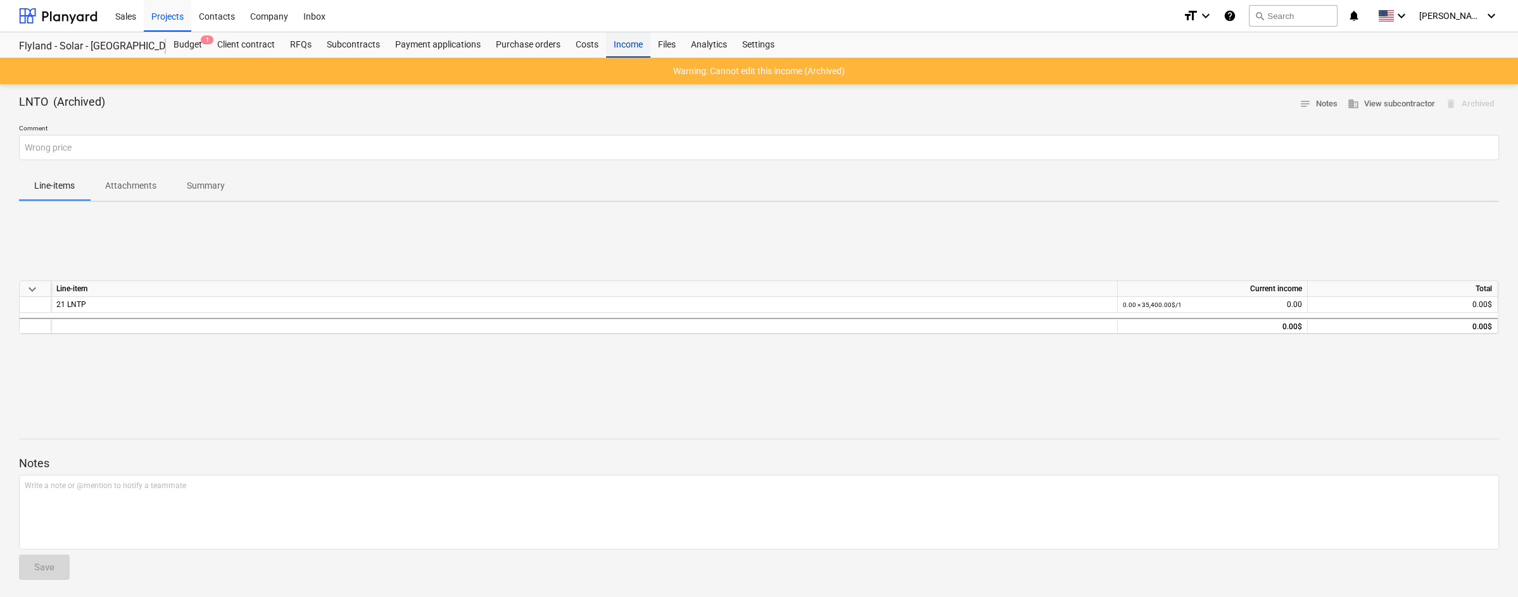
click at [623, 43] on div "Income" at bounding box center [628, 44] width 44 height 25
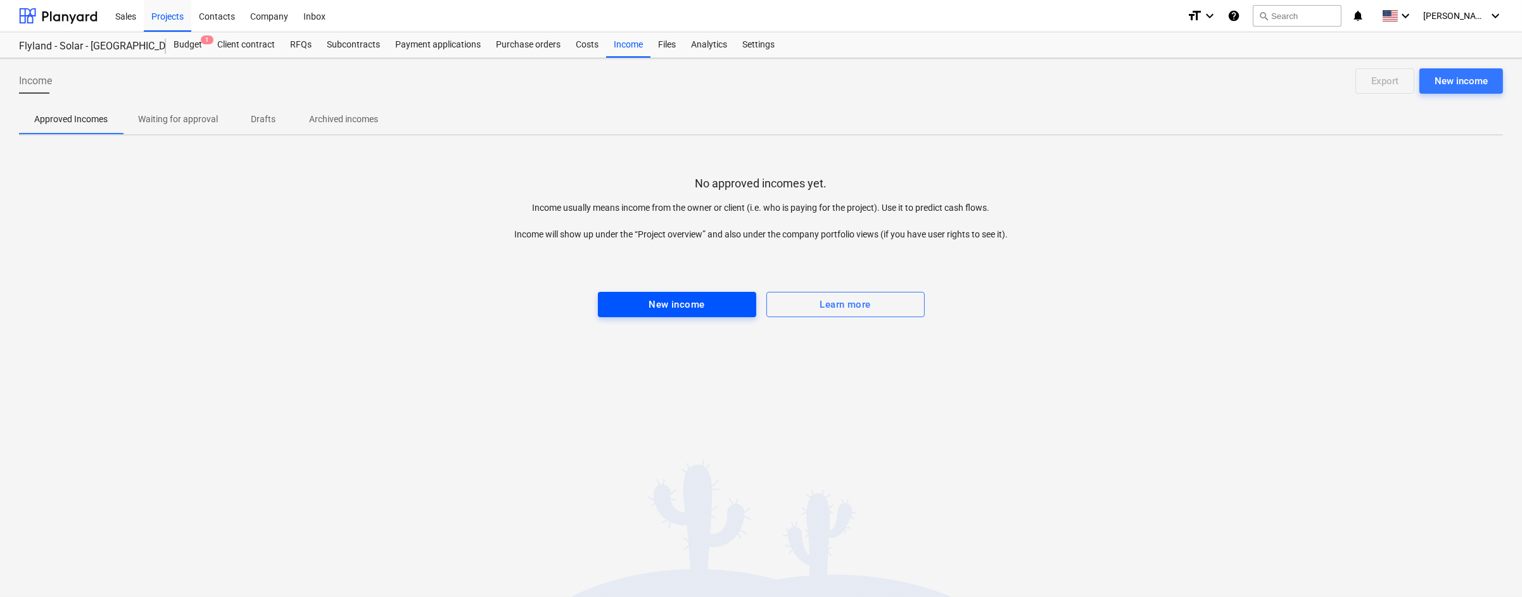
click at [654, 297] on div "New income" at bounding box center [676, 304] width 56 height 16
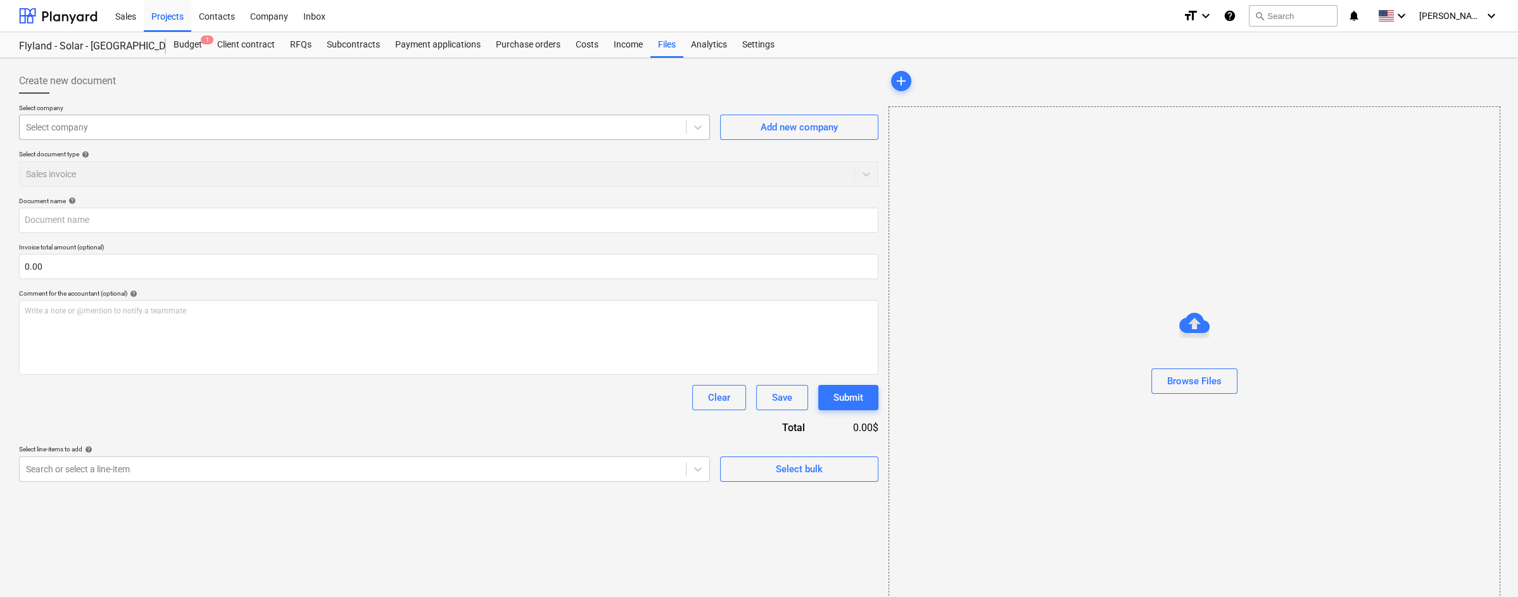
click at [222, 125] on div at bounding box center [353, 127] width 654 height 13
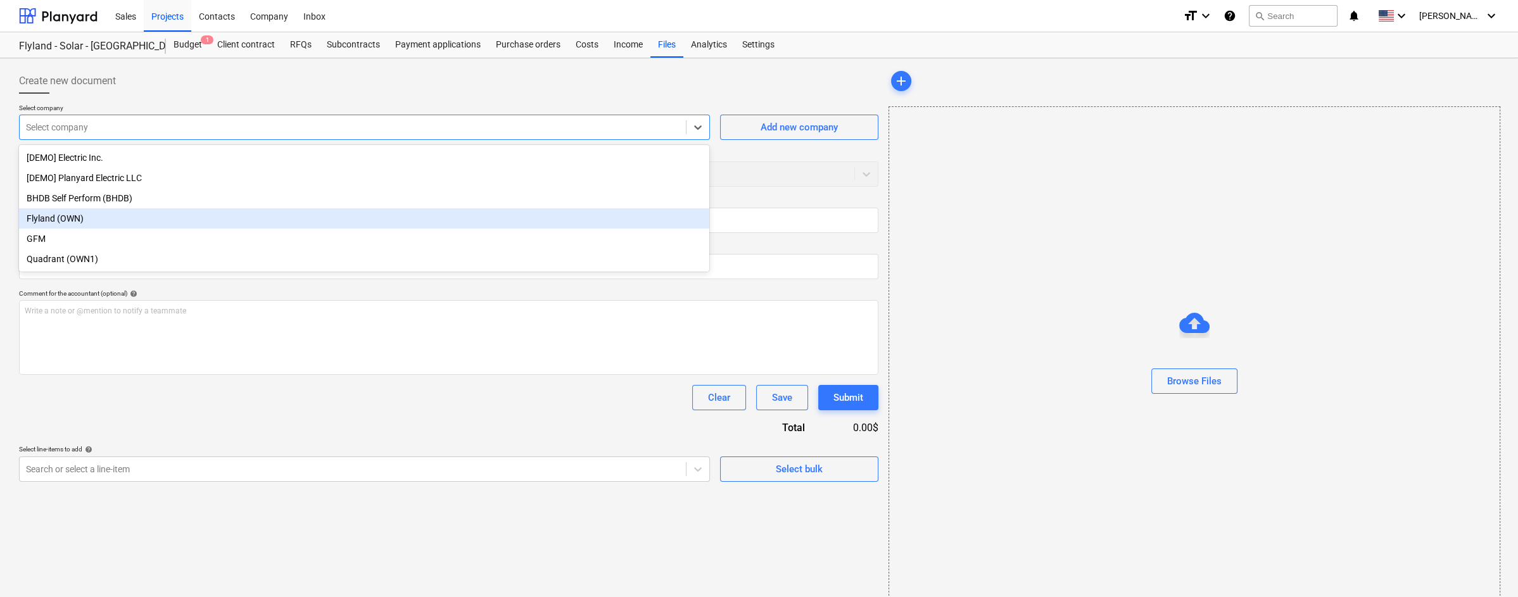
click at [194, 218] on div "Flyland (OWN)" at bounding box center [364, 218] width 690 height 20
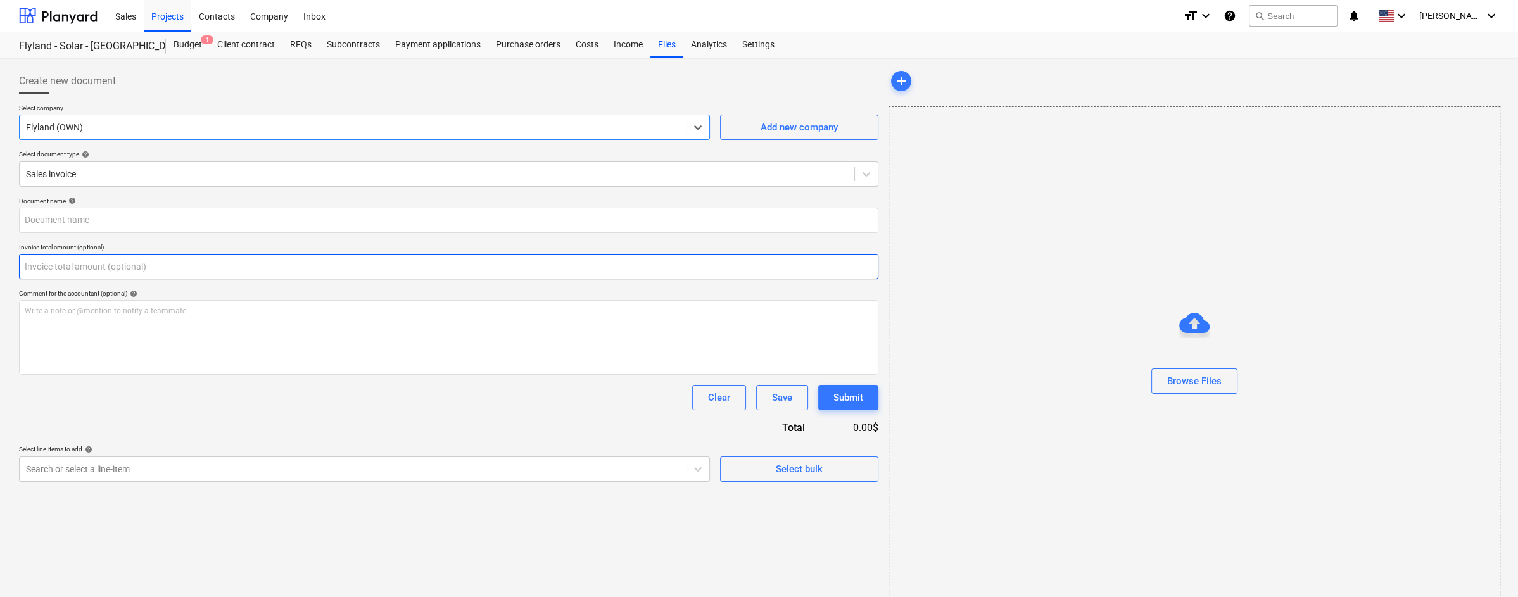
click at [248, 263] on input "text" at bounding box center [448, 266] width 859 height 25
type input "0.00"
click at [433, 267] on input "text" at bounding box center [448, 266] width 859 height 25
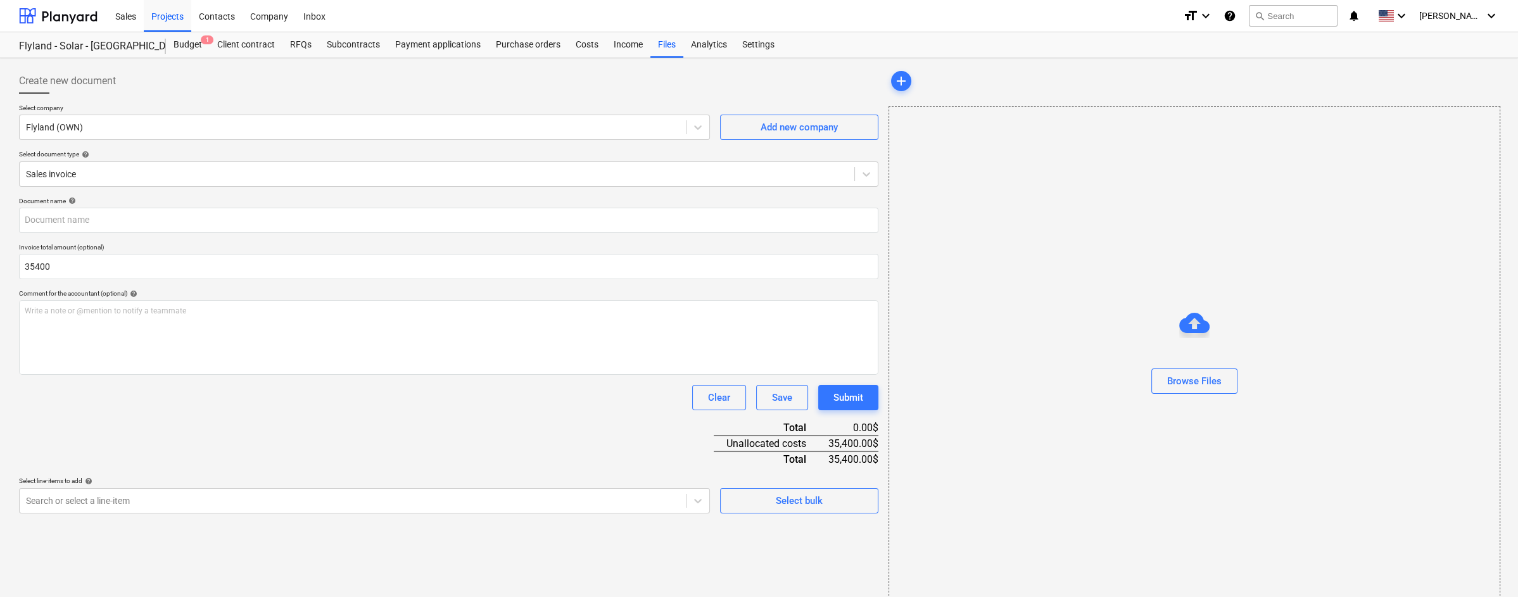
type input "35,400.00"
click at [536, 410] on div "Clear Save Submit" at bounding box center [448, 397] width 859 height 25
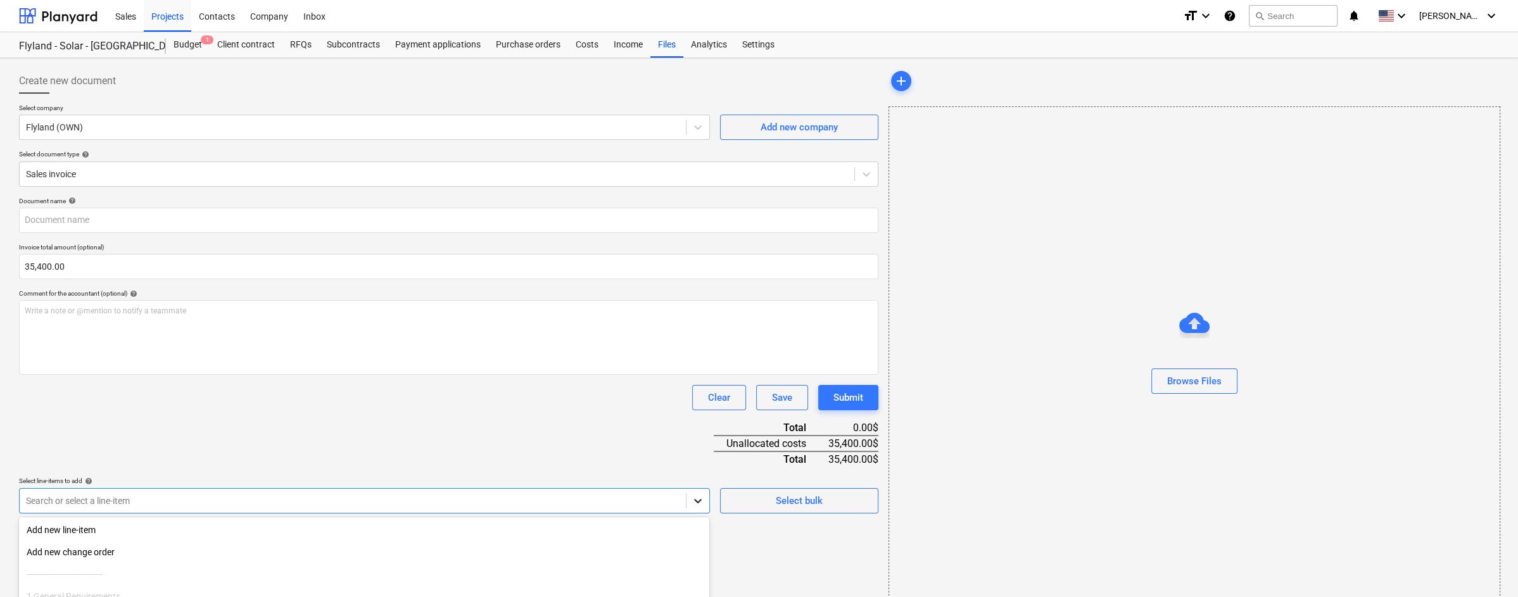
click at [697, 501] on body "Sales Projects Contacts Company Inbox format_size keyboard_arrow_down help sear…" at bounding box center [759, 298] width 1518 height 597
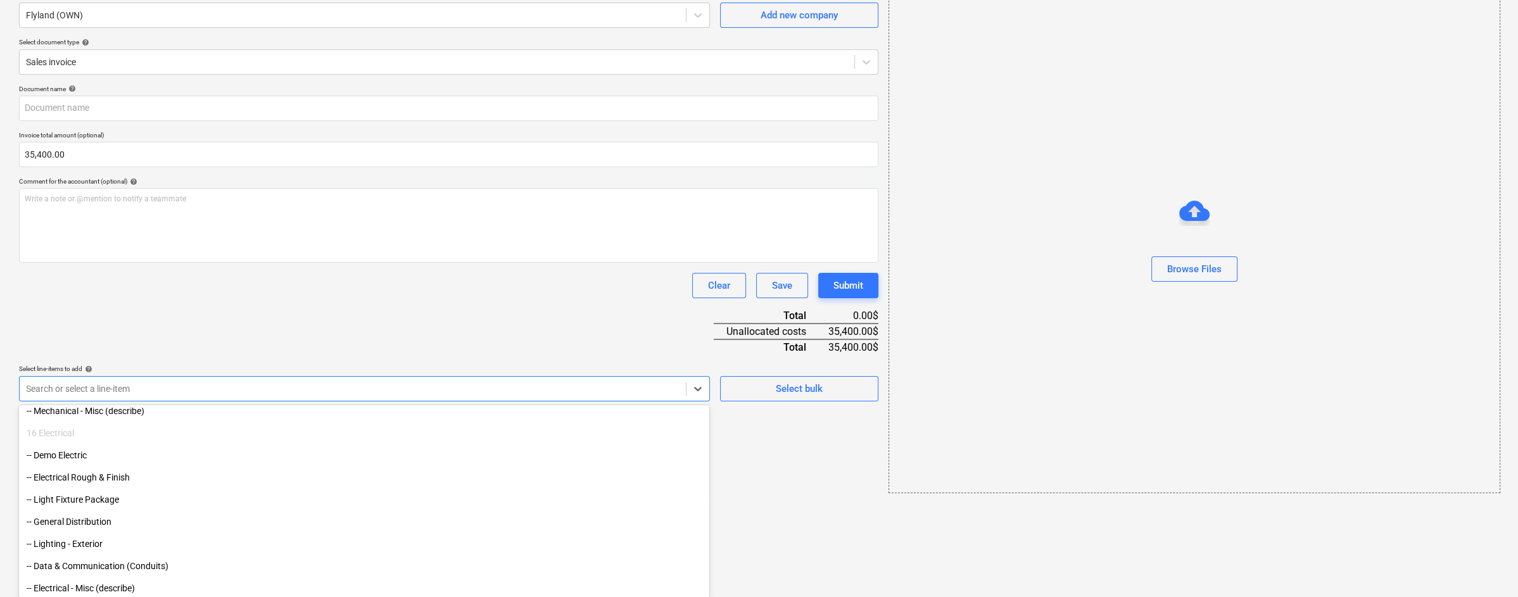
scroll to position [4109, 0]
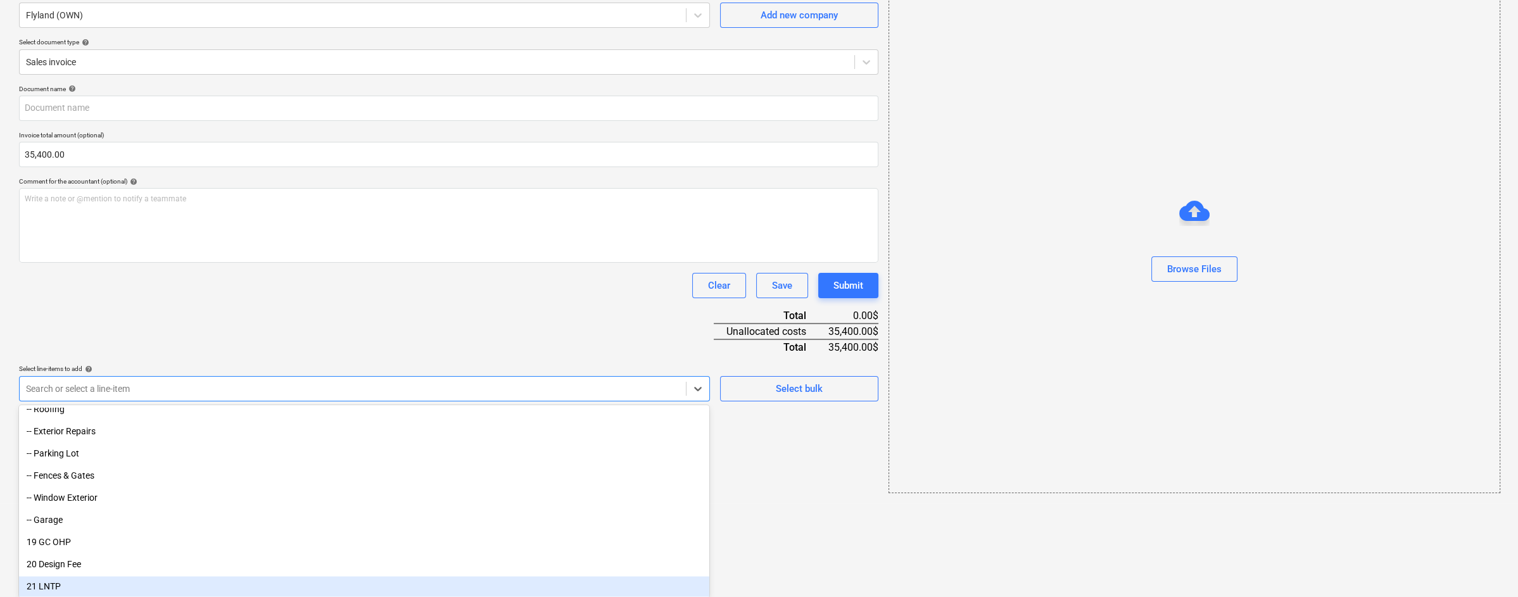
click at [412, 588] on div "21 LNTP" at bounding box center [364, 586] width 690 height 20
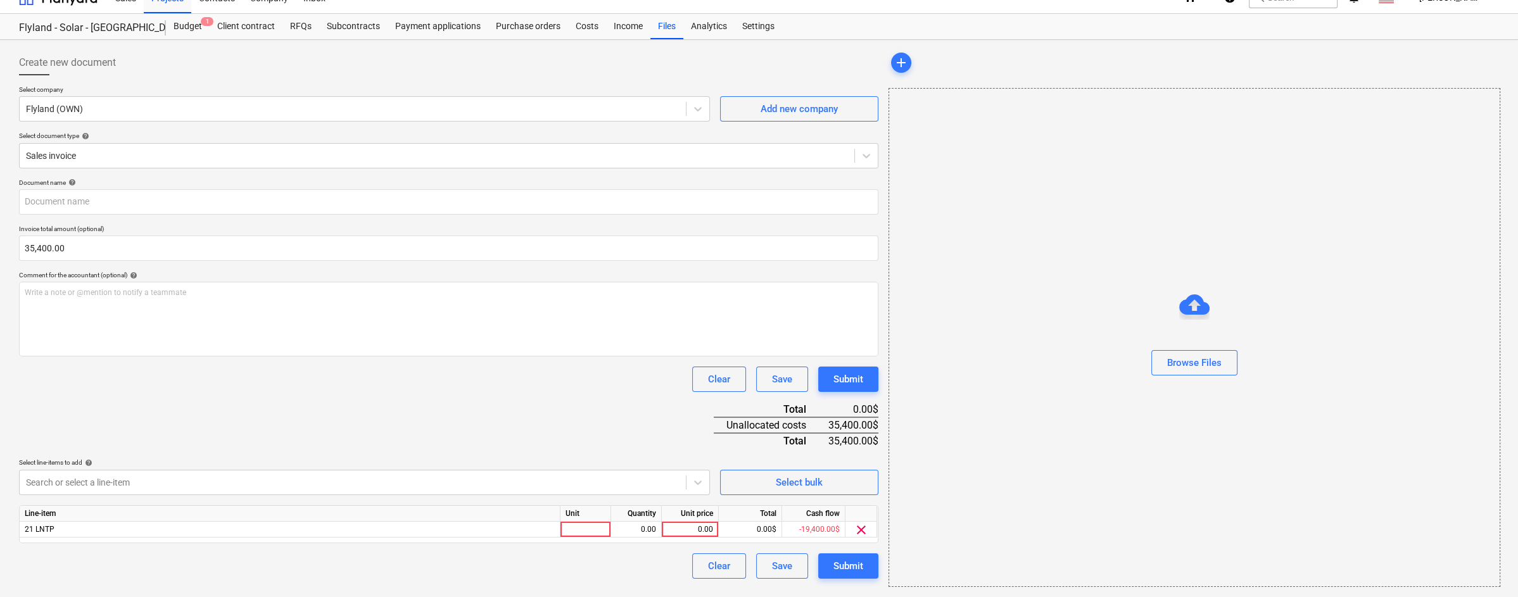
click at [779, 535] on html "Sales Projects Contacts Company Inbox format_size keyboard_arrow_down help sear…" at bounding box center [759, 280] width 1518 height 597
click at [594, 528] on div at bounding box center [585, 530] width 51 height 16
click at [676, 526] on div "0.00" at bounding box center [690, 530] width 46 height 16
type input "35400"
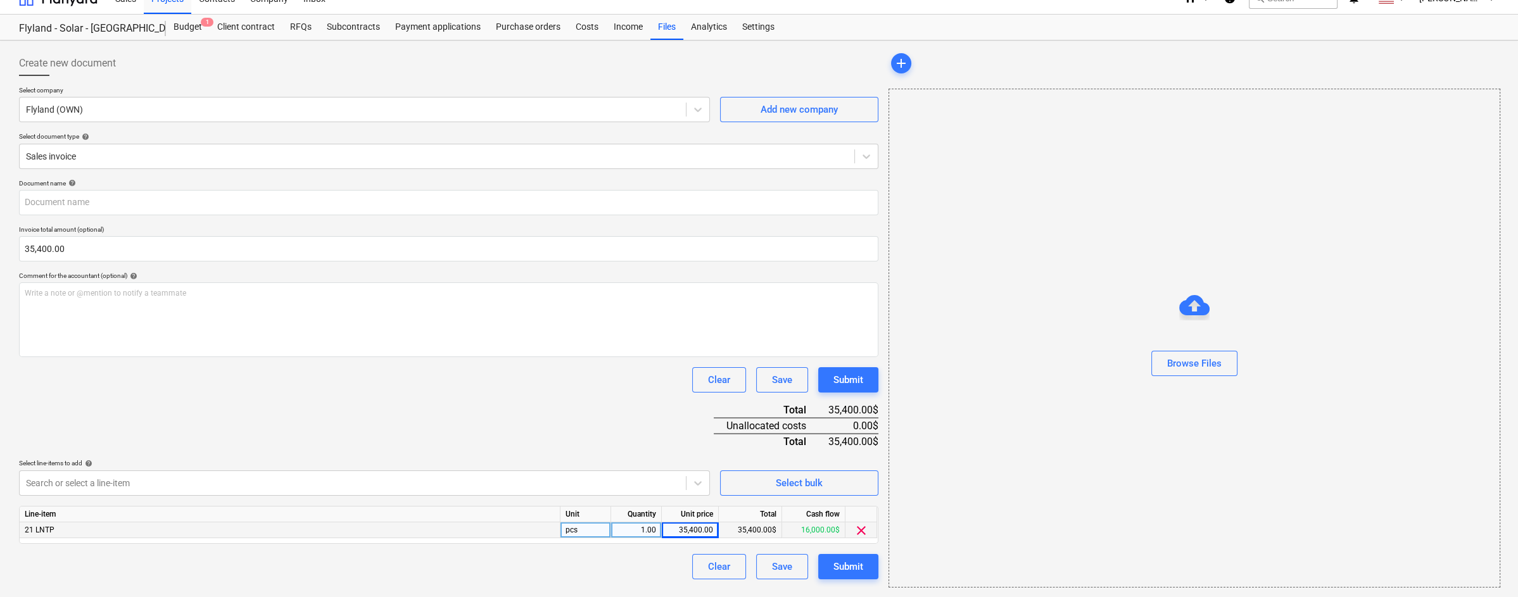
click at [643, 557] on div "Clear Save Submit" at bounding box center [448, 566] width 859 height 25
click at [850, 566] on div "Submit" at bounding box center [848, 567] width 30 height 16
click at [589, 201] on input "text" at bounding box center [448, 202] width 859 height 25
type input "LNTP Payment"
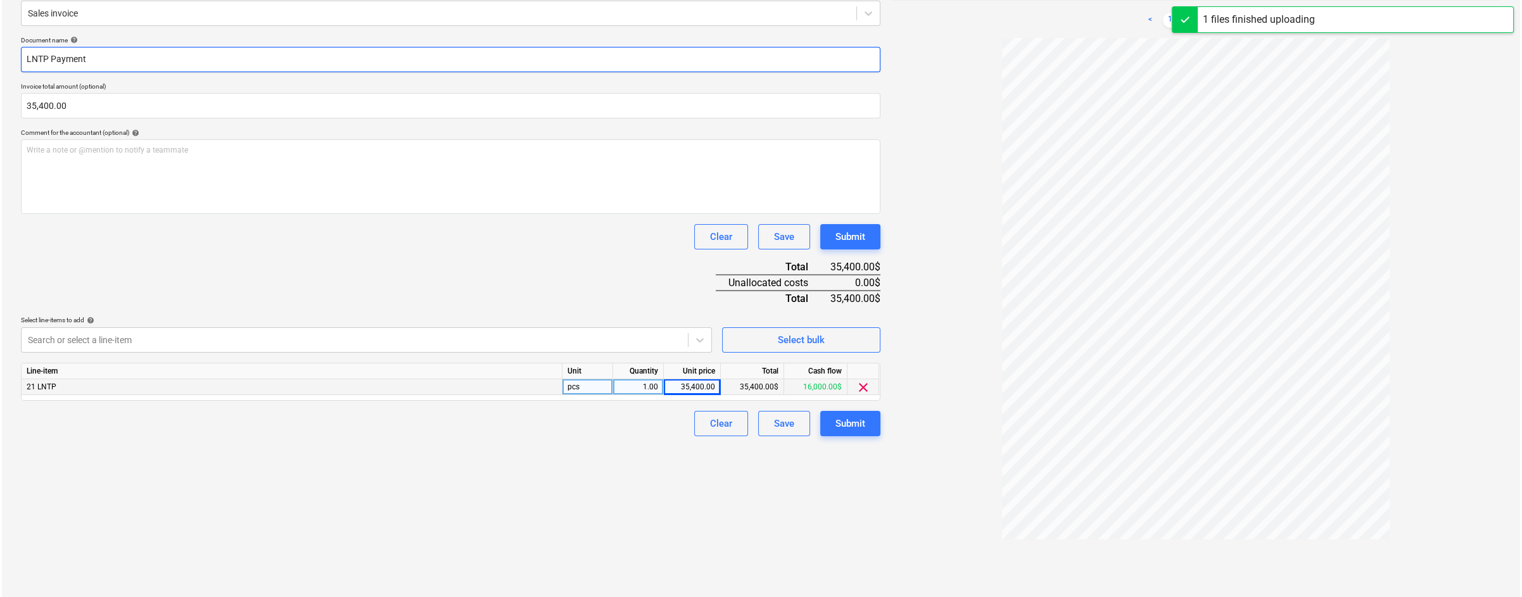
scroll to position [173, 0]
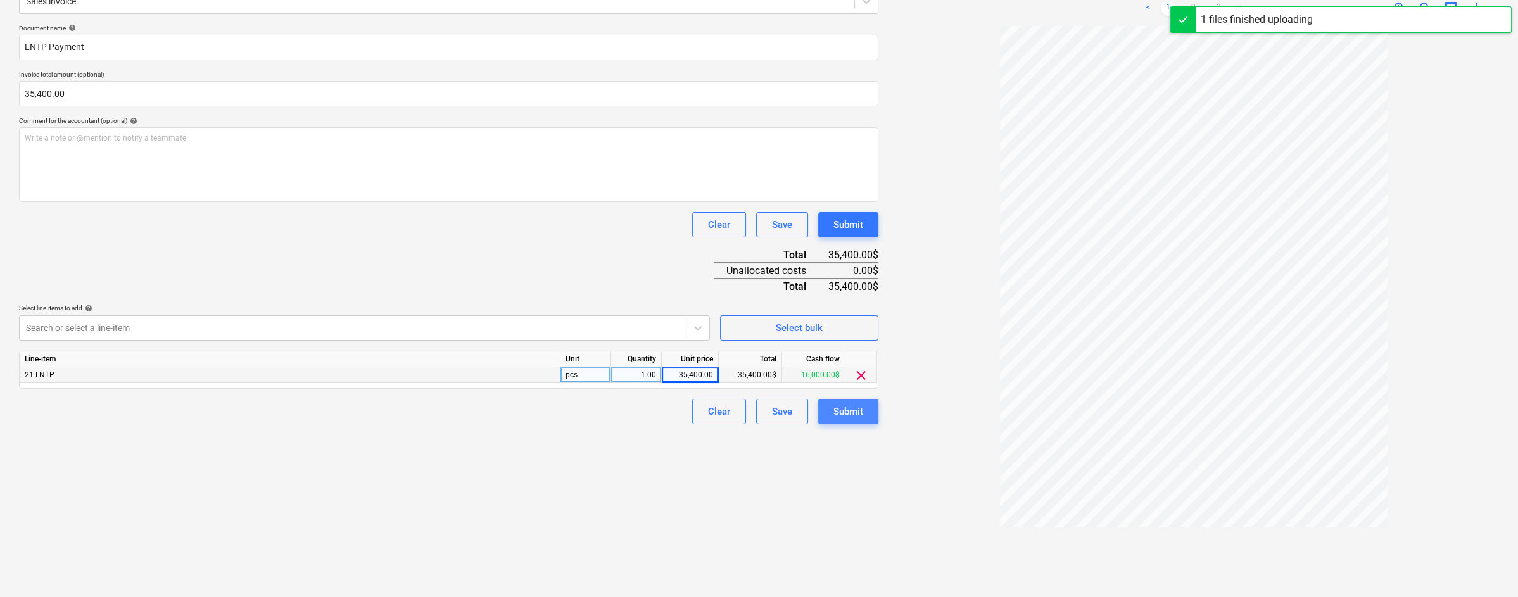
click at [859, 411] on div "Submit" at bounding box center [848, 411] width 30 height 16
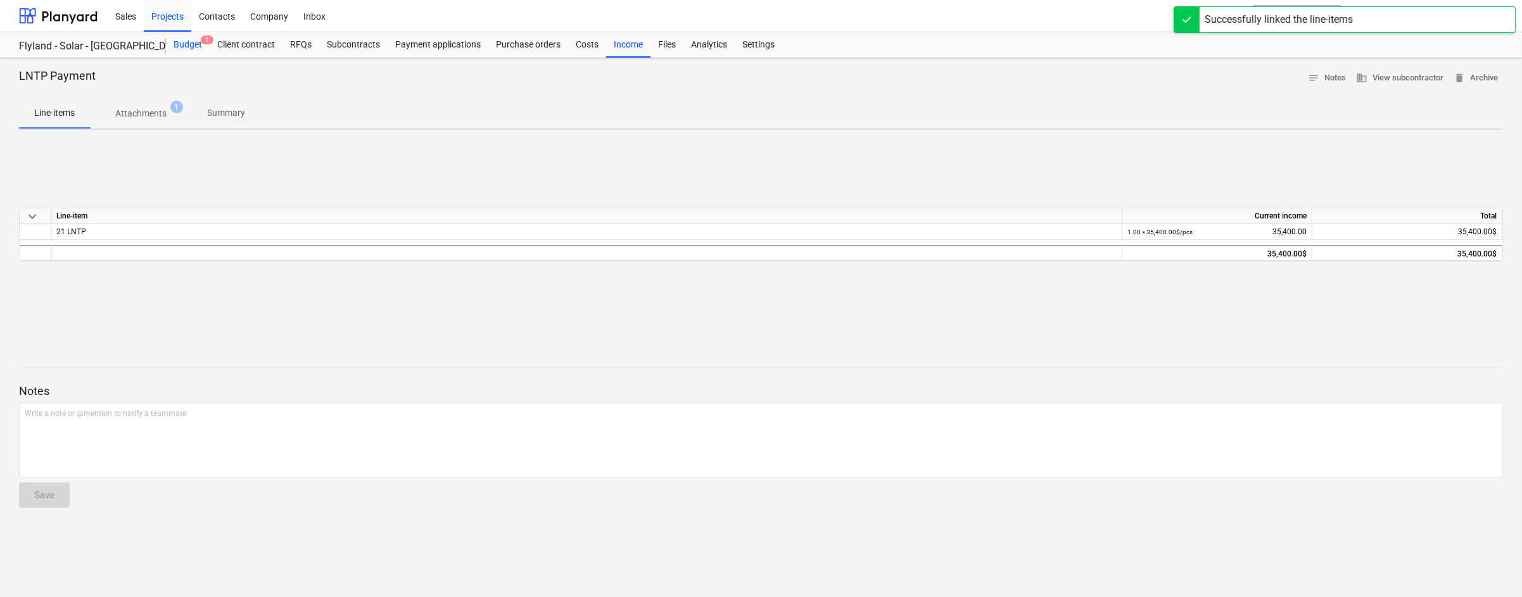
click at [190, 43] on div "Budget 1" at bounding box center [188, 44] width 44 height 25
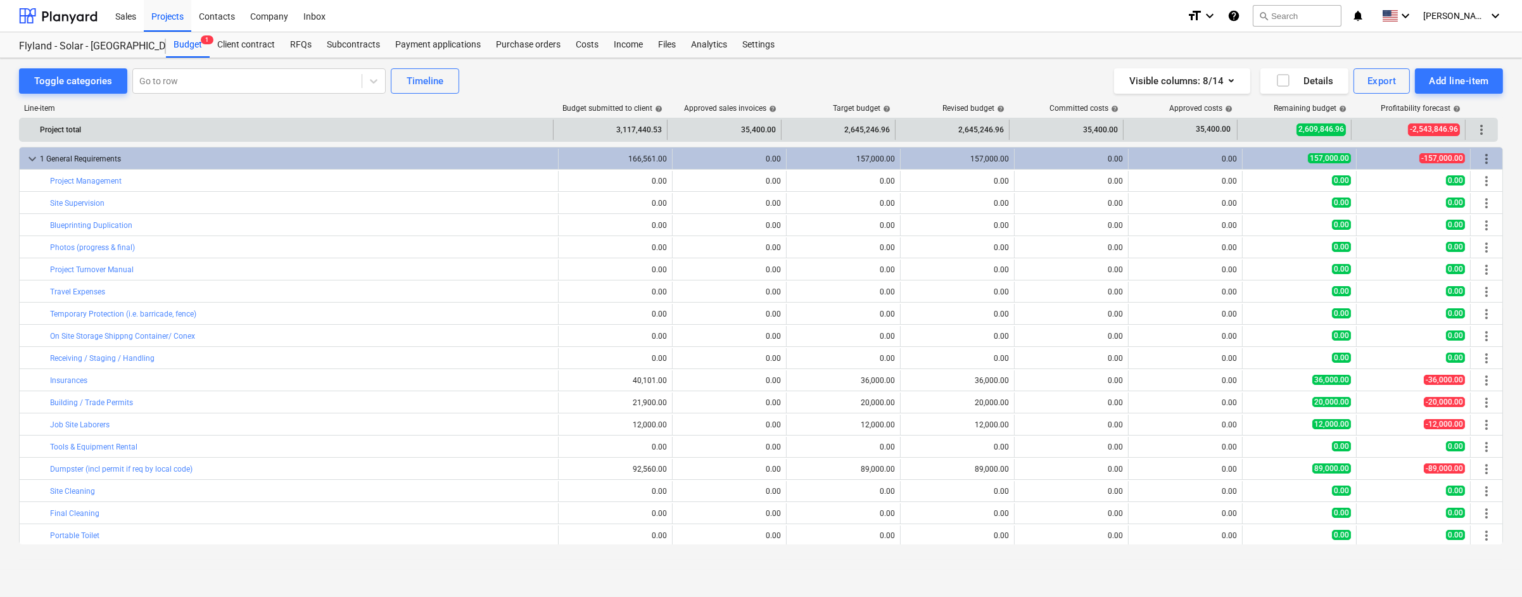
click at [1431, 128] on span "-2,543,846.96" at bounding box center [1434, 129] width 52 height 12
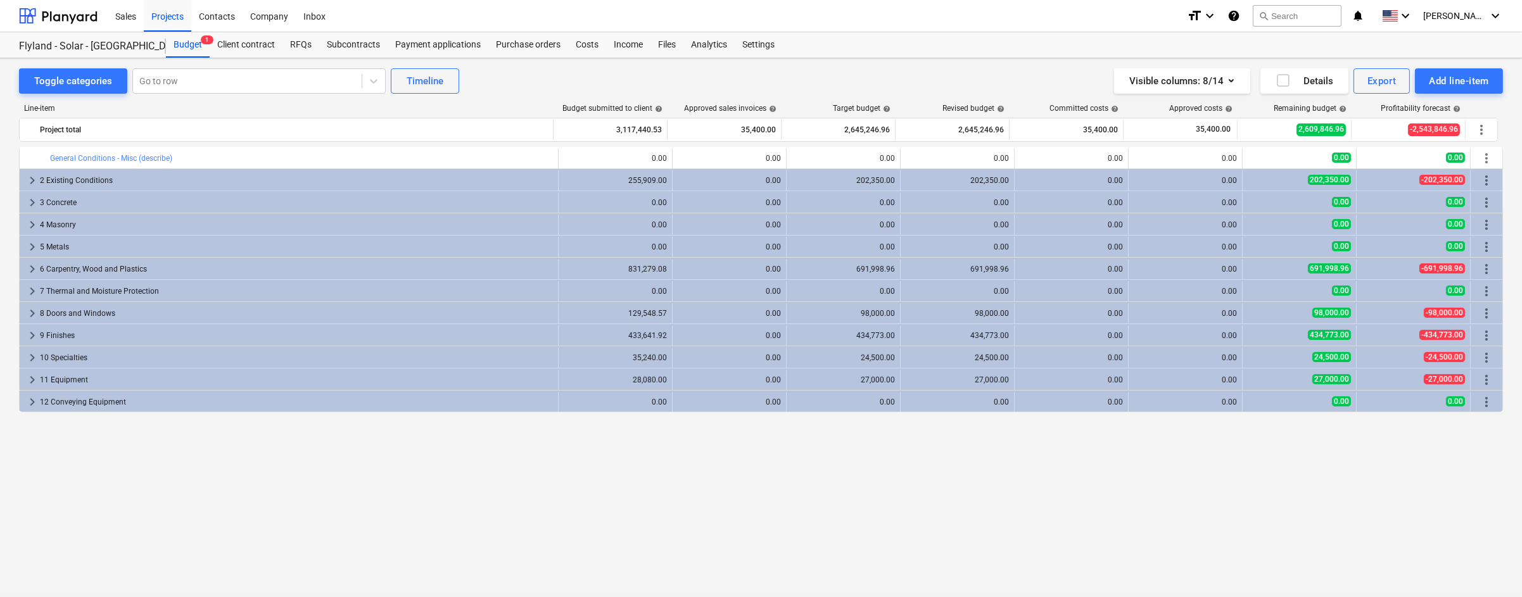
scroll to position [253, 0]
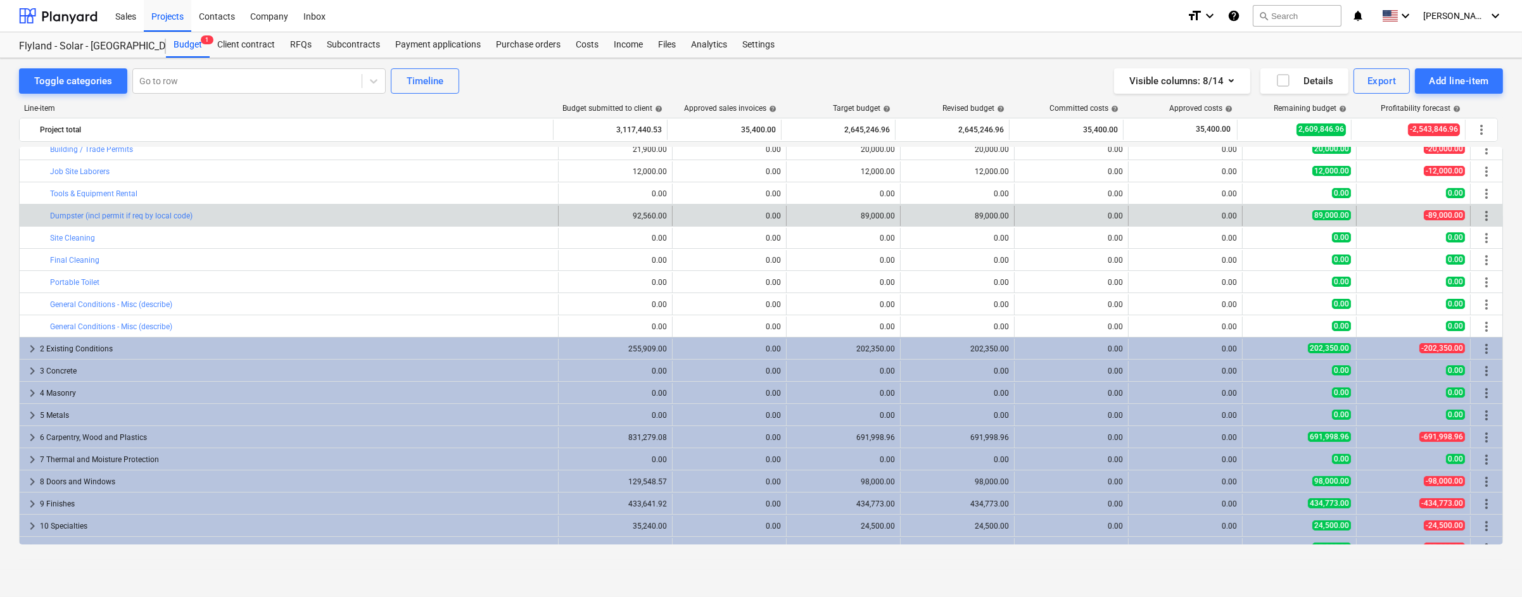
click at [1304, 215] on div "89,000.00" at bounding box center [1299, 215] width 103 height 11
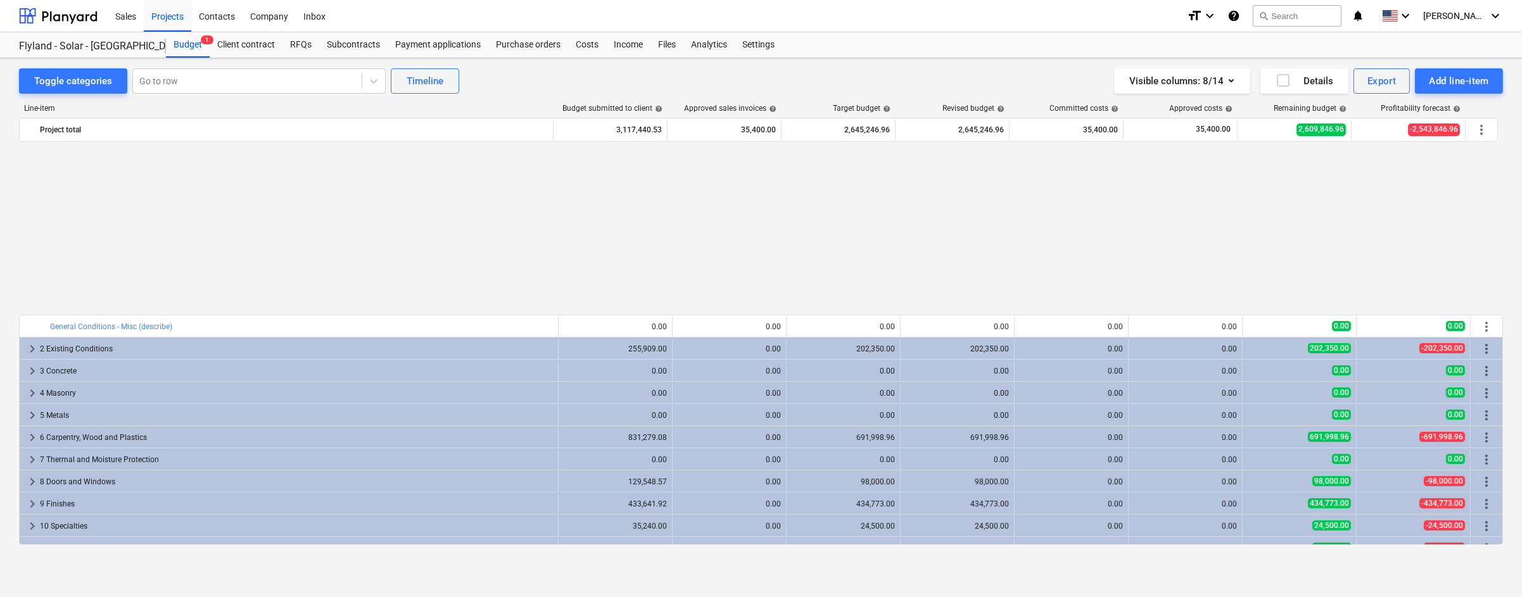
scroll to position [489, 0]
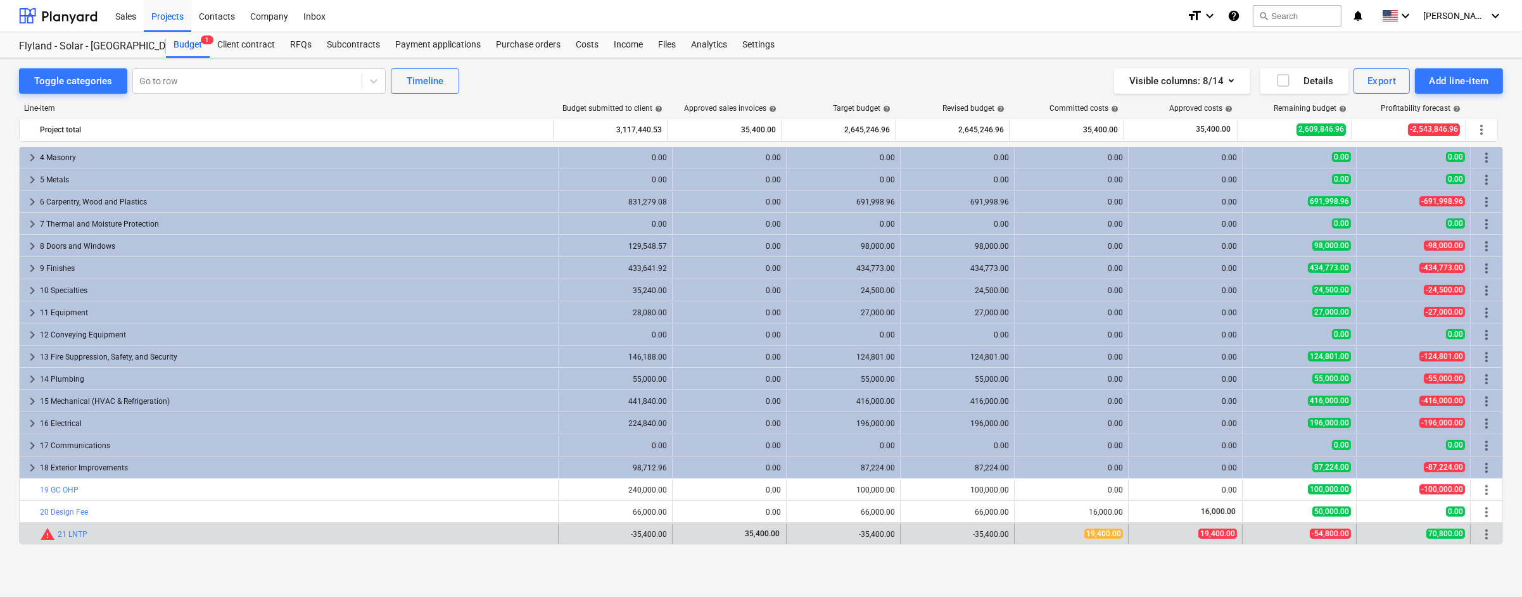
click at [721, 534] on div "35,400.00" at bounding box center [729, 534] width 103 height 11
click at [569, 534] on span "edit" at bounding box center [571, 534] width 10 height 10
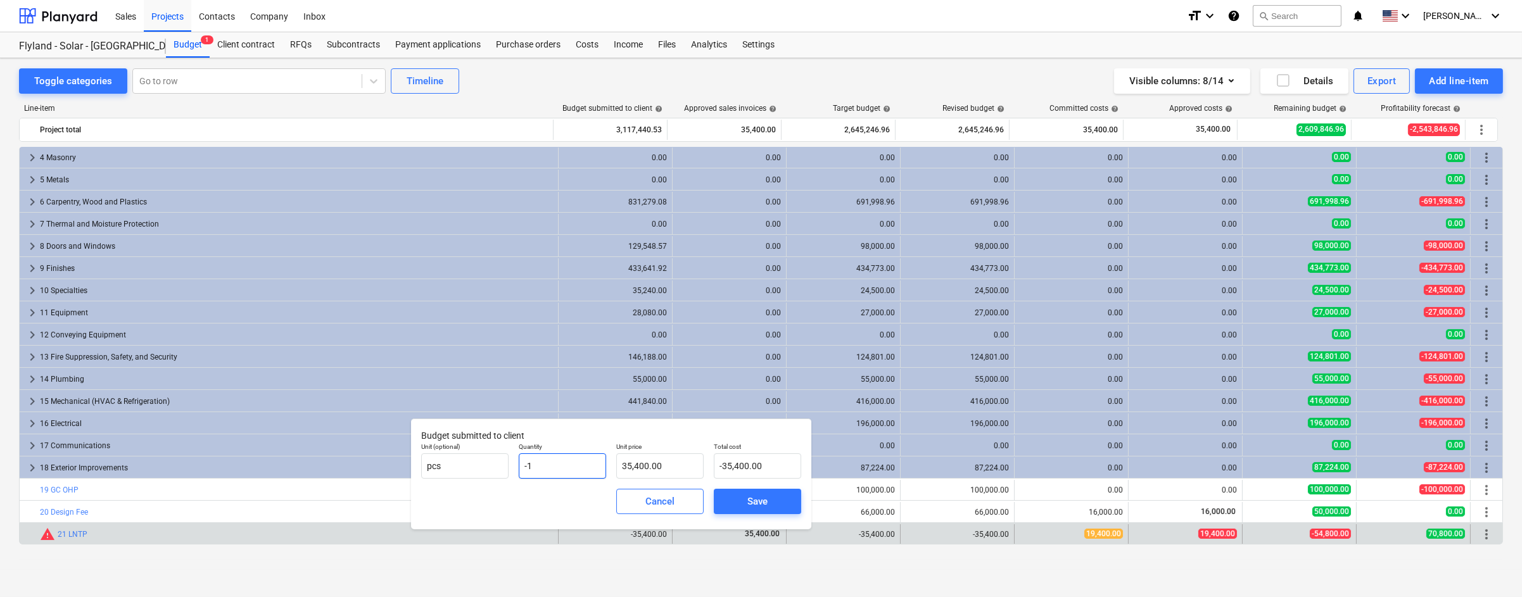
click at [526, 465] on input "-1" at bounding box center [562, 465] width 87 height 25
type input "1"
type input "35,400.00"
type input "1.00"
click at [752, 501] on div "Save" at bounding box center [757, 501] width 20 height 16
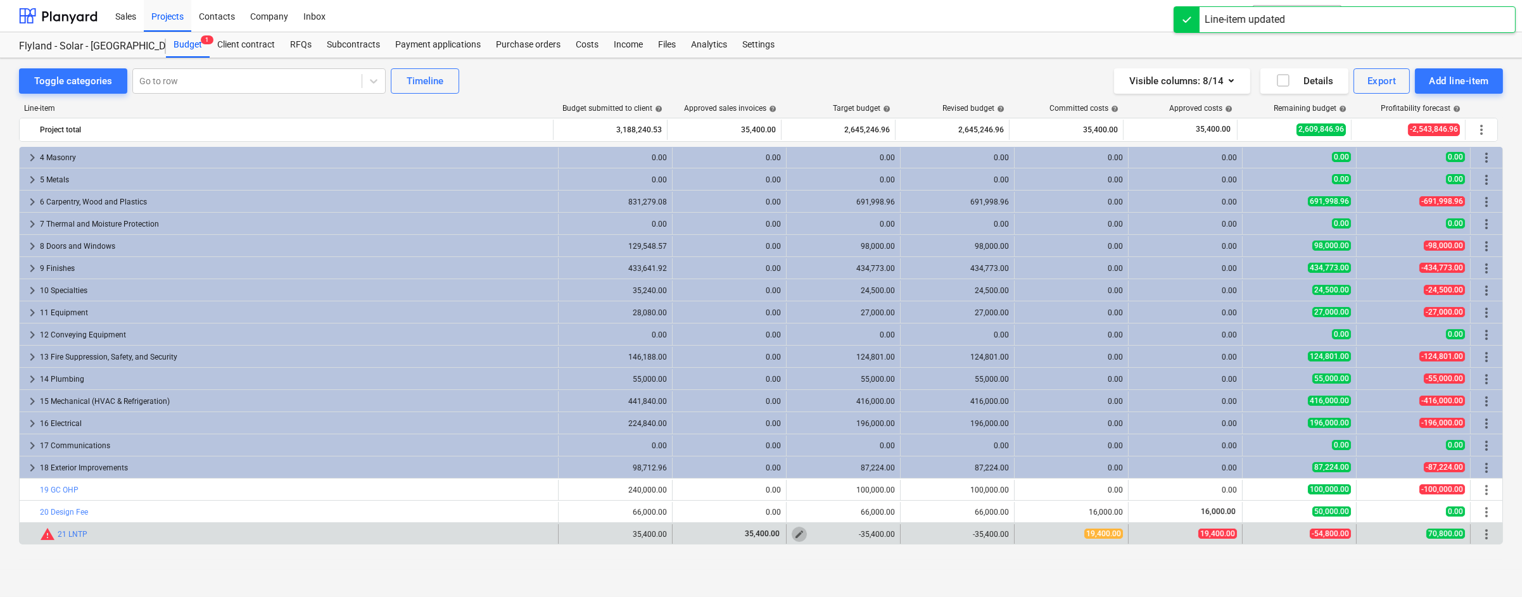
click at [794, 534] on span "edit" at bounding box center [799, 534] width 10 height 10
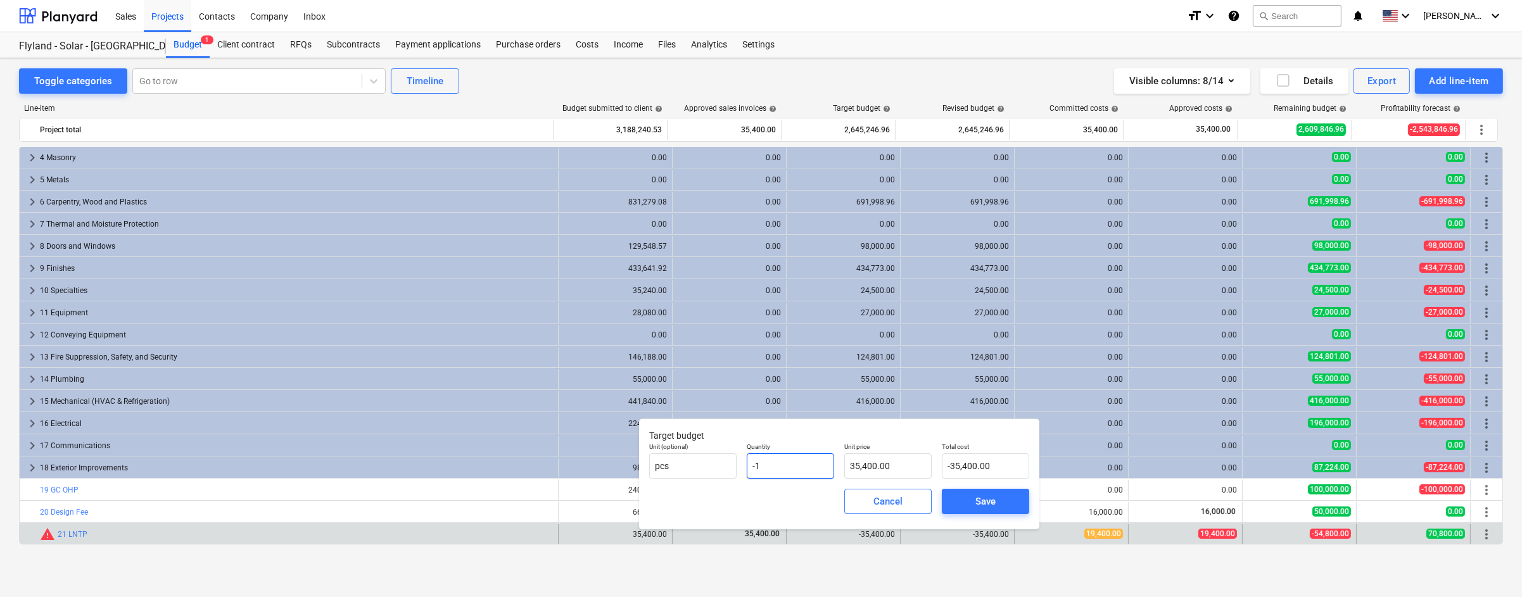
click at [755, 465] on input "-1" at bounding box center [790, 465] width 87 height 25
type input "1"
type input "35,400.00"
type input "1.00"
click at [971, 503] on span "Save" at bounding box center [985, 501] width 57 height 16
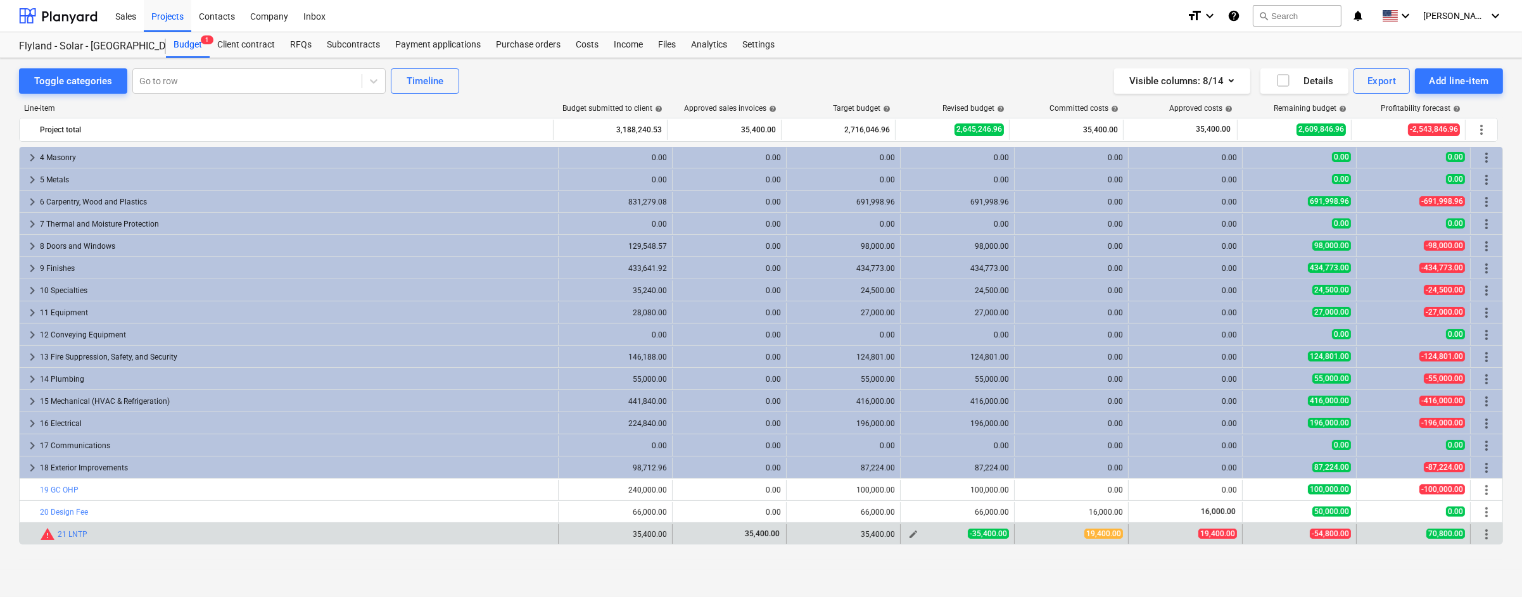
click at [908, 534] on span "edit" at bounding box center [913, 534] width 10 height 10
type textarea "x"
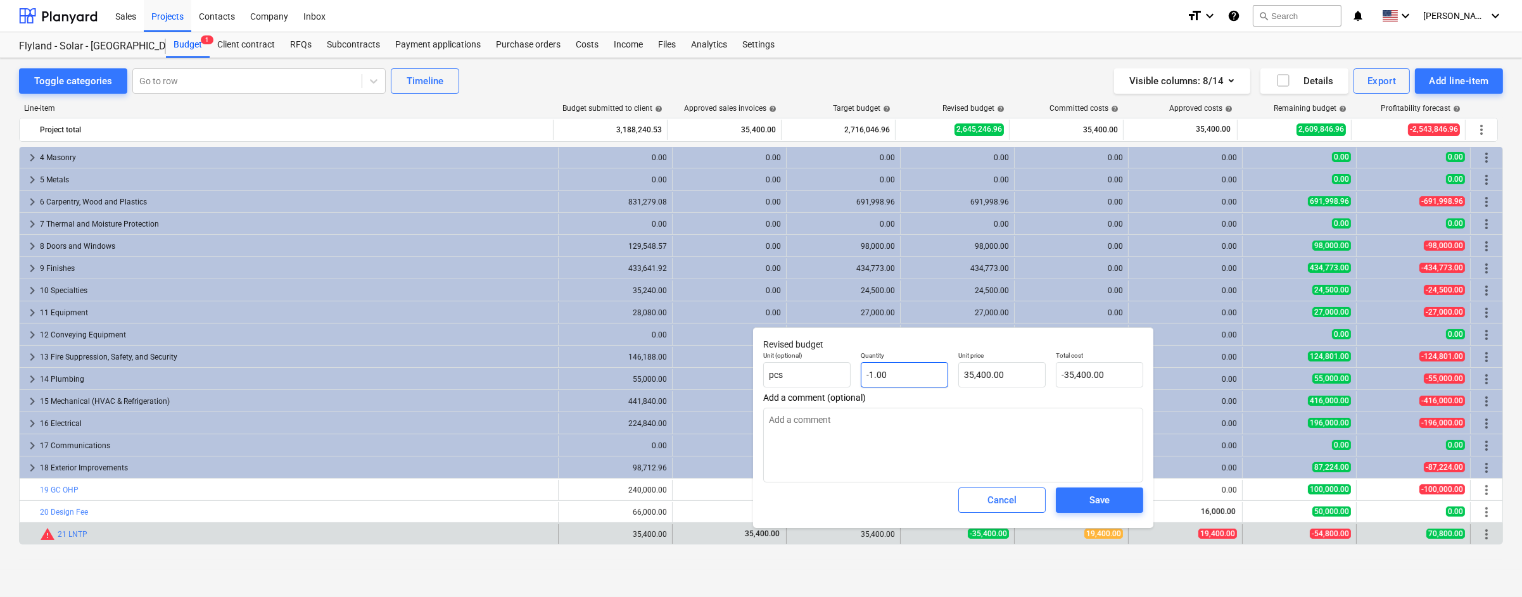
type input "-1"
click at [869, 374] on input "-1" at bounding box center [904, 374] width 87 height 25
type textarea "x"
type input "1"
type input "35,400.00"
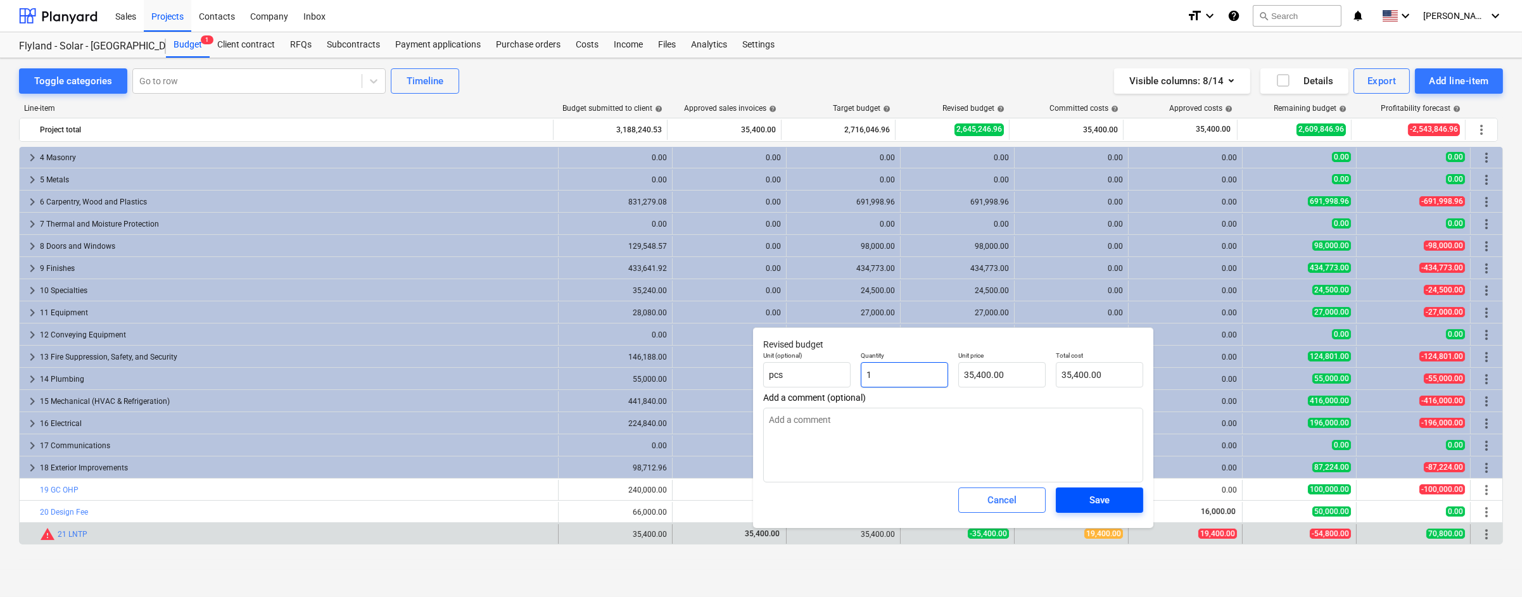
type input "1"
type textarea "x"
type input "1.00"
click at [1086, 502] on span "Save" at bounding box center [1099, 500] width 57 height 16
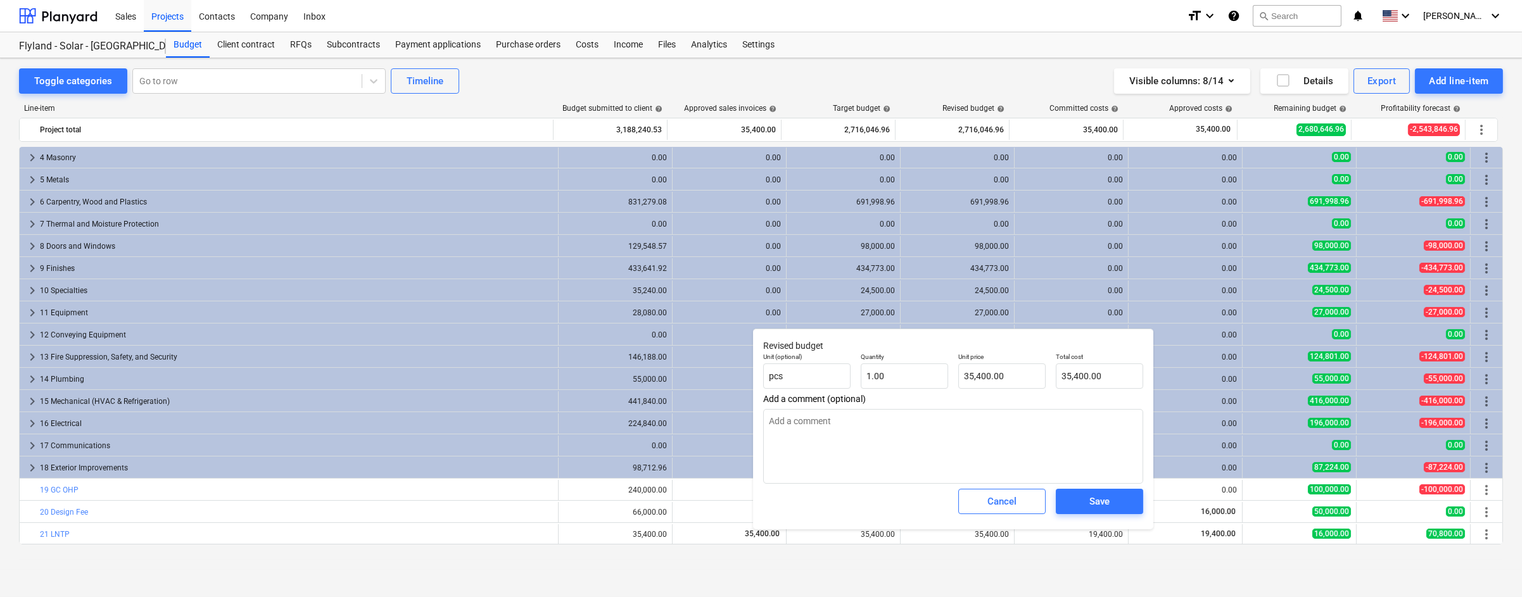
type textarea "x"
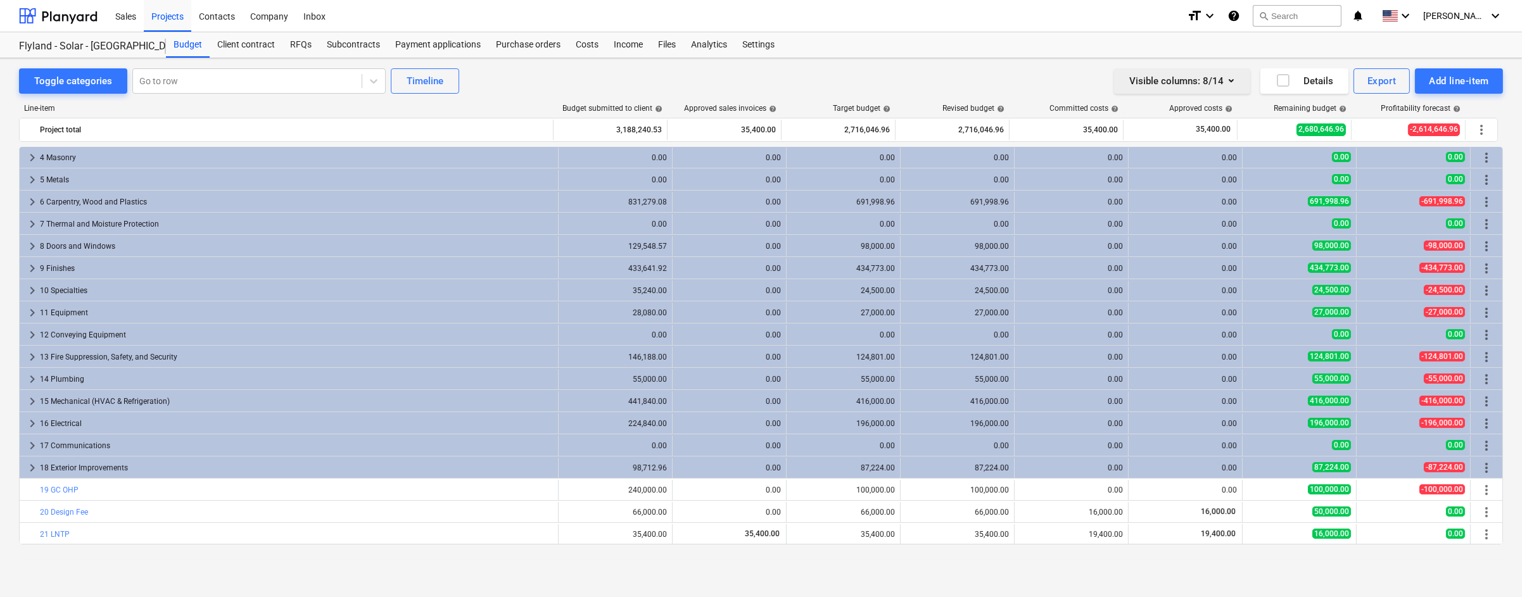
click at [1232, 80] on icon "button" at bounding box center [1231, 80] width 5 height 3
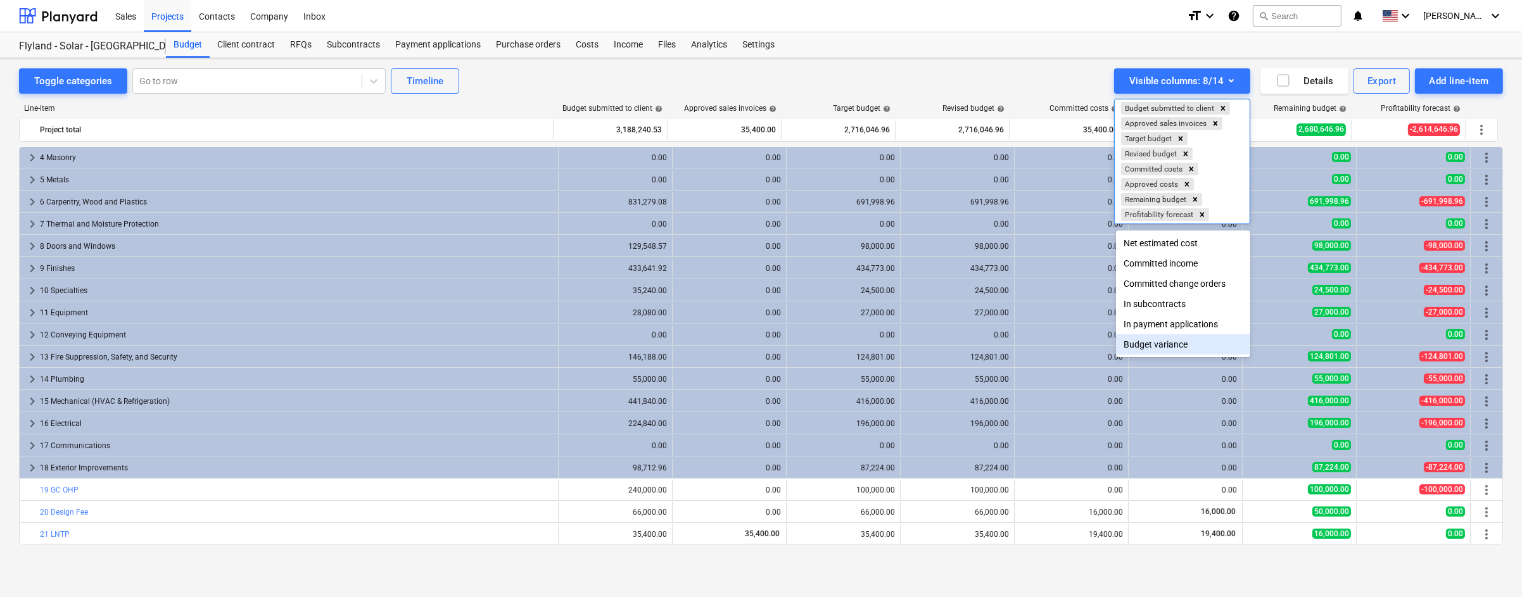
click at [1152, 344] on div "Budget variance" at bounding box center [1183, 344] width 134 height 20
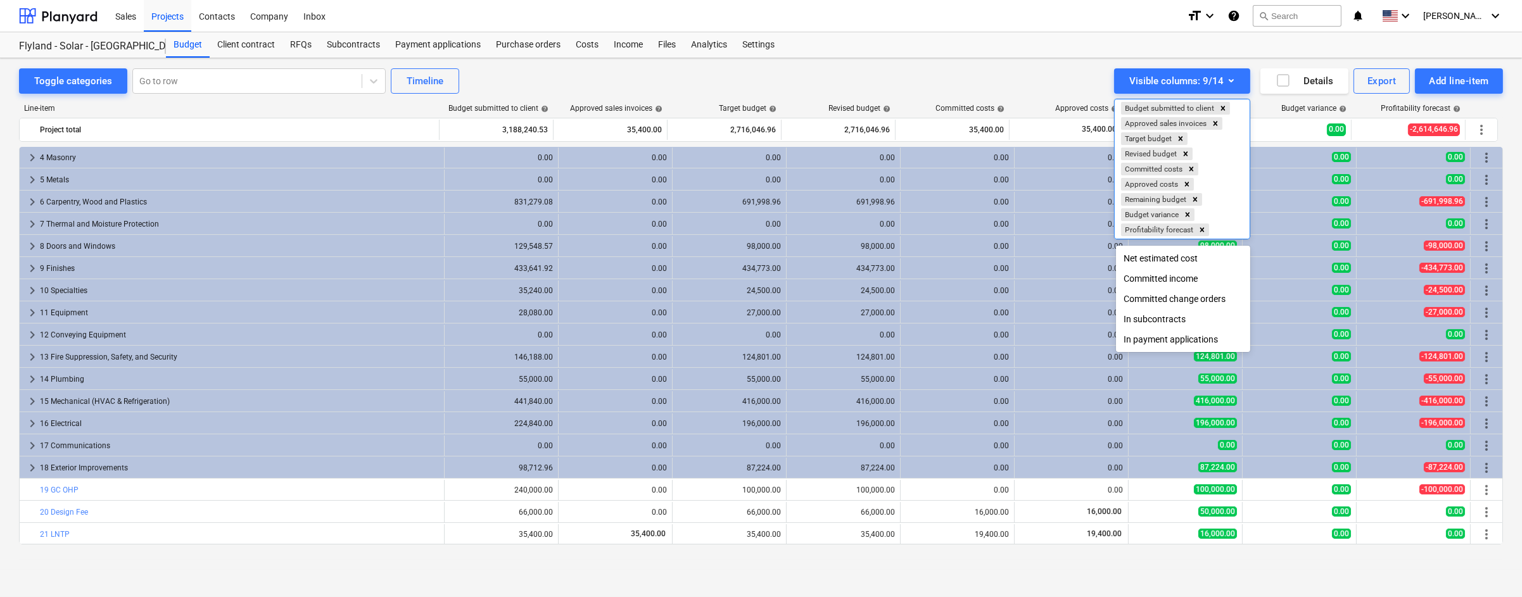
click at [1075, 63] on div at bounding box center [761, 298] width 1522 height 597
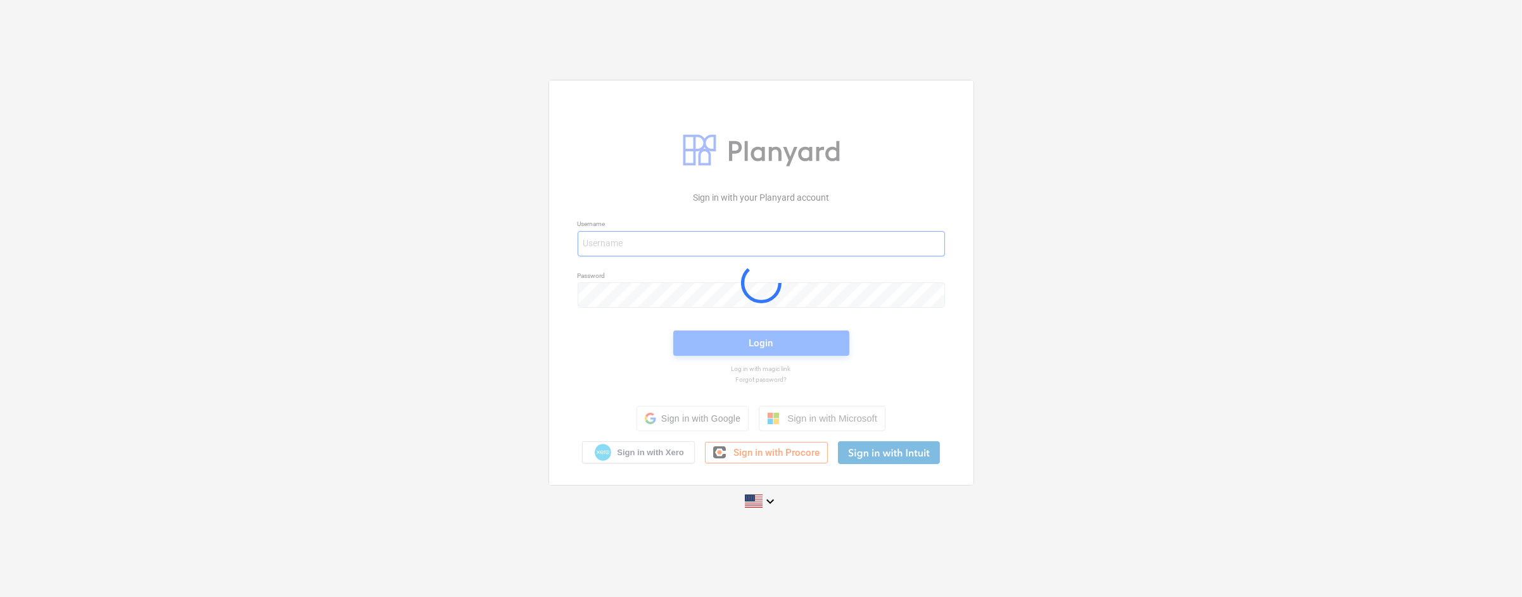
type input "[EMAIL_ADDRESS][PERSON_NAME][DOMAIN_NAME]"
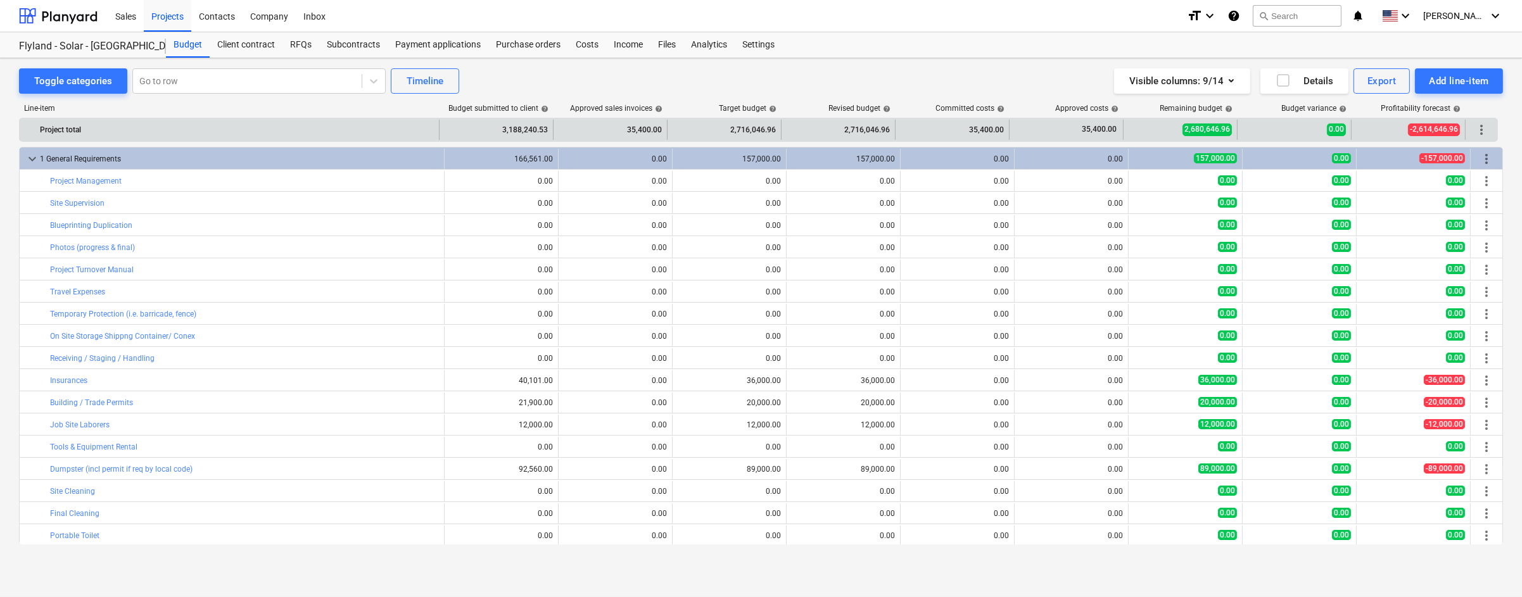
click at [869, 123] on div "2,716,046.96" at bounding box center [838, 130] width 103 height 20
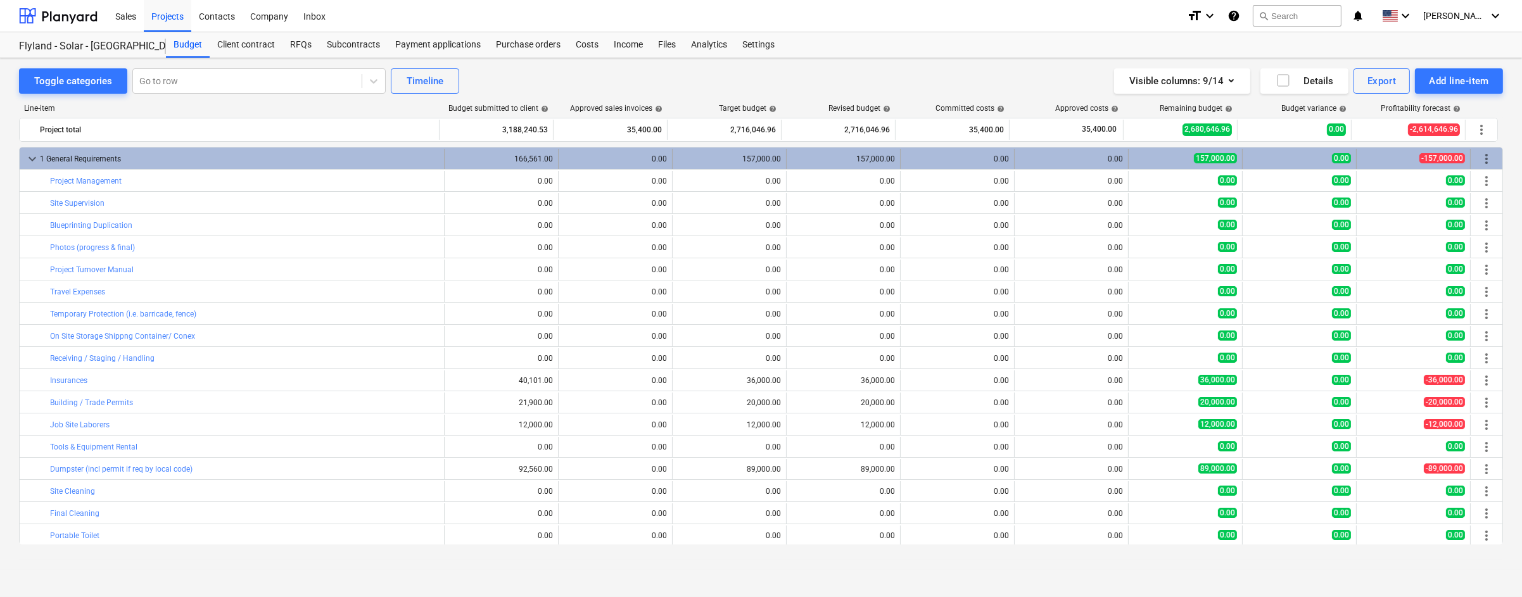
click at [868, 155] on div "157,000.00" at bounding box center [843, 159] width 103 height 9
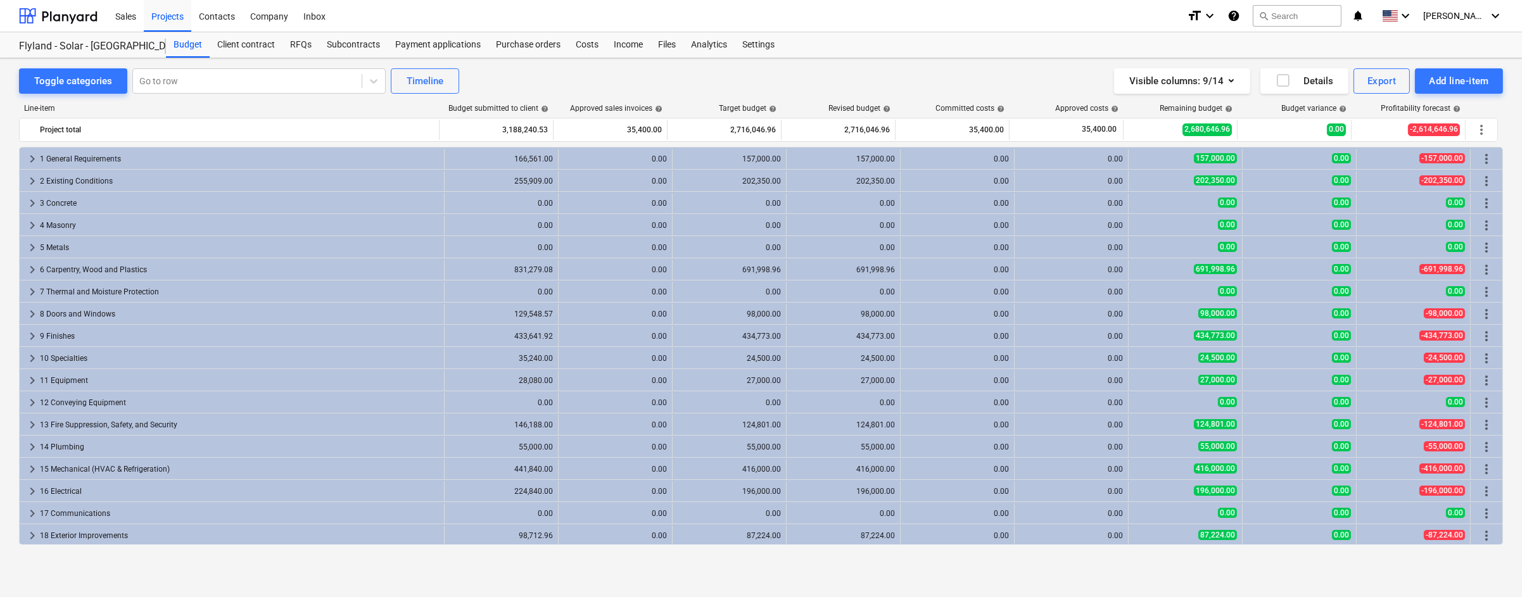
click at [868, 155] on div "157,000.00" at bounding box center [843, 159] width 103 height 9
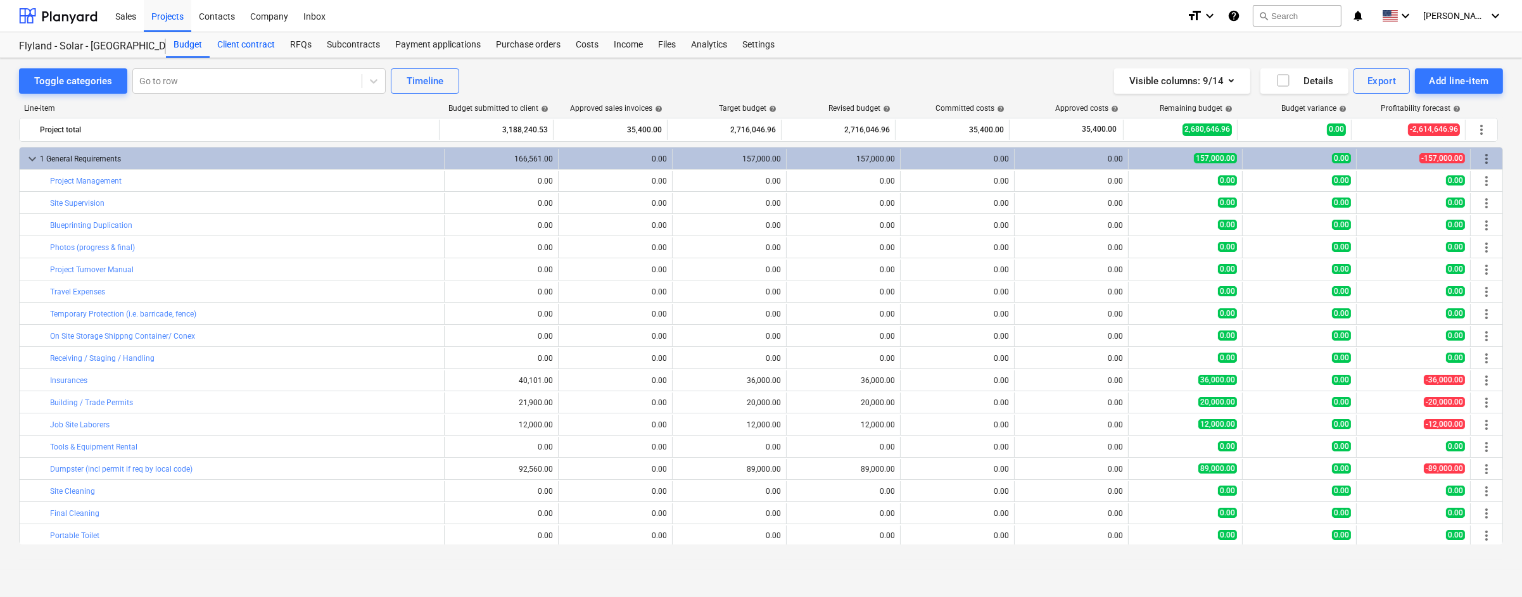
click at [246, 44] on div "Client contract" at bounding box center [246, 44] width 73 height 25
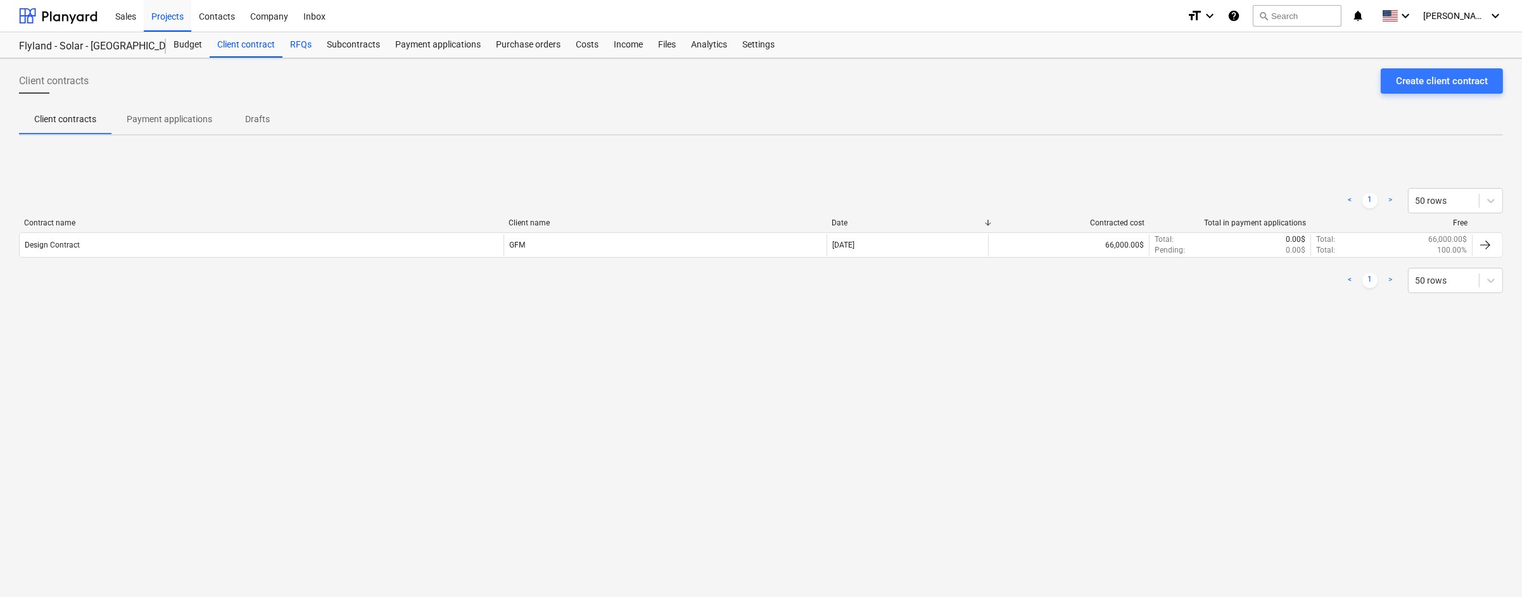
click at [304, 45] on div "RFQs" at bounding box center [300, 44] width 37 height 25
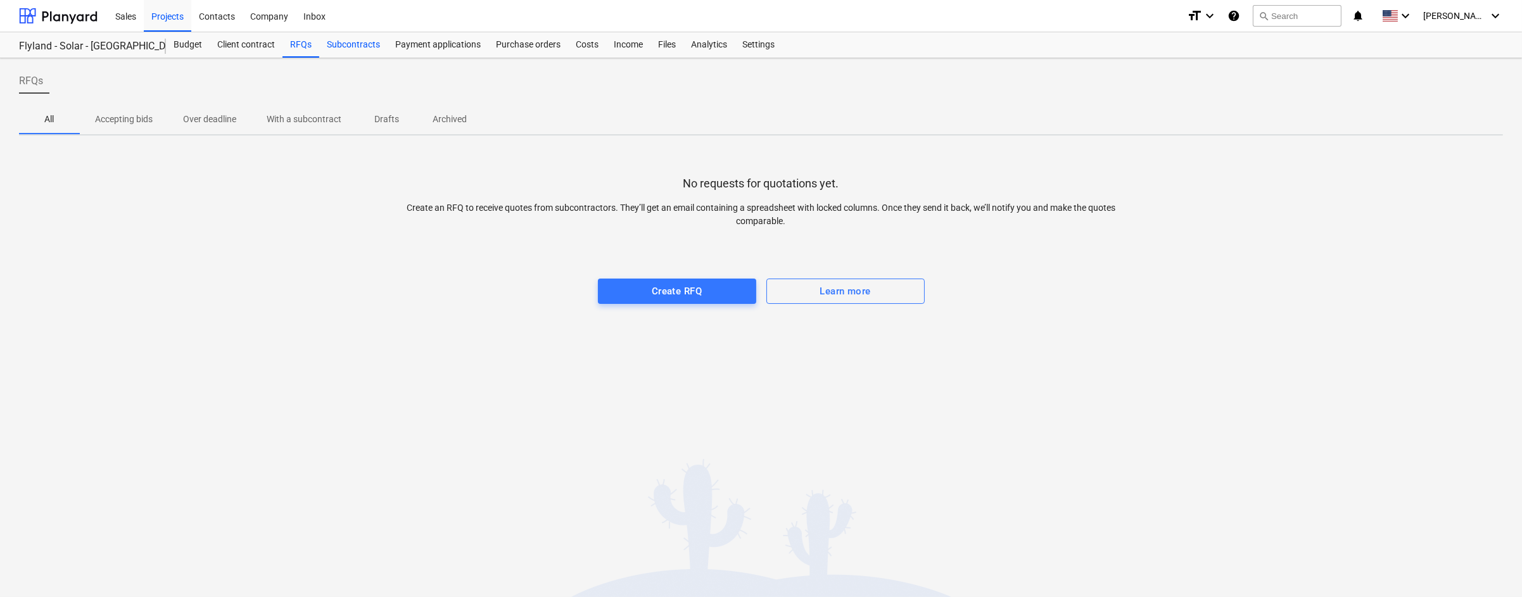
click at [350, 45] on div "Subcontracts" at bounding box center [353, 44] width 68 height 25
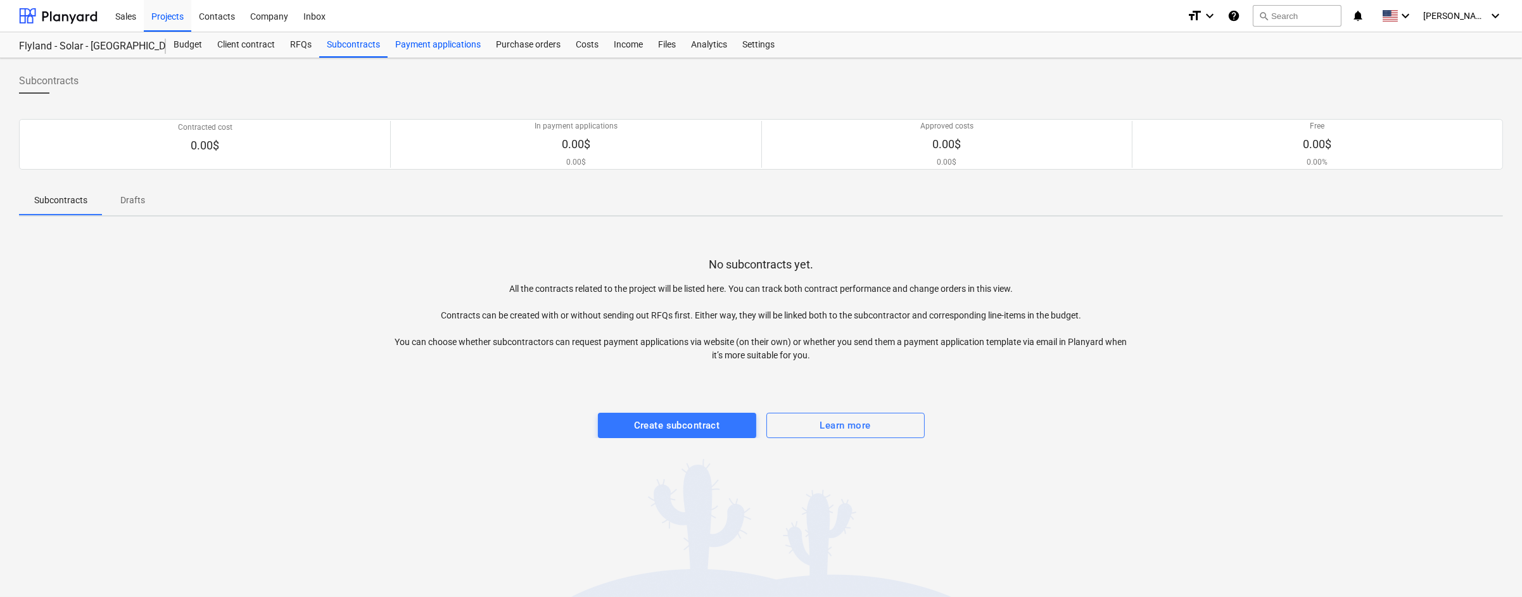
click at [455, 45] on div "Payment applications" at bounding box center [438, 44] width 101 height 25
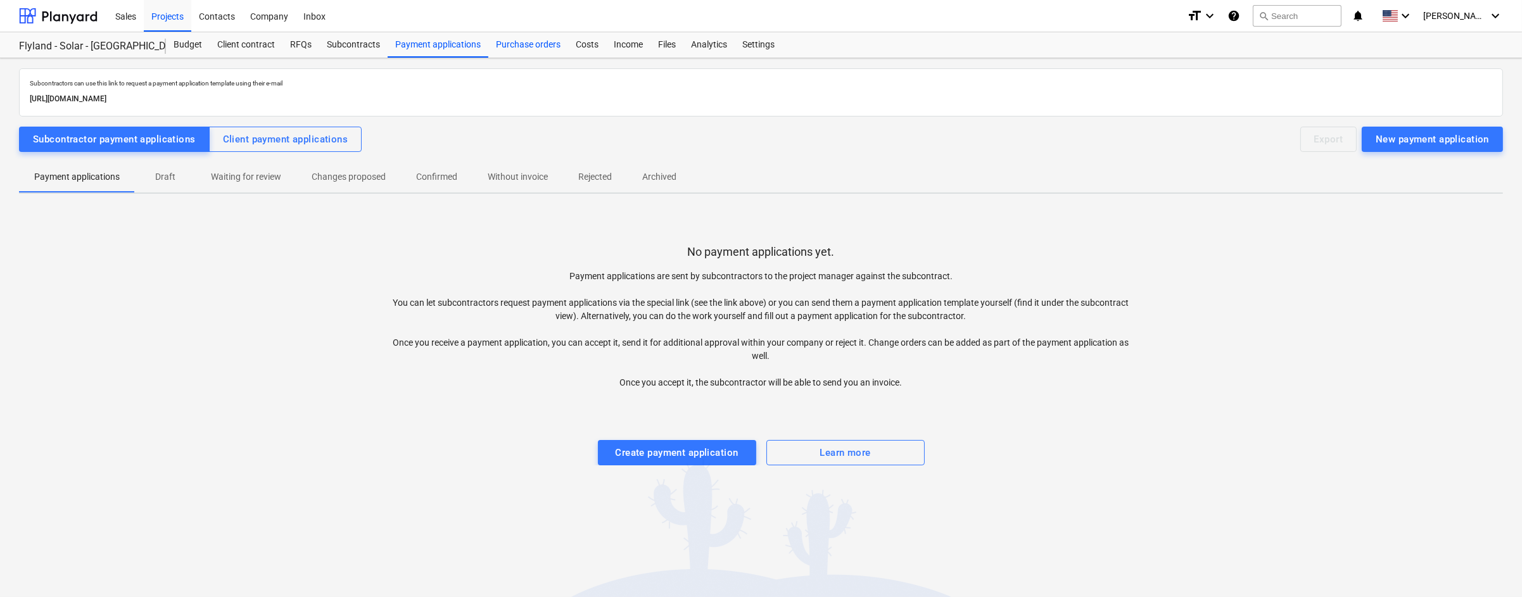
click at [522, 43] on div "Purchase orders" at bounding box center [528, 44] width 80 height 25
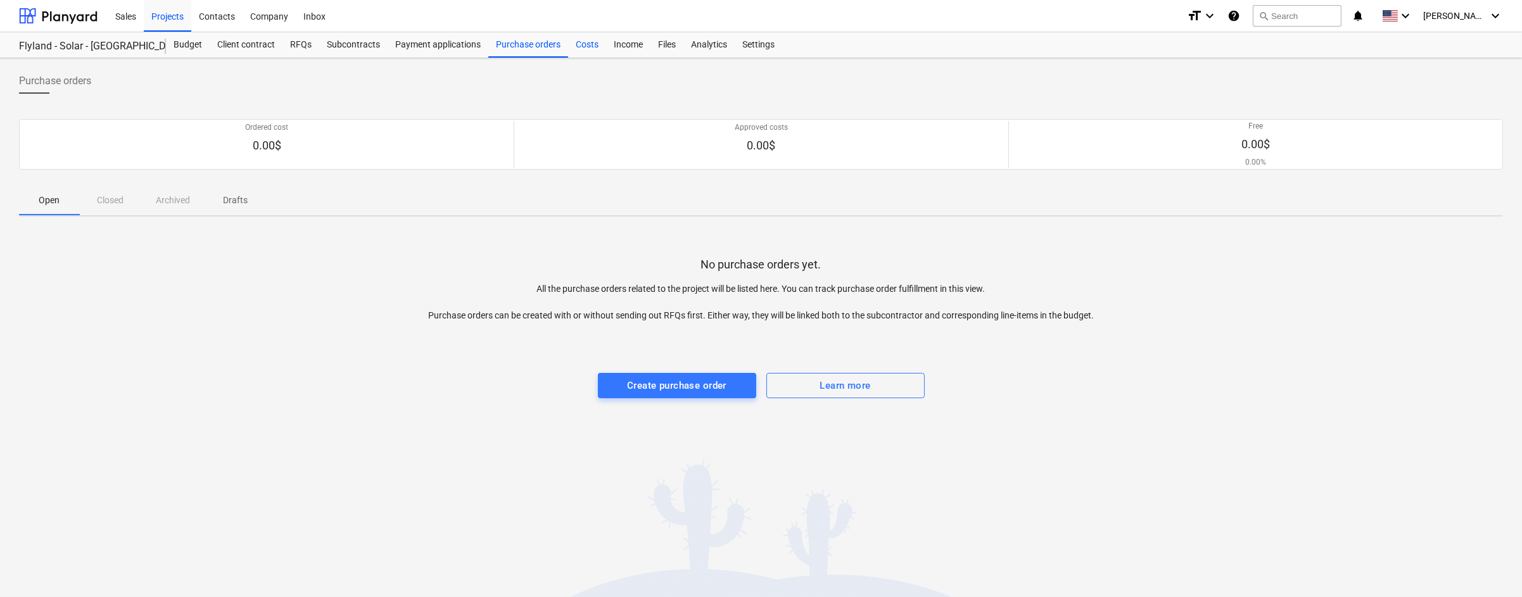
click at [598, 45] on div "Costs" at bounding box center [587, 44] width 38 height 25
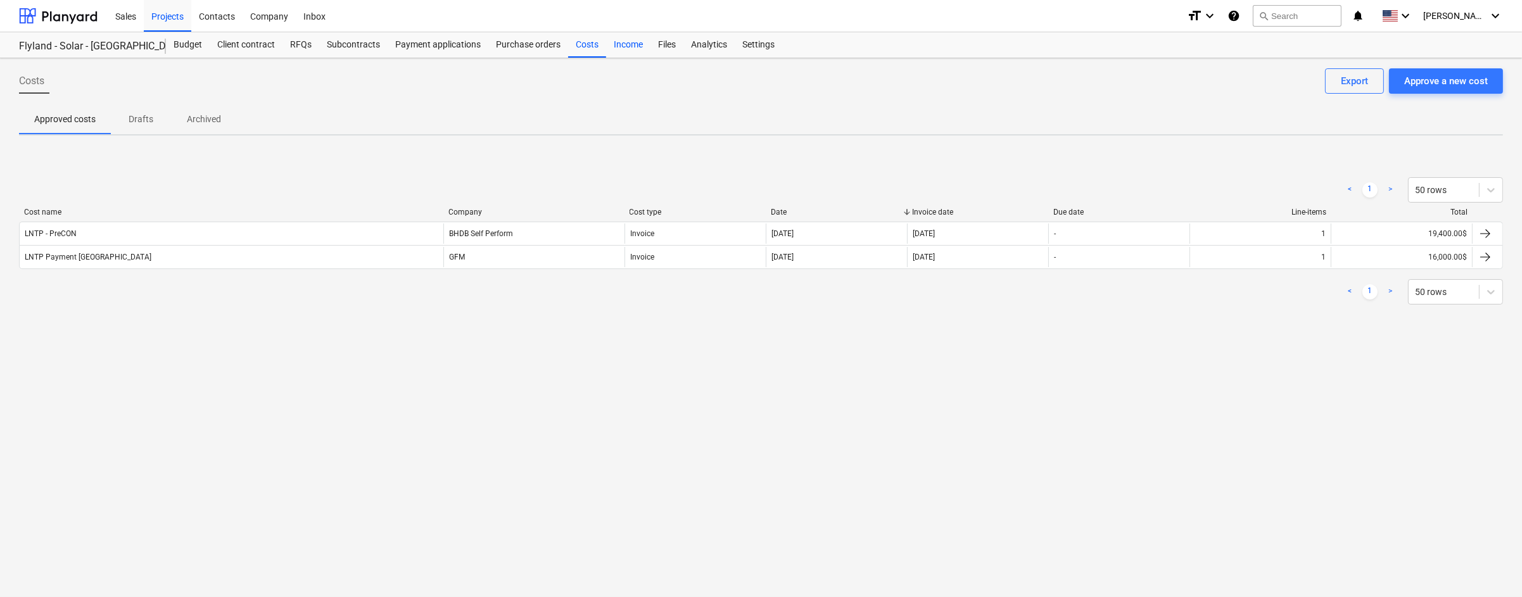
click at [626, 44] on div "Income" at bounding box center [628, 44] width 44 height 25
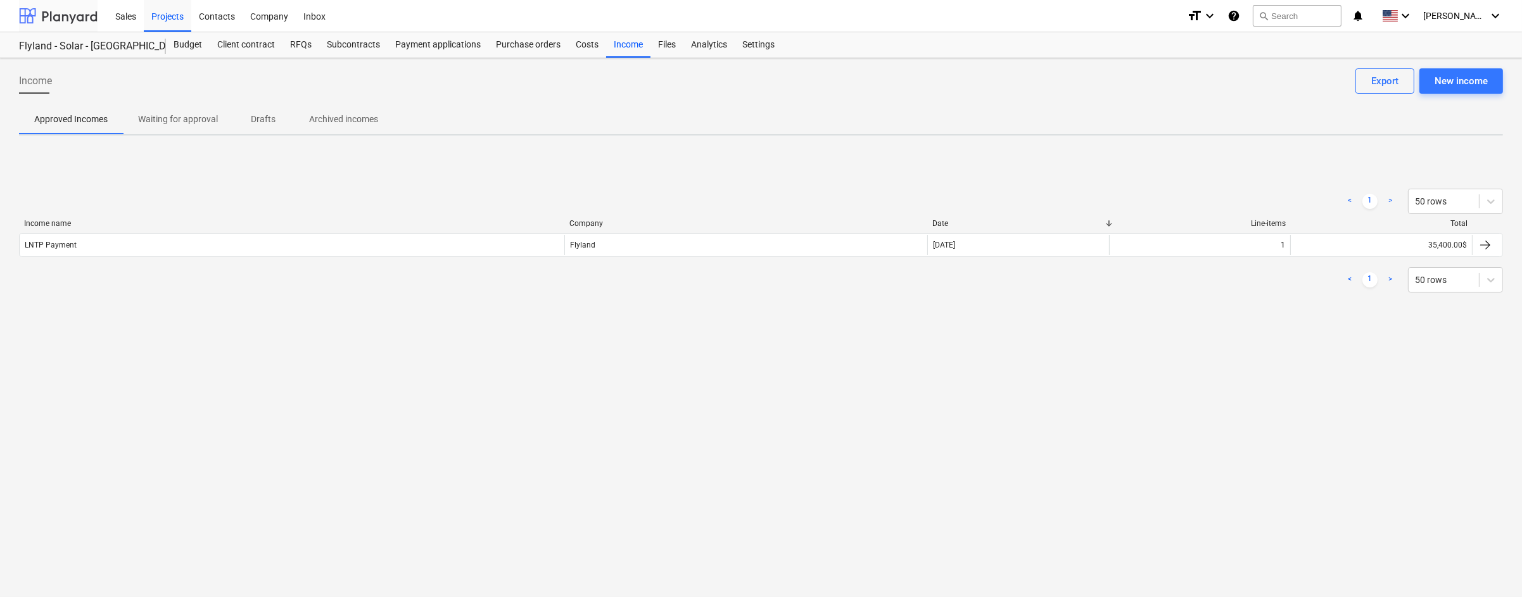
click at [52, 19] on div at bounding box center [58, 16] width 79 height 32
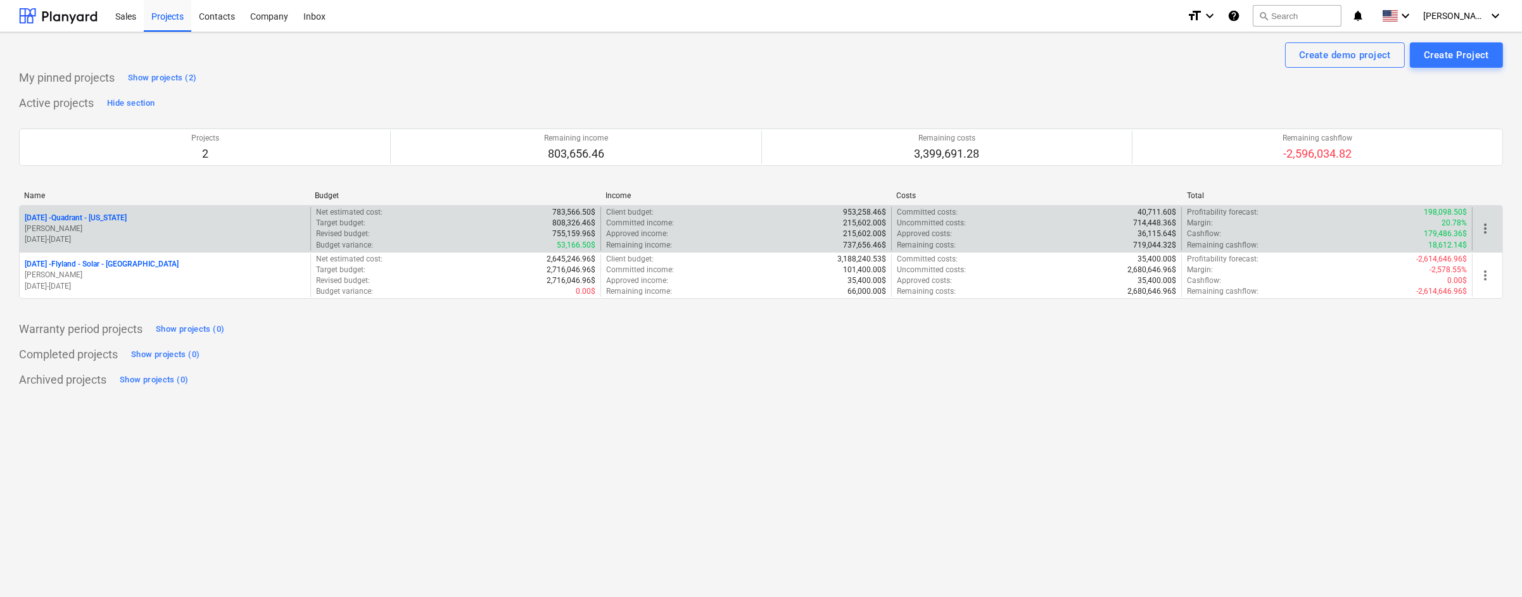
click at [95, 217] on p "[DATE] - Quadrant - [US_STATE]" at bounding box center [76, 218] width 102 height 11
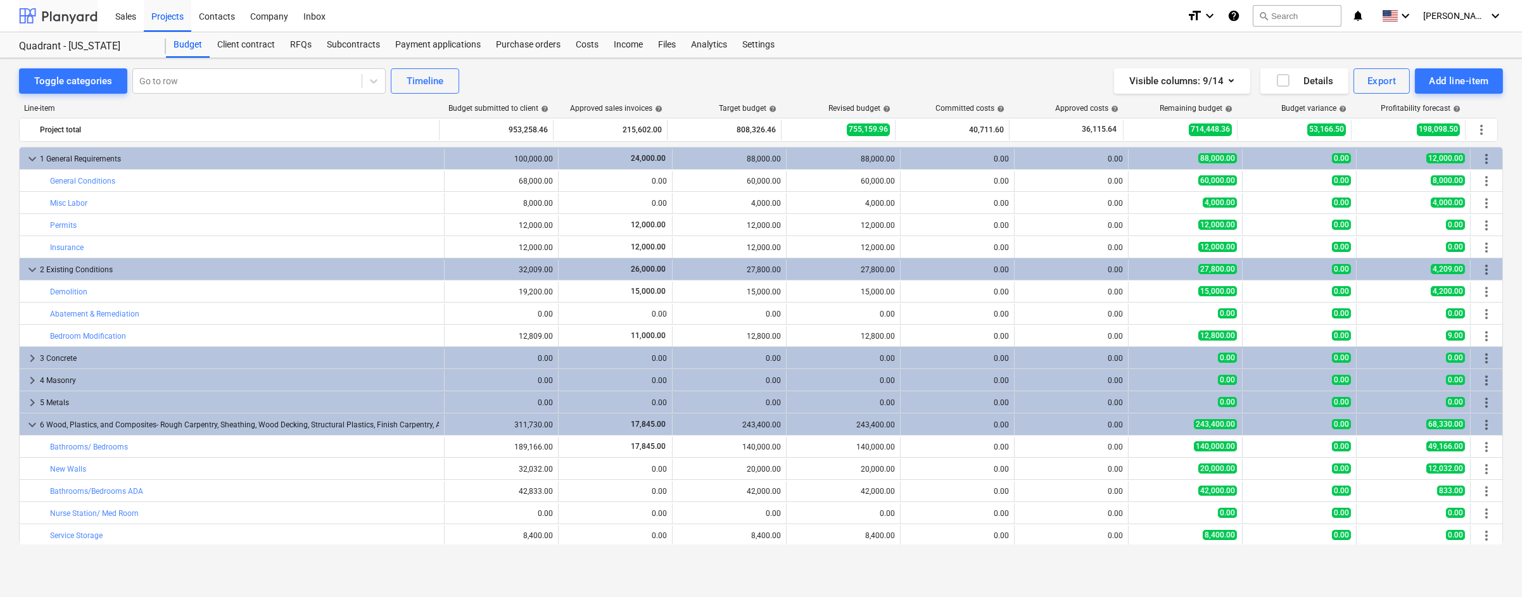
click at [78, 18] on div at bounding box center [58, 16] width 79 height 32
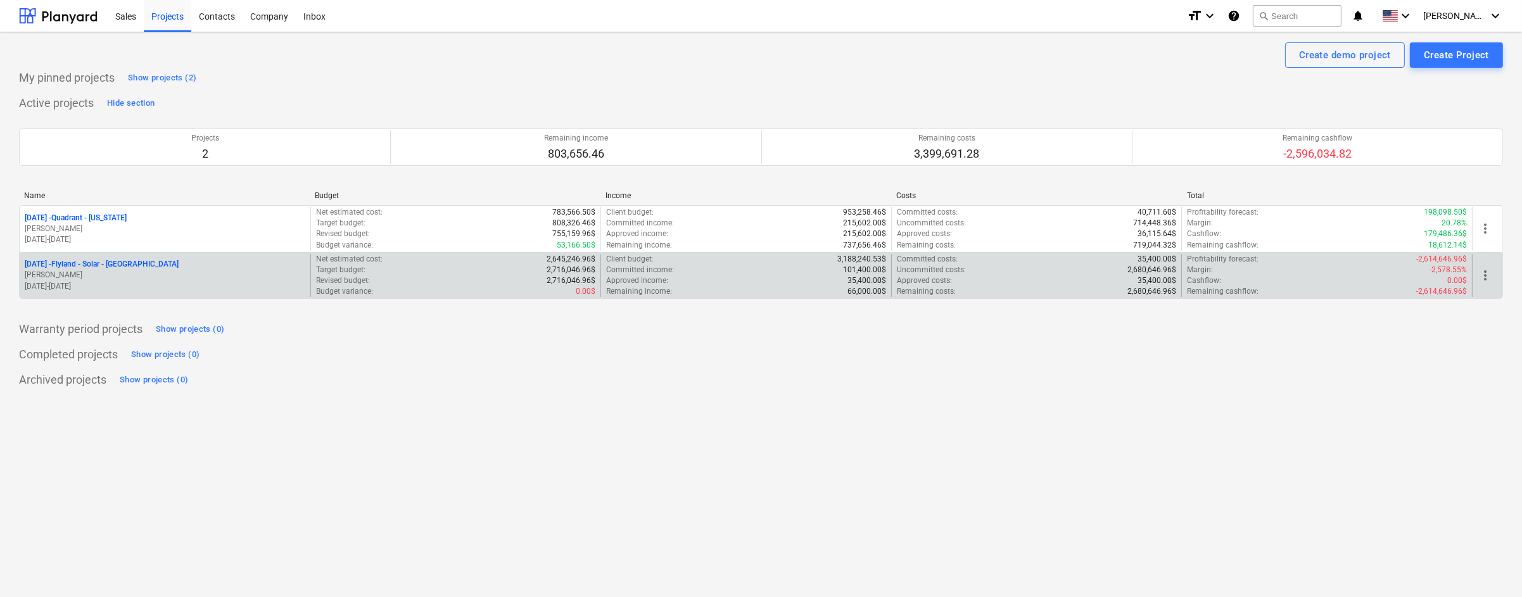
click at [120, 262] on p "[DATE] - Flyland - [GEOGRAPHIC_DATA] - [GEOGRAPHIC_DATA]" at bounding box center [102, 264] width 154 height 11
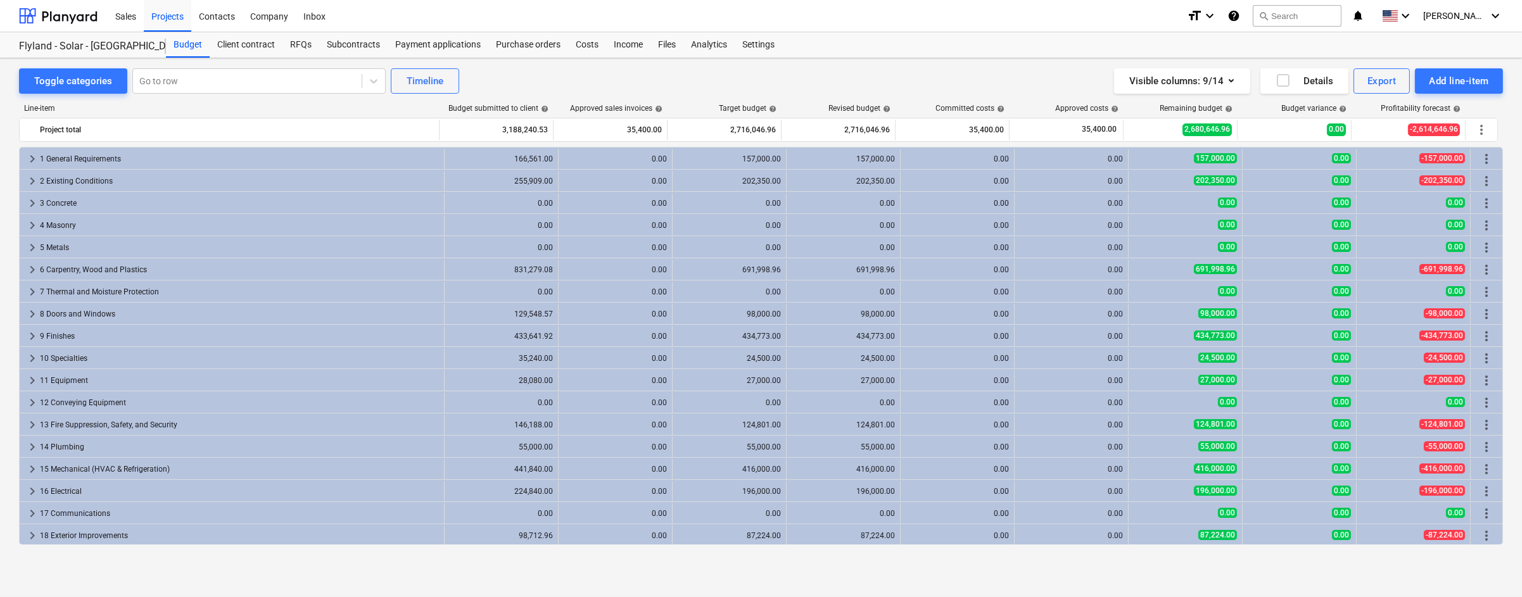
click at [1401, 158] on div "-157,000.00" at bounding box center [1413, 158] width 103 height 11
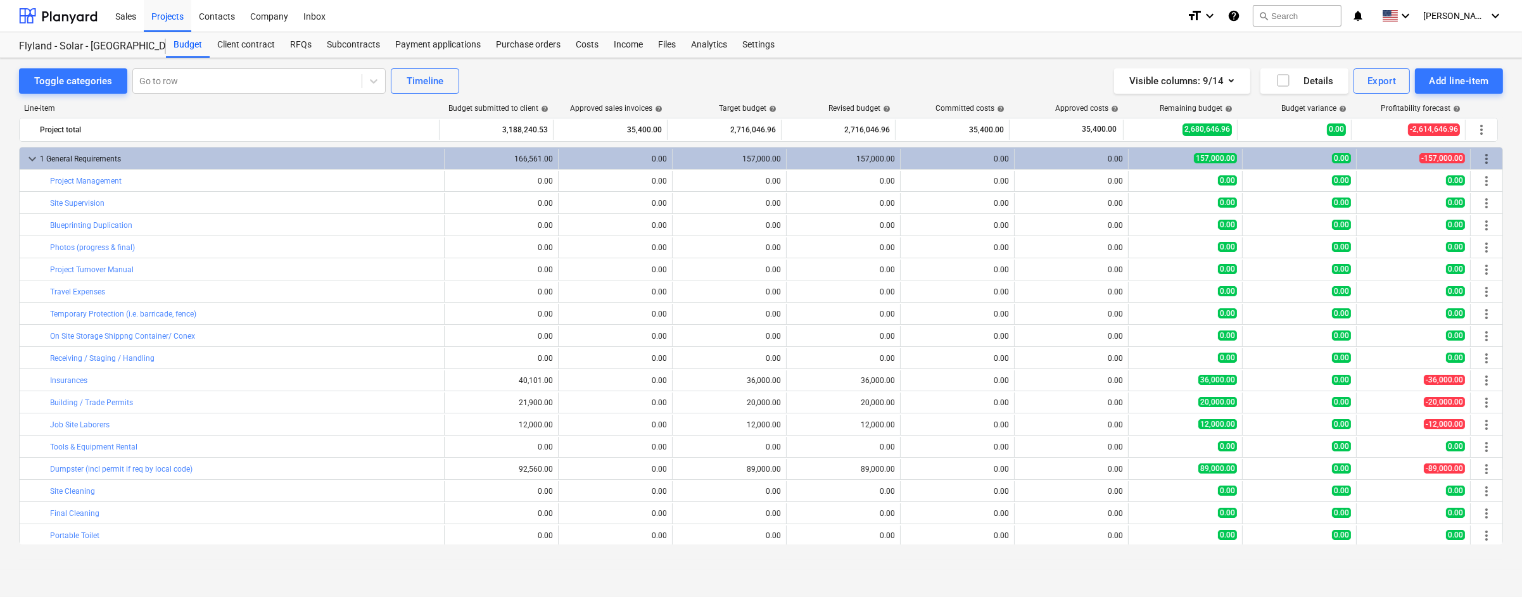
click at [1401, 158] on div "-157,000.00" at bounding box center [1413, 158] width 103 height 11
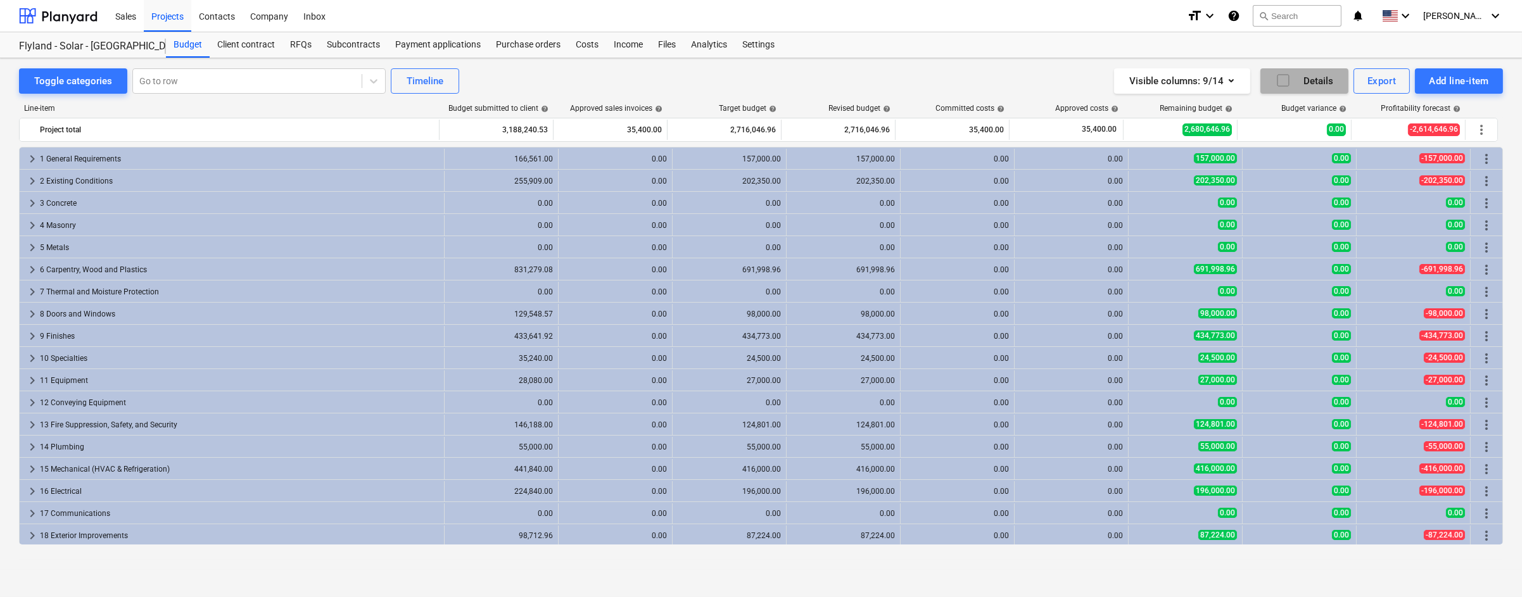
click at [1287, 77] on icon "button" at bounding box center [1282, 80] width 15 height 15
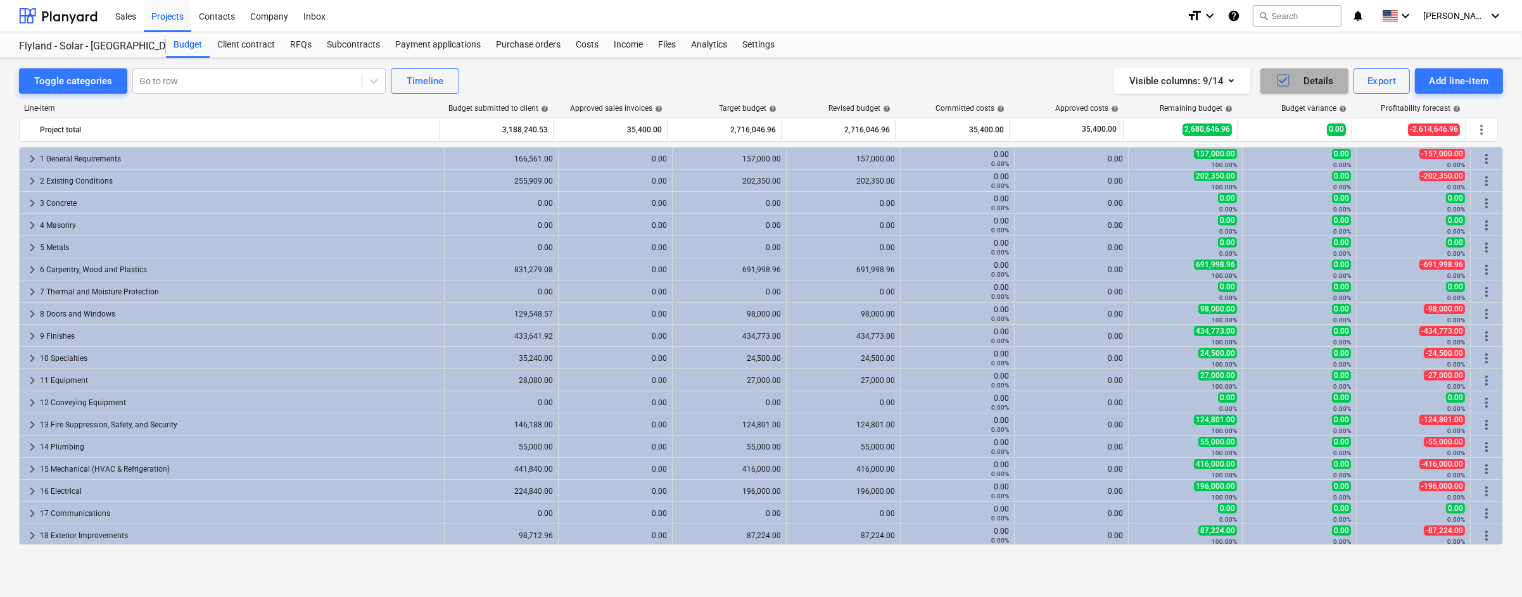
click at [1284, 79] on icon "button" at bounding box center [1282, 80] width 15 height 15
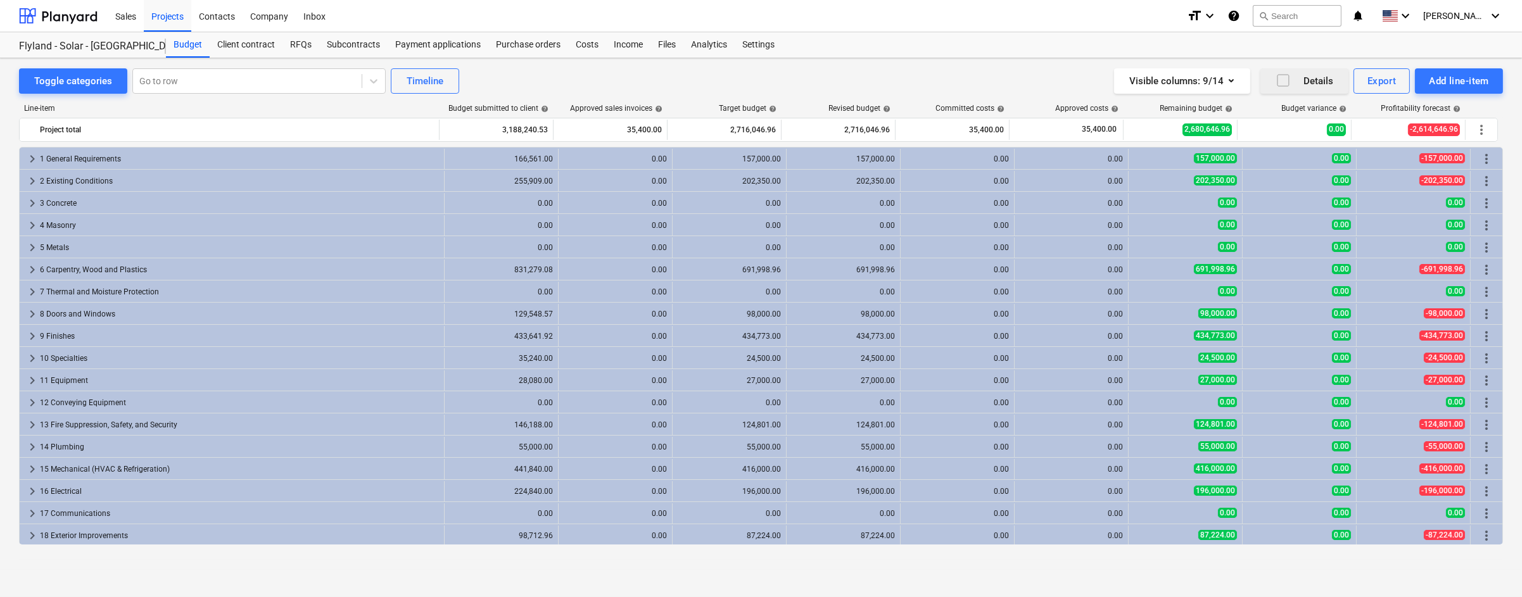
click at [1284, 79] on icon "button" at bounding box center [1282, 80] width 15 height 15
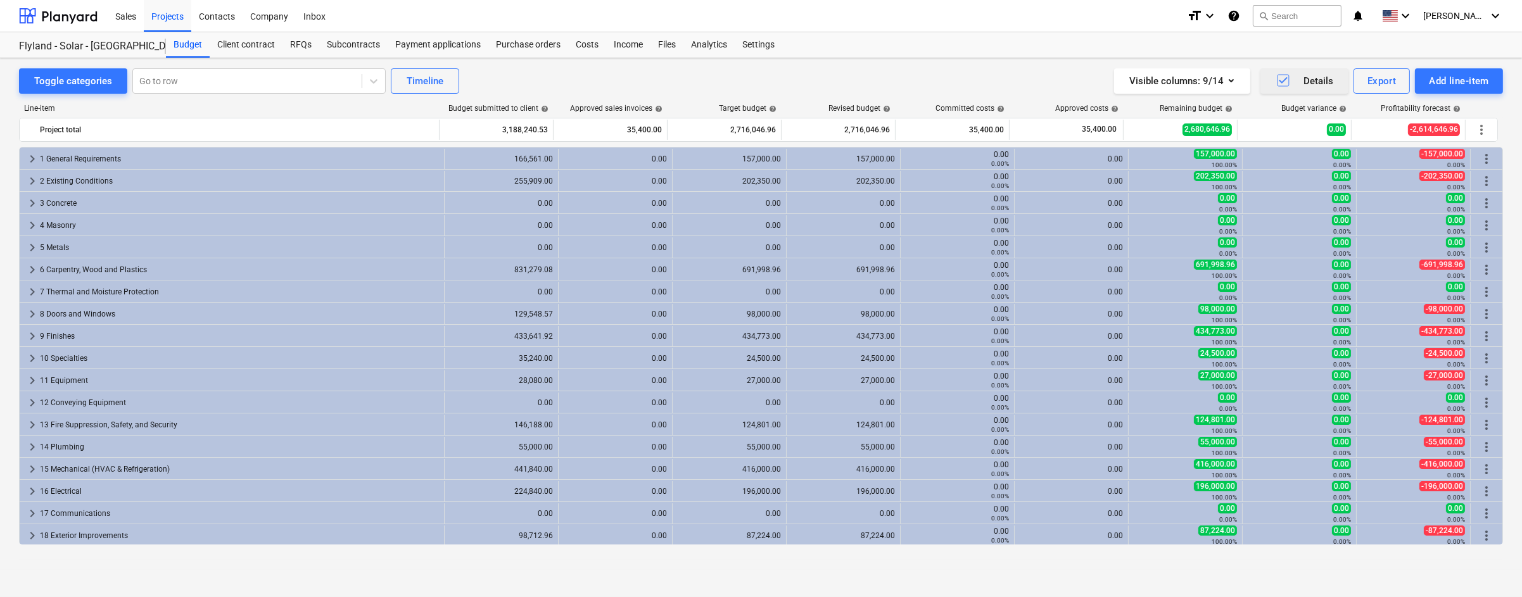
click at [1284, 79] on icon "button" at bounding box center [1282, 80] width 15 height 15
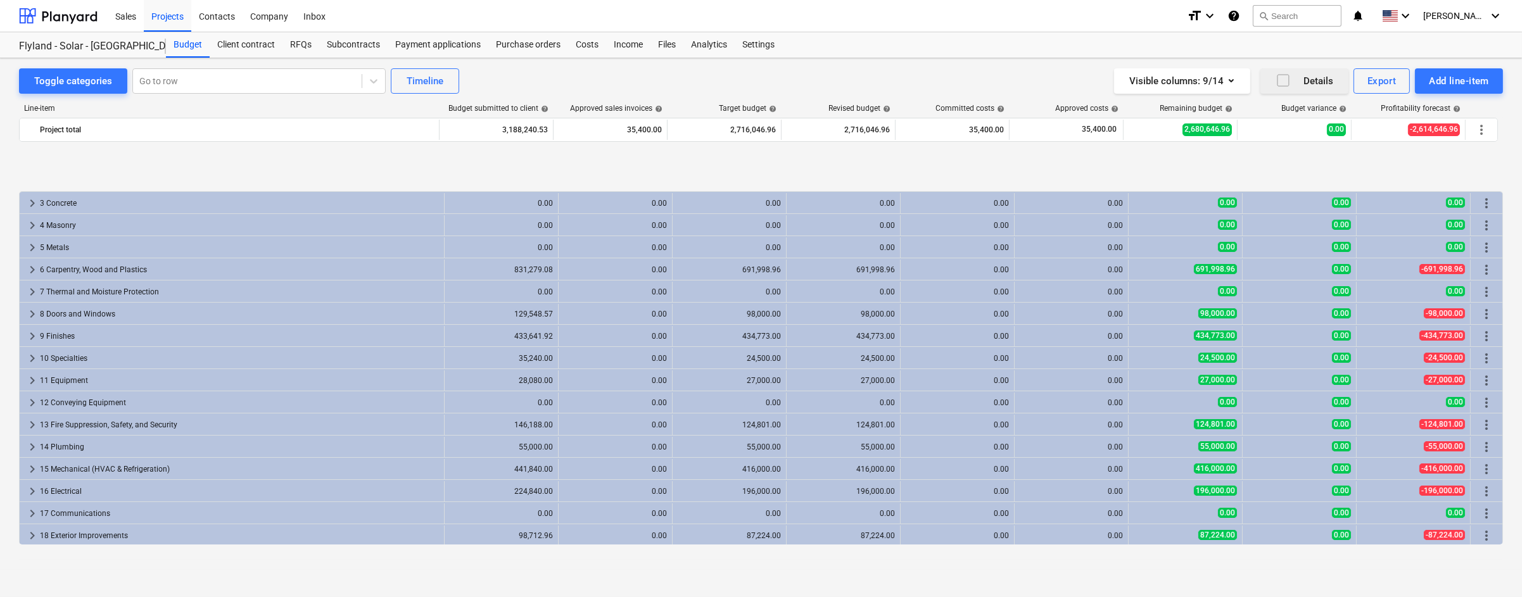
scroll to position [68, 0]
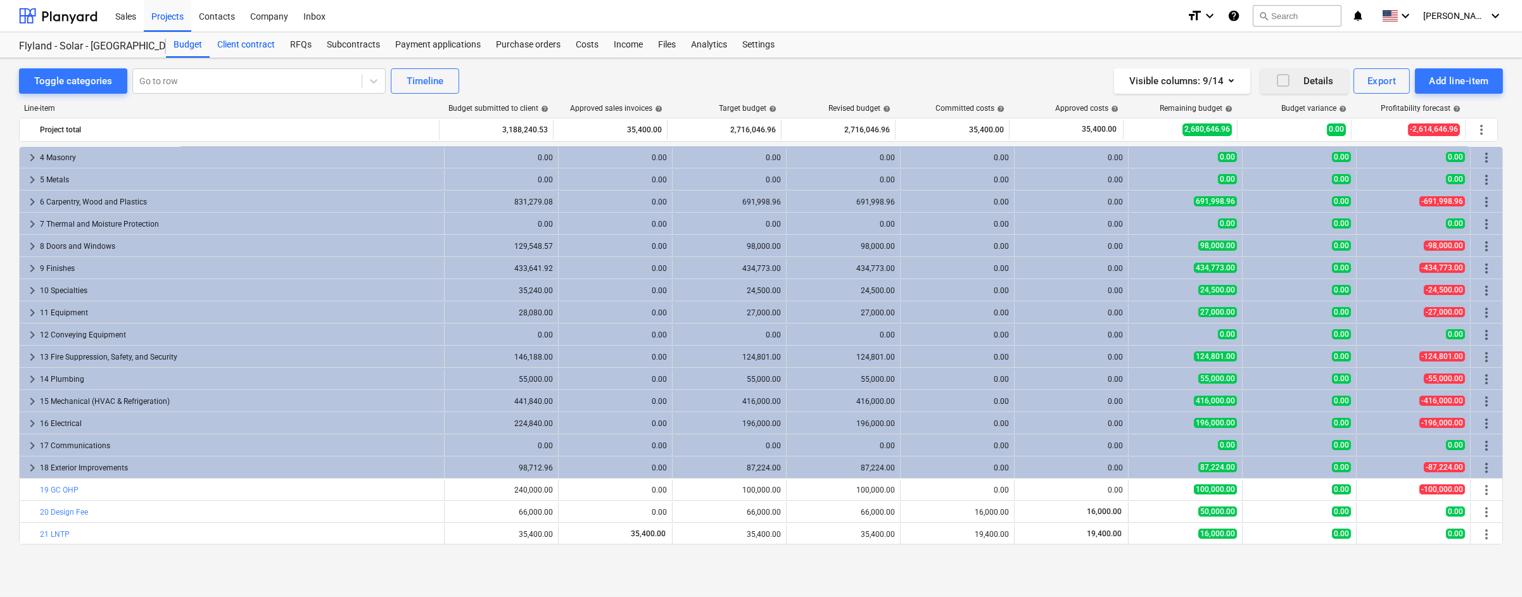
click at [258, 46] on div "Client contract" at bounding box center [246, 44] width 73 height 25
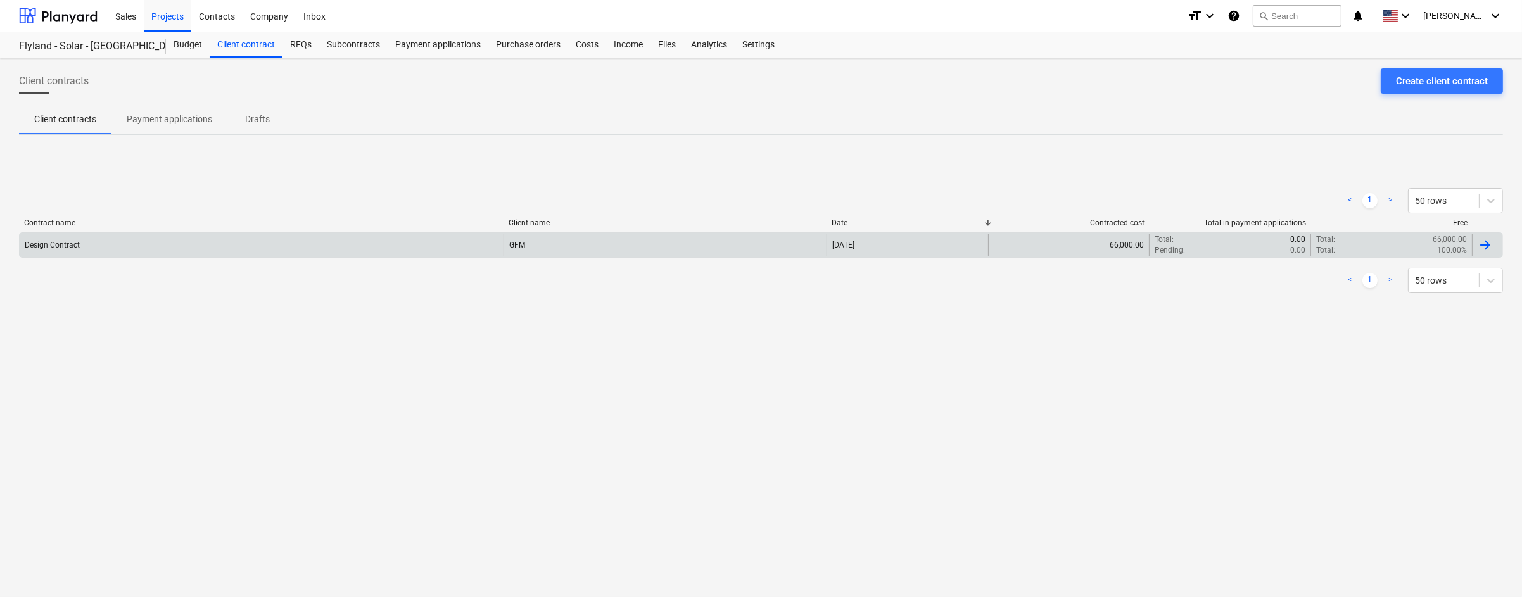
click at [1492, 249] on div at bounding box center [1484, 244] width 15 height 15
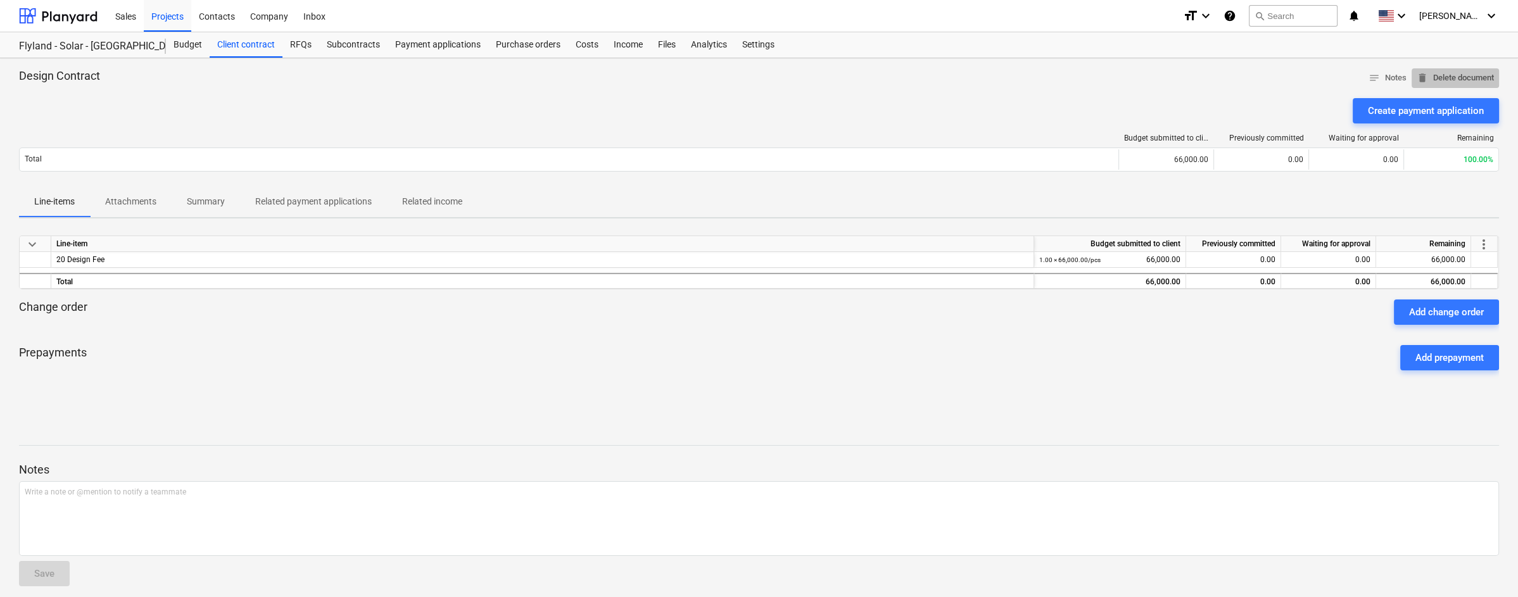
click at [1451, 77] on span "delete Delete document" at bounding box center [1455, 78] width 77 height 15
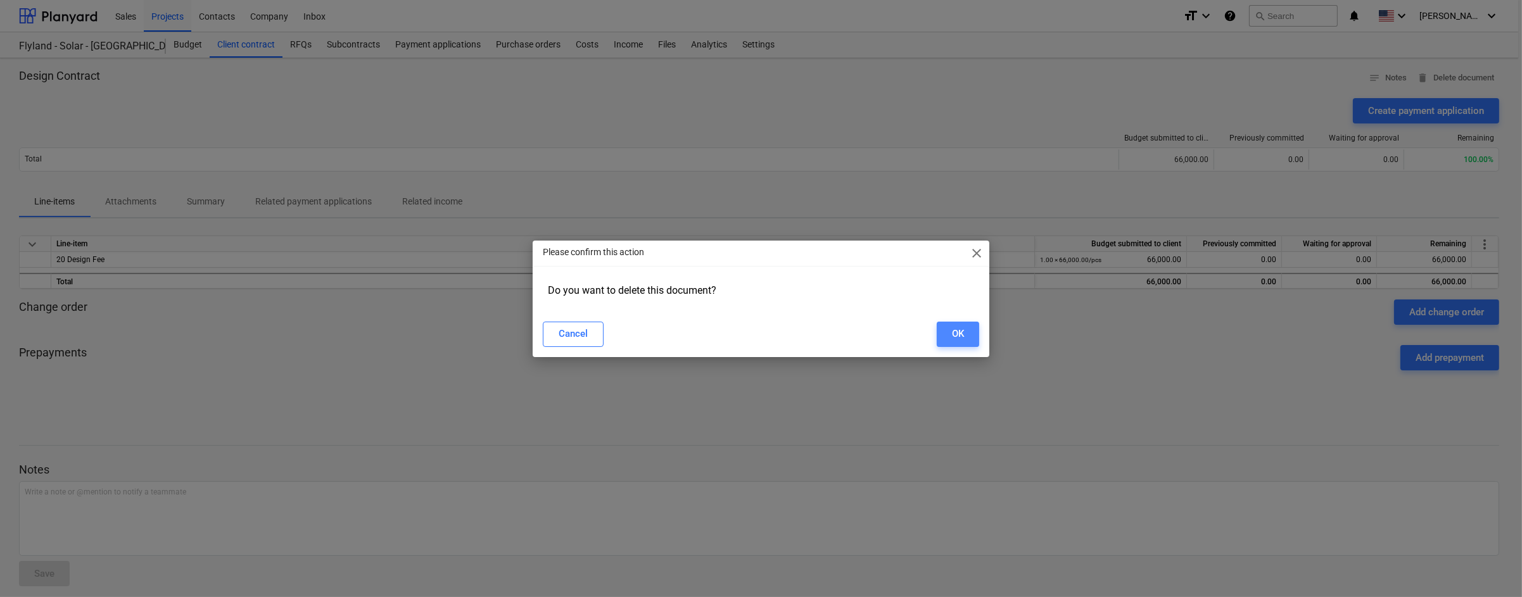
click at [976, 333] on button "OK" at bounding box center [958, 334] width 42 height 25
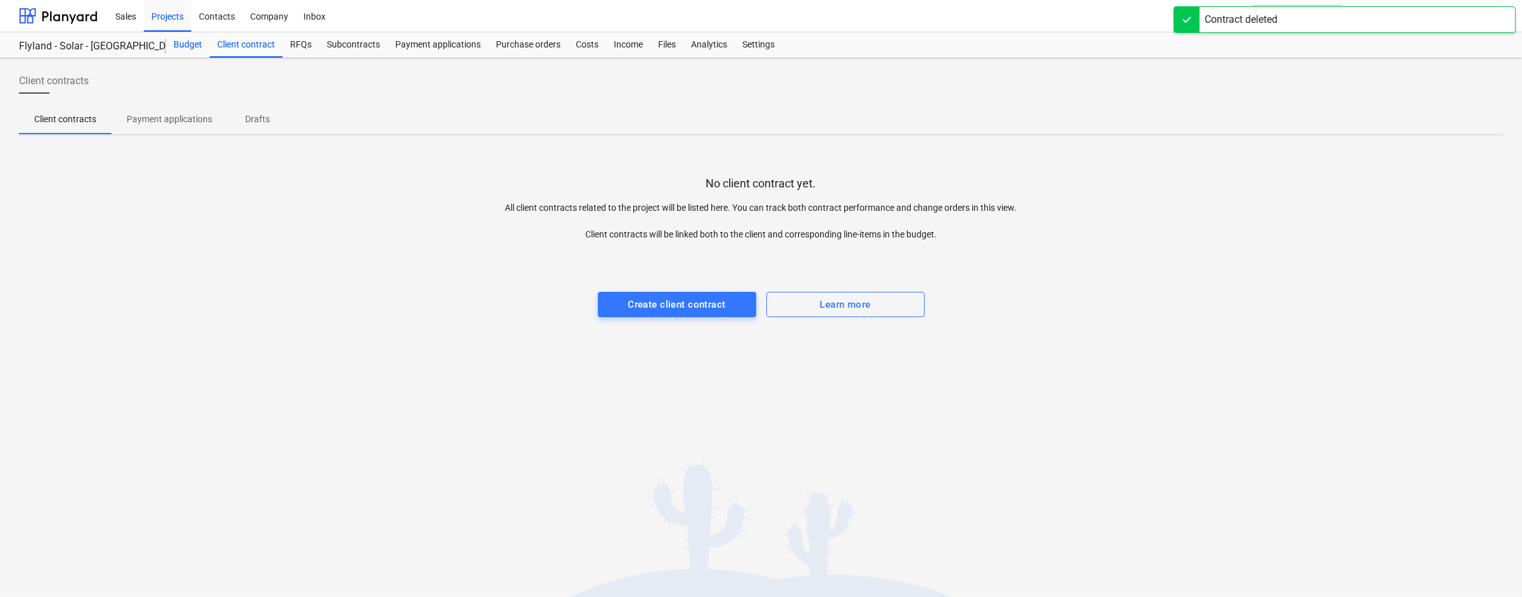
click at [185, 46] on div "Budget" at bounding box center [188, 44] width 44 height 25
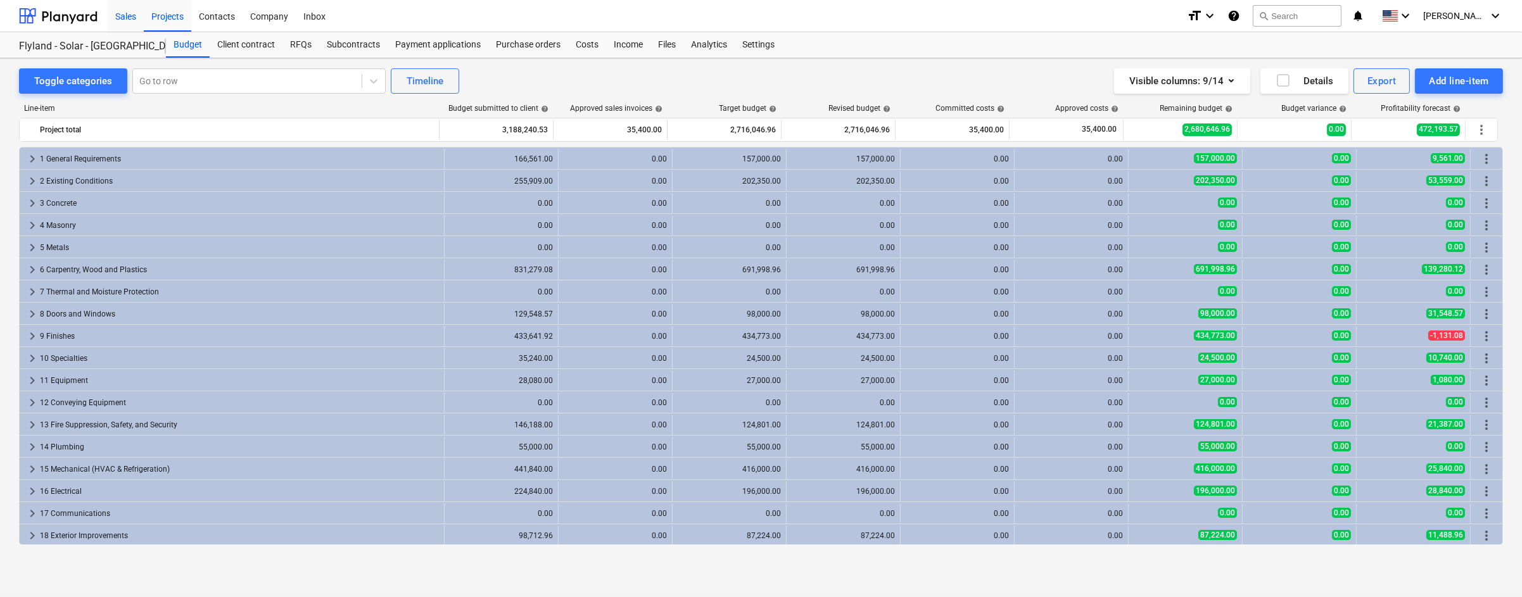
click at [129, 16] on div "Sales" at bounding box center [126, 15] width 36 height 32
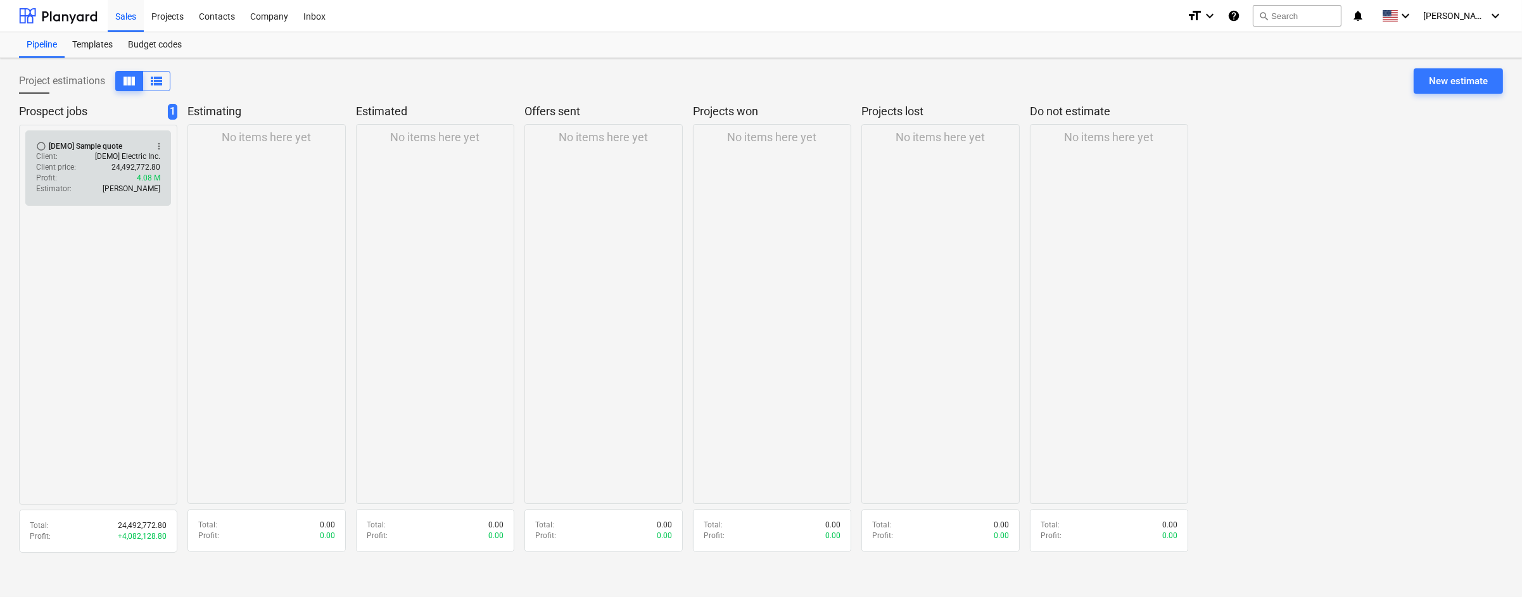
click at [160, 145] on span "more_vert" at bounding box center [159, 146] width 10 height 10
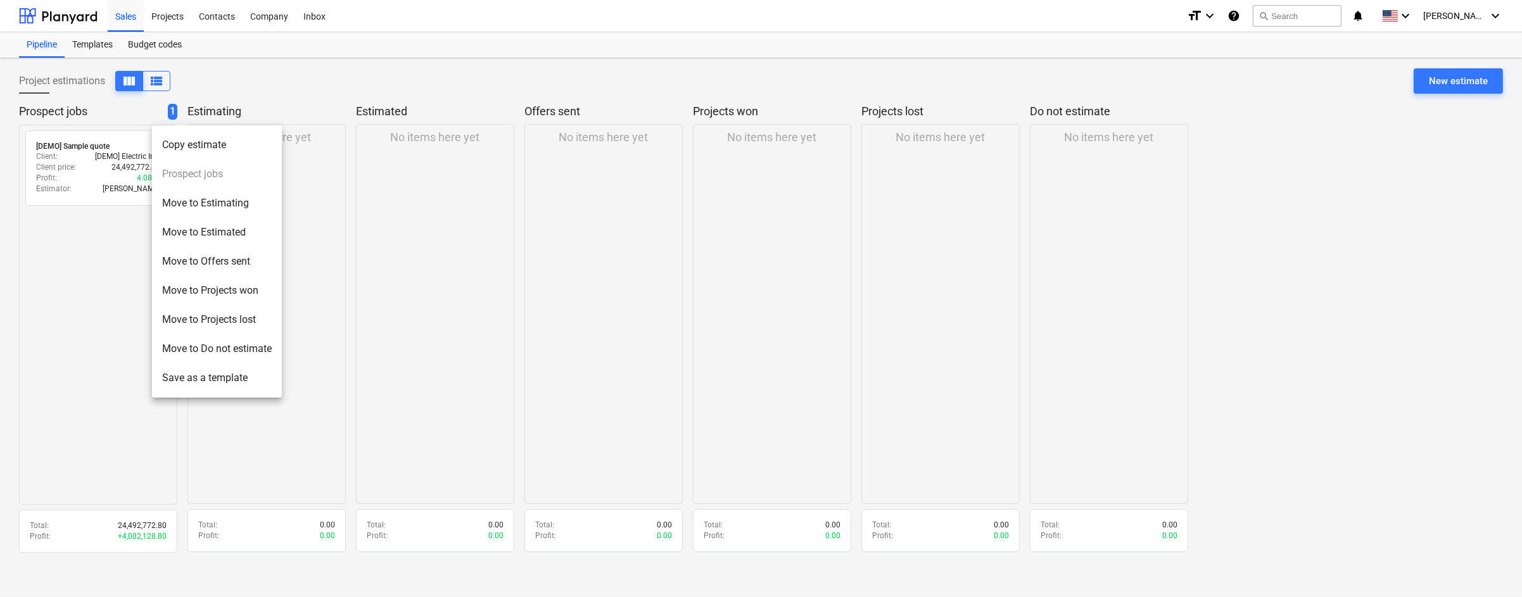
click at [92, 174] on div at bounding box center [761, 298] width 1522 height 597
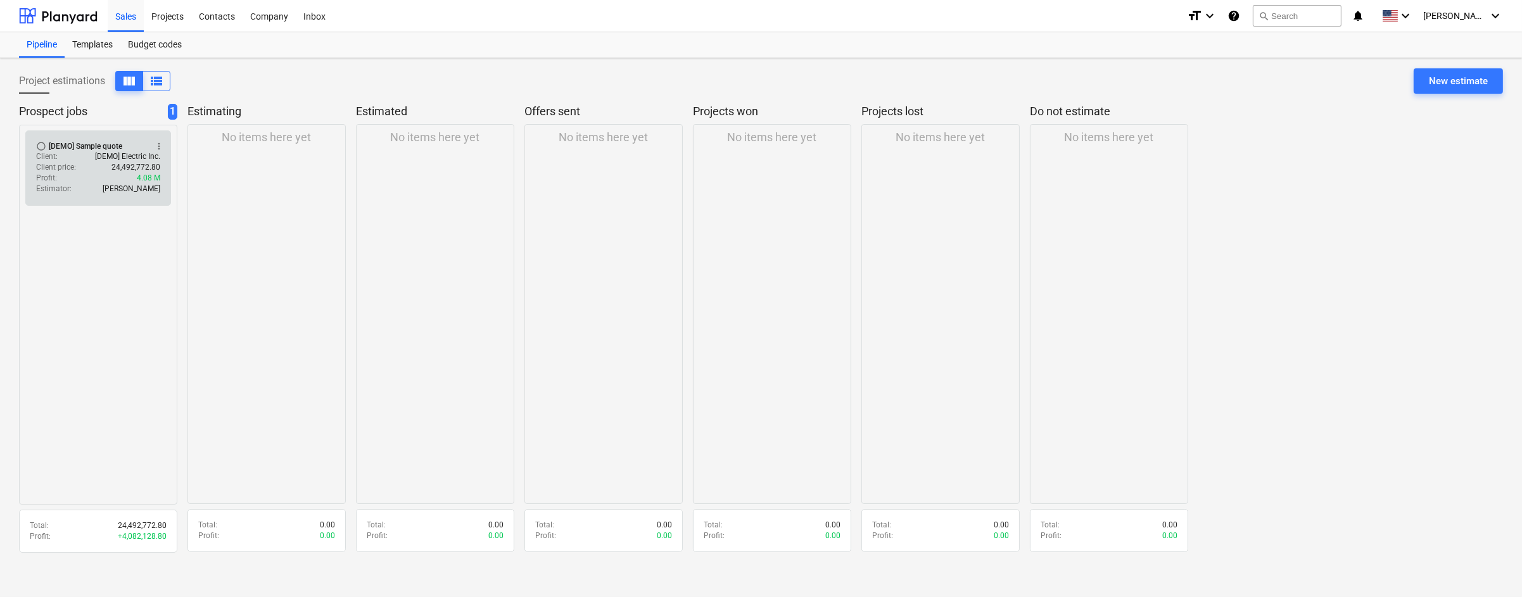
click at [97, 155] on p "[DEMO] Electric Inc." at bounding box center [127, 156] width 65 height 11
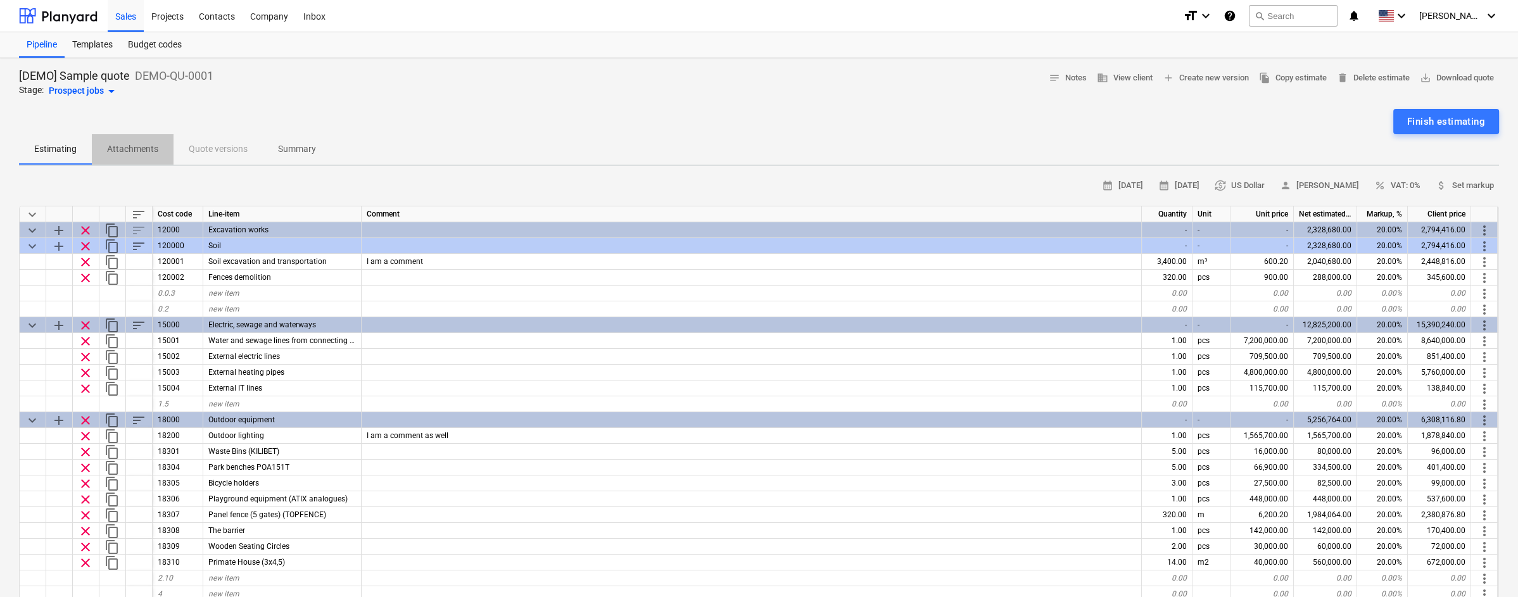
click at [128, 147] on p "Attachments" at bounding box center [132, 148] width 51 height 13
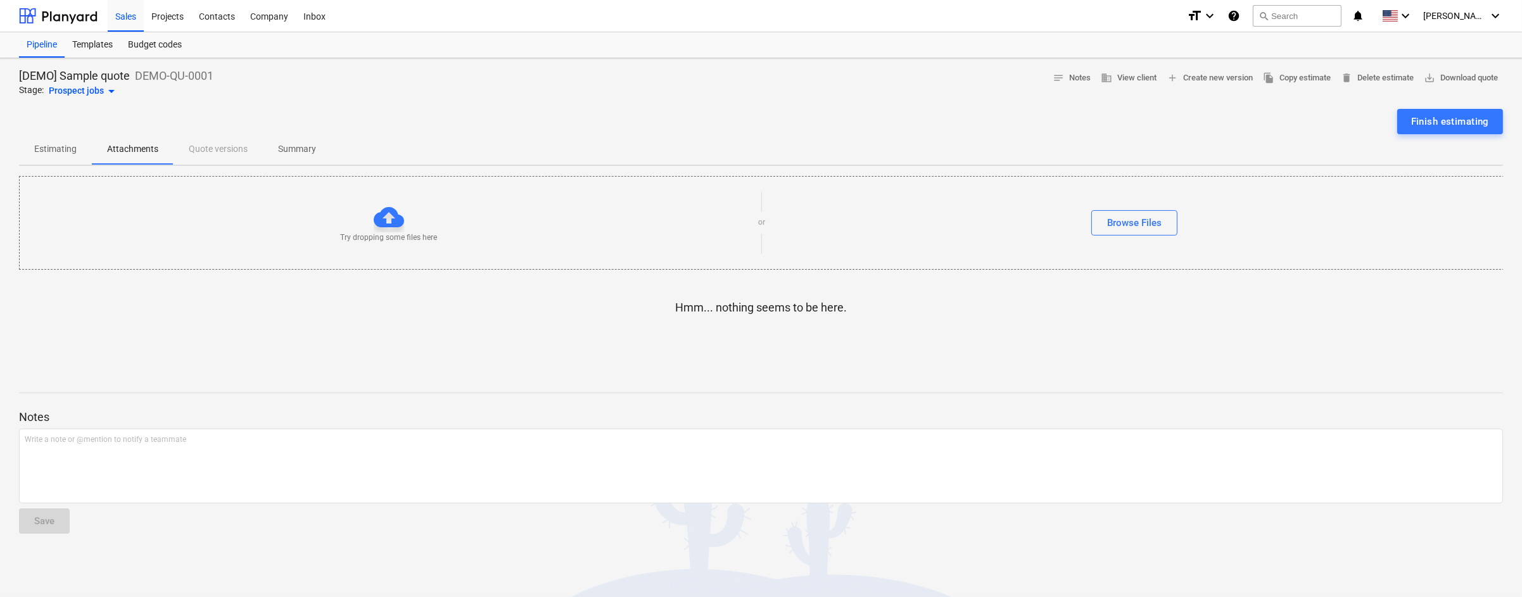
click at [305, 150] on p "Summary" at bounding box center [297, 148] width 38 height 13
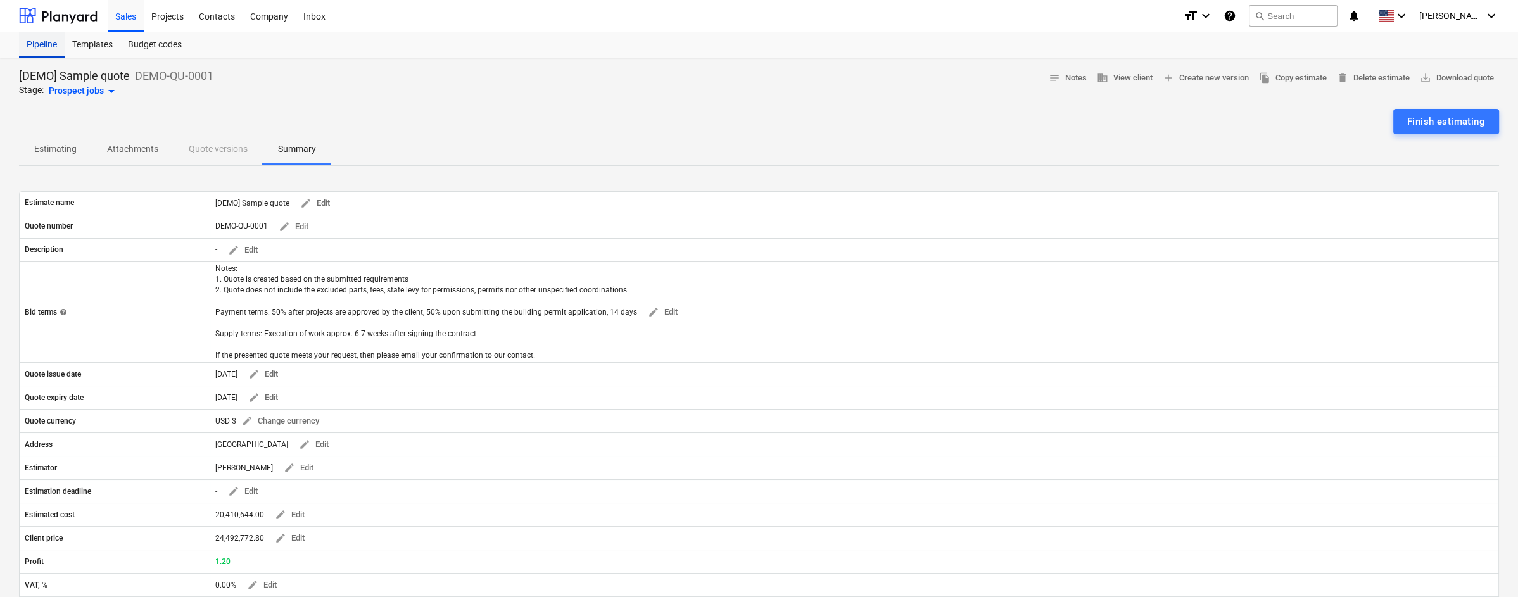
click at [38, 42] on div "Pipeline" at bounding box center [42, 44] width 46 height 25
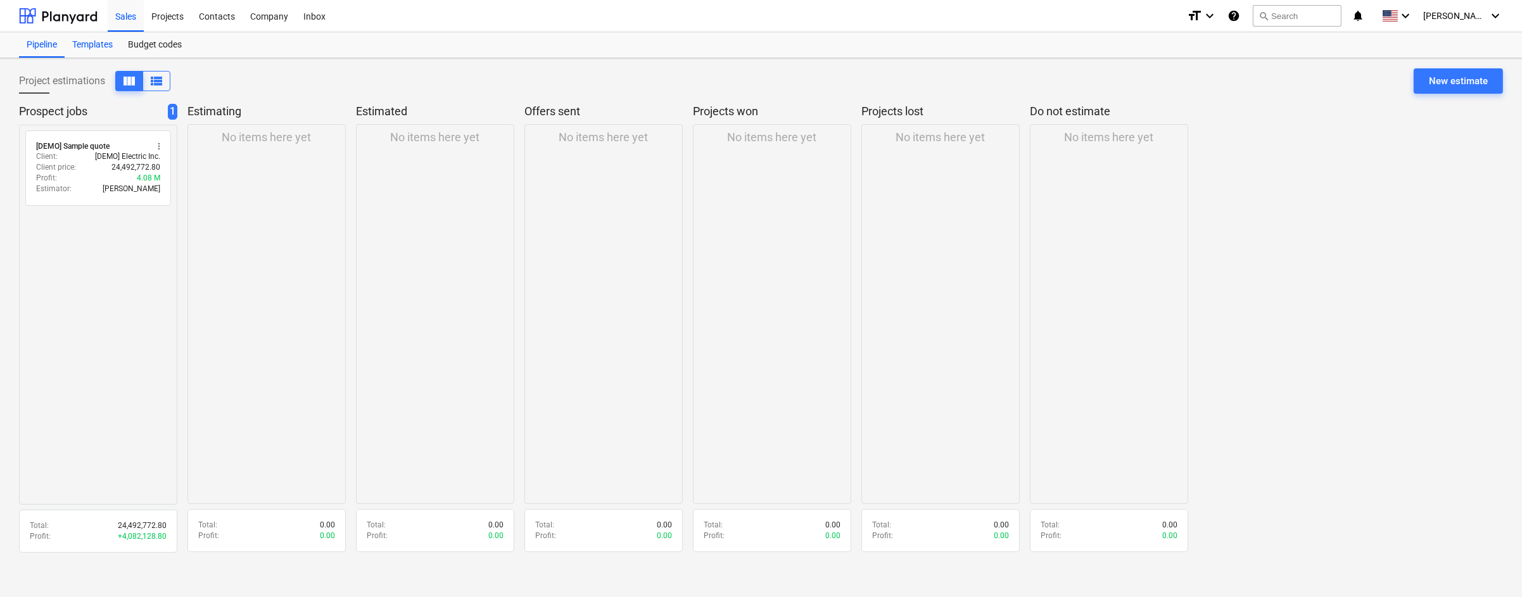
click at [85, 43] on div "Templates" at bounding box center [93, 44] width 56 height 25
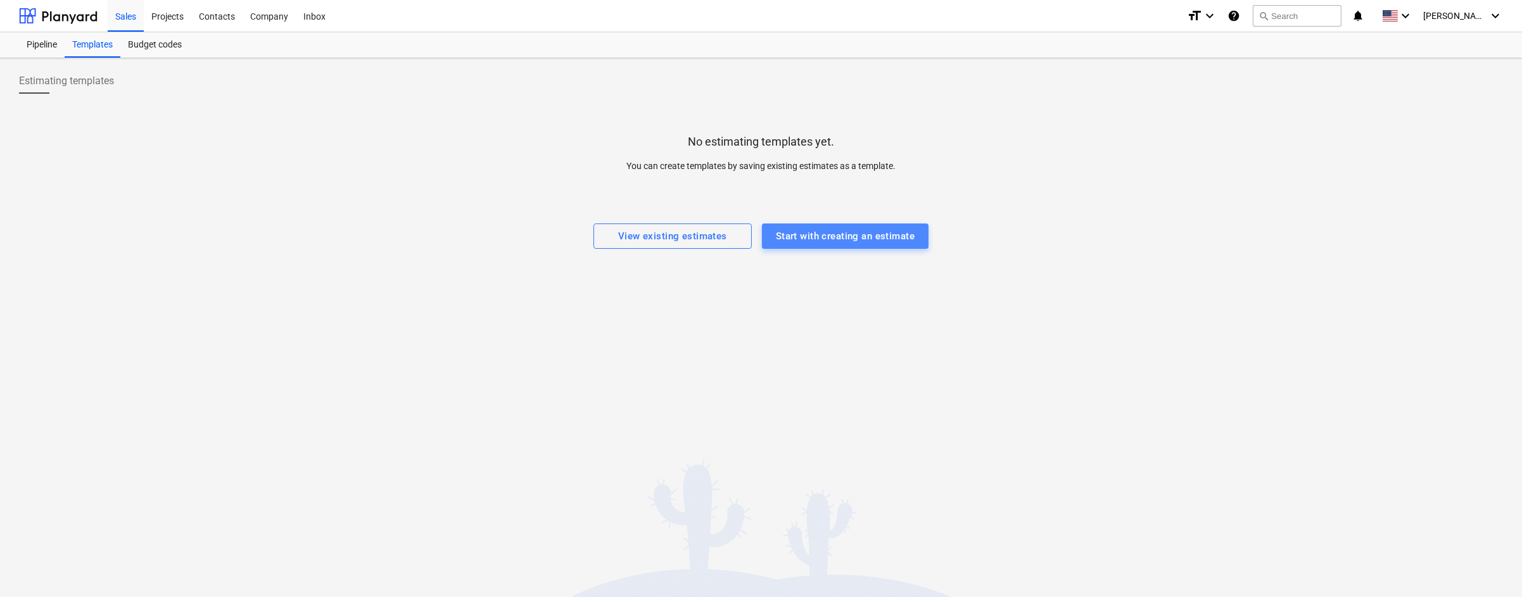
click at [856, 234] on div "Start with creating an estimate" at bounding box center [845, 236] width 139 height 16
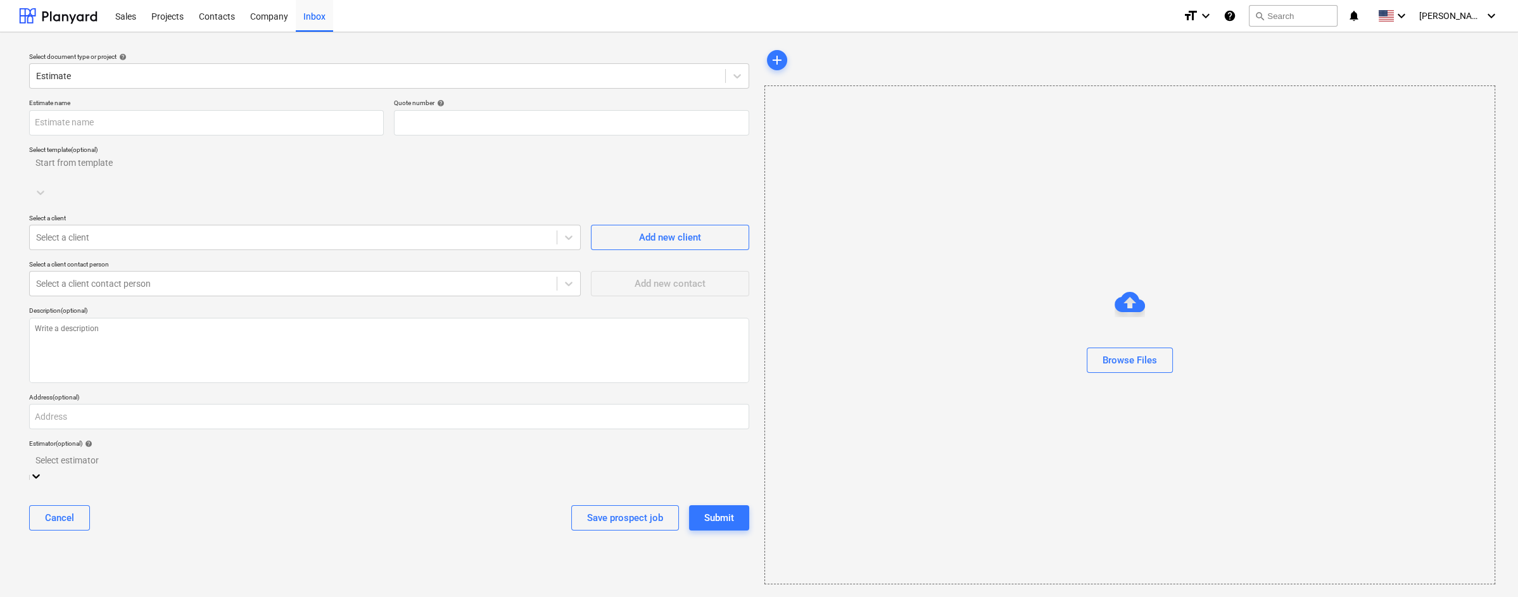
type input "QU-0001"
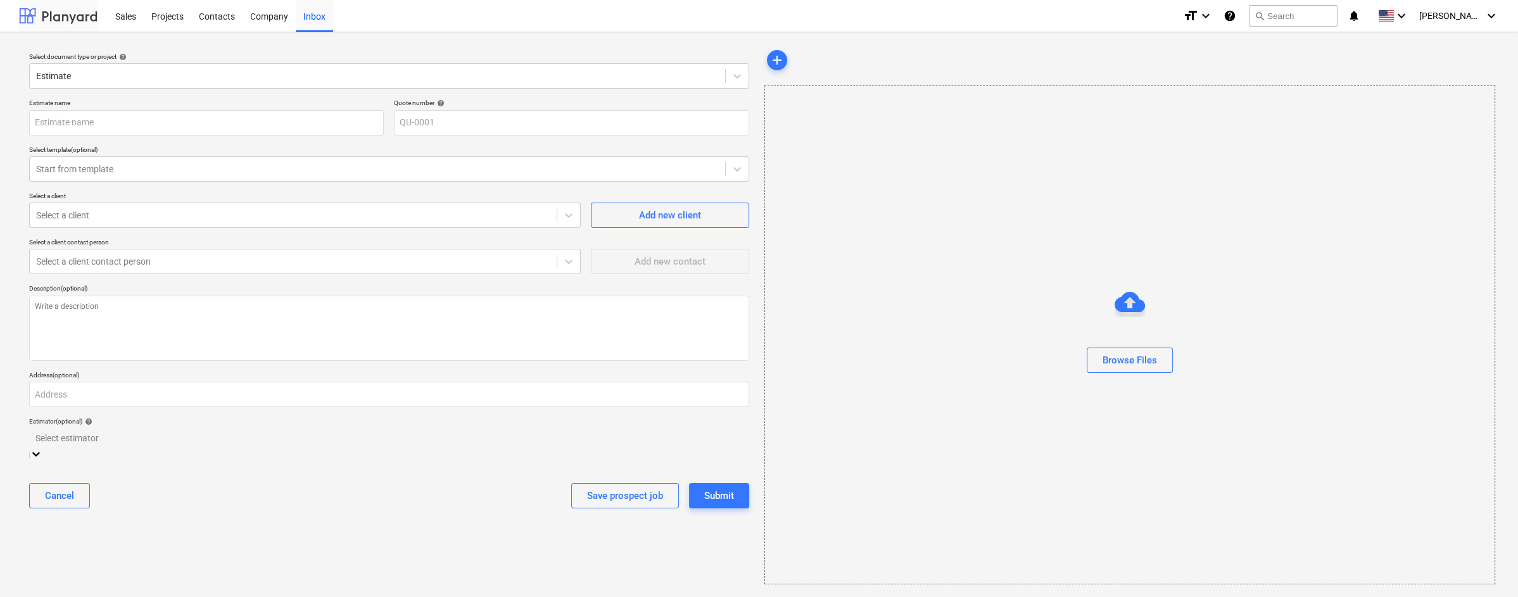
click at [65, 16] on div at bounding box center [58, 16] width 79 height 32
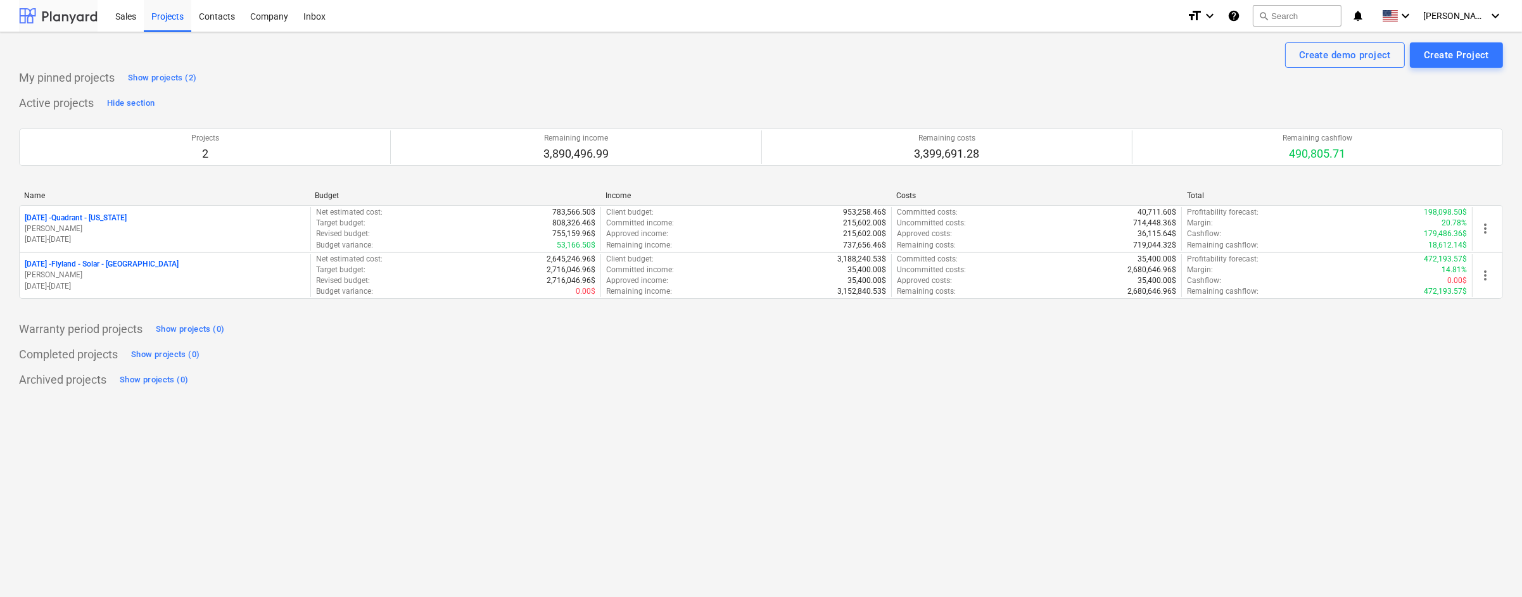
click at [76, 14] on div at bounding box center [58, 16] width 79 height 32
click at [168, 18] on div "Projects" at bounding box center [167, 15] width 47 height 32
click at [284, 16] on div "Company" at bounding box center [269, 15] width 53 height 32
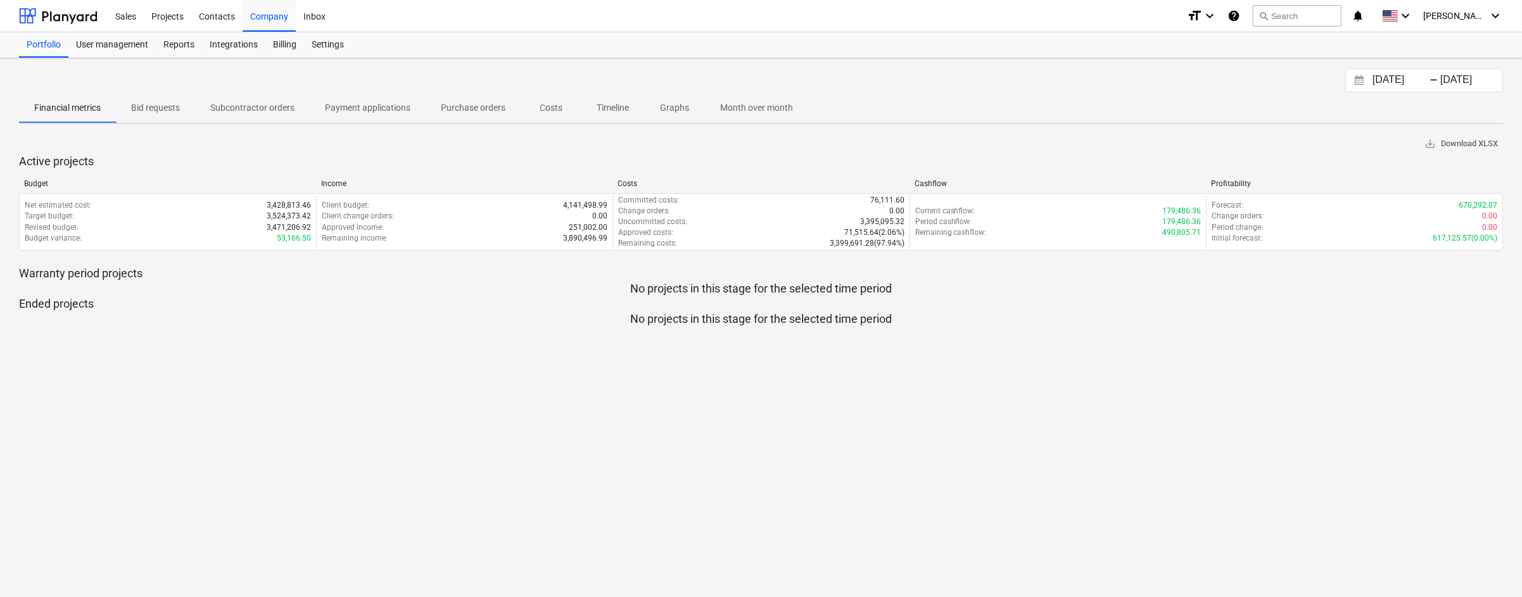
click at [766, 106] on p "Month over month" at bounding box center [756, 107] width 73 height 13
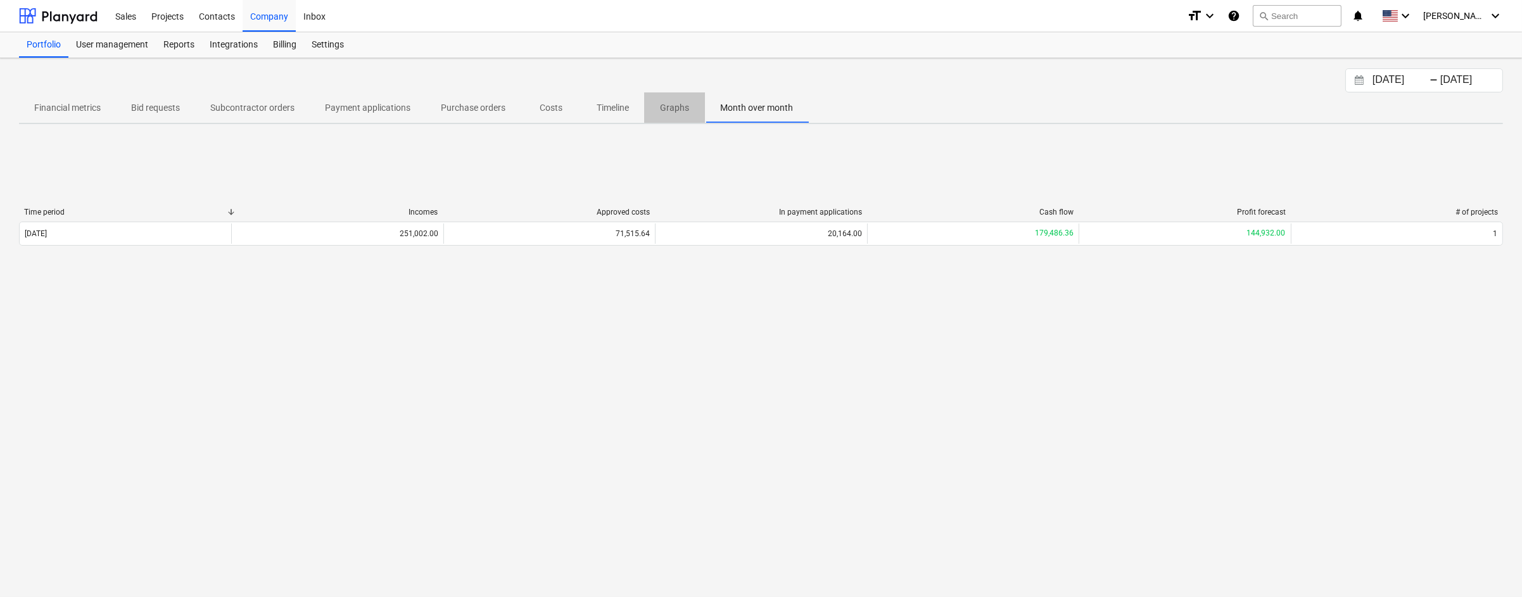
click at [678, 104] on p "Graphs" at bounding box center [674, 107] width 30 height 13
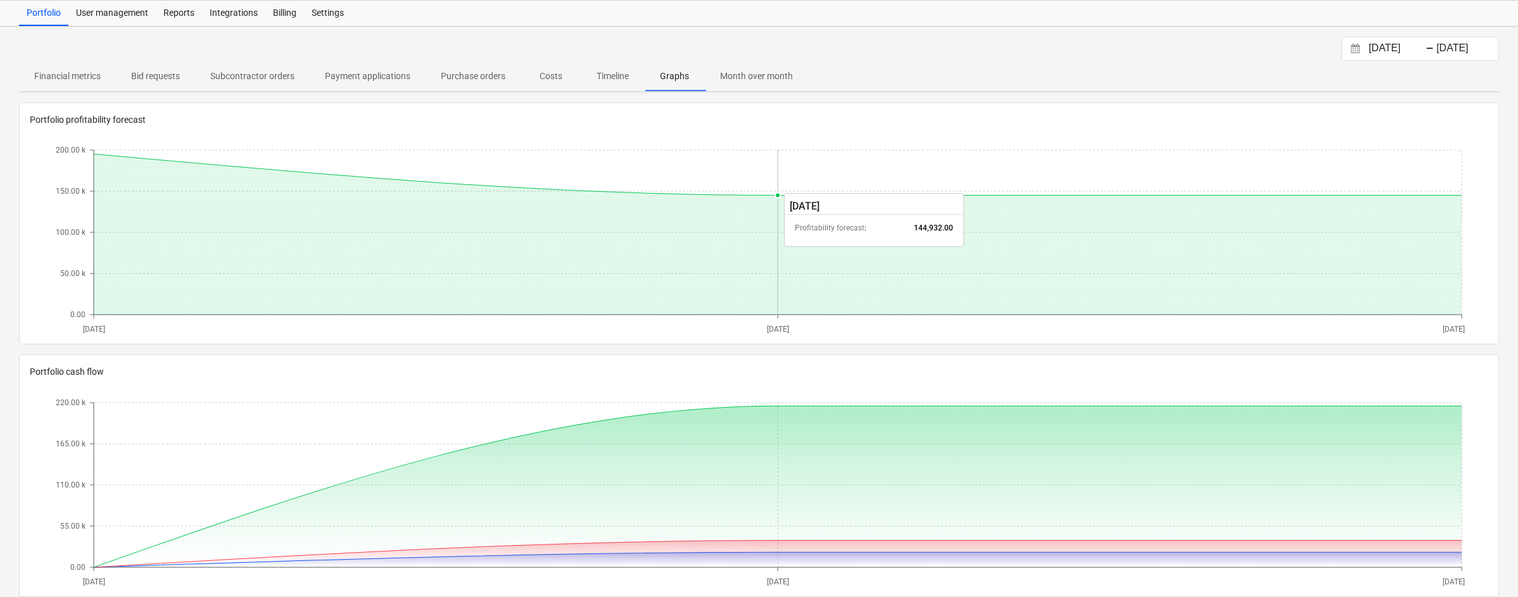
scroll to position [49, 0]
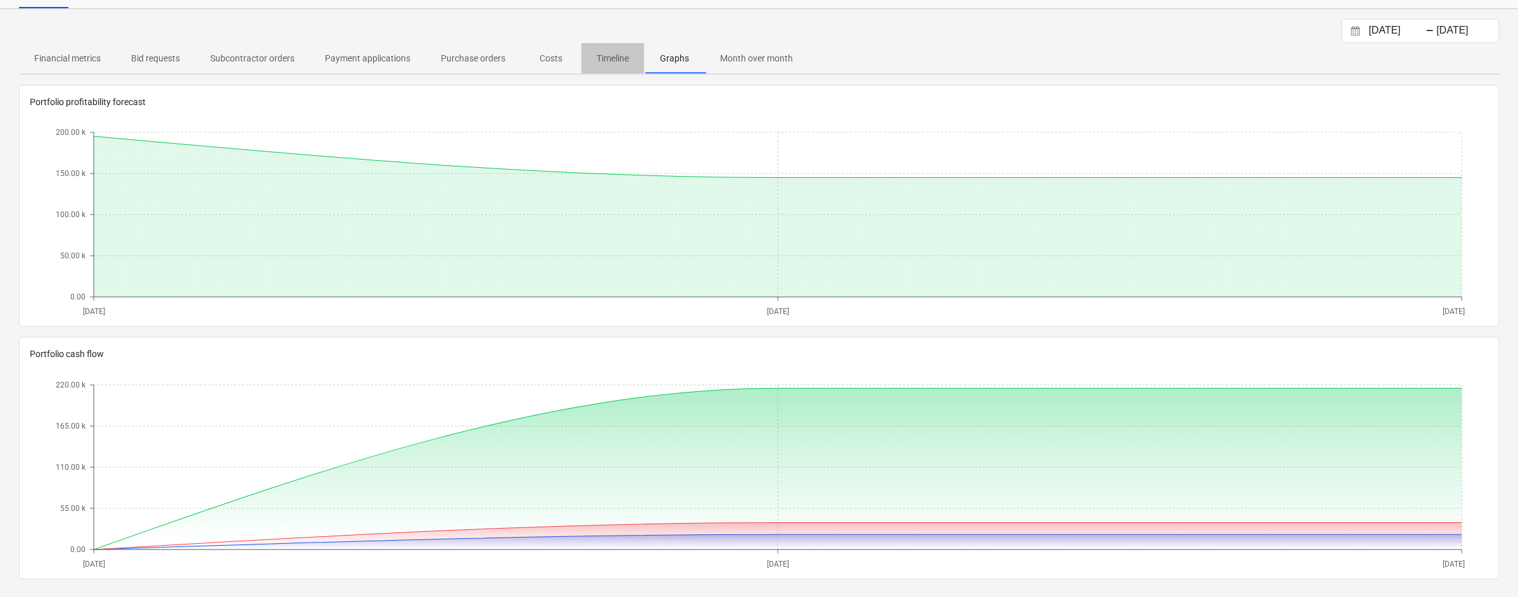
click at [617, 56] on p "Timeline" at bounding box center [613, 58] width 32 height 13
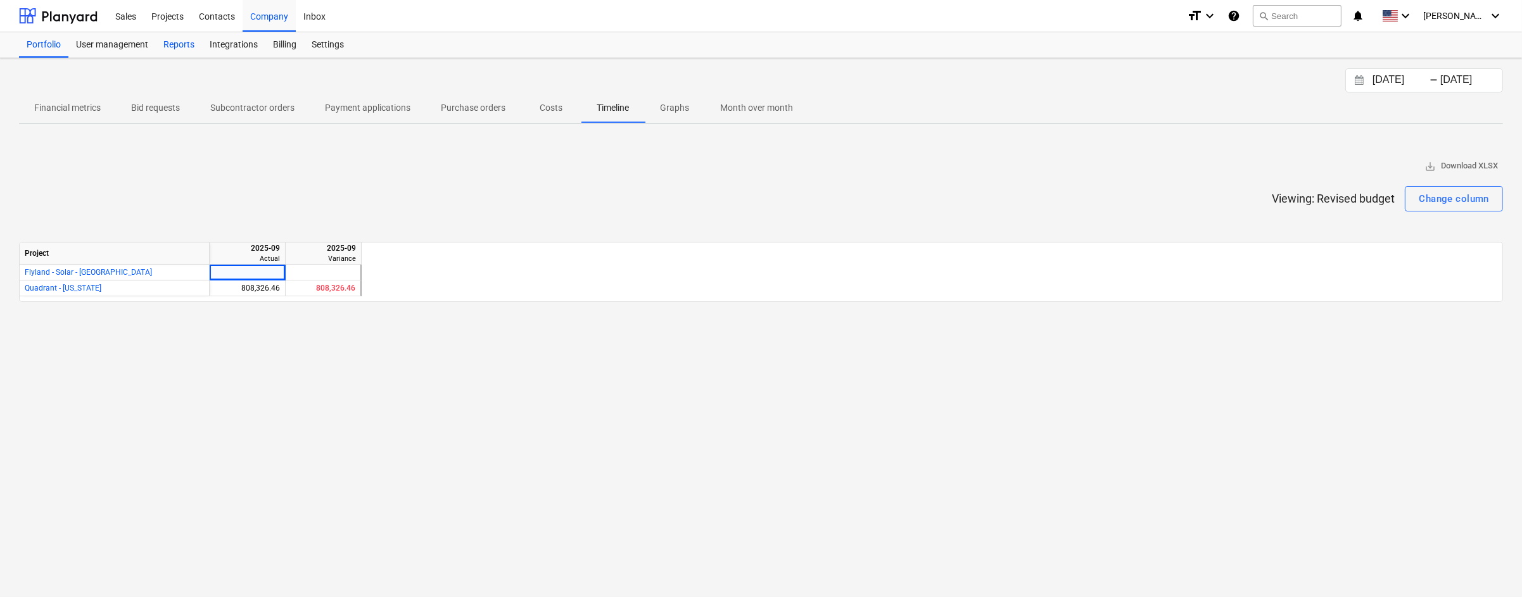
click at [180, 47] on div "Reports" at bounding box center [179, 44] width 46 height 25
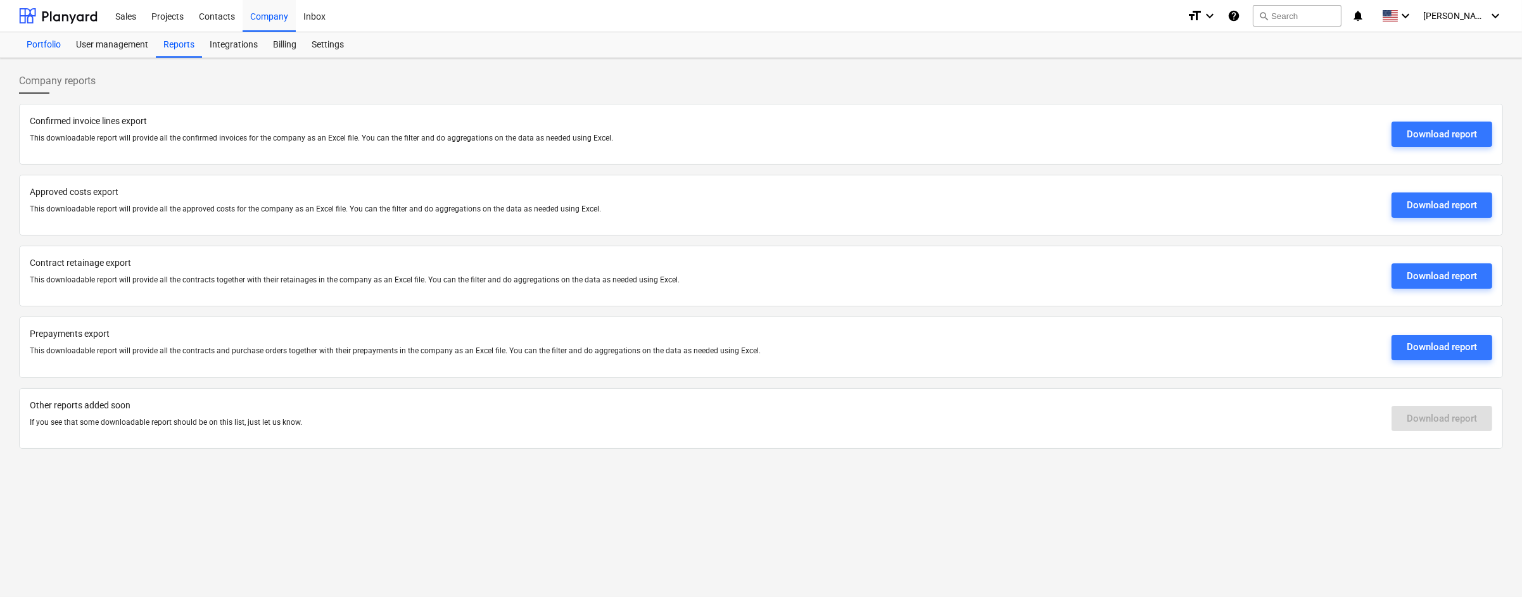
click at [41, 44] on div "Portfolio" at bounding box center [43, 44] width 49 height 25
